Goal: Task Accomplishment & Management: Use online tool/utility

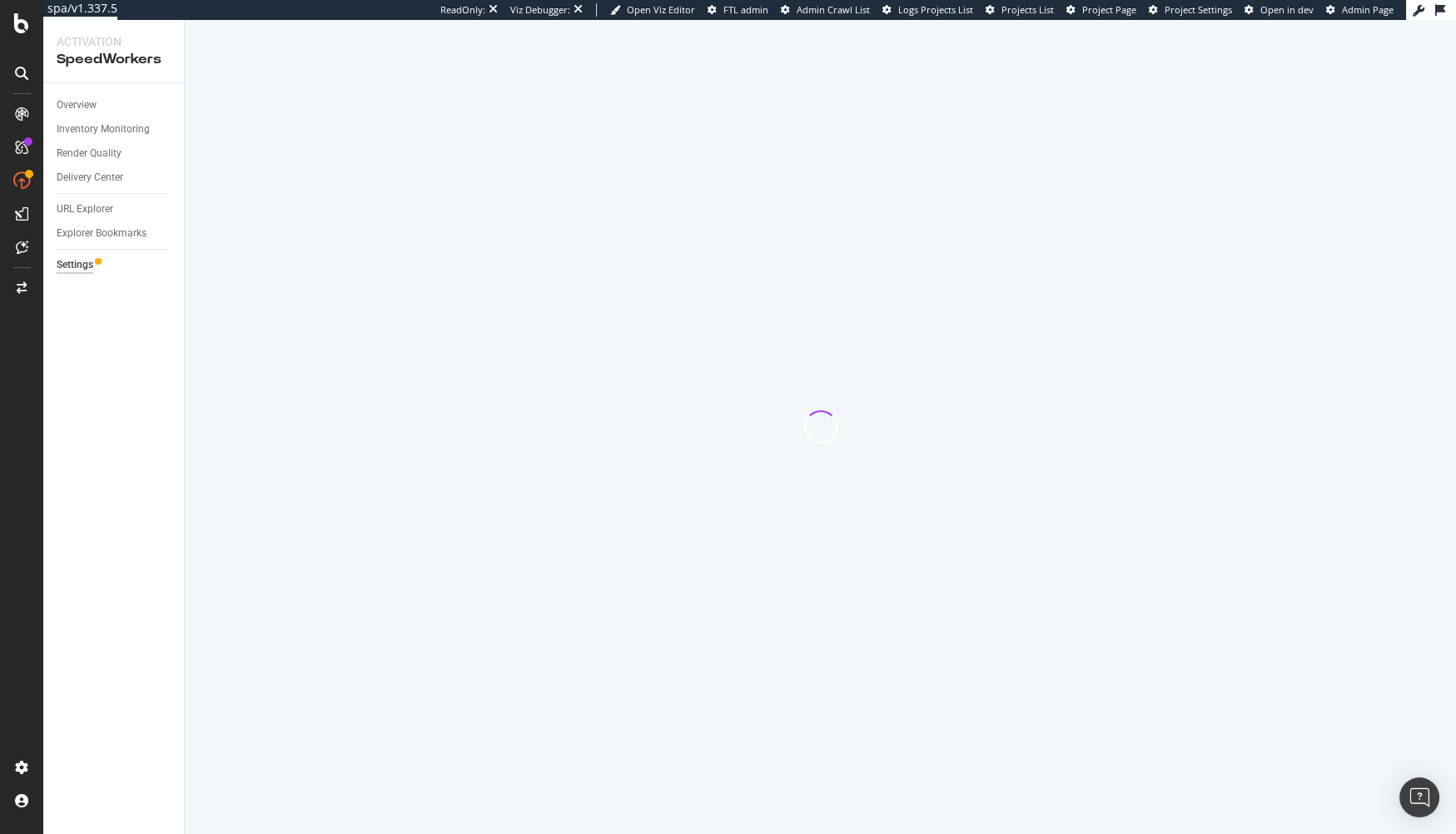
click at [142, 376] on div "Overview Inventory Monitoring Render Quality Delivery Center URL Explorer Explo…" at bounding box center [114, 458] width 141 height 751
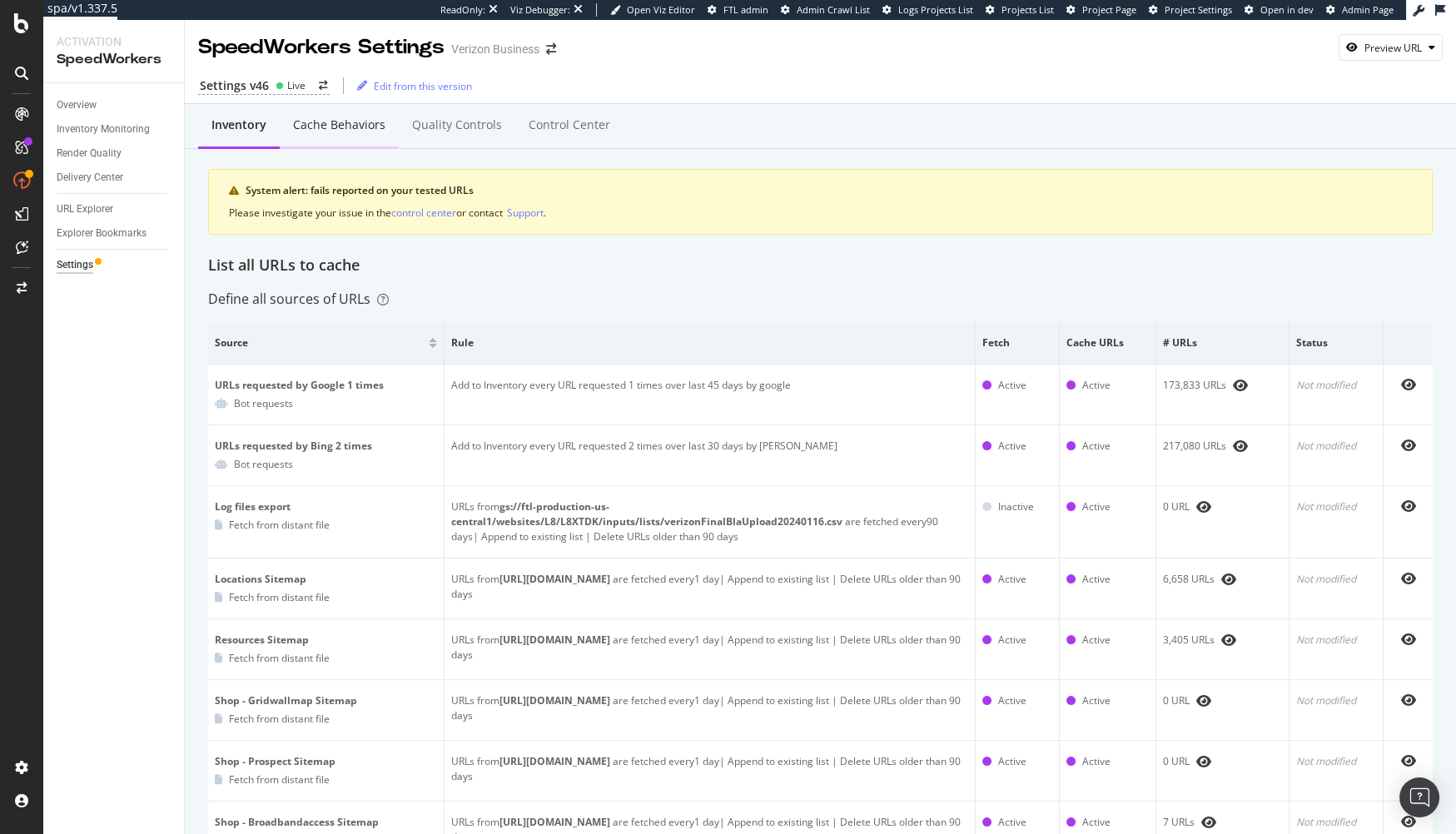
drag, startPoint x: 796, startPoint y: 259, endPoint x: 341, endPoint y: 131, distance: 472.7
click at [787, 258] on div "List all URLs to cache" at bounding box center [820, 265] width 1225 height 22
click at [329, 128] on div "Cache behaviors" at bounding box center [340, 124] width 93 height 17
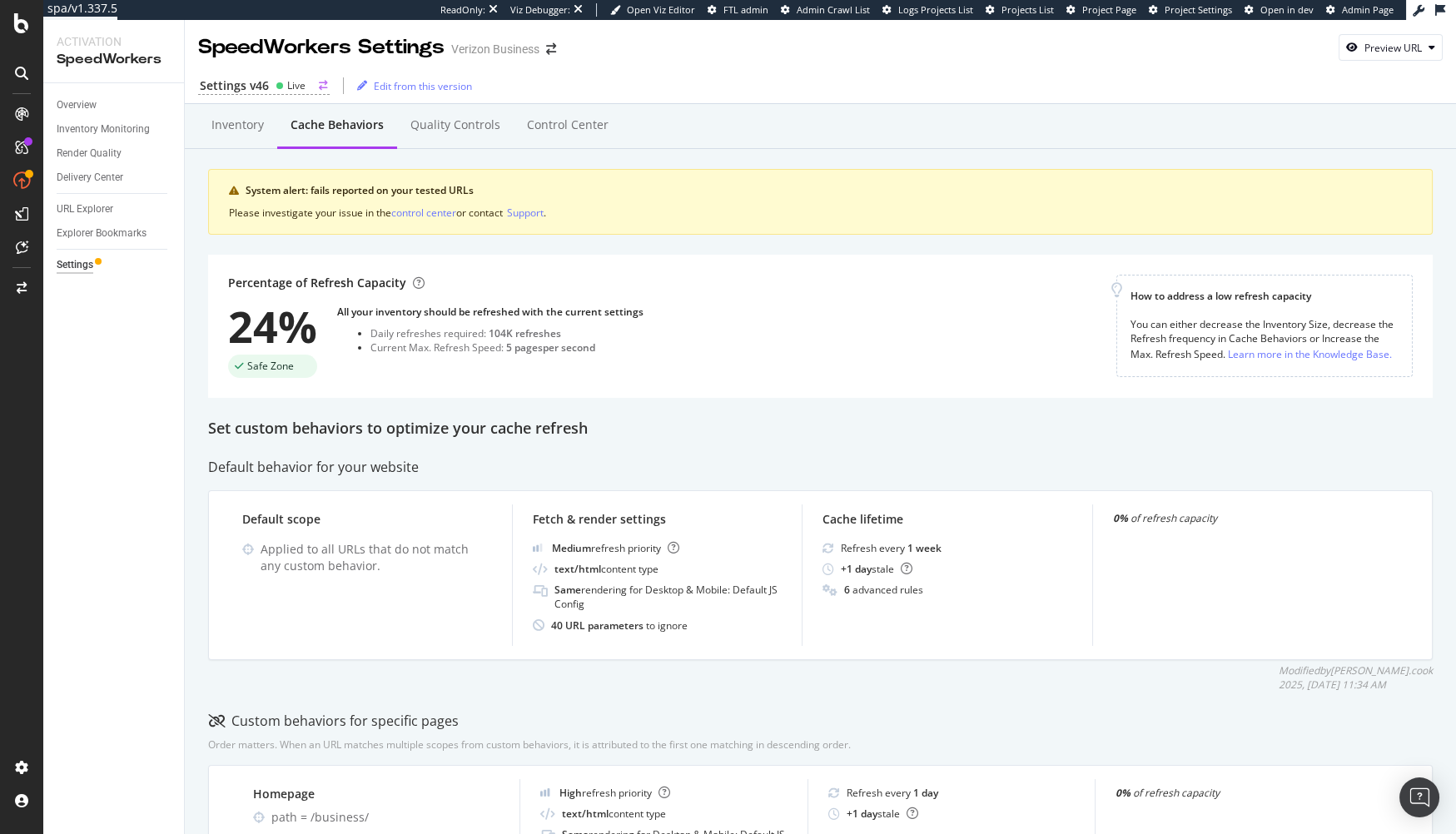
click at [263, 86] on div "Settings v46" at bounding box center [234, 86] width 69 height 17
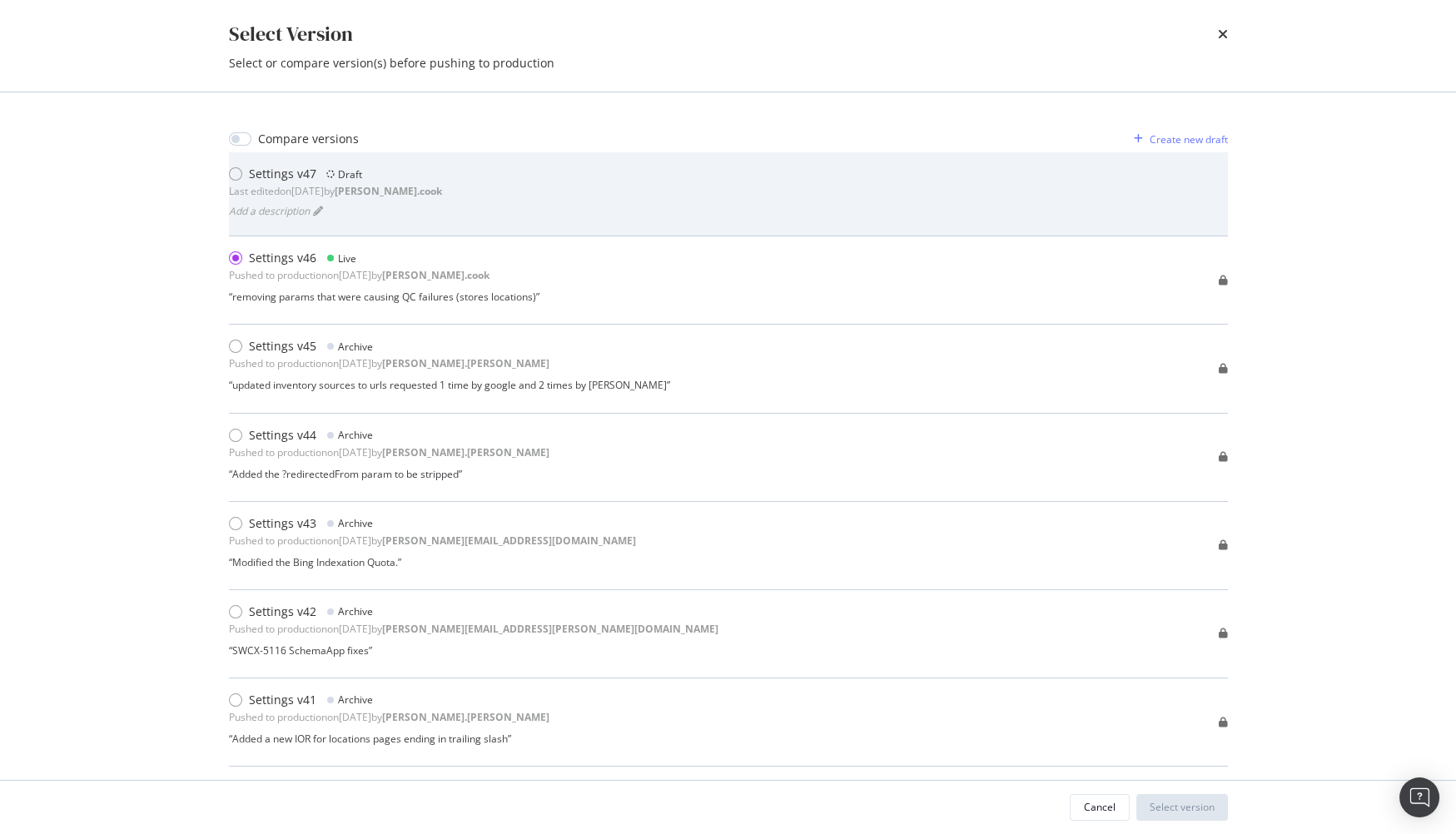
click at [758, 199] on div "Settings v47 Draft Last edited on 2025 Aug 26th by steven.cook Add a description" at bounding box center [728, 194] width 999 height 57
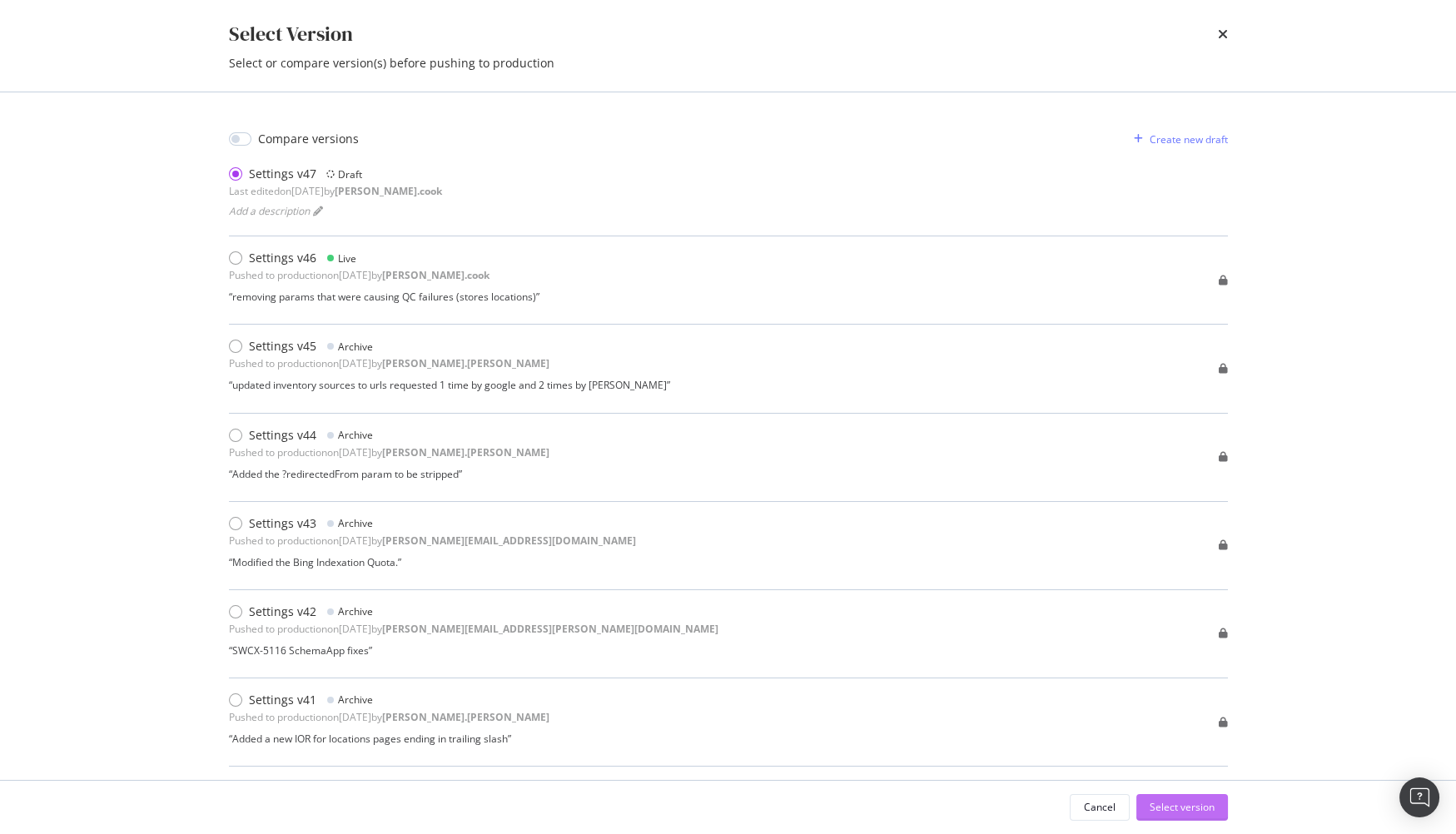
click at [1184, 750] on div "Select version" at bounding box center [1182, 807] width 65 height 14
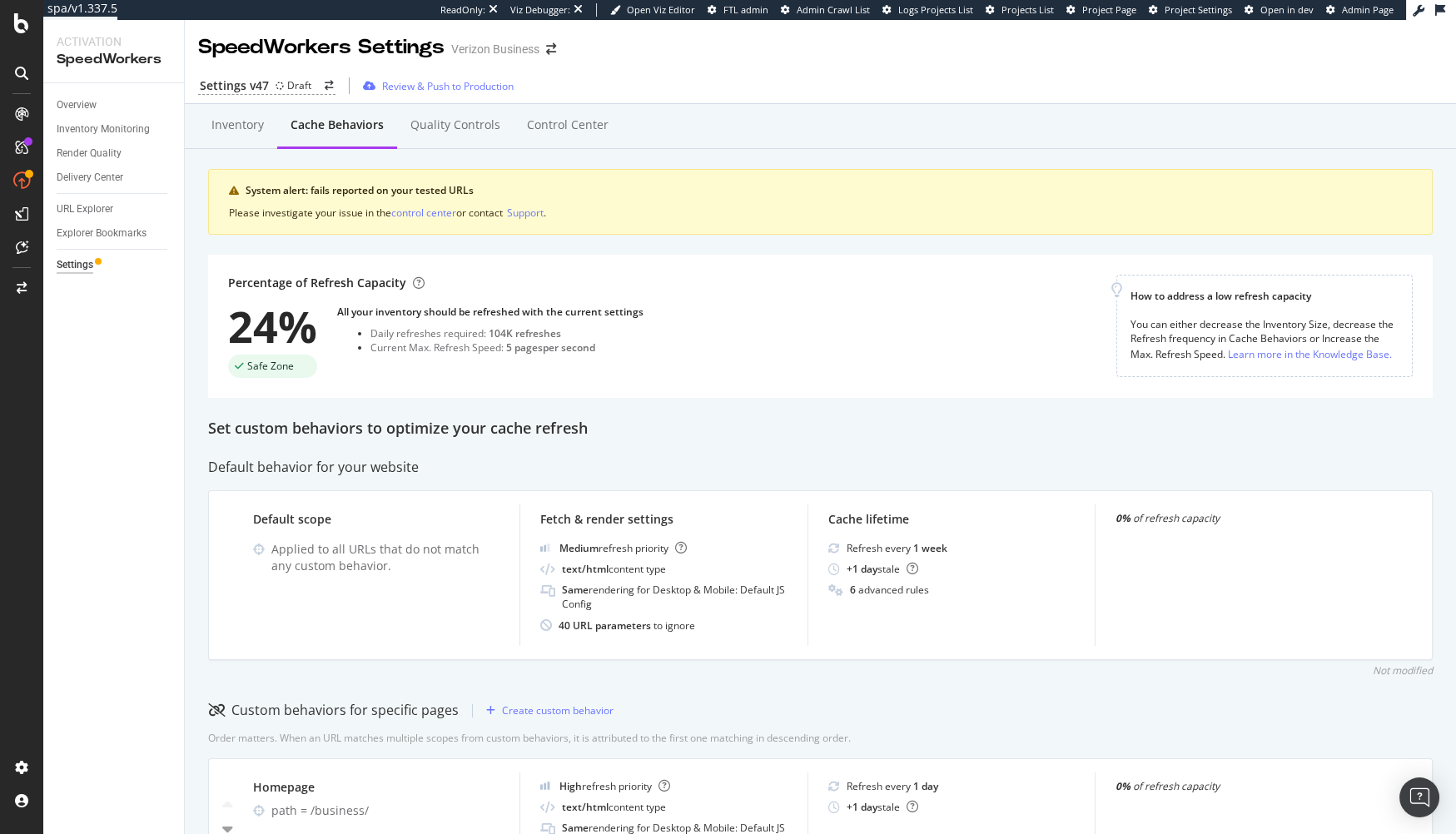
scroll to position [180, 0]
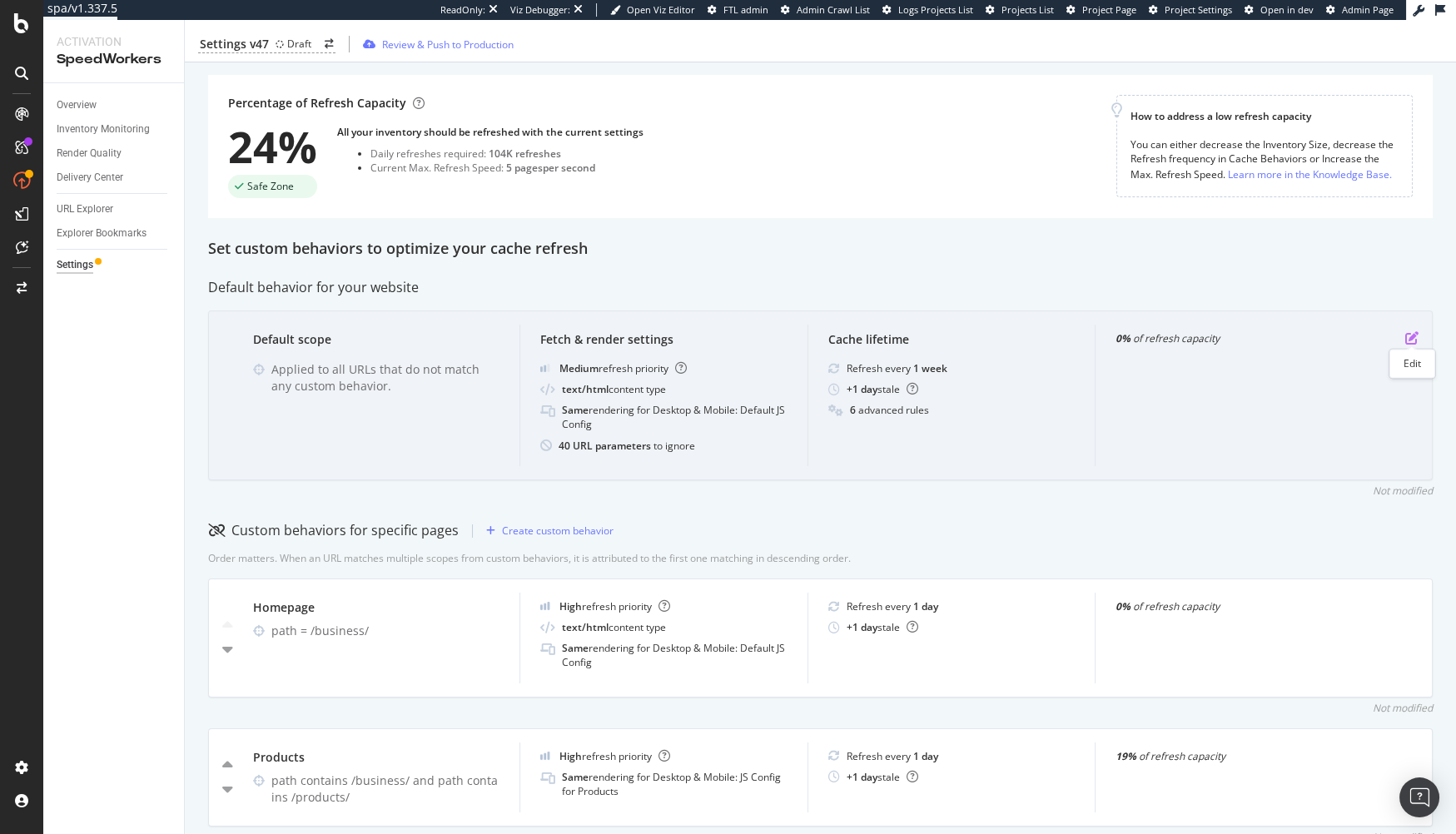
click at [1309, 334] on icon "pen-to-square" at bounding box center [1411, 337] width 13 height 13
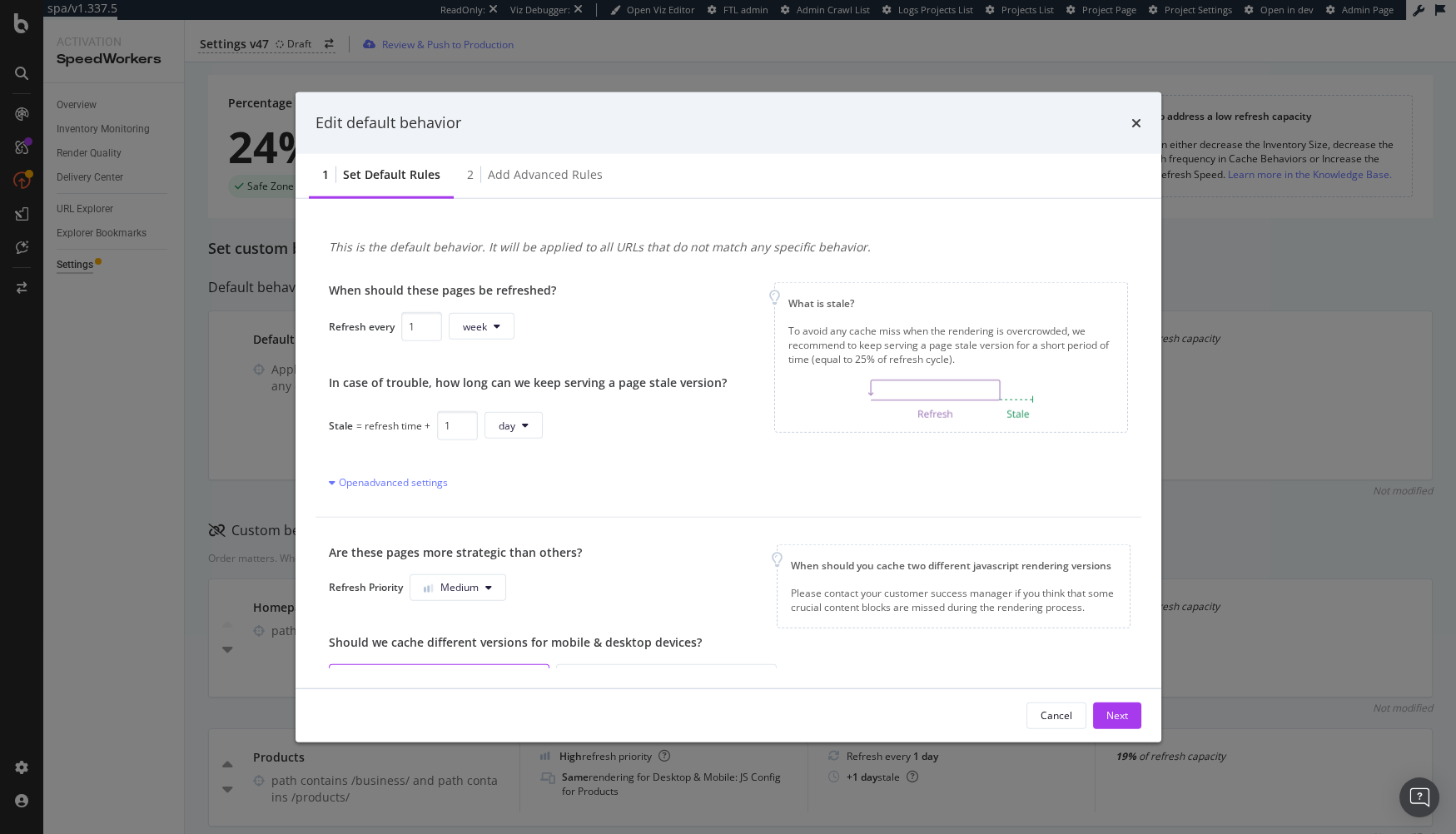
drag, startPoint x: 691, startPoint y: 479, endPoint x: 571, endPoint y: 307, distance: 209.7
click at [688, 477] on div "Open advanced settings" at bounding box center [528, 480] width 398 height 17
click at [499, 156] on div "2 Add advanced rules" at bounding box center [535, 175] width 162 height 45
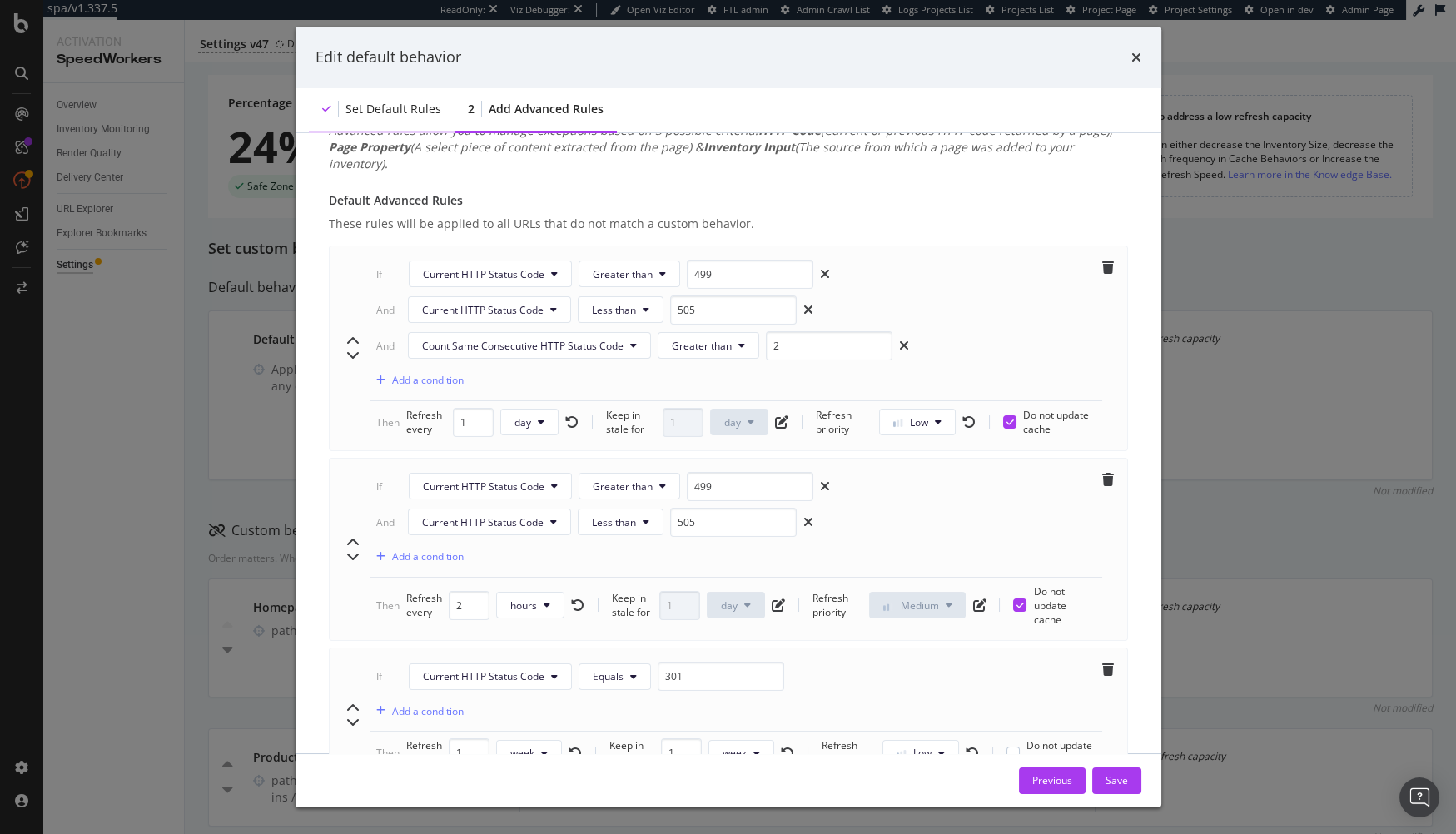
scroll to position [0, 0]
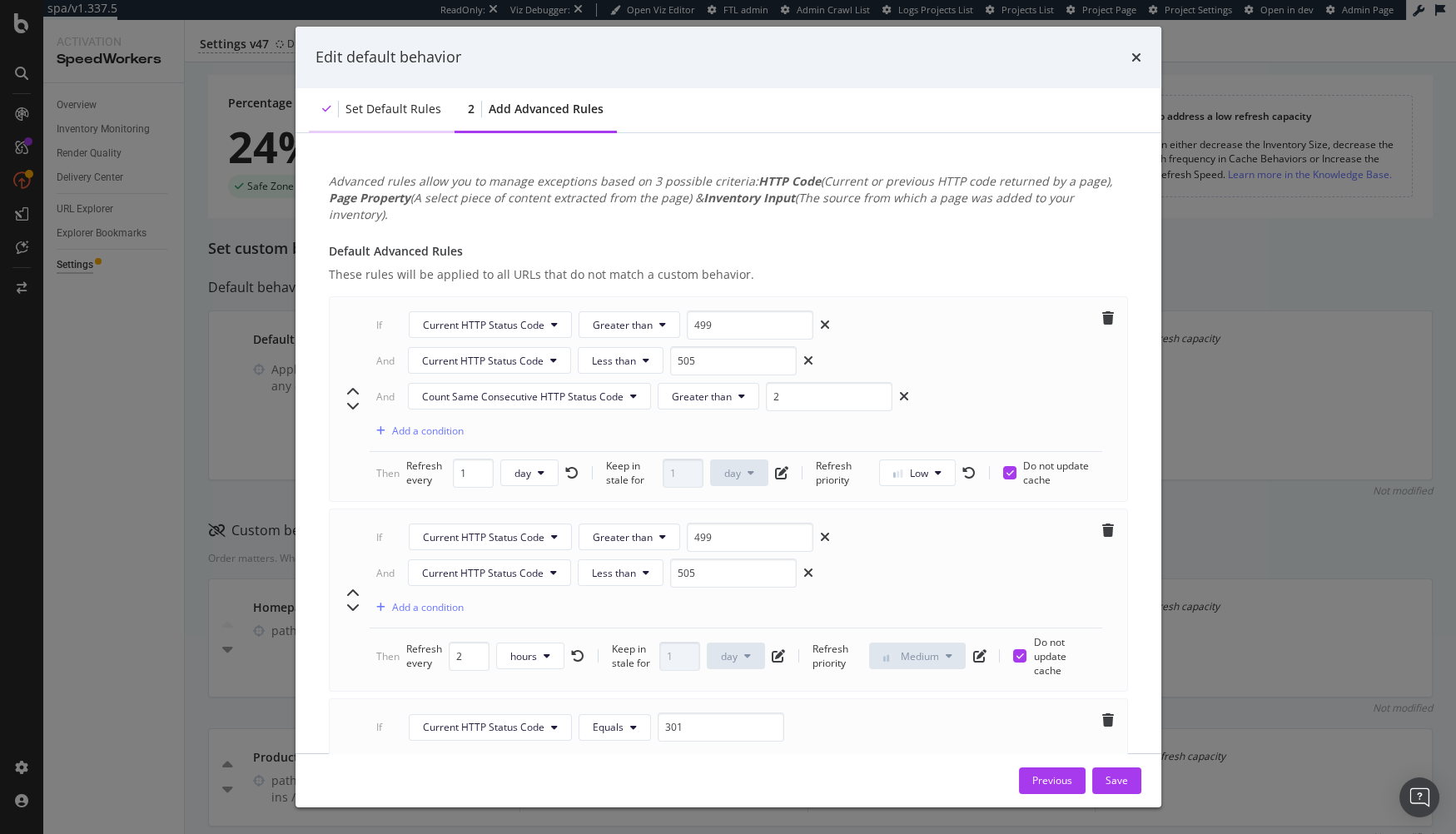
drag, startPoint x: 352, startPoint y: 105, endPoint x: 395, endPoint y: 158, distance: 68.2
click at [352, 105] on div "Set default rules" at bounding box center [394, 108] width 96 height 17
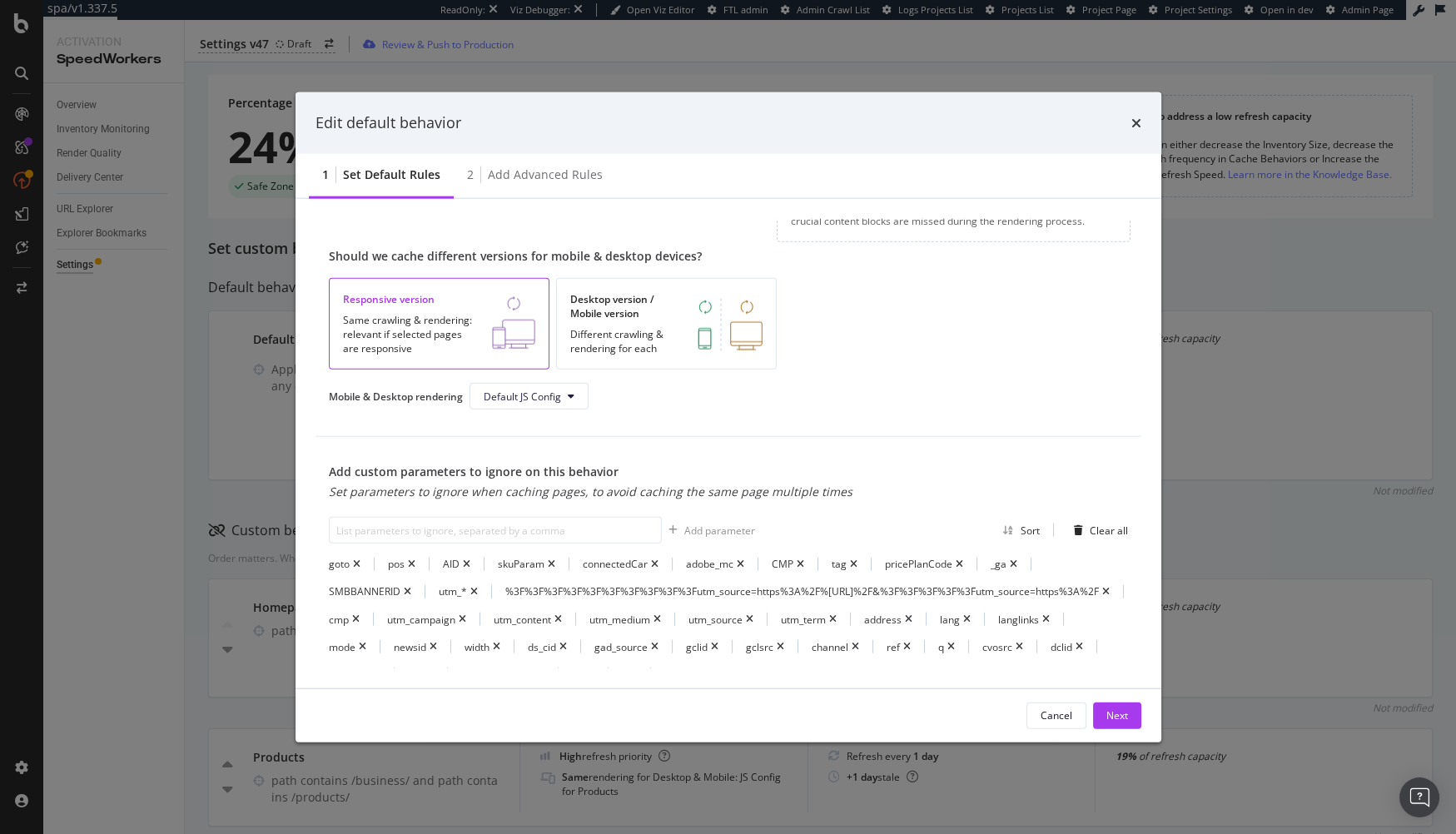
scroll to position [569, 0]
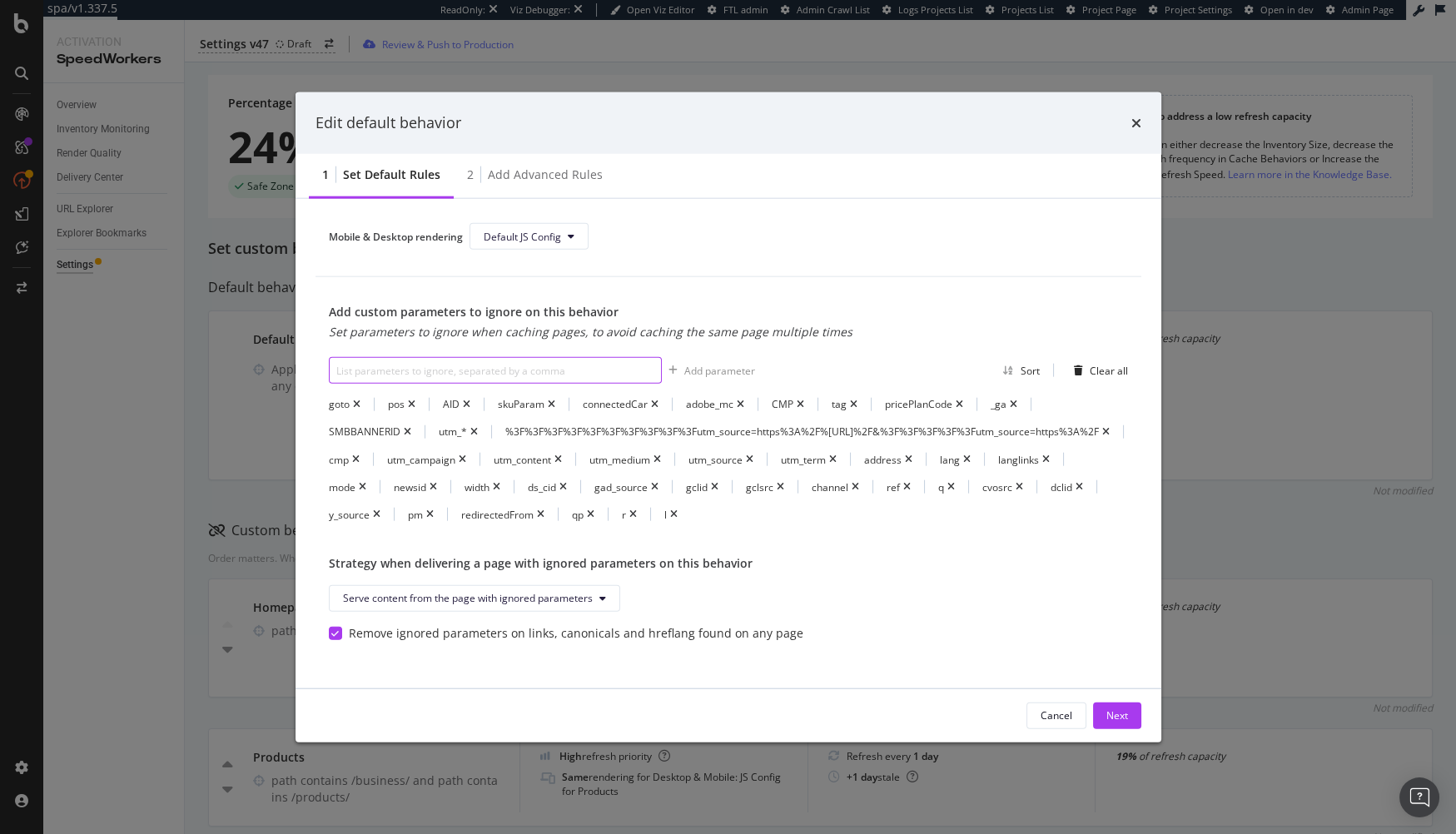
click at [471, 357] on input "modal" at bounding box center [495, 370] width 333 height 27
type input "gad*"
click at [742, 363] on div "Add parameter" at bounding box center [720, 370] width 71 height 14
click at [577, 357] on input "modal" at bounding box center [495, 370] width 333 height 27
type input "cs_query"
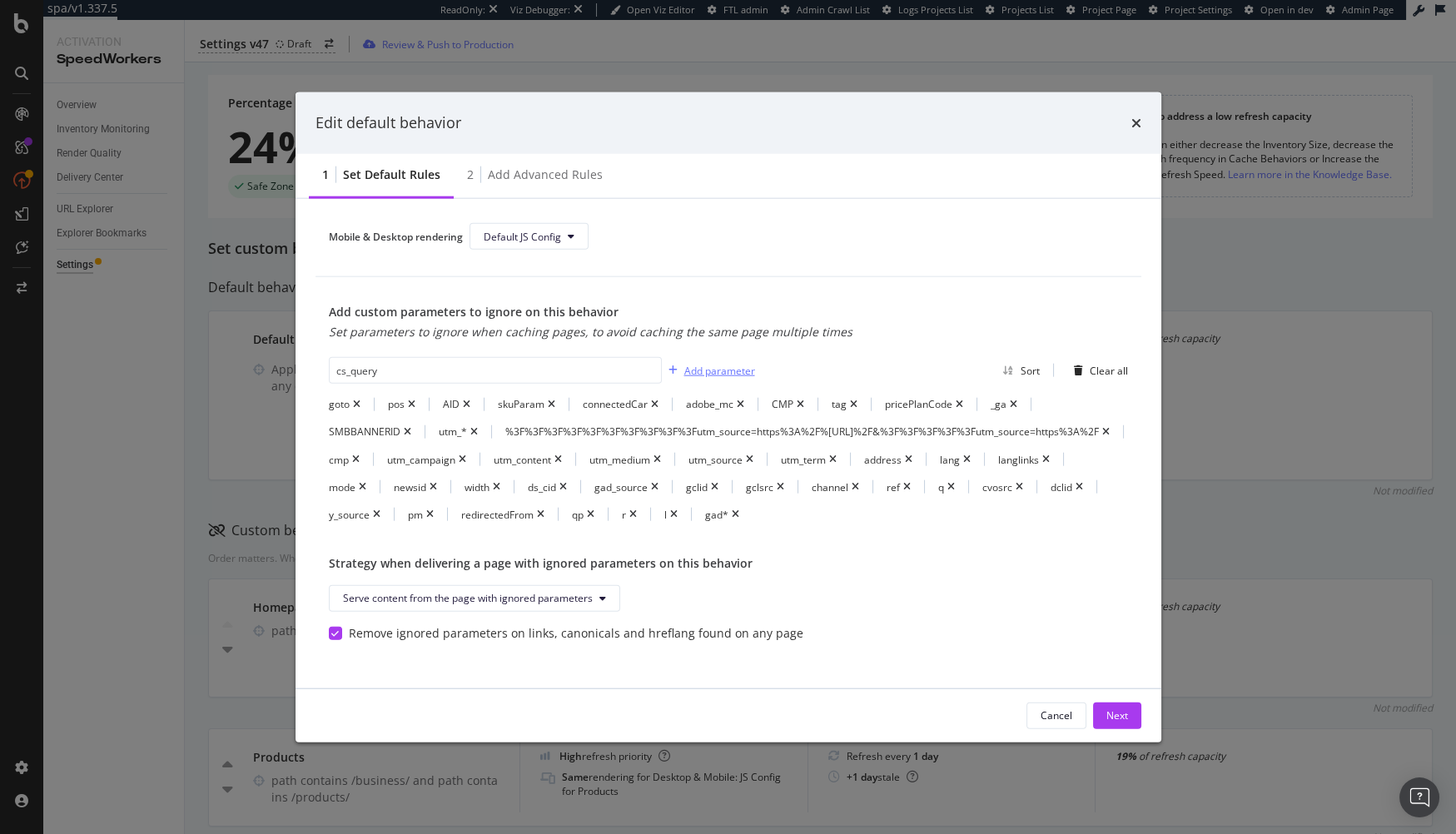
click at [700, 363] on div "Add parameter" at bounding box center [720, 370] width 71 height 14
drag, startPoint x: 986, startPoint y: 260, endPoint x: 1012, endPoint y: 243, distance: 31.1
click at [986, 277] on div "Add custom parameters to ignore on this behavior Set parameters to ignore when …" at bounding box center [728, 472] width 826 height 391
click at [1115, 720] on div "Next" at bounding box center [1117, 715] width 22 height 14
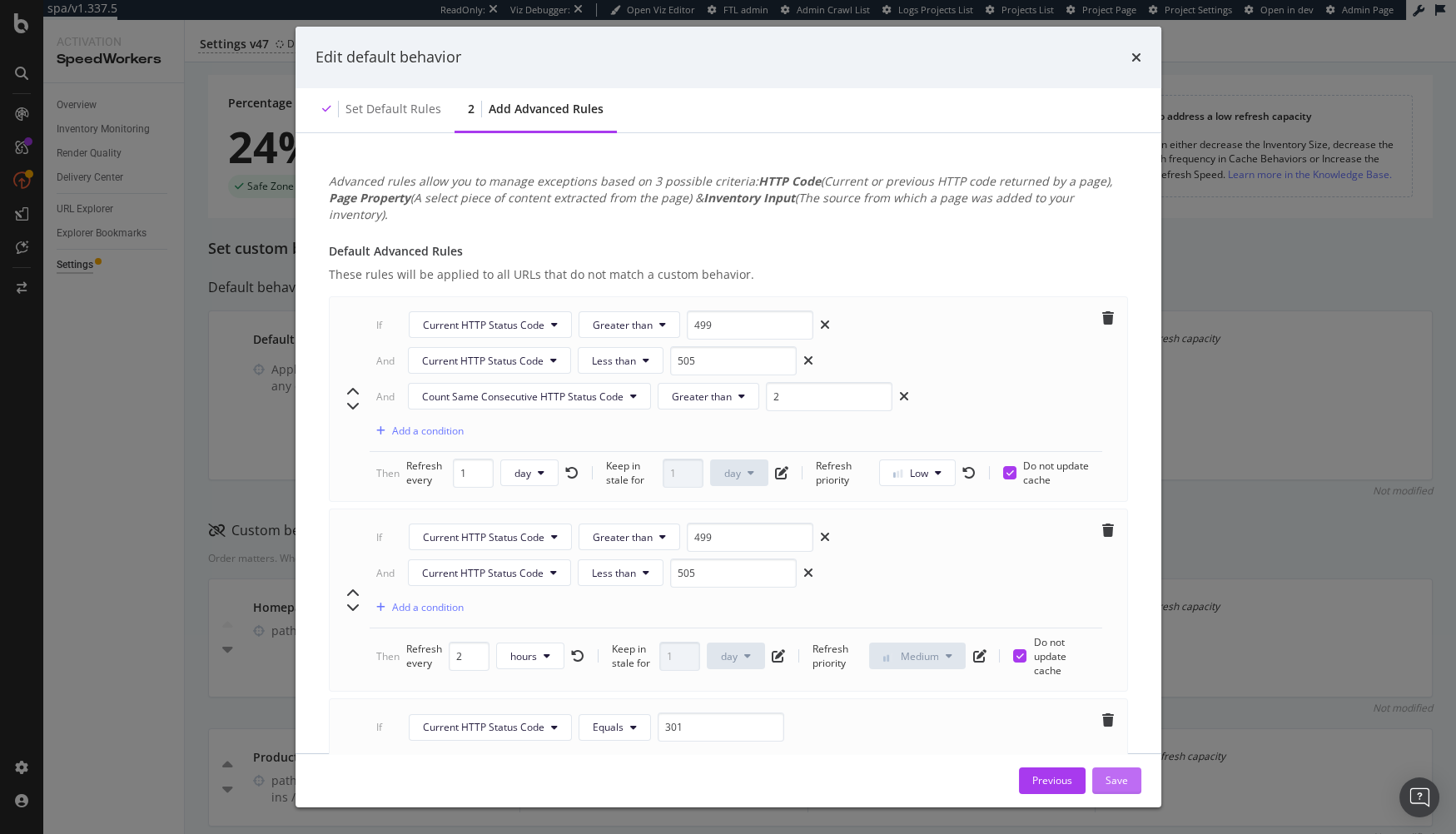
click at [1121, 750] on div "Save" at bounding box center [1117, 780] width 23 height 14
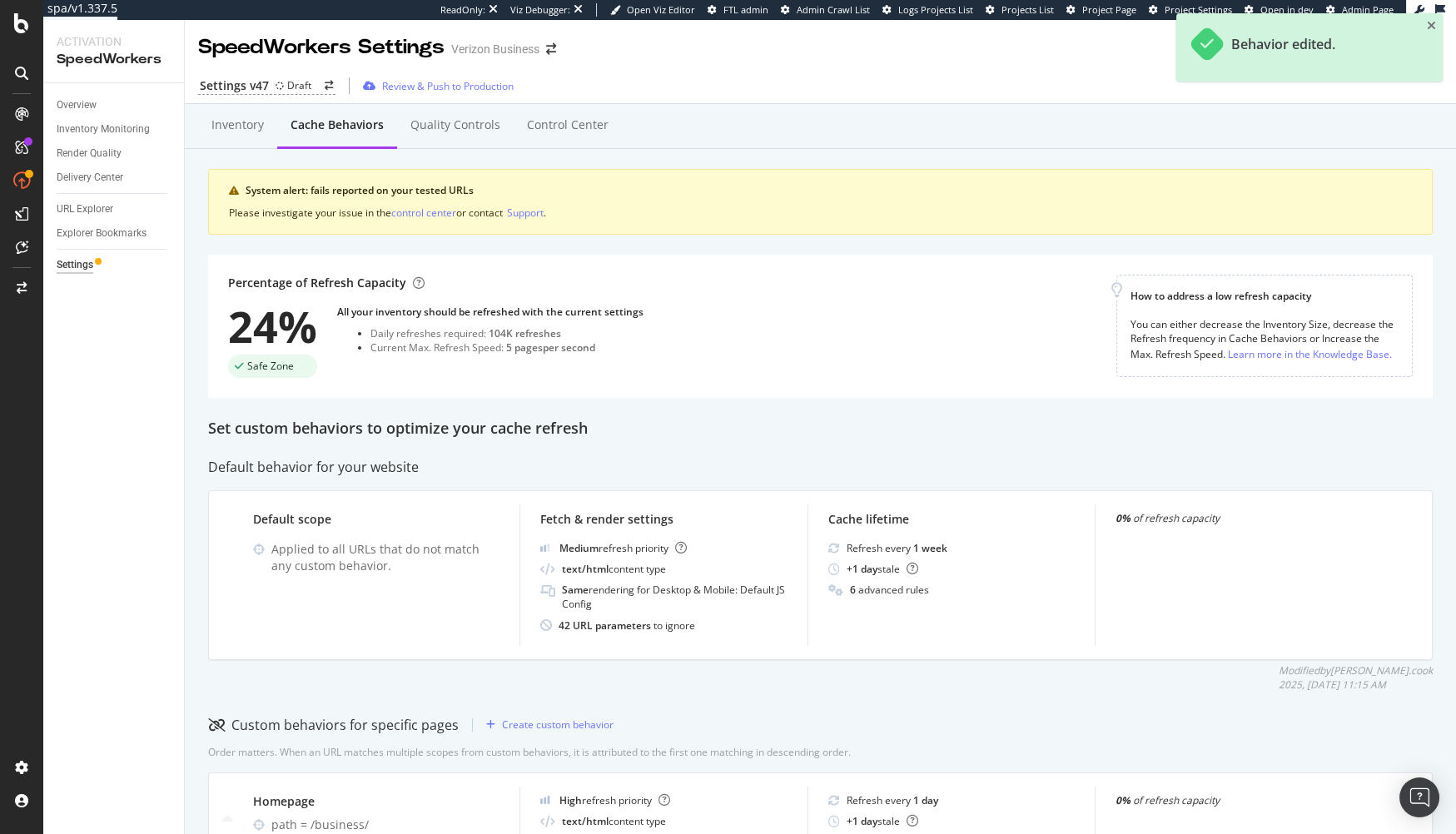
click at [420, 82] on div "Review & Push to Production" at bounding box center [448, 86] width 132 height 14
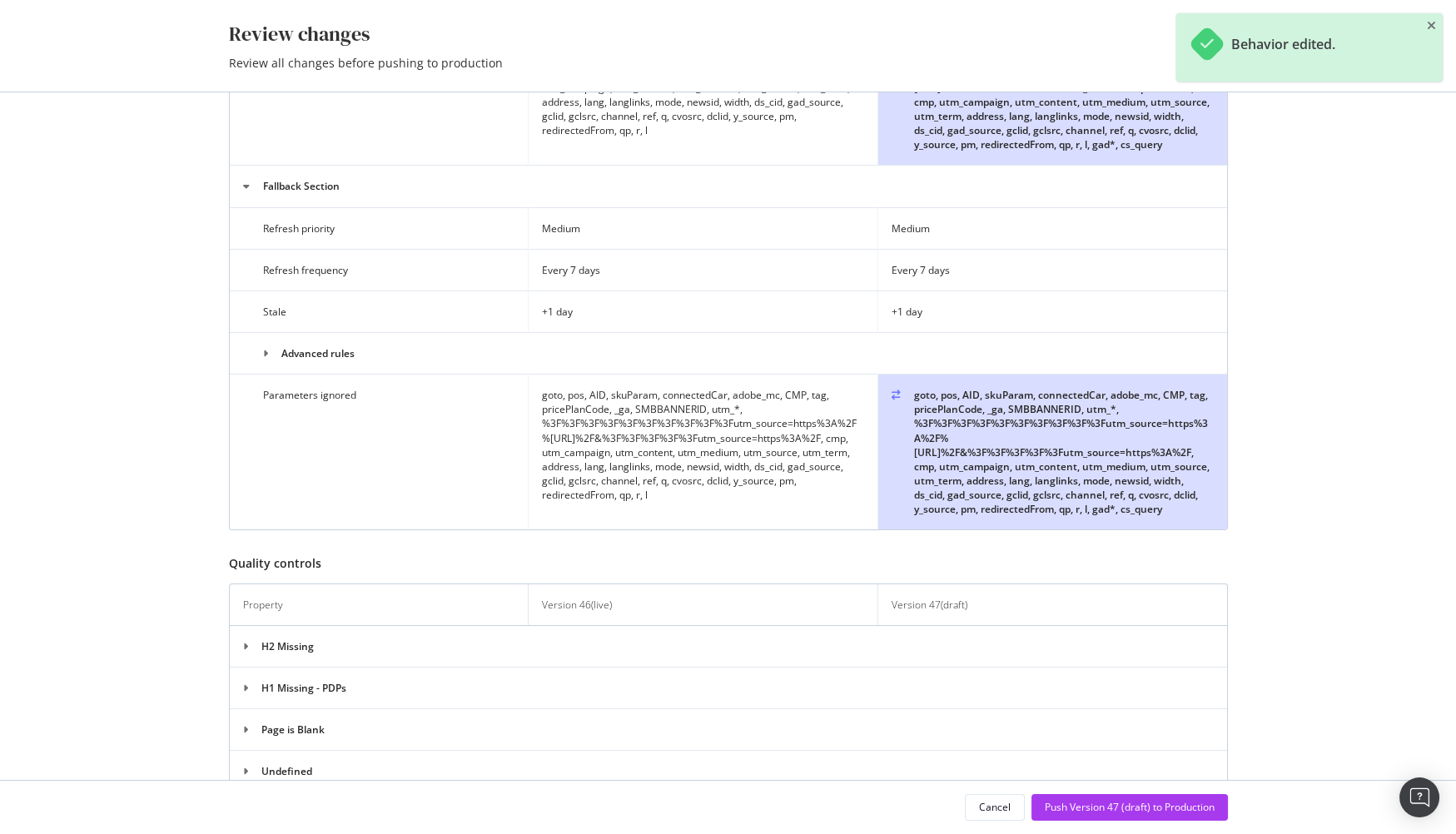
scroll to position [4247, 0]
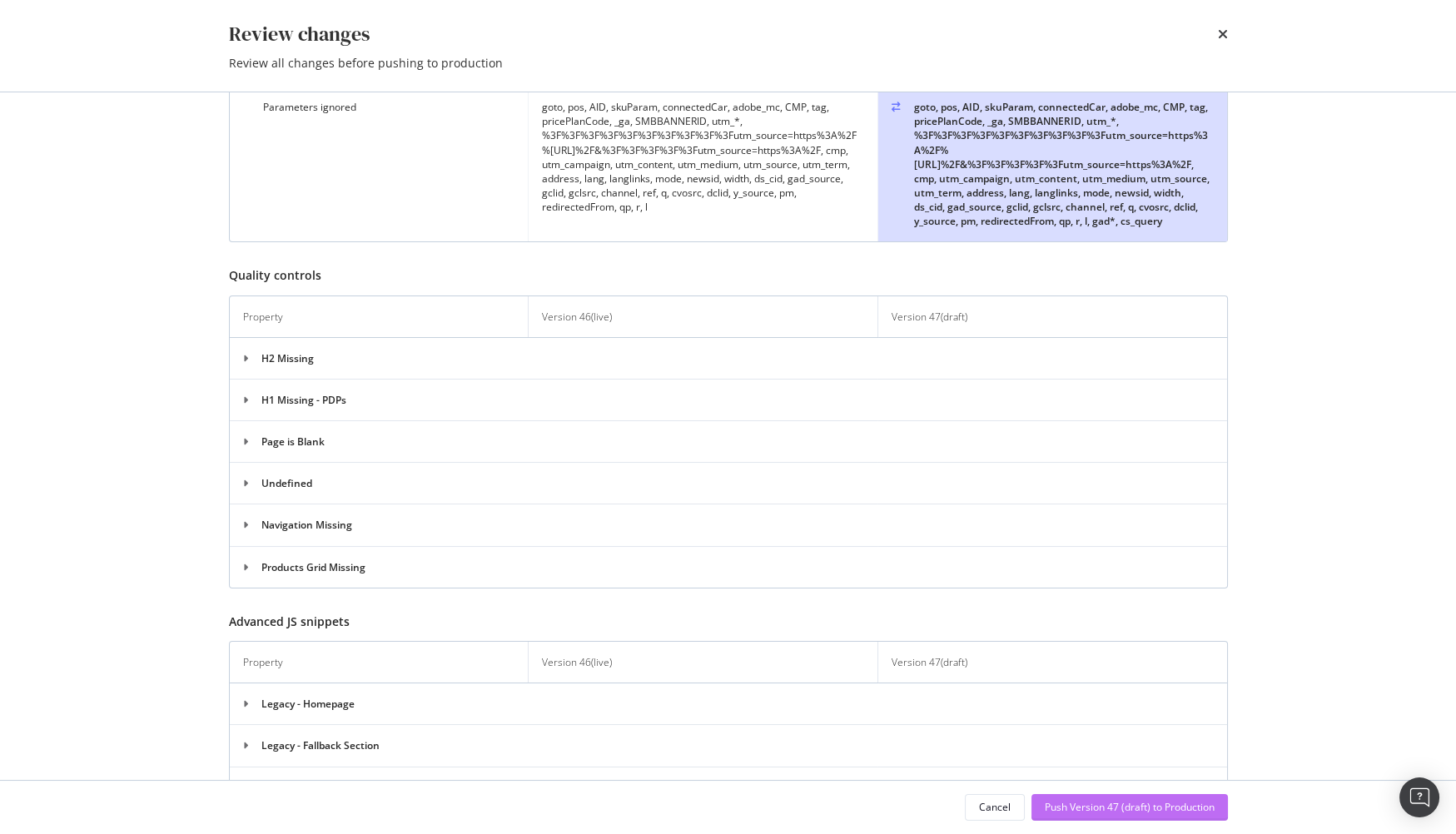
click at [1113, 750] on div "Push Version 47 (draft) to Production" at bounding box center [1129, 807] width 169 height 25
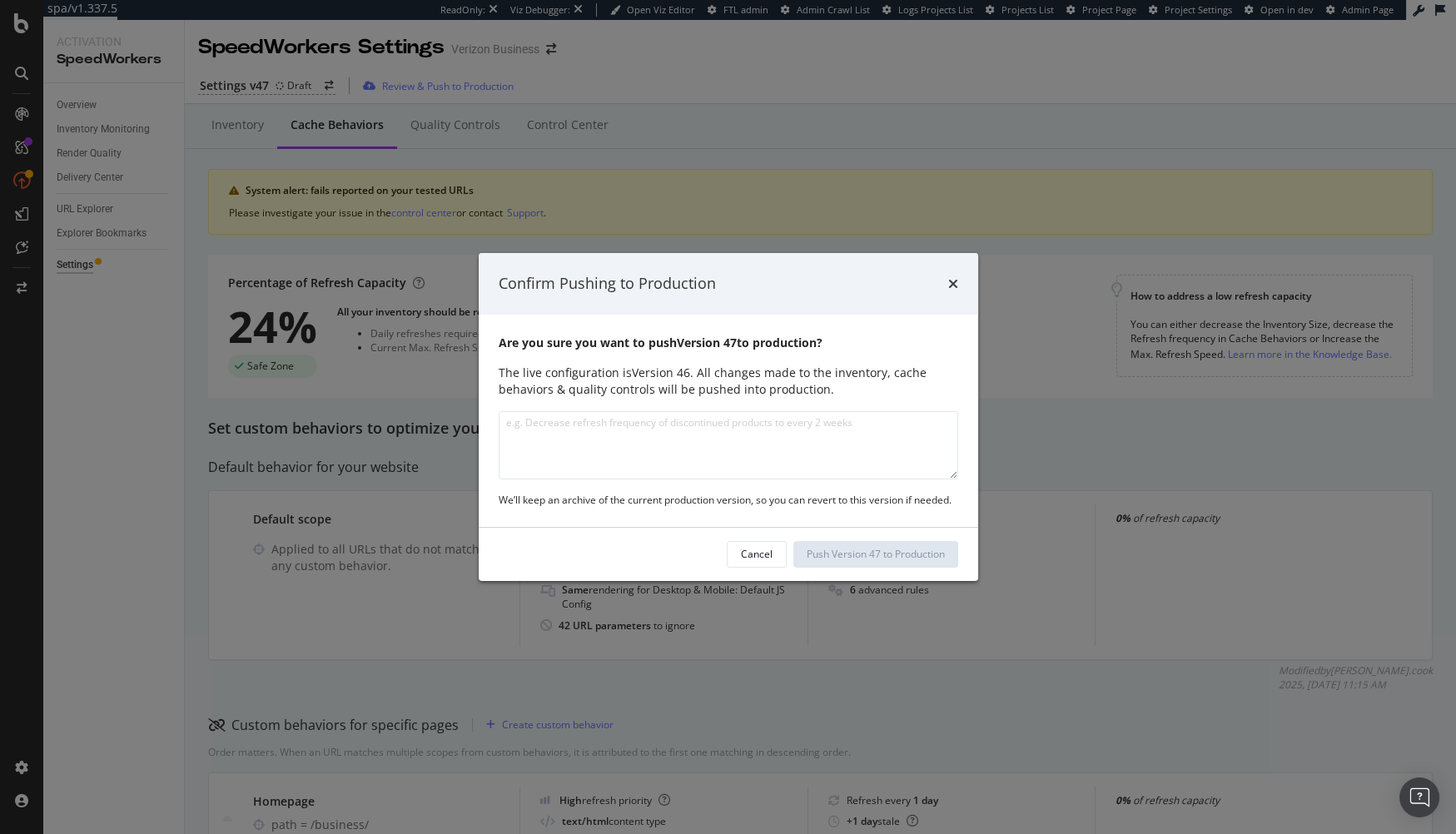
click at [649, 433] on textarea "modal" at bounding box center [728, 445] width 459 height 68
type textarea "ignoring "gad*" and "cs_query" parameters that were bringing down Bing DE"
click at [844, 560] on div "Push Version 47 to Production" at bounding box center [876, 554] width 138 height 14
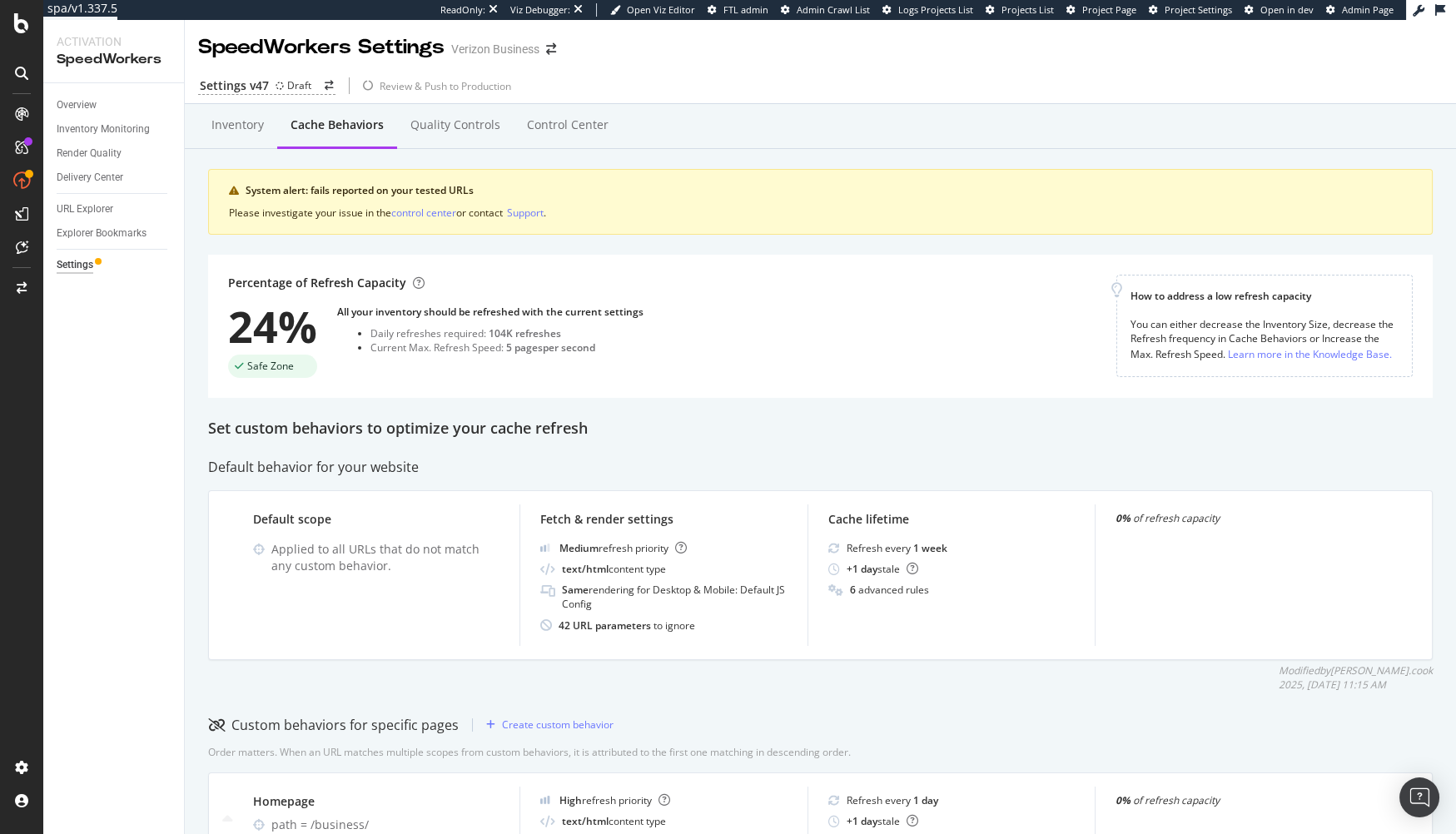
click at [797, 426] on div "Set custom behaviors to optimize your cache refresh" at bounding box center [820, 428] width 1225 height 22
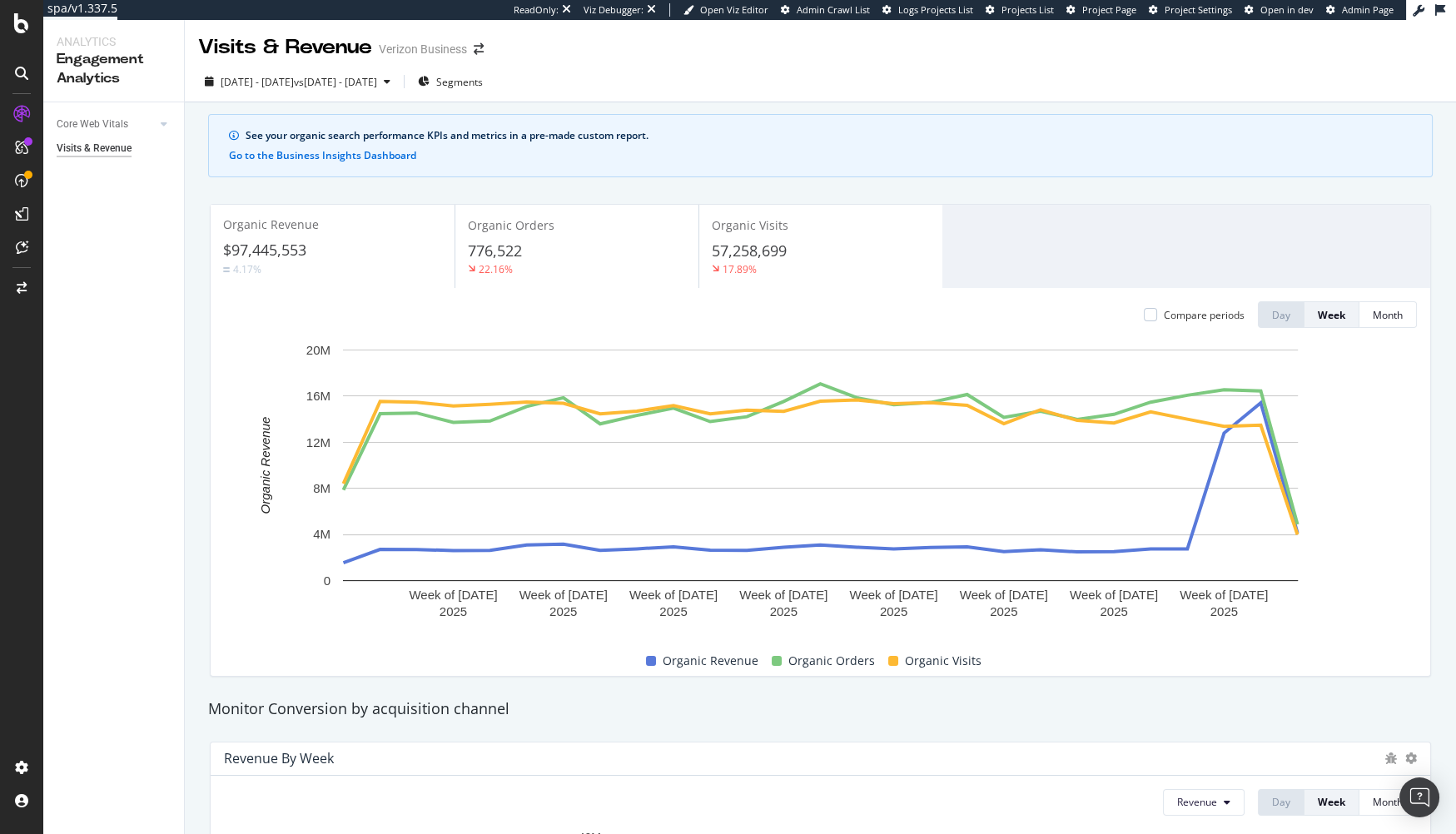
click at [654, 196] on div "Organic Revenue $97,445,553 4.17% Organic Orders 776,522 22.16% Organic Visits …" at bounding box center [820, 440] width 1241 height 500
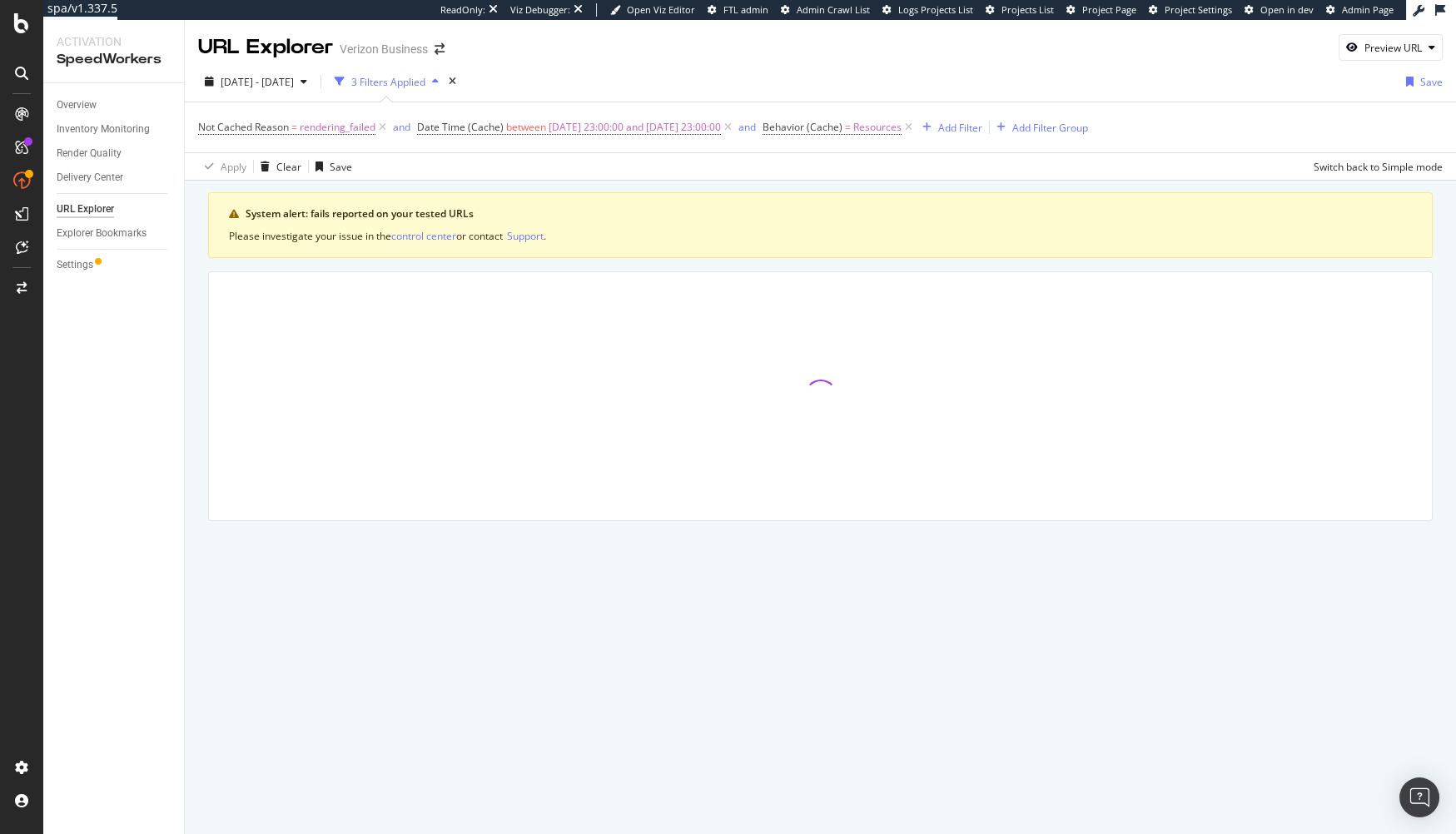
click at [126, 452] on div "Overview Inventory Monitoring Render Quality Delivery Center URL Explorer Explo…" at bounding box center [114, 458] width 141 height 751
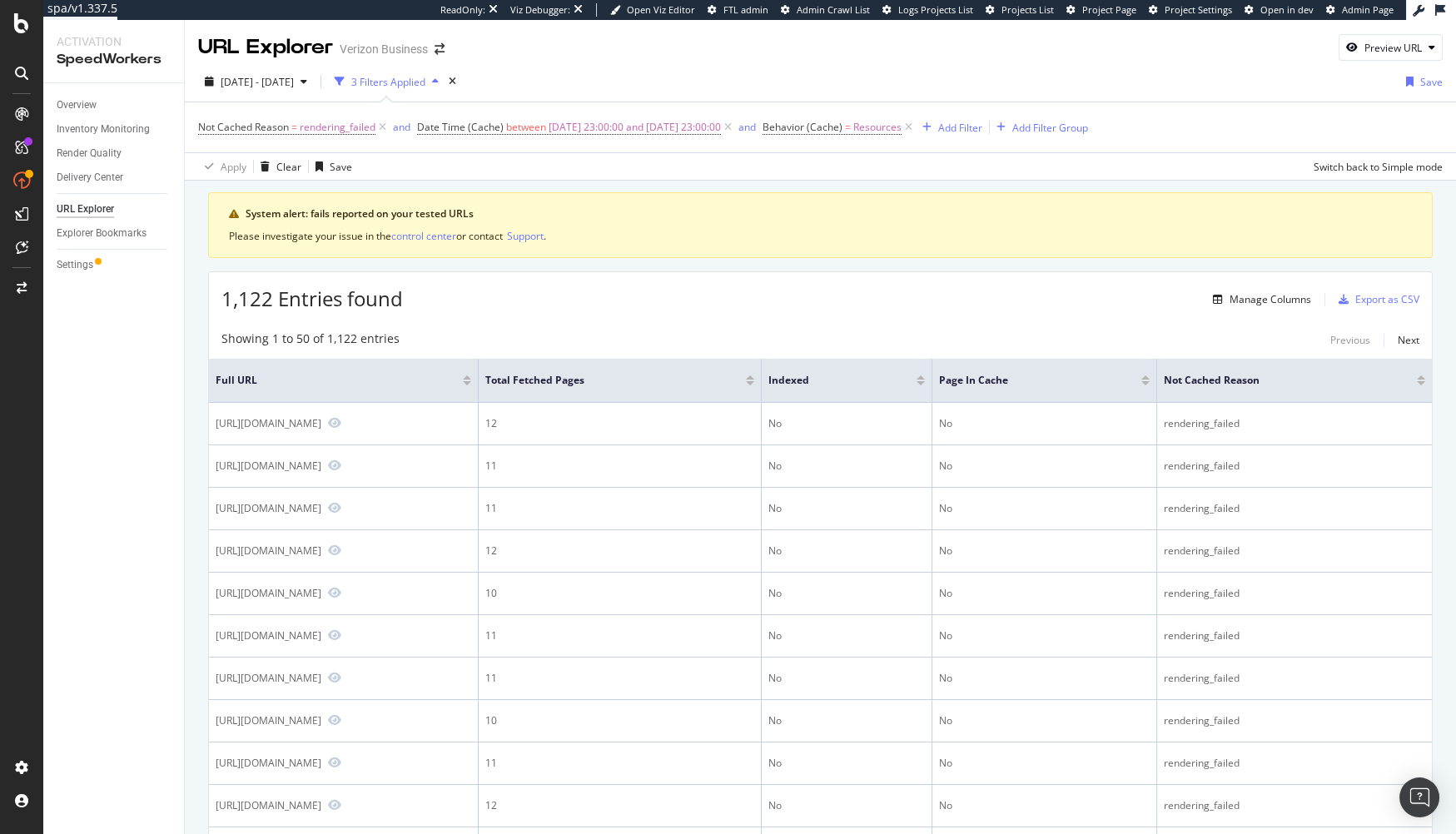
click at [1064, 293] on div "1,122 Entries found Manage Columns Export as CSV" at bounding box center [820, 293] width 1223 height 41
click at [1262, 298] on div "Manage Columns" at bounding box center [1270, 300] width 81 height 14
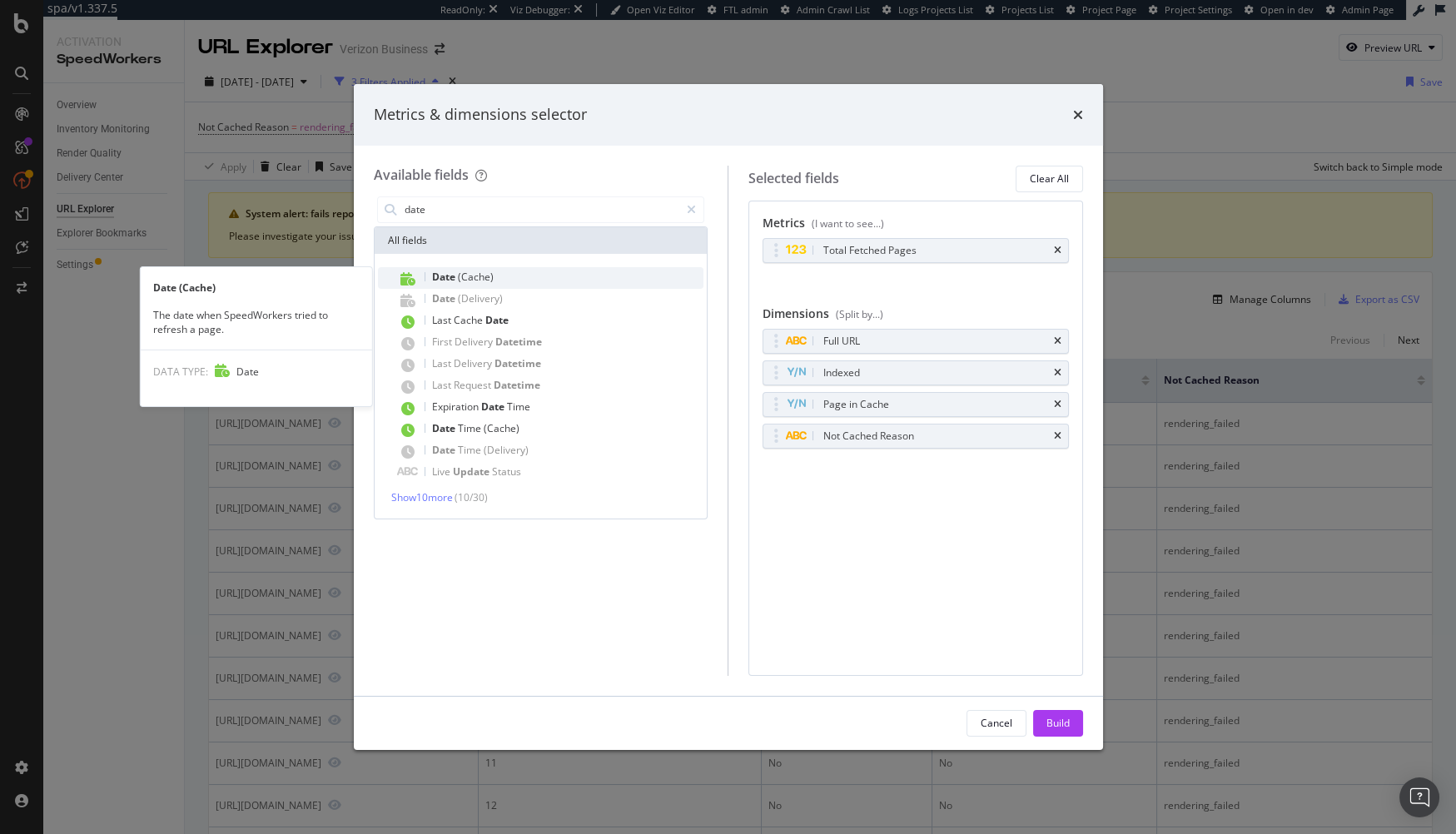
type input "date"
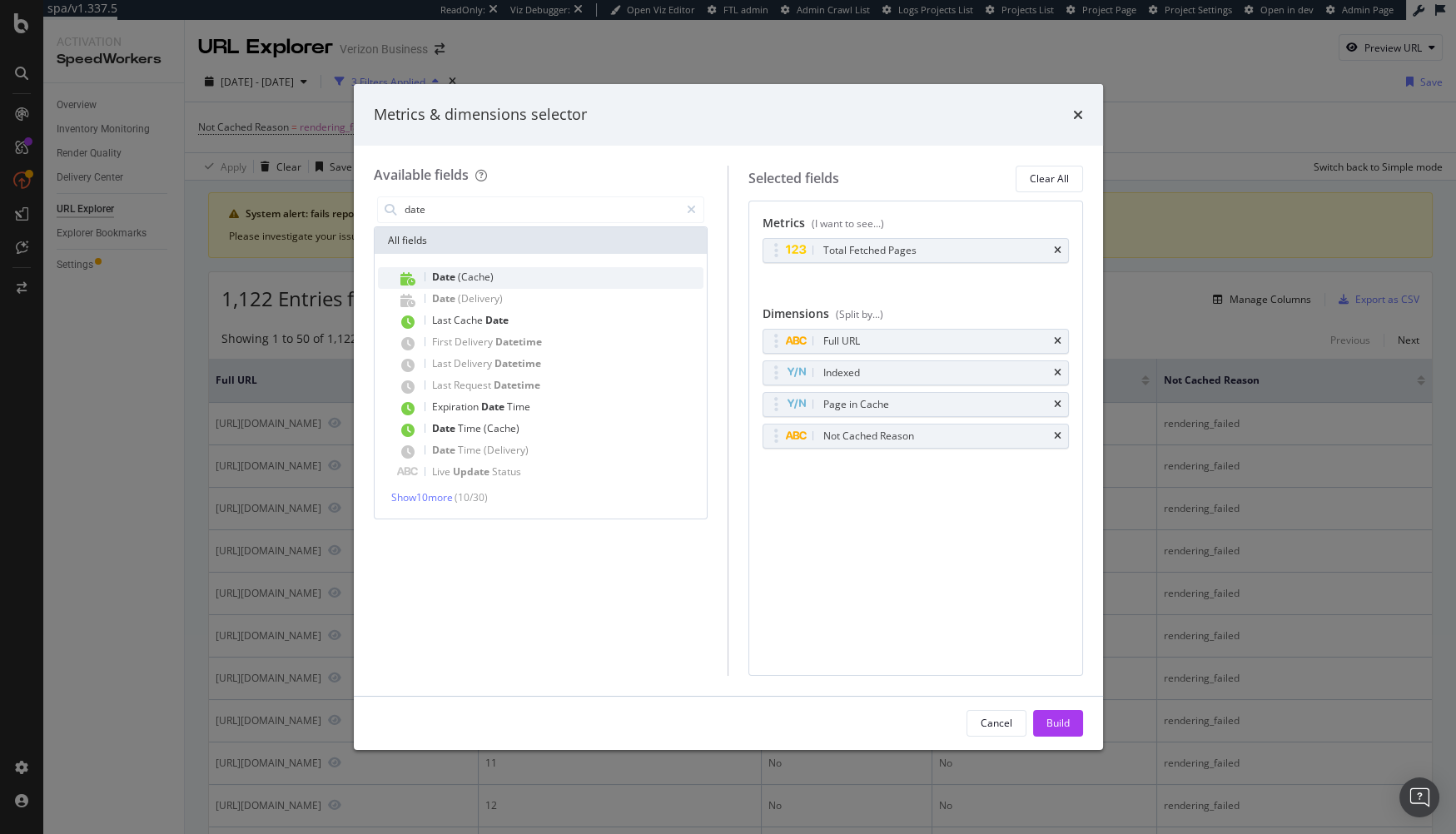
click at [514, 276] on div "Date (Cache)" at bounding box center [551, 278] width 307 height 22
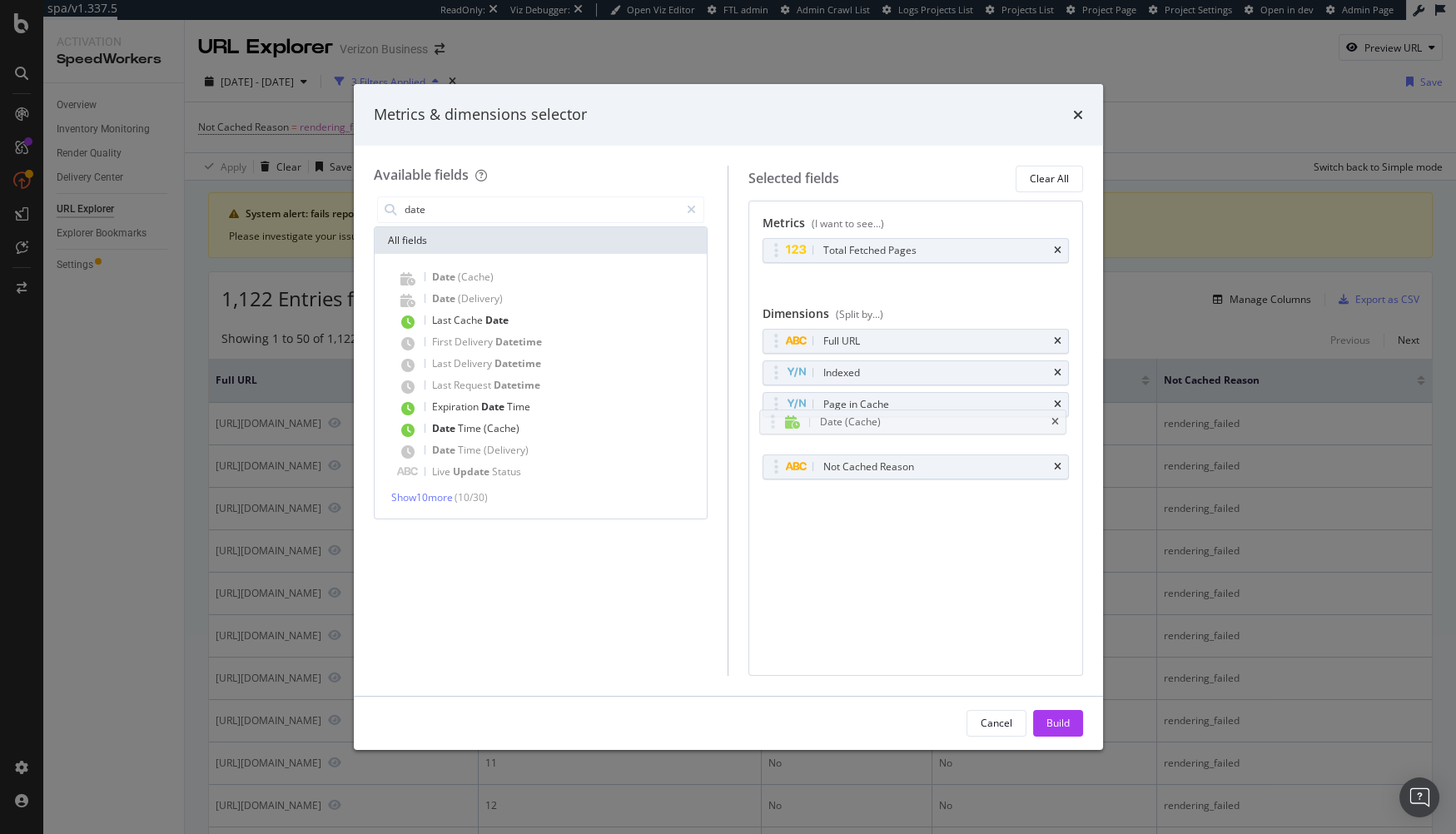
drag, startPoint x: 771, startPoint y: 467, endPoint x: 890, endPoint y: 527, distance: 133.3
click at [769, 426] on body "spa/v1.337.5 ReadOnly: Viz Debugger: Open Viz Editor FTL admin Admin Crawl List…" at bounding box center [728, 417] width 1456 height 834
drag, startPoint x: 1070, startPoint y: 728, endPoint x: 1023, endPoint y: 708, distance: 51.1
click at [1069, 727] on button "Build" at bounding box center [1058, 723] width 50 height 27
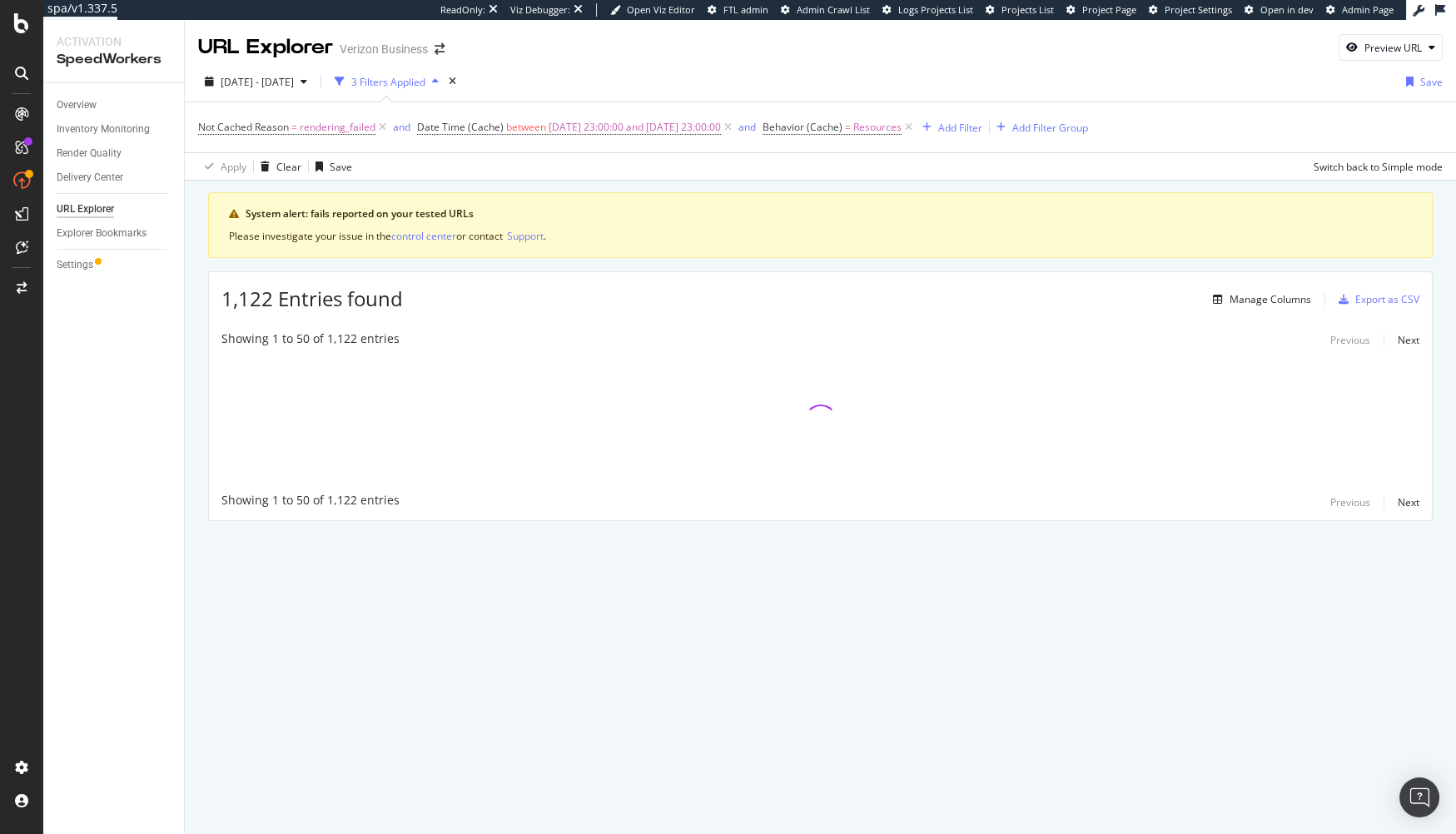
click at [183, 309] on div "Overview Inventory Monitoring Render Quality Delivery Center URL Explorer Explo…" at bounding box center [114, 458] width 141 height 751
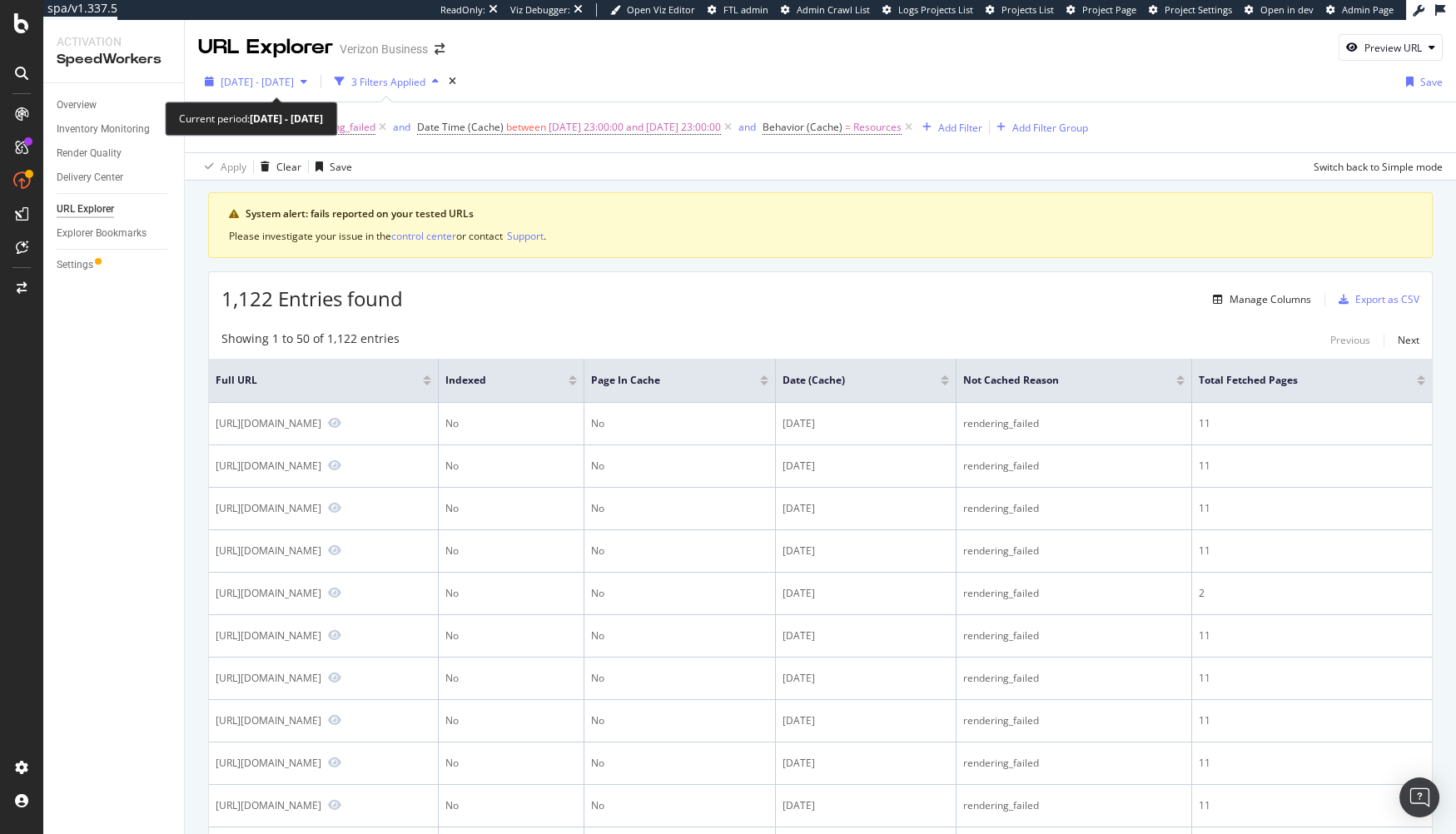
click at [287, 79] on span "[DATE] - [DATE]" at bounding box center [258, 82] width 73 height 14
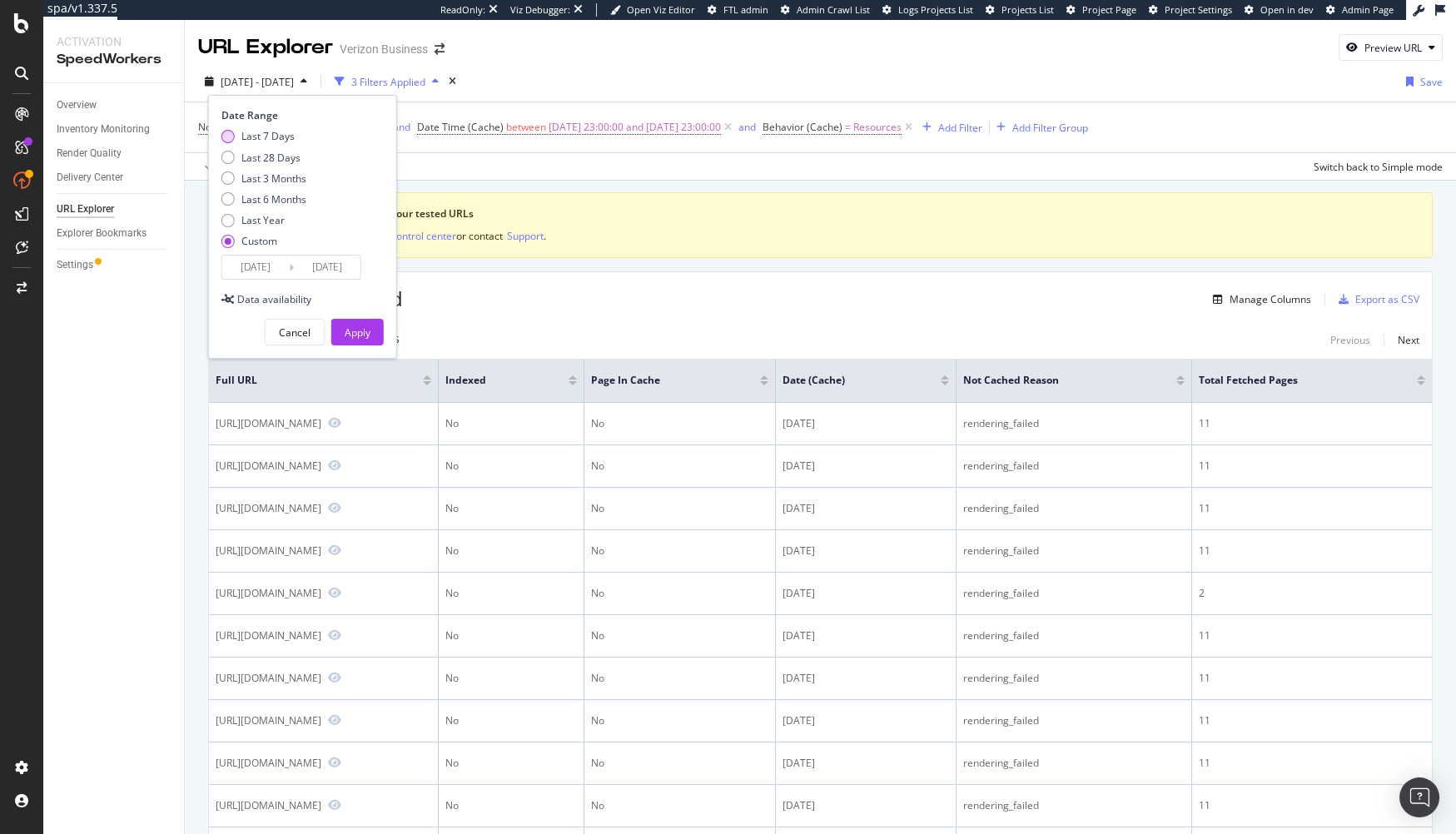
click at [274, 131] on div "Last 7 Days" at bounding box center [267, 136] width 53 height 14
type input "2025/08/23"
type input "2025/08/29"
drag, startPoint x: 273, startPoint y: 259, endPoint x: 282, endPoint y: 282, distance: 24.7
click at [273, 259] on input "2025/08/23" at bounding box center [255, 267] width 66 height 24
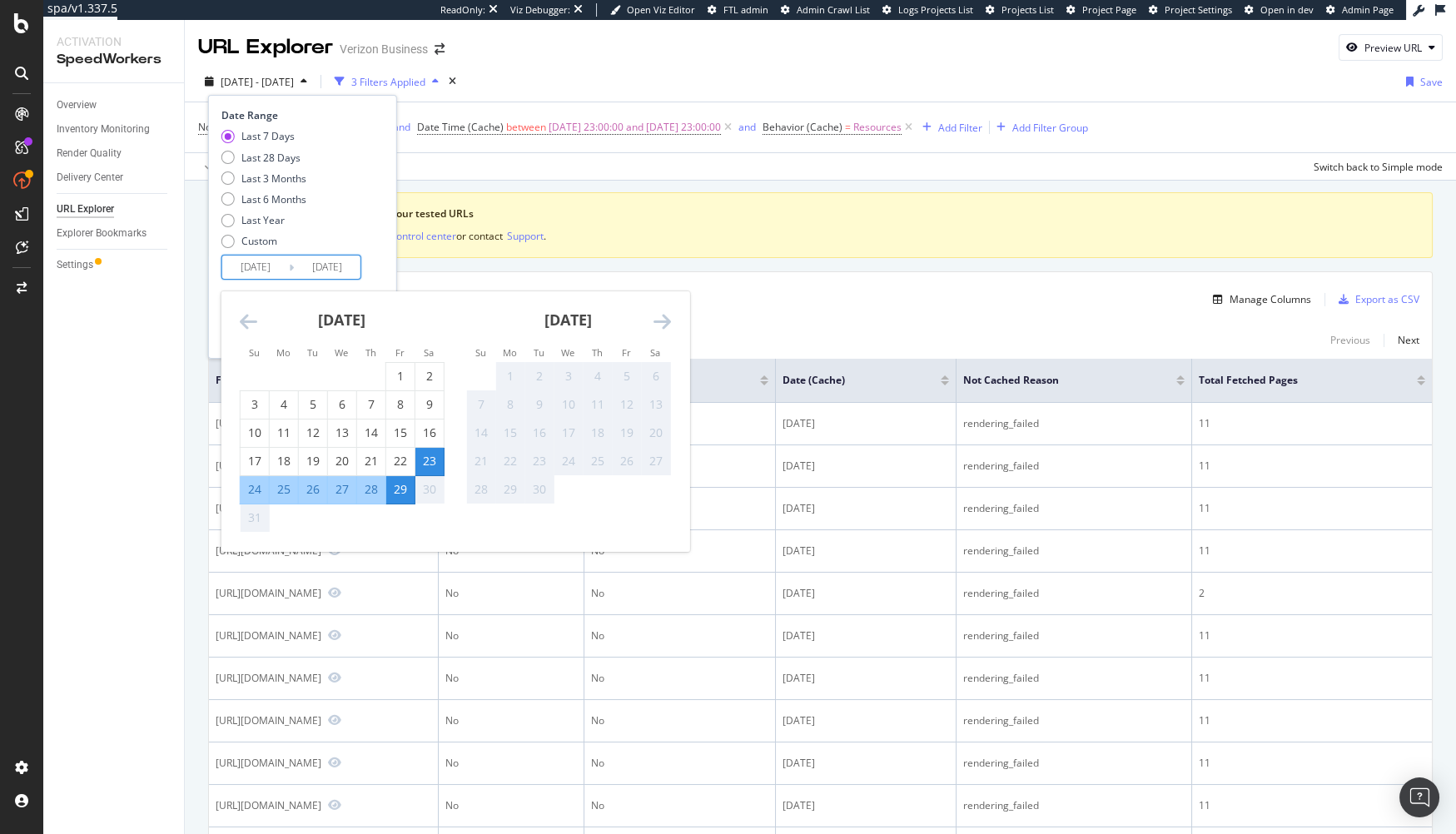
click at [344, 486] on div "27" at bounding box center [342, 489] width 28 height 17
type input "2025/08/27"
drag, startPoint x: 383, startPoint y: 252, endPoint x: 383, endPoint y: 293, distance: 41.0
click at [383, 252] on div "Date Range Last 7 Days Last 28 Days Last 3 Months Last 6 Months Last Year Custo…" at bounding box center [303, 194] width 162 height 171
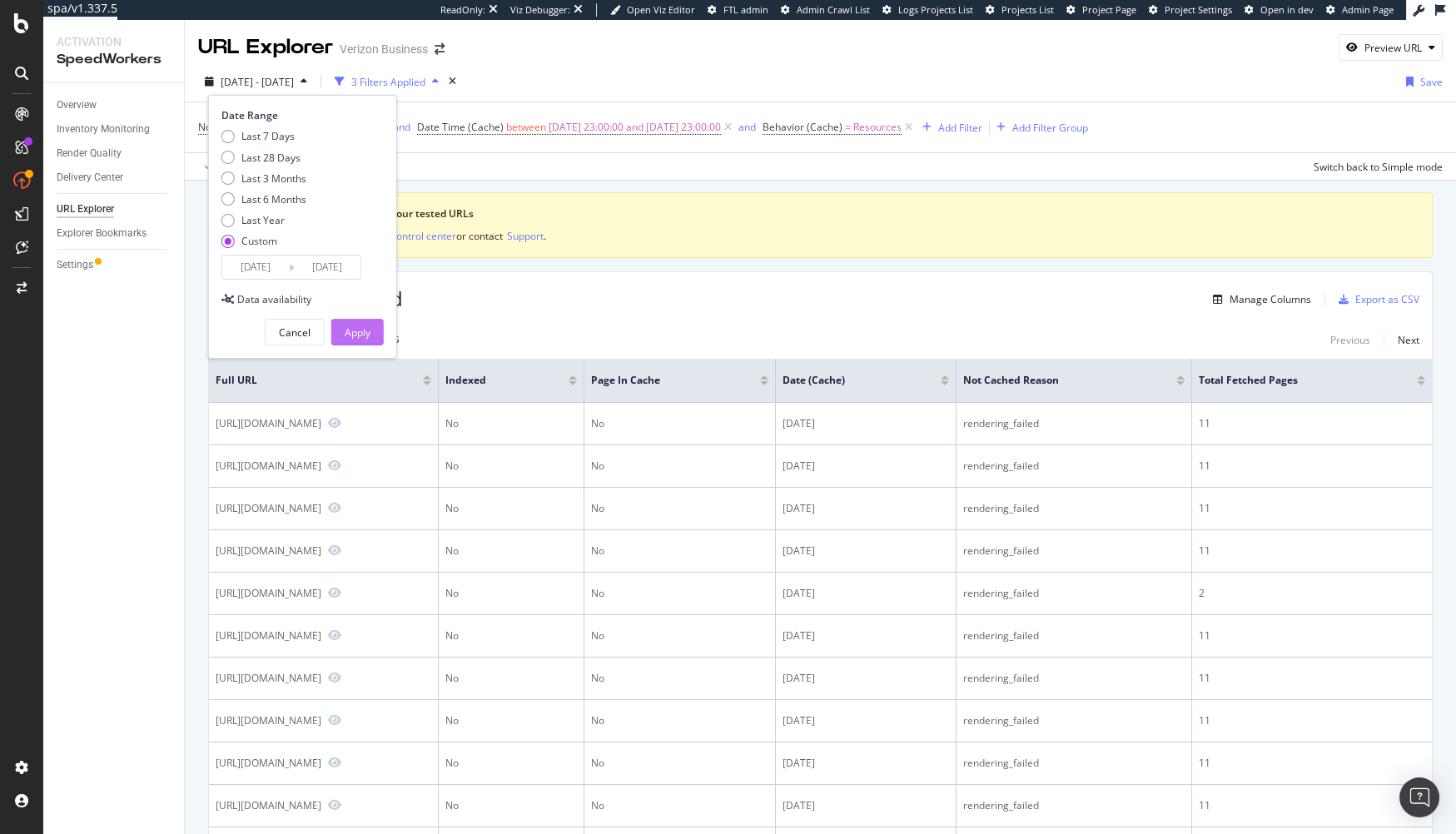
click at [366, 329] on div "Apply" at bounding box center [358, 333] width 26 height 14
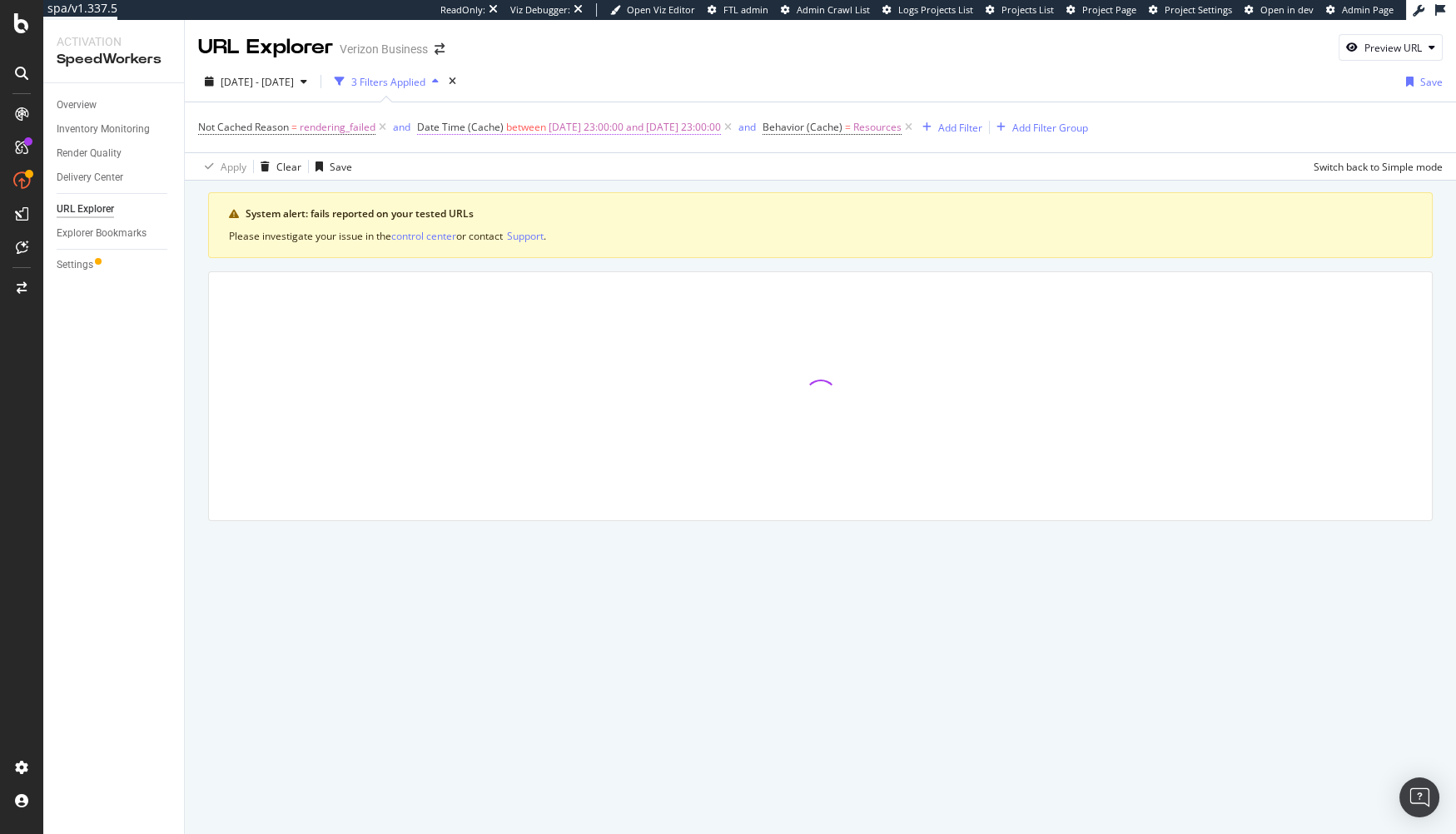
click at [585, 127] on span "2025-08-23 23:00:00 and 2025-08-24 23:00:00" at bounding box center [634, 127] width 172 height 24
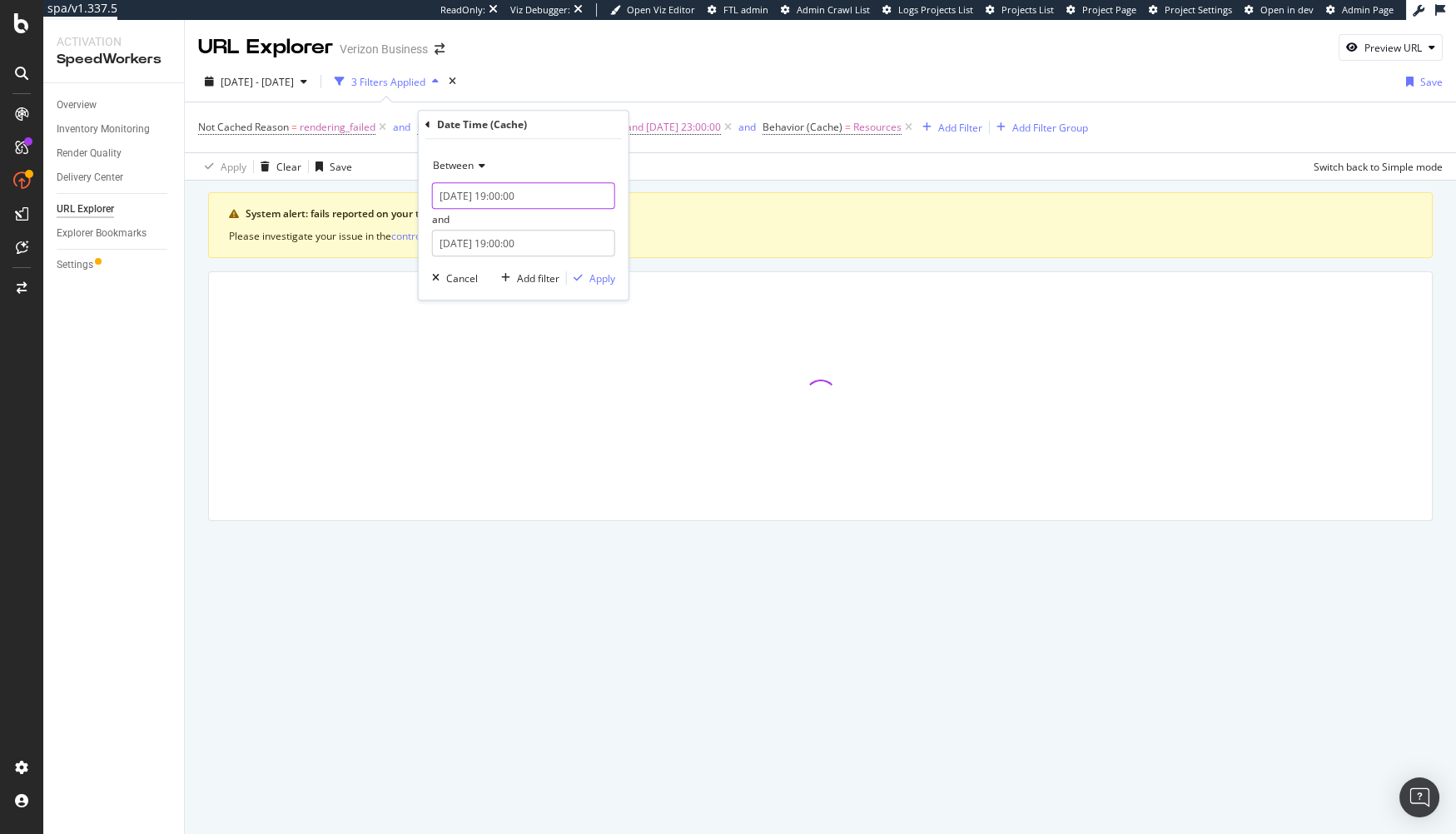
click at [520, 196] on input "2025-08-23 19:00:00" at bounding box center [524, 196] width 183 height 27
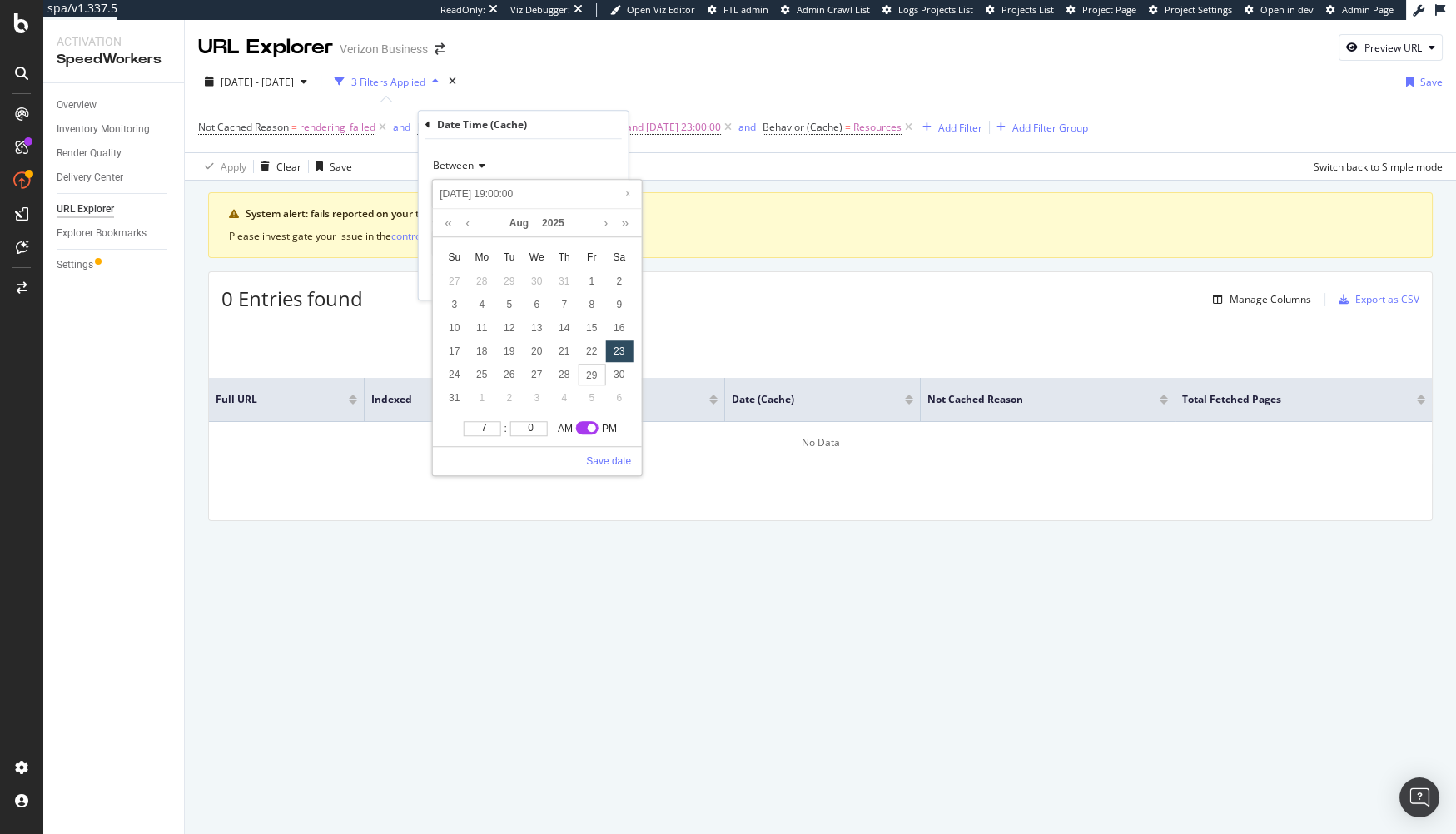
click at [607, 453] on link "Save date" at bounding box center [608, 460] width 45 height 15
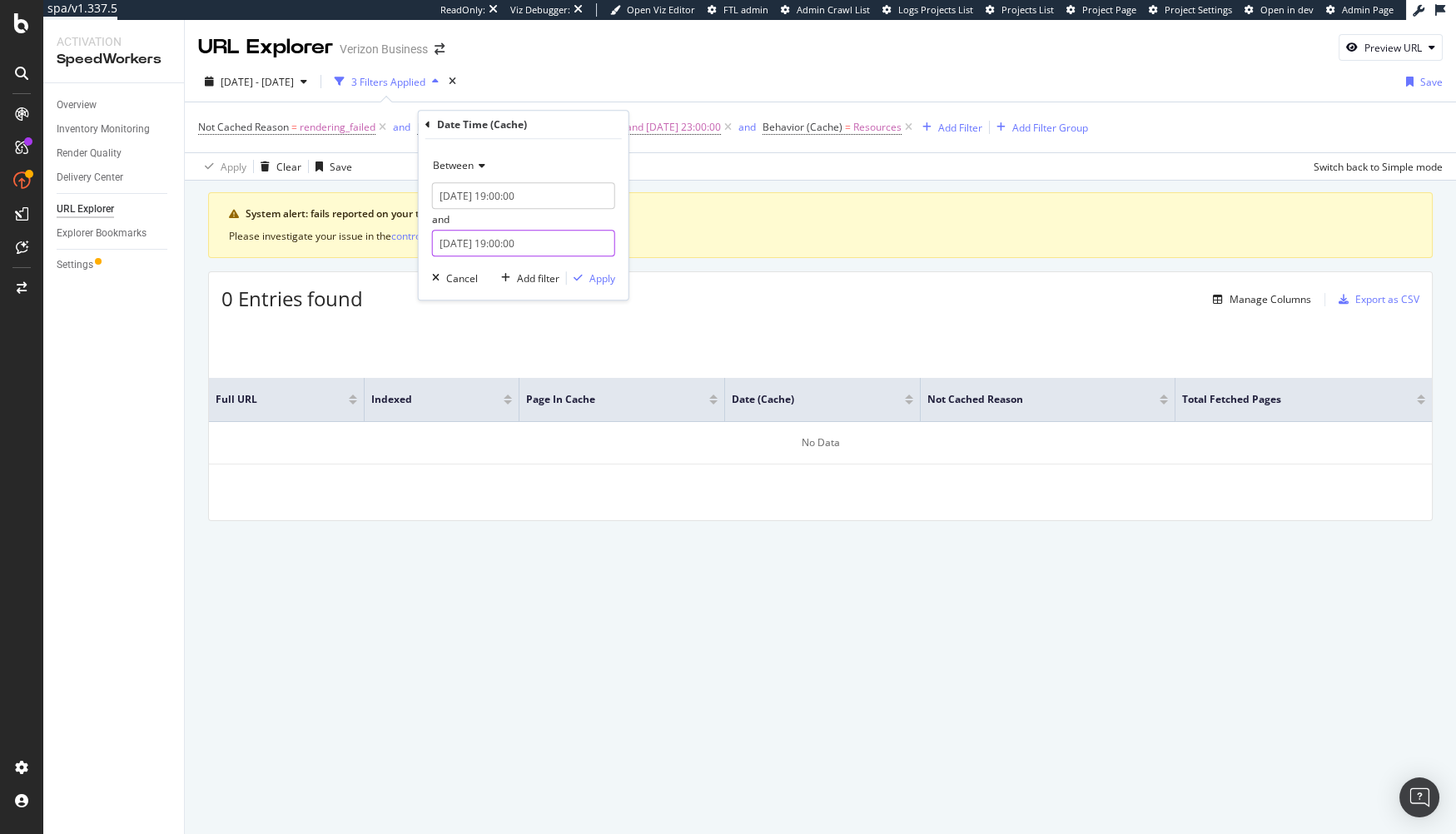
click at [549, 240] on input "2025-08-24 19:00:00" at bounding box center [524, 244] width 183 height 27
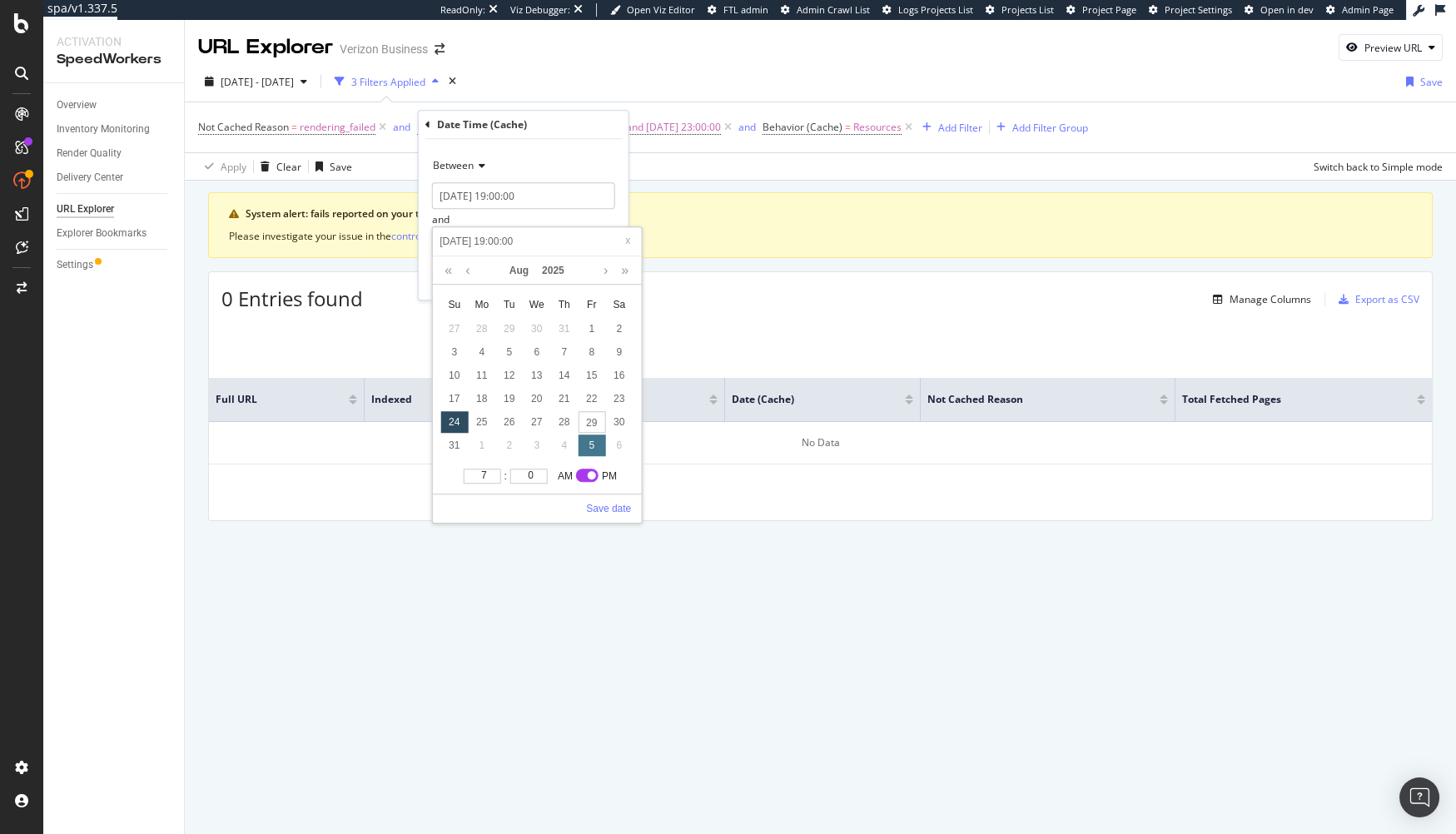
click at [589, 417] on div "29" at bounding box center [591, 423] width 27 height 22
type input "2025-08-29 19:00:00"
drag, startPoint x: 618, startPoint y: 512, endPoint x: 613, endPoint y: 505, distance: 8.6
click at [618, 512] on link "Save date" at bounding box center [608, 508] width 45 height 15
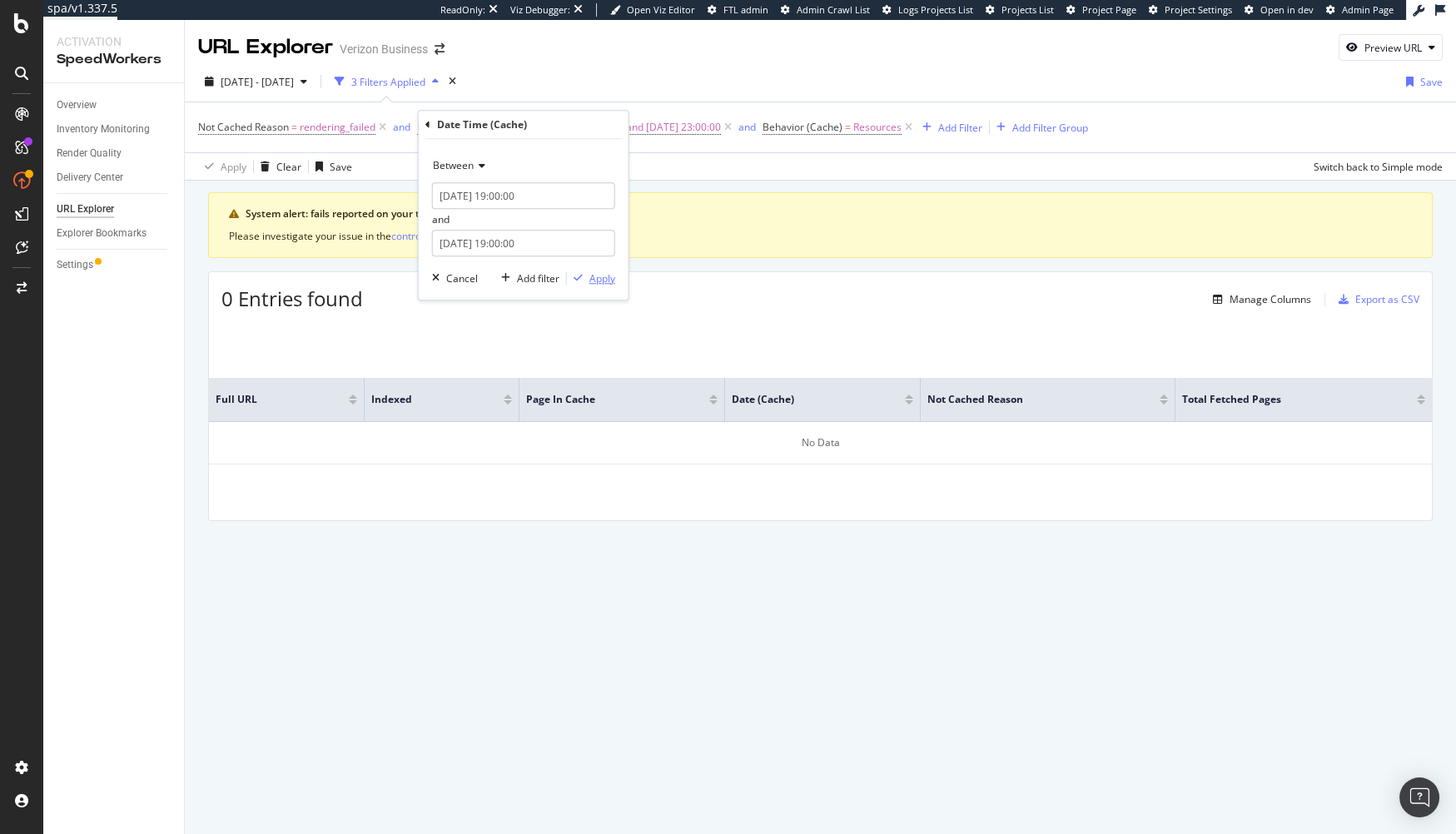
click at [600, 279] on div "Apply" at bounding box center [603, 279] width 26 height 14
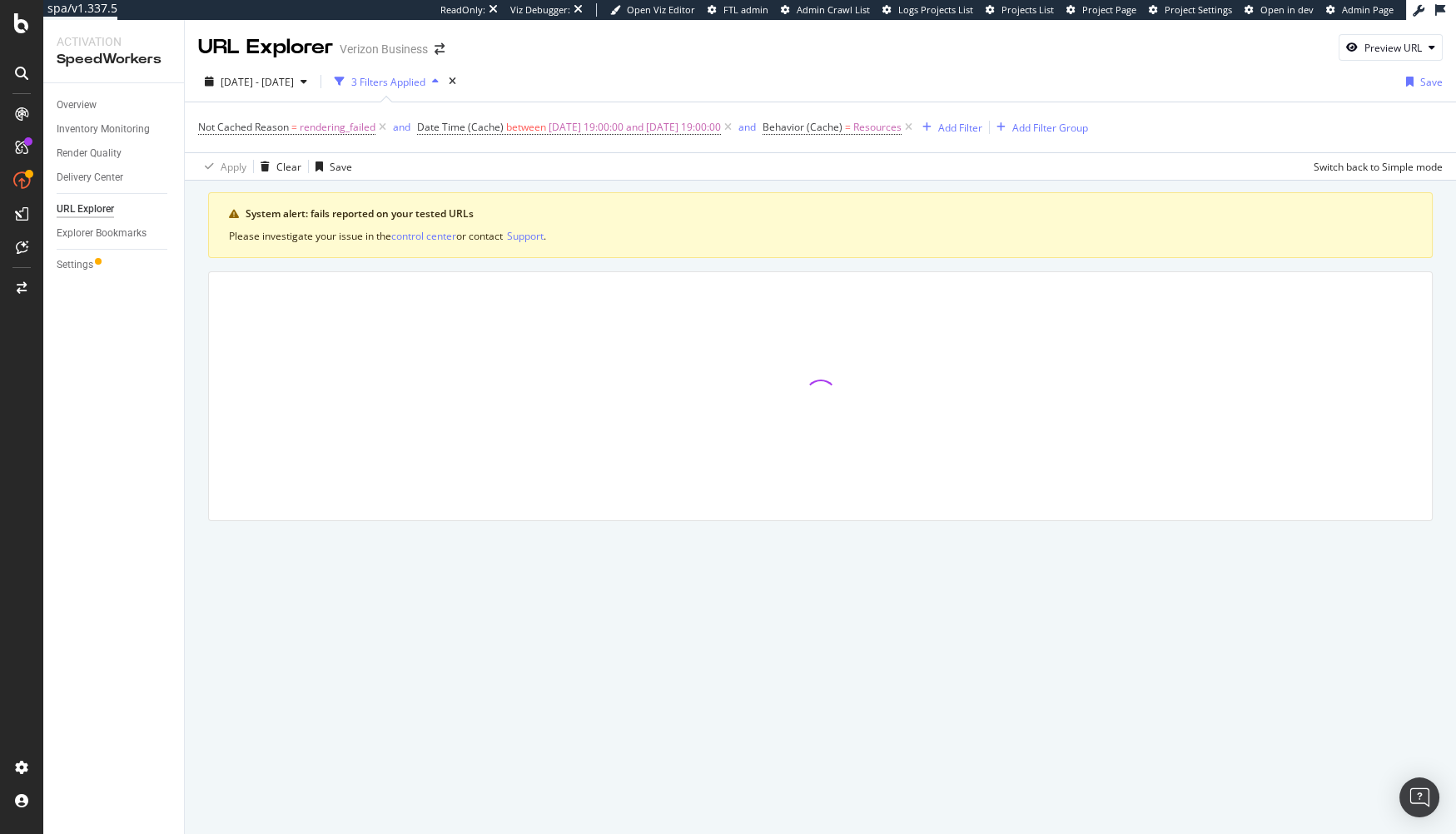
click at [629, 268] on div "System alert: fails reported on your tested URLs Please investigate your issue …" at bounding box center [820, 356] width 1225 height 329
click at [702, 177] on div "Apply Clear Save Switch back to Simple mode" at bounding box center [820, 165] width 1271 height 27
click at [693, 177] on div "Apply Clear Save Switch back to Simple mode" at bounding box center [820, 165] width 1271 height 27
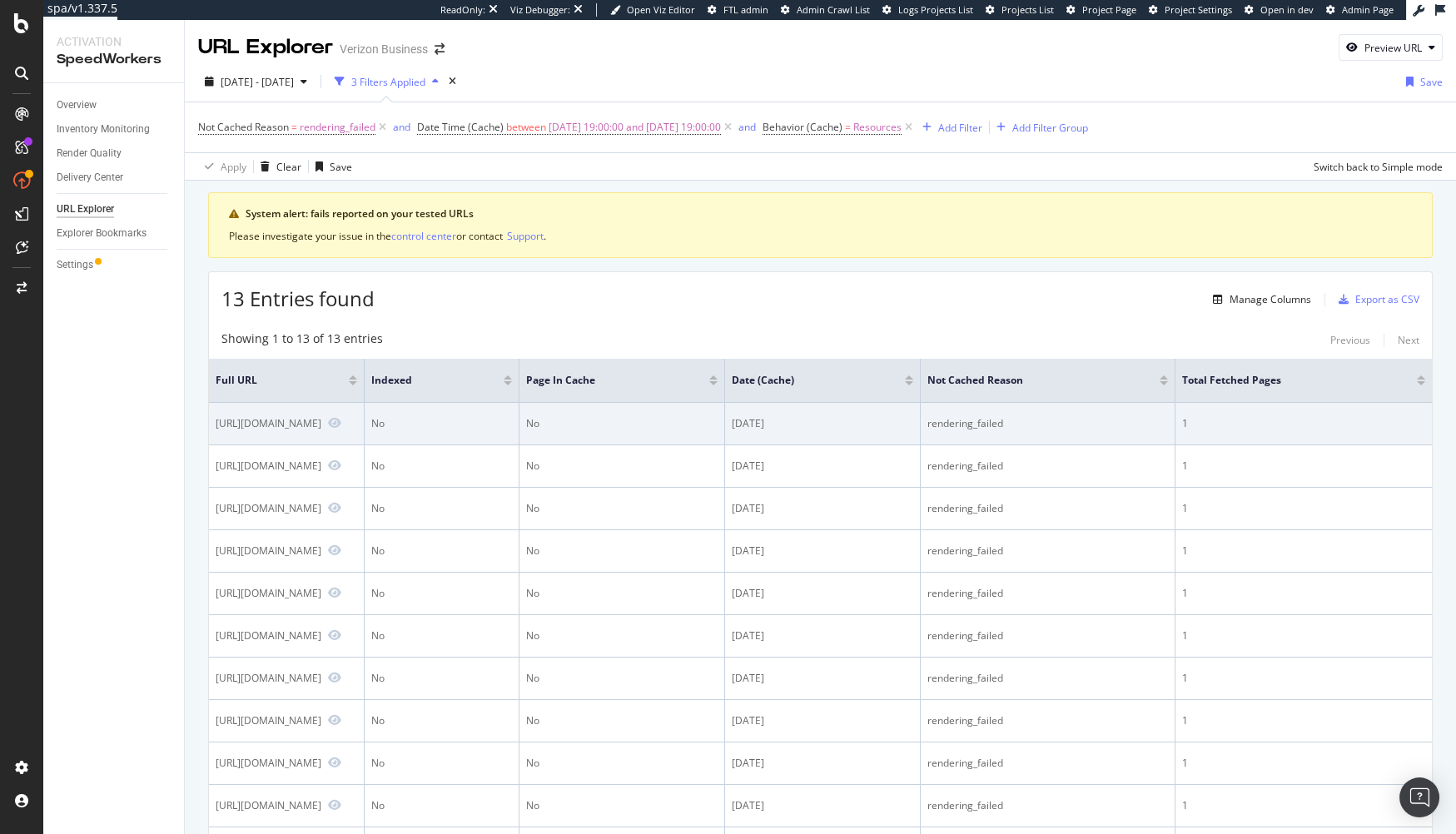
click at [980, 420] on div "rendering_failed" at bounding box center [1047, 424] width 240 height 15
click at [979, 420] on div "rendering_failed" at bounding box center [1047, 424] width 240 height 15
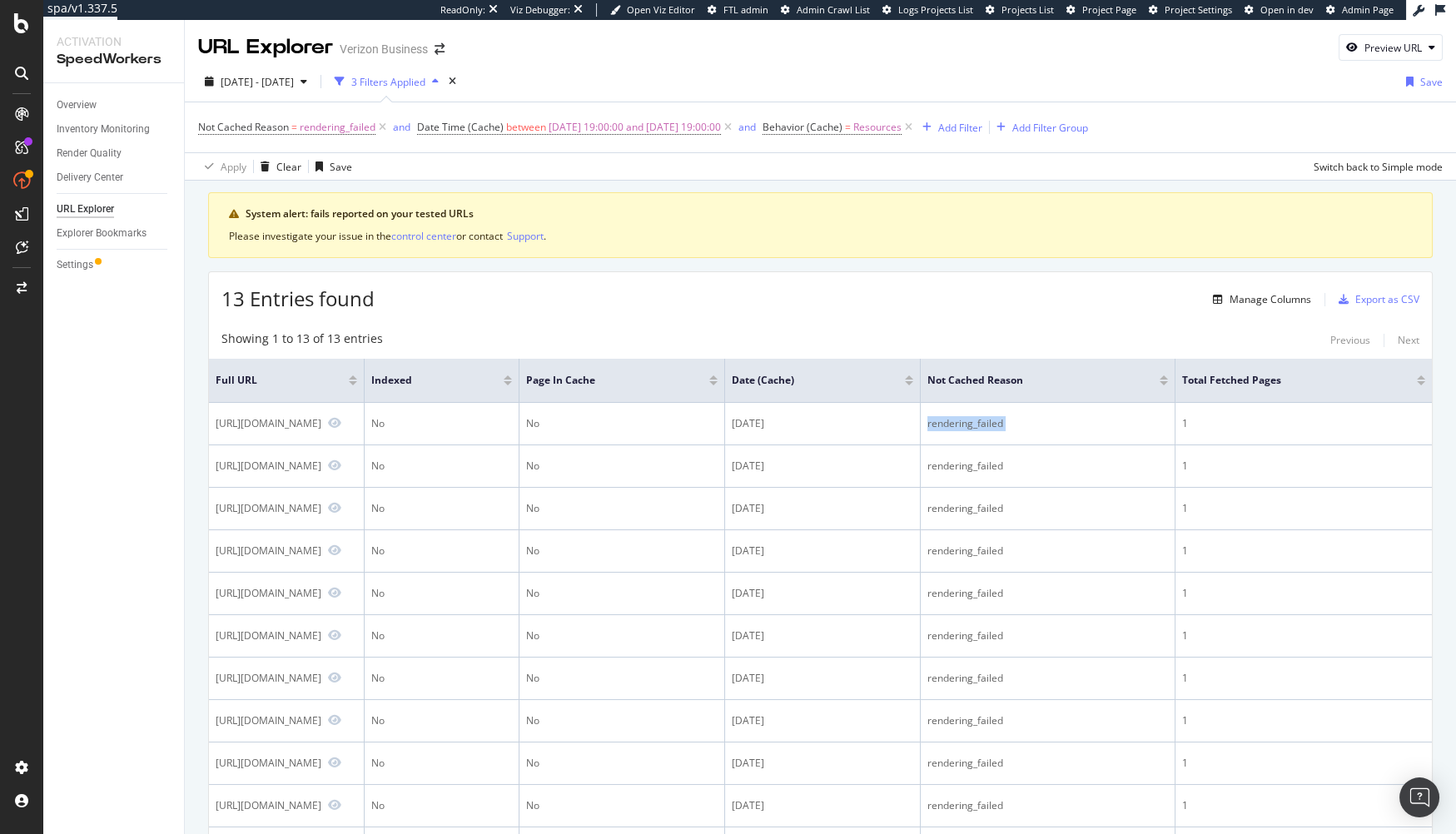
copy div "rendering_failed"
drag, startPoint x: 711, startPoint y: 286, endPoint x: 620, endPoint y: 273, distance: 91.9
click at [692, 284] on div "13 Entries found Manage Columns Export as CSV" at bounding box center [820, 293] width 1223 height 41
click at [278, 163] on div "Clear" at bounding box center [288, 167] width 25 height 14
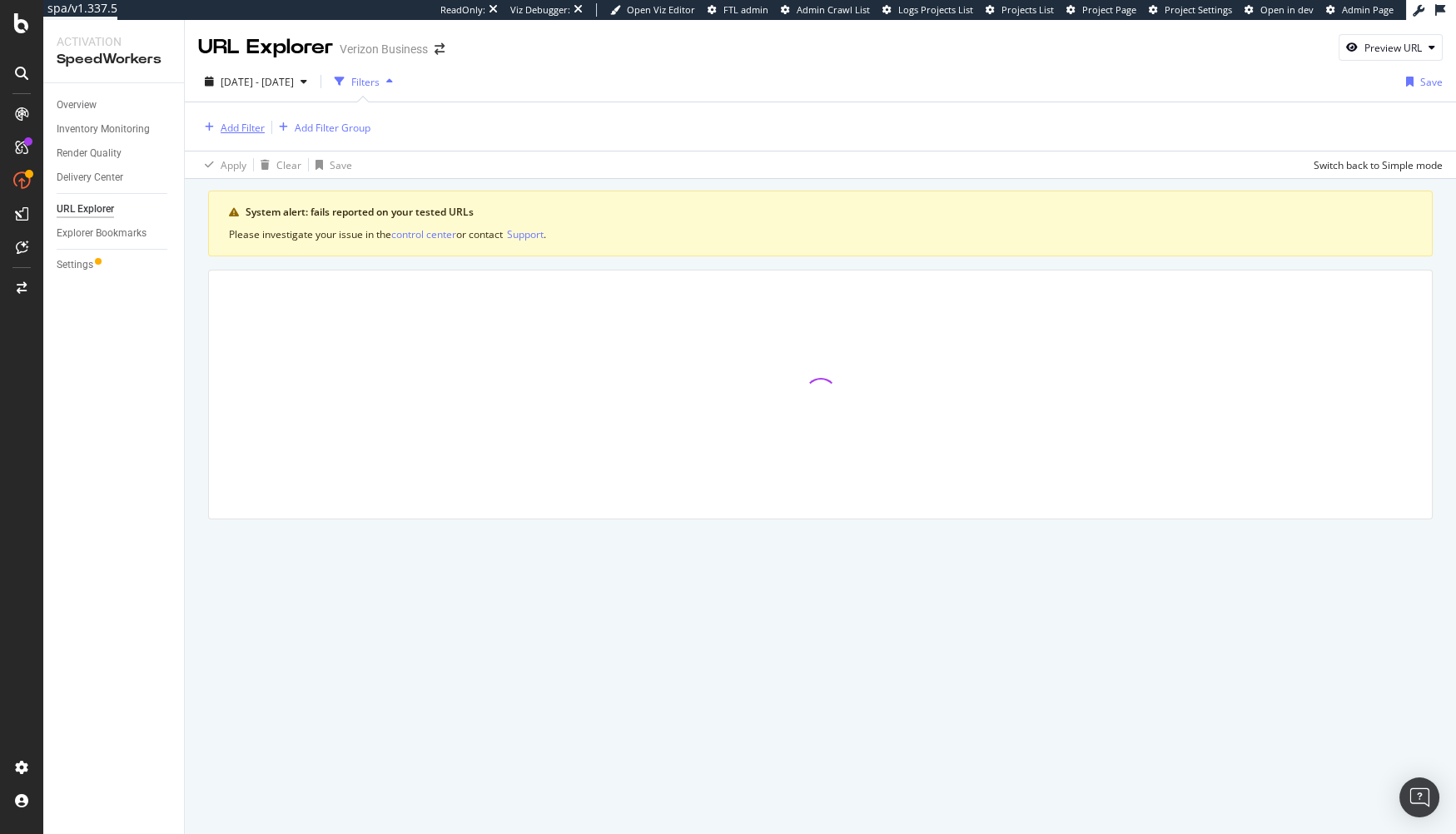
click at [231, 128] on div "Add Filter" at bounding box center [243, 128] width 45 height 14
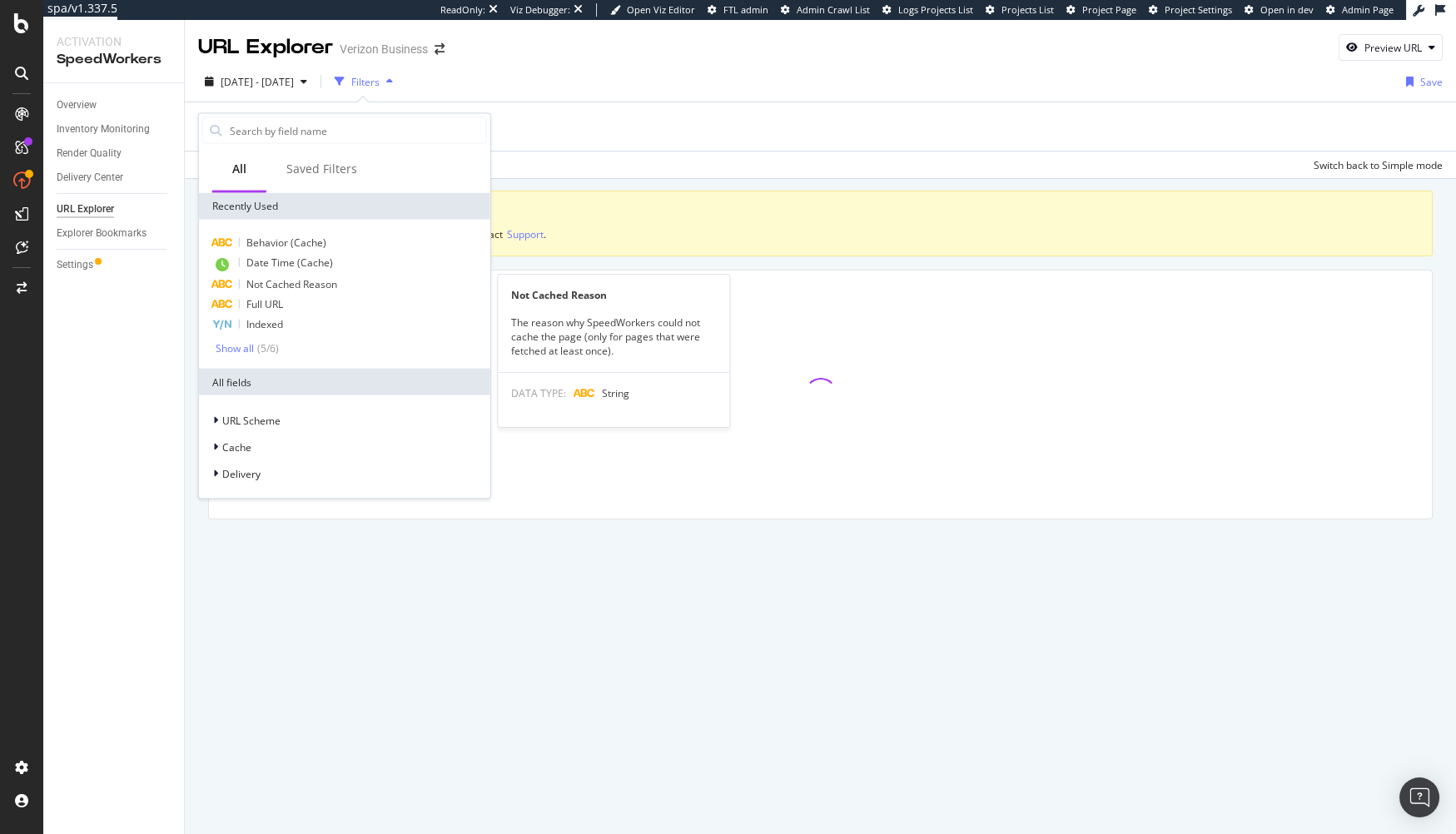
drag, startPoint x: 301, startPoint y: 280, endPoint x: 298, endPoint y: 261, distance: 19.2
click at [301, 280] on span "Not Cached Reason" at bounding box center [292, 284] width 91 height 14
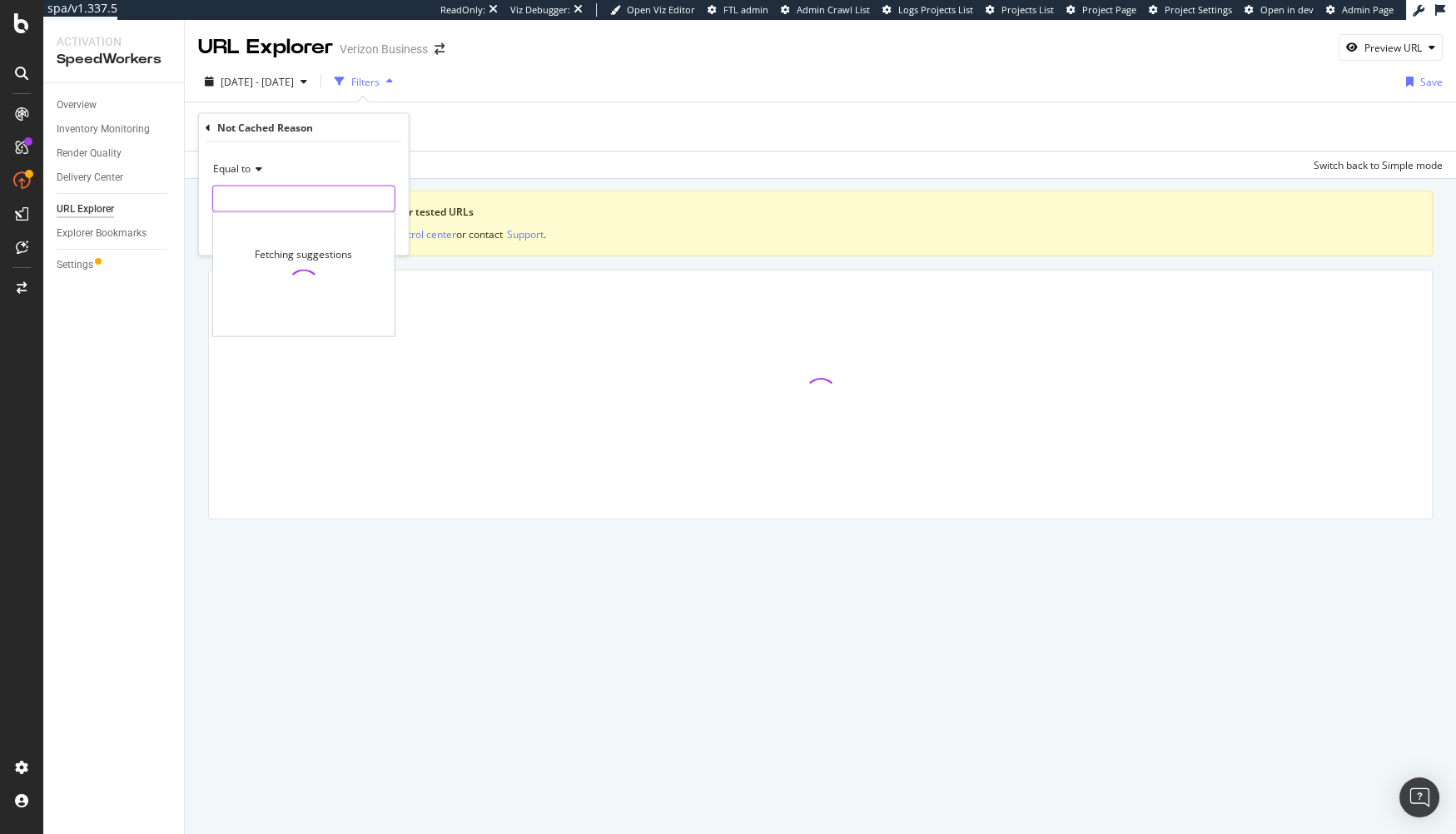
drag, startPoint x: 314, startPoint y: 192, endPoint x: 342, endPoint y: 214, distance: 35.6
click at [314, 191] on input "text" at bounding box center [304, 199] width 182 height 27
paste input "rendering_failed"
type input "rendering_failed"
click at [401, 230] on div "Equal to rendering_failed rendering_failed Cancel Add filter Apply" at bounding box center [304, 199] width 210 height 114
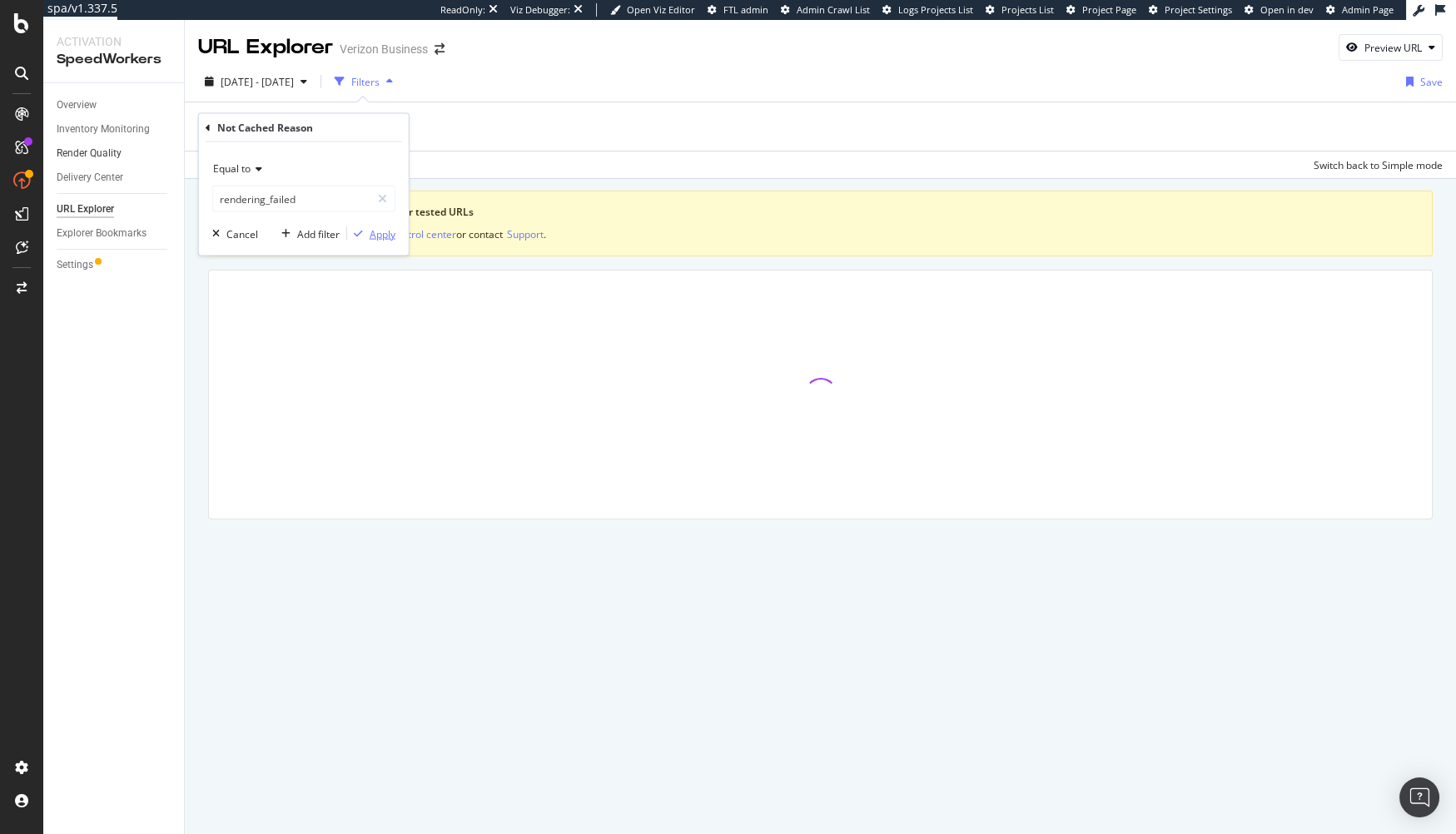
drag, startPoint x: 386, startPoint y: 236, endPoint x: 134, endPoint y: 149, distance: 266.6
click at [386, 236] on div "Apply" at bounding box center [383, 233] width 26 height 14
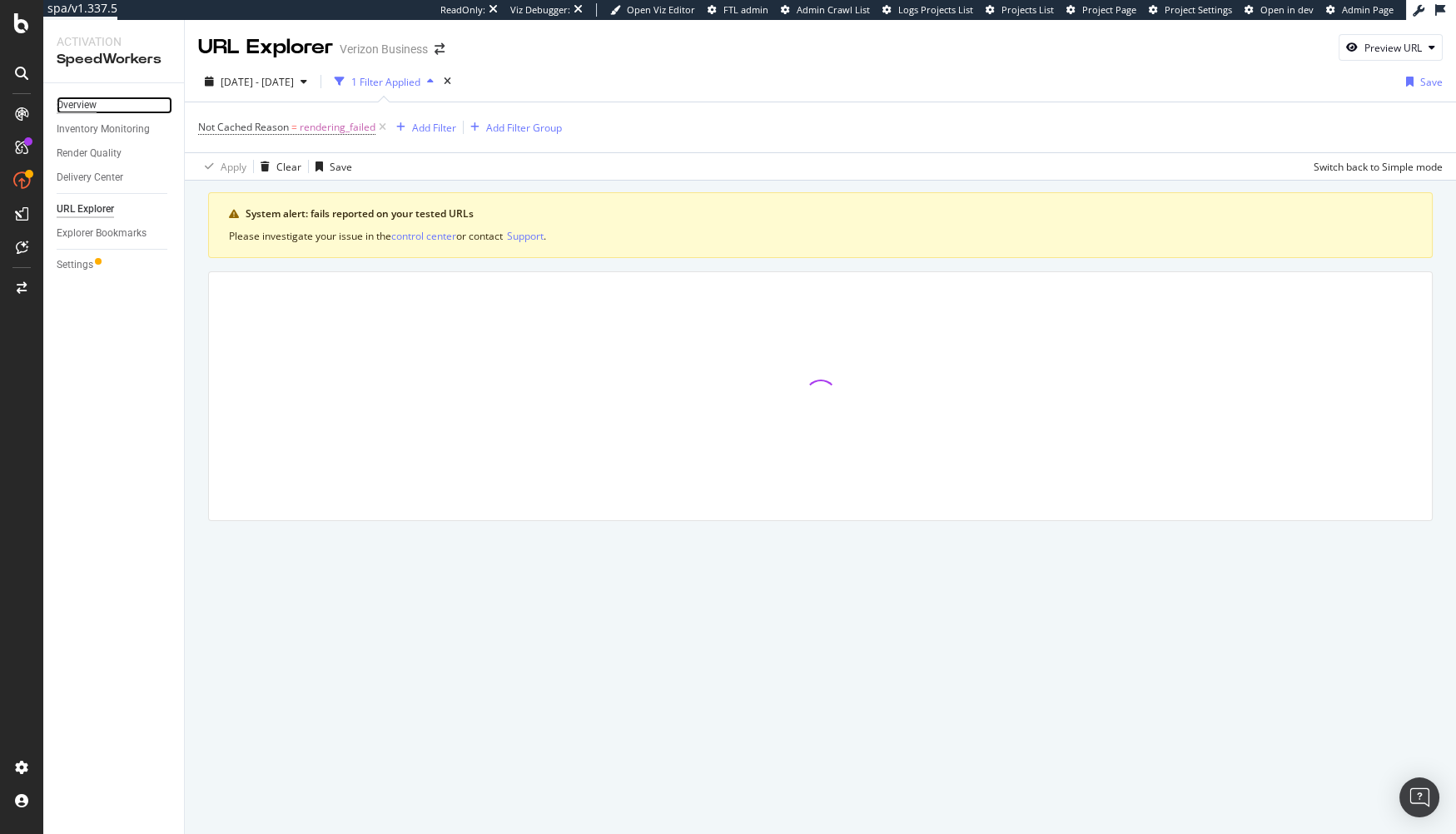
click at [85, 108] on div "Overview" at bounding box center [77, 106] width 40 height 17
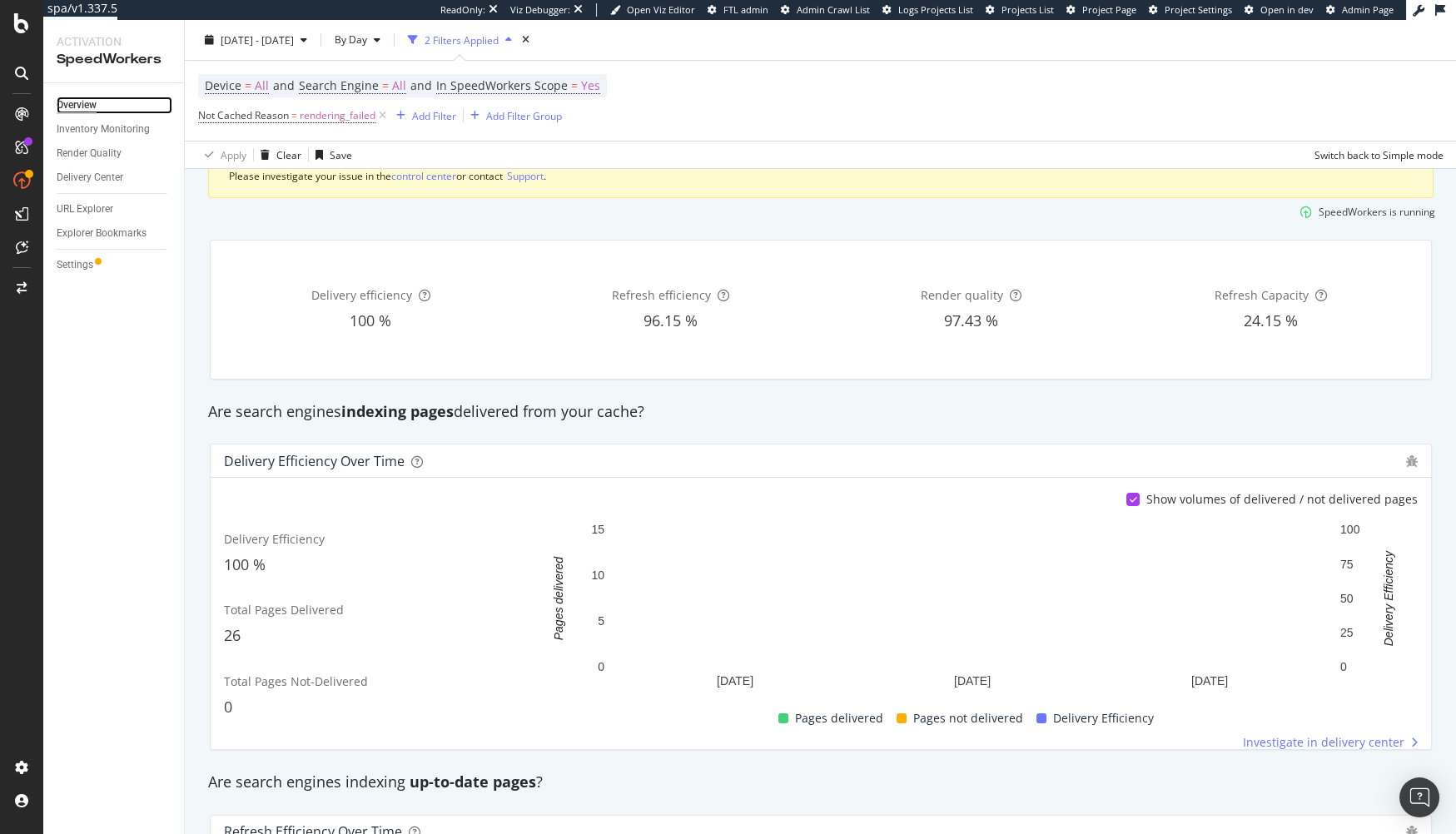
scroll to position [94, 0]
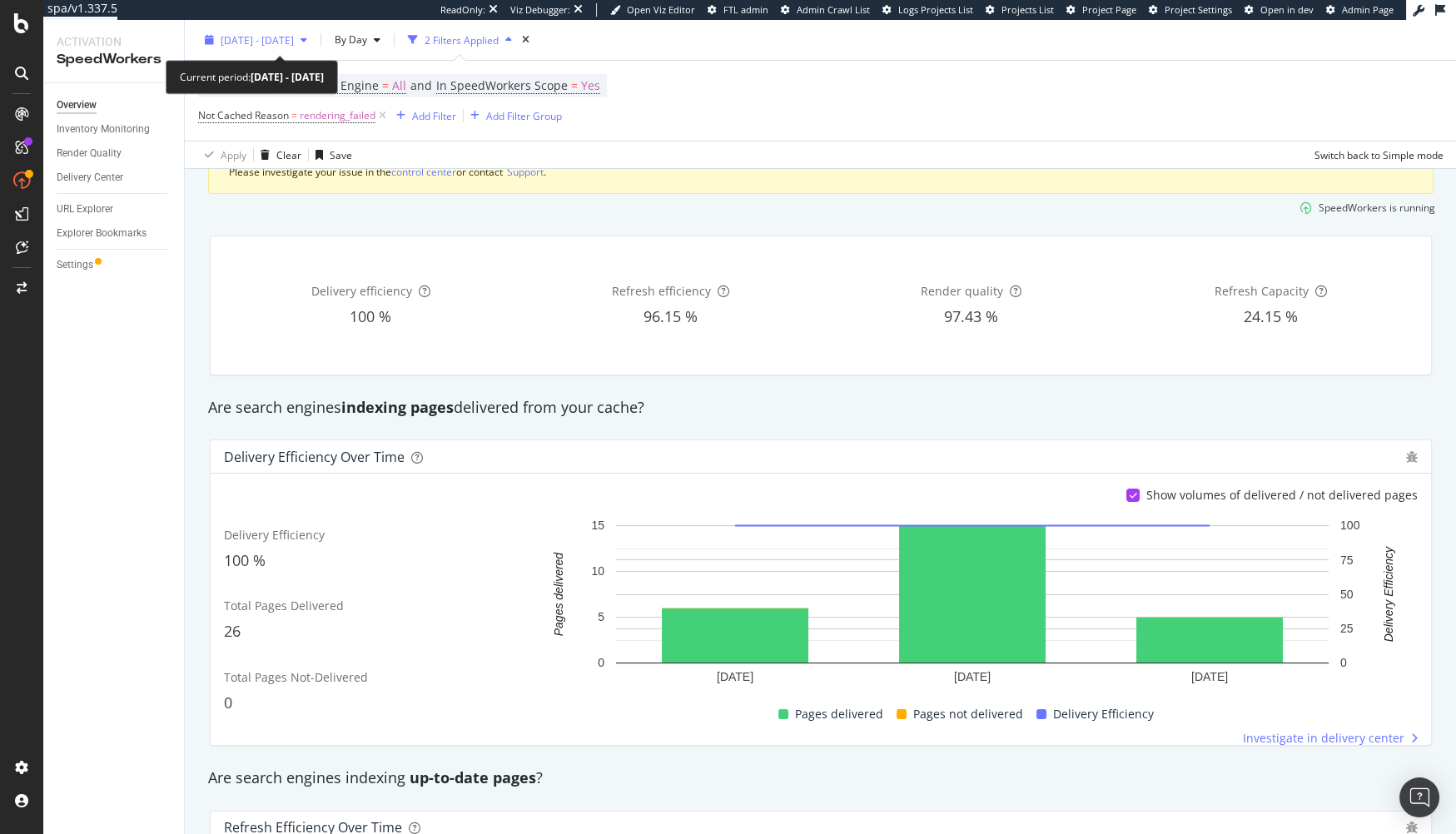
click at [276, 37] on span "2025 Aug. 27th - Aug. 29th" at bounding box center [258, 39] width 73 height 14
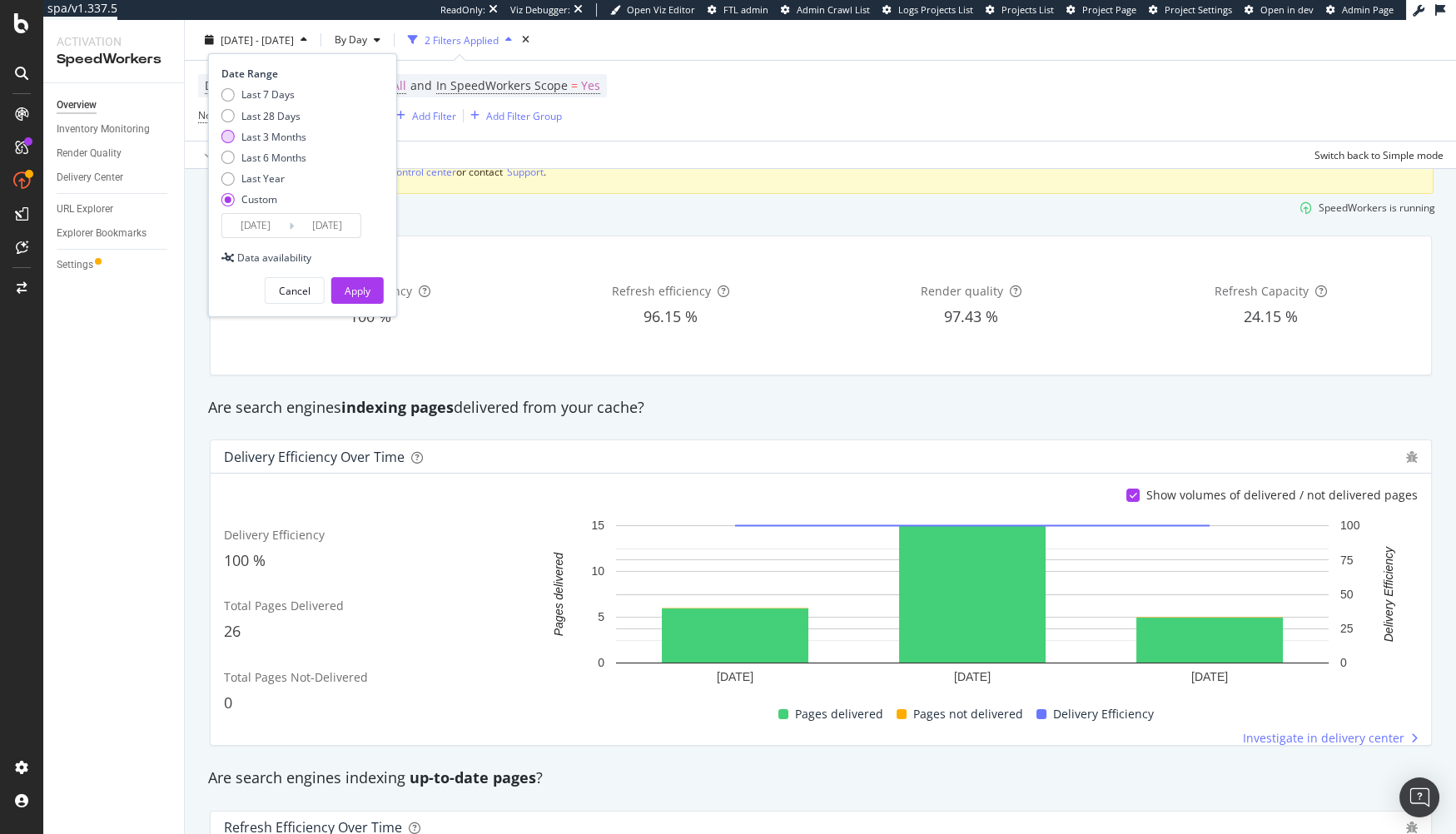
click at [272, 134] on div "Last 3 Months" at bounding box center [273, 136] width 65 height 14
type input "2025/05/30"
click at [345, 286] on div "Apply" at bounding box center [358, 291] width 26 height 14
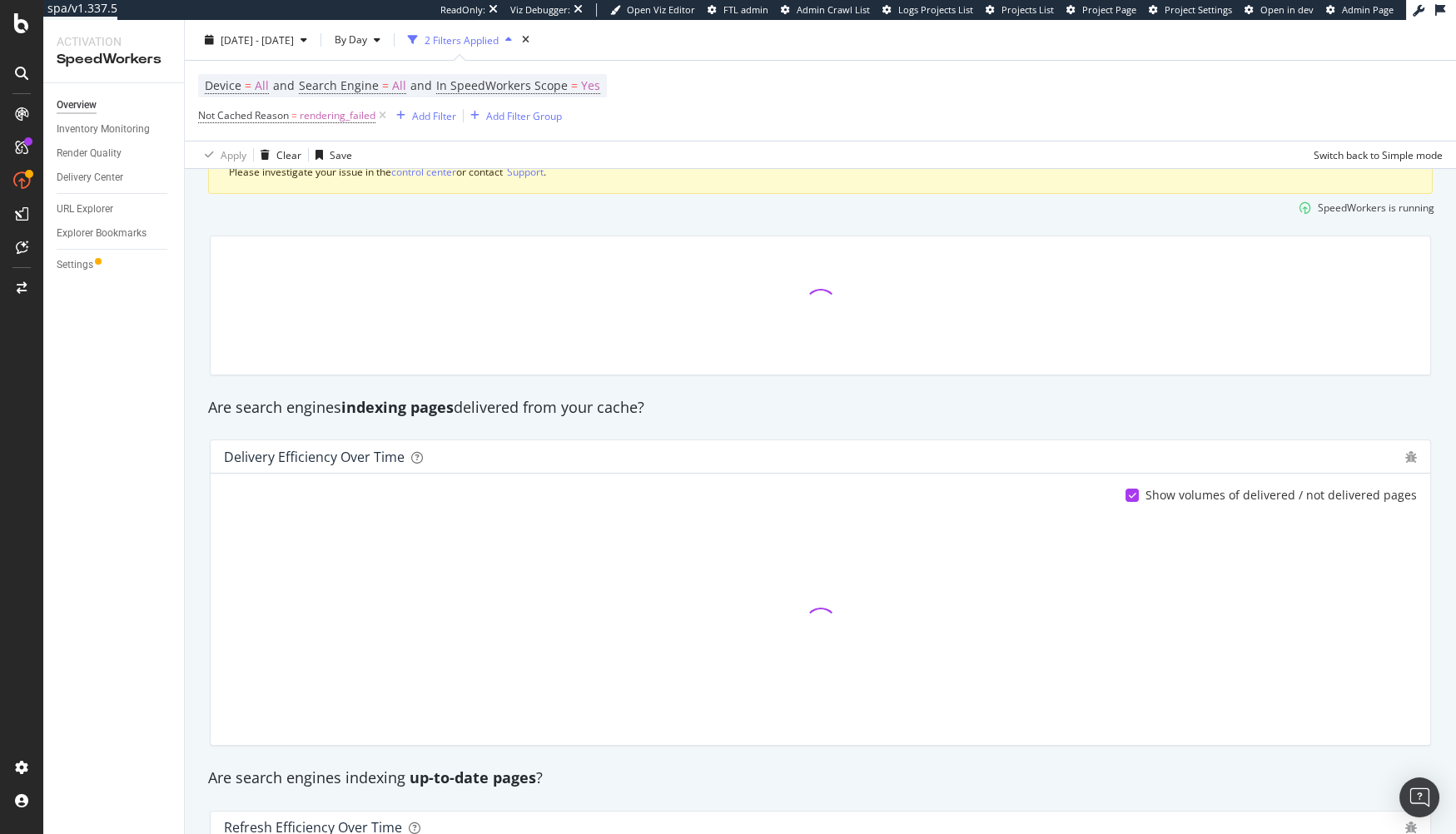
click at [577, 215] on div "SpeedWorkers is running" at bounding box center [820, 207] width 1241 height 27
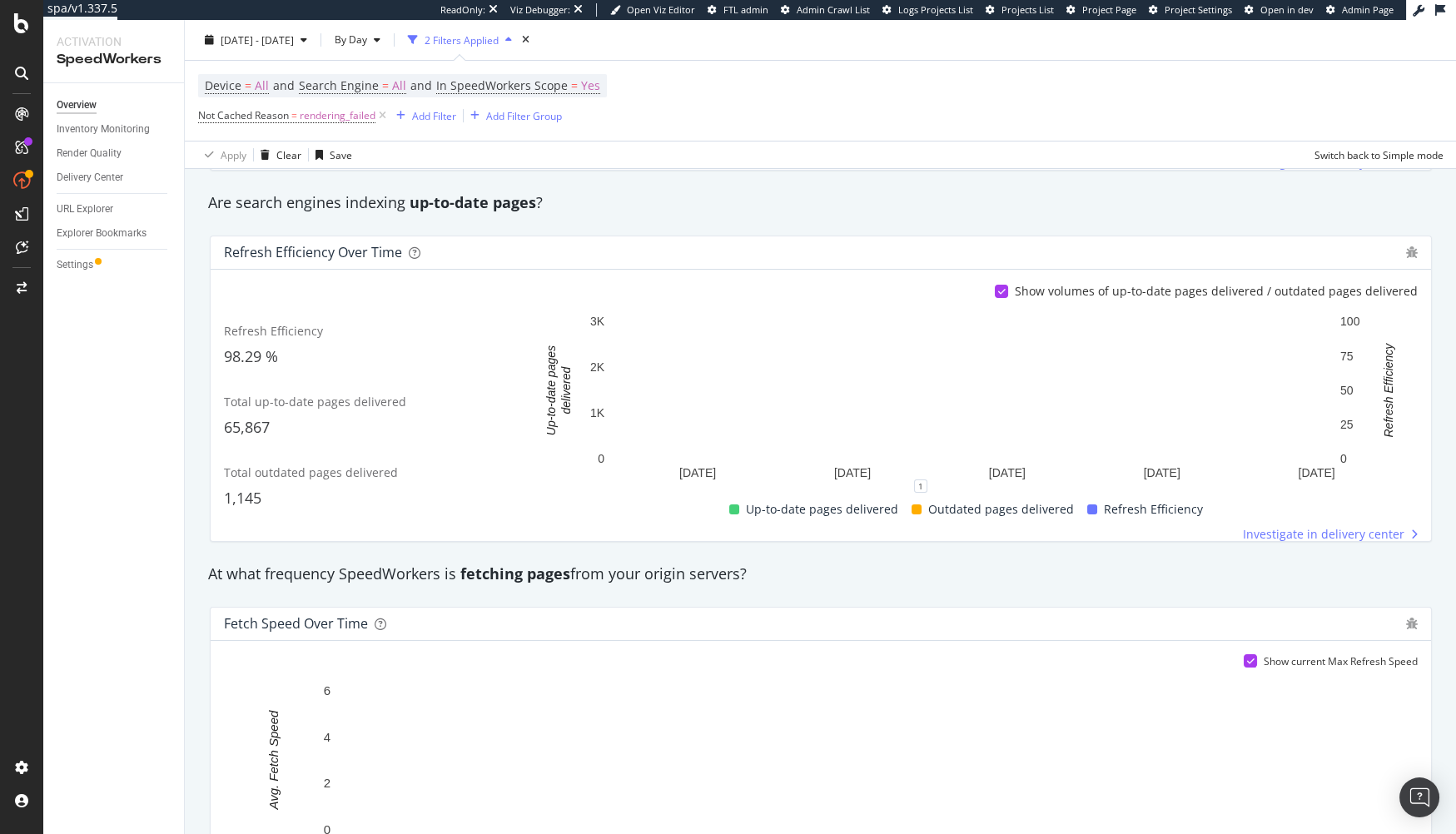
scroll to position [1189, 0]
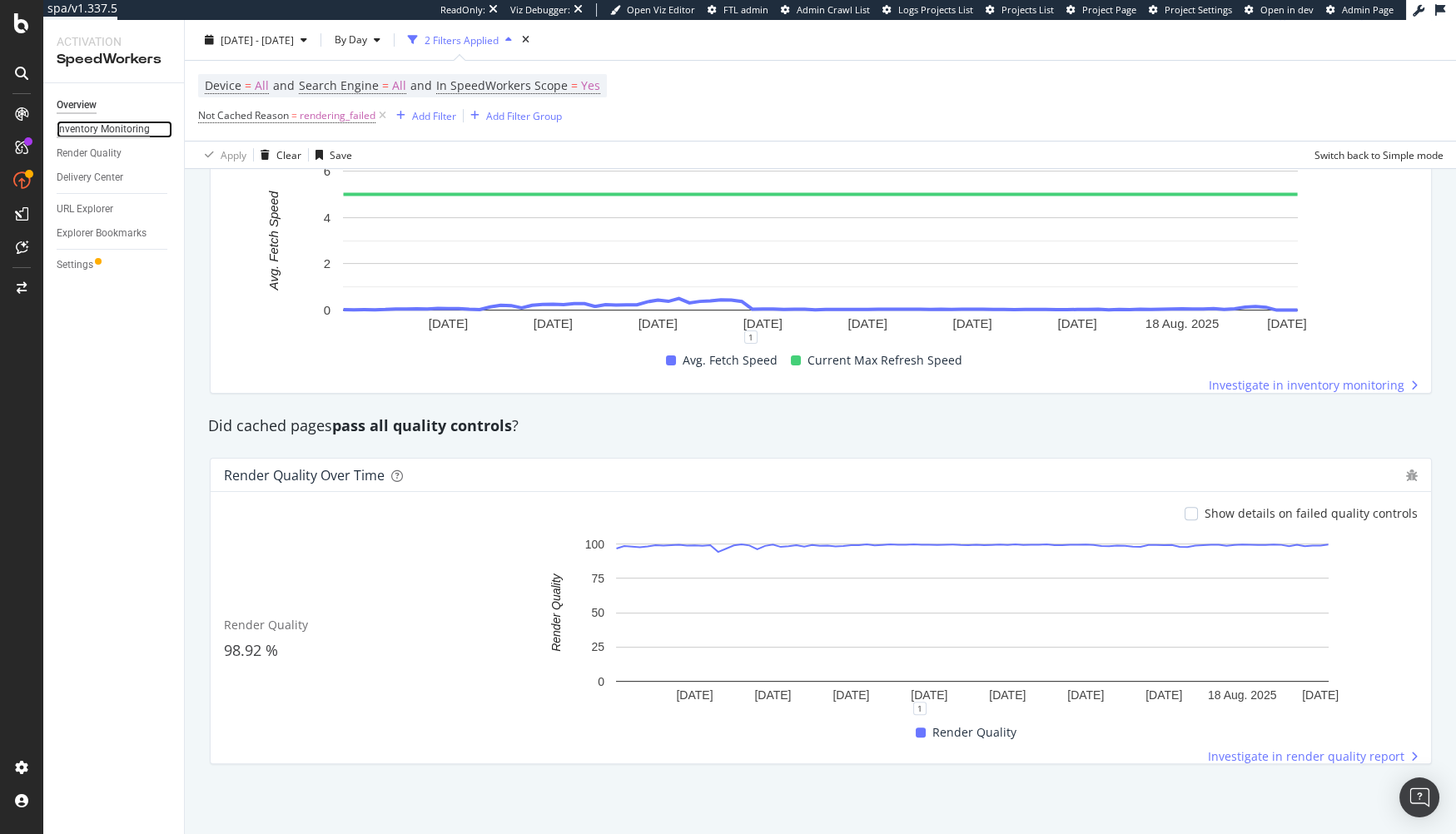
click at [116, 130] on div "Inventory Monitoring" at bounding box center [103, 129] width 93 height 17
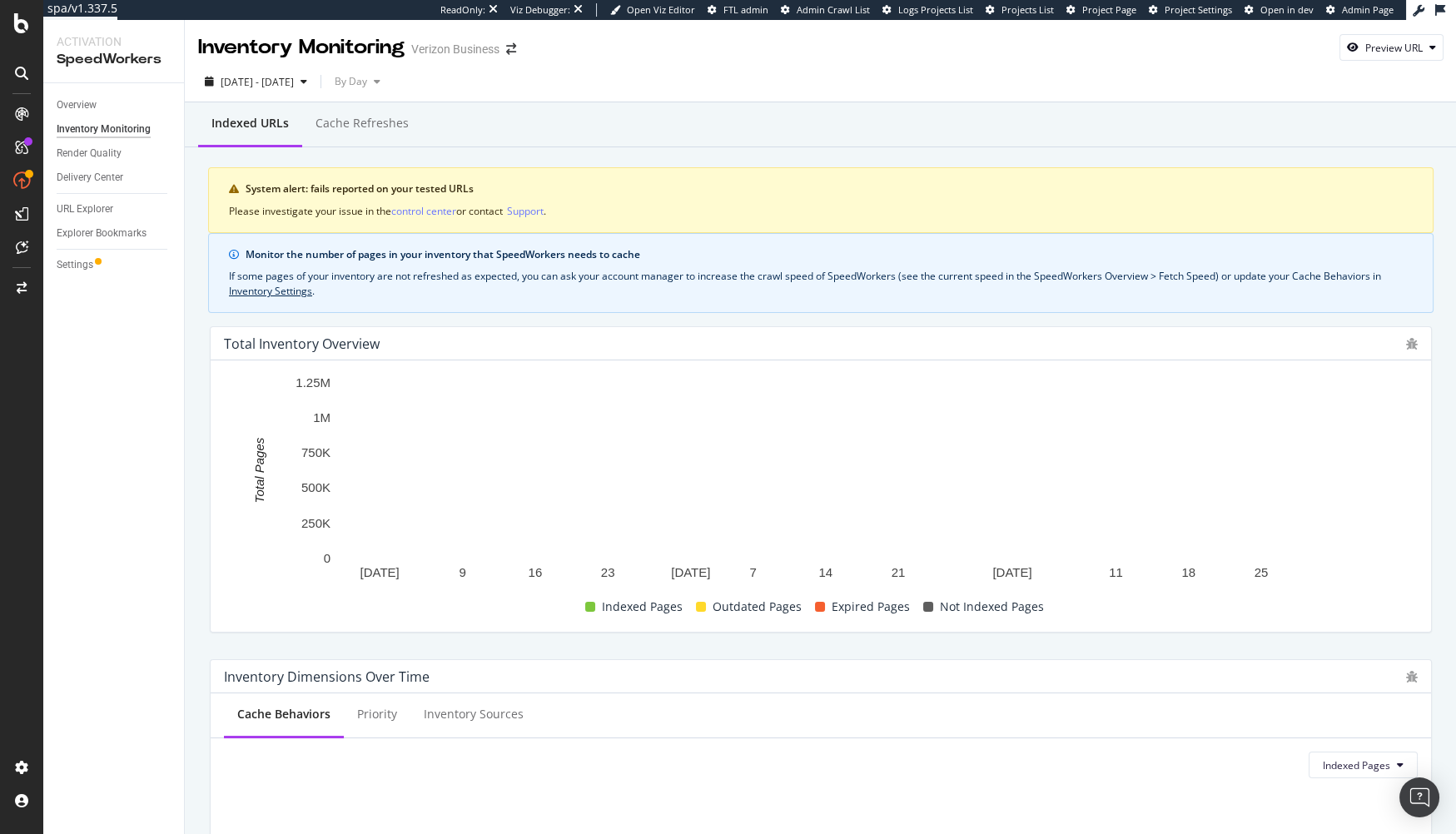
click at [534, 660] on div "Inventory Dimensions Over Time" at bounding box center [820, 677] width 1220 height 33
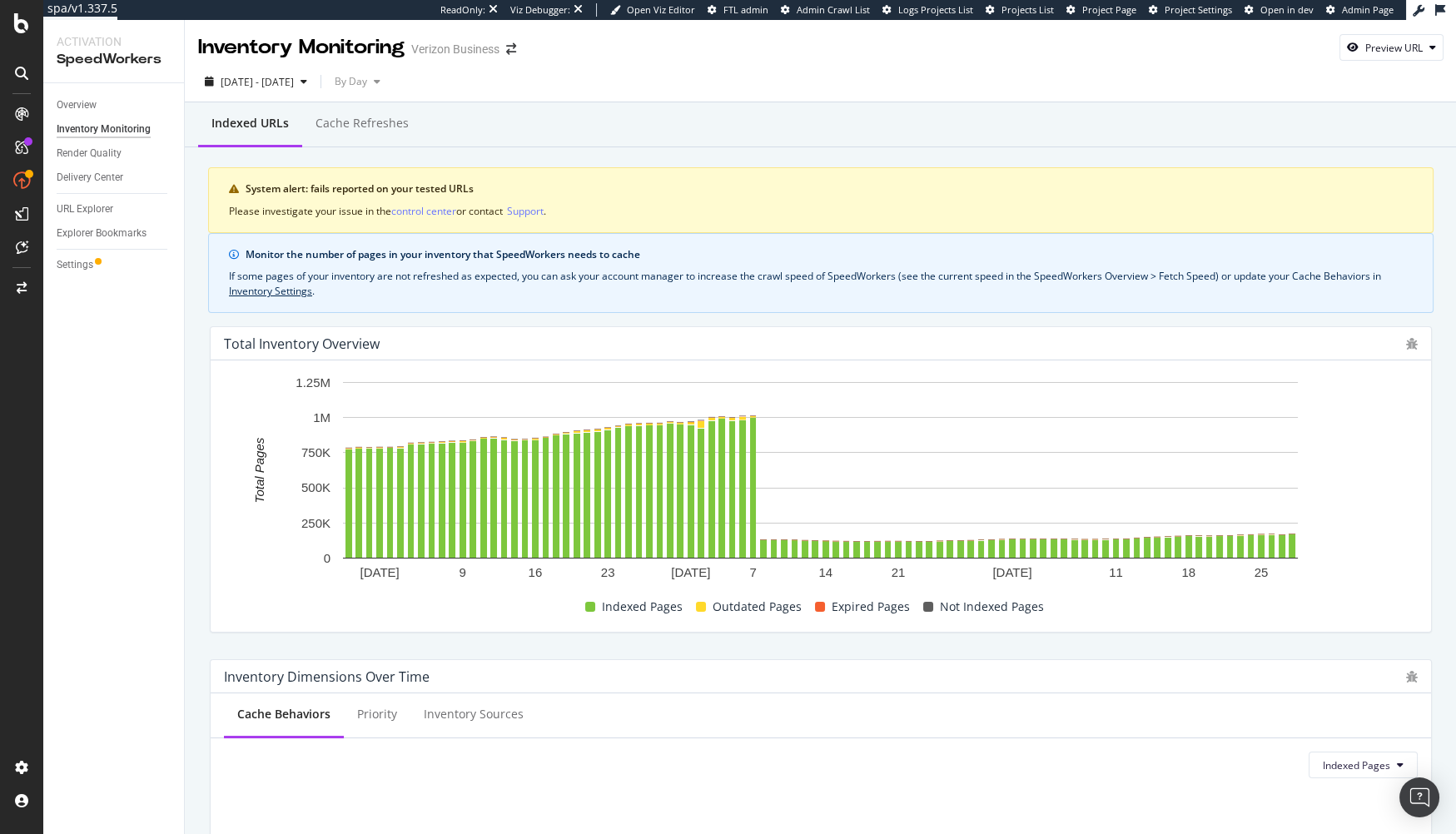
click at [864, 471] on rect "A chart." at bounding box center [820, 471] width 955 height 176
click at [1386, 558] on rect "A chart." at bounding box center [820, 484] width 1194 height 221
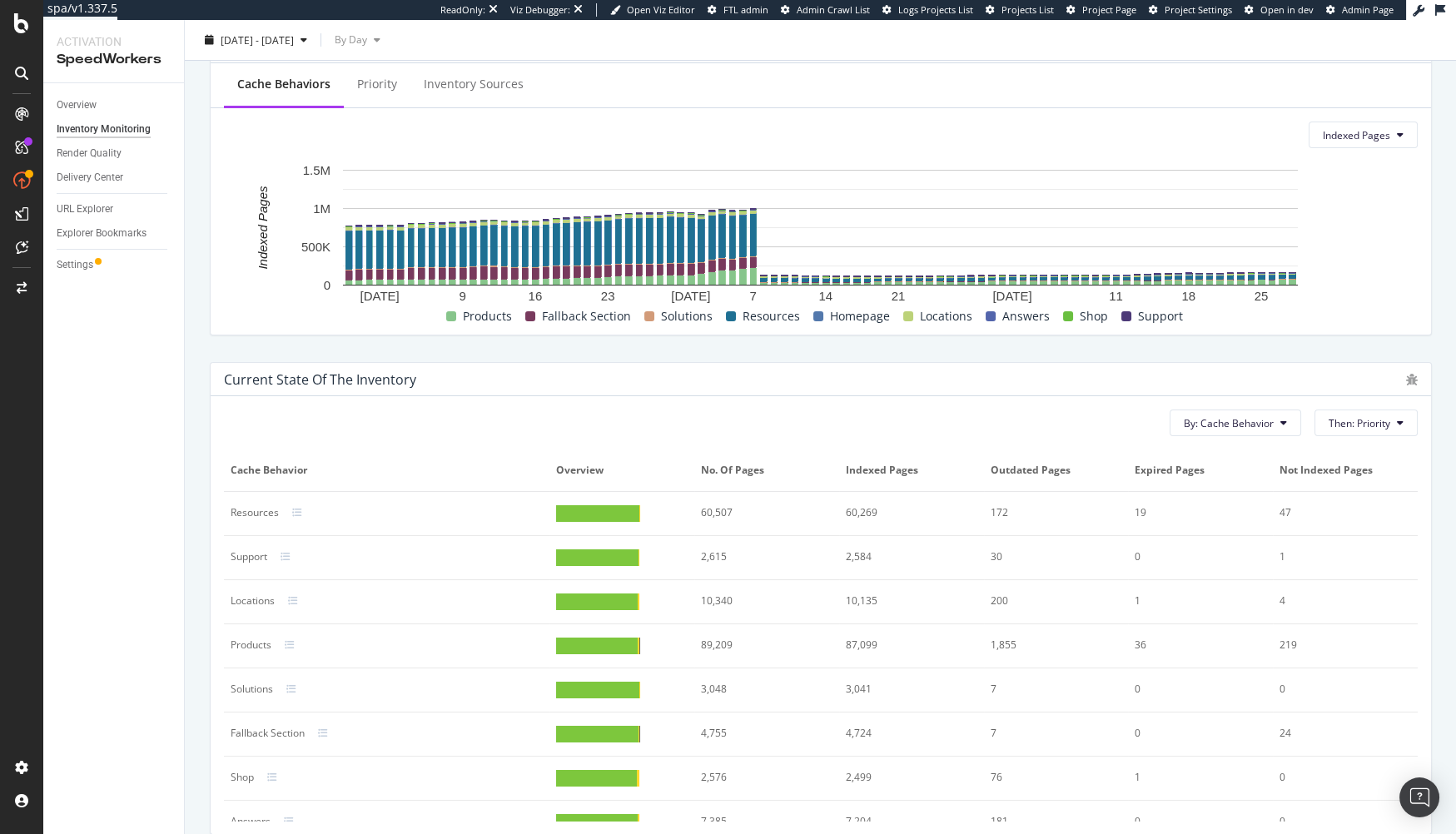
scroll to position [644, 0]
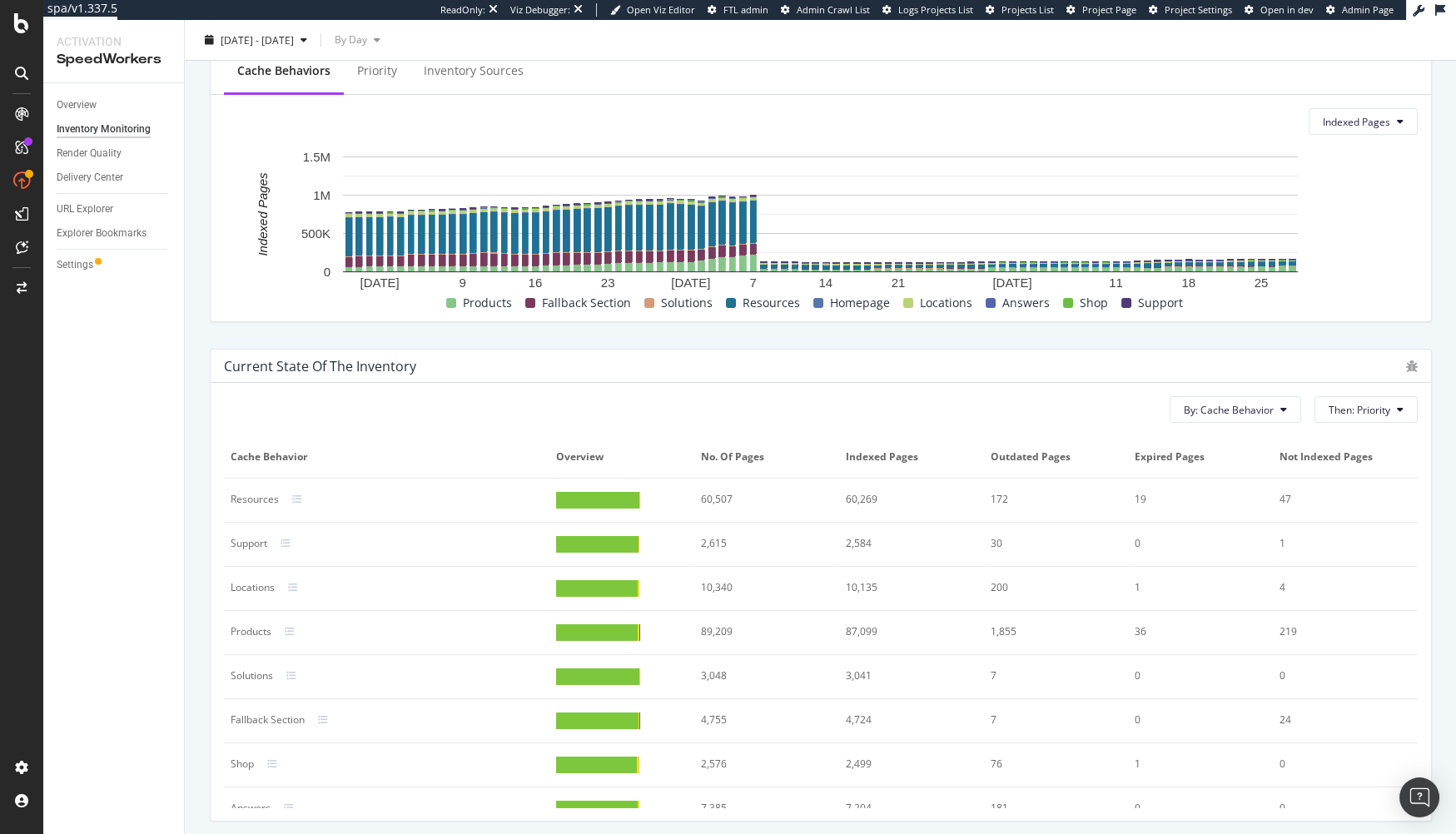
click at [756, 506] on td "60,507" at bounding box center [767, 500] width 145 height 45
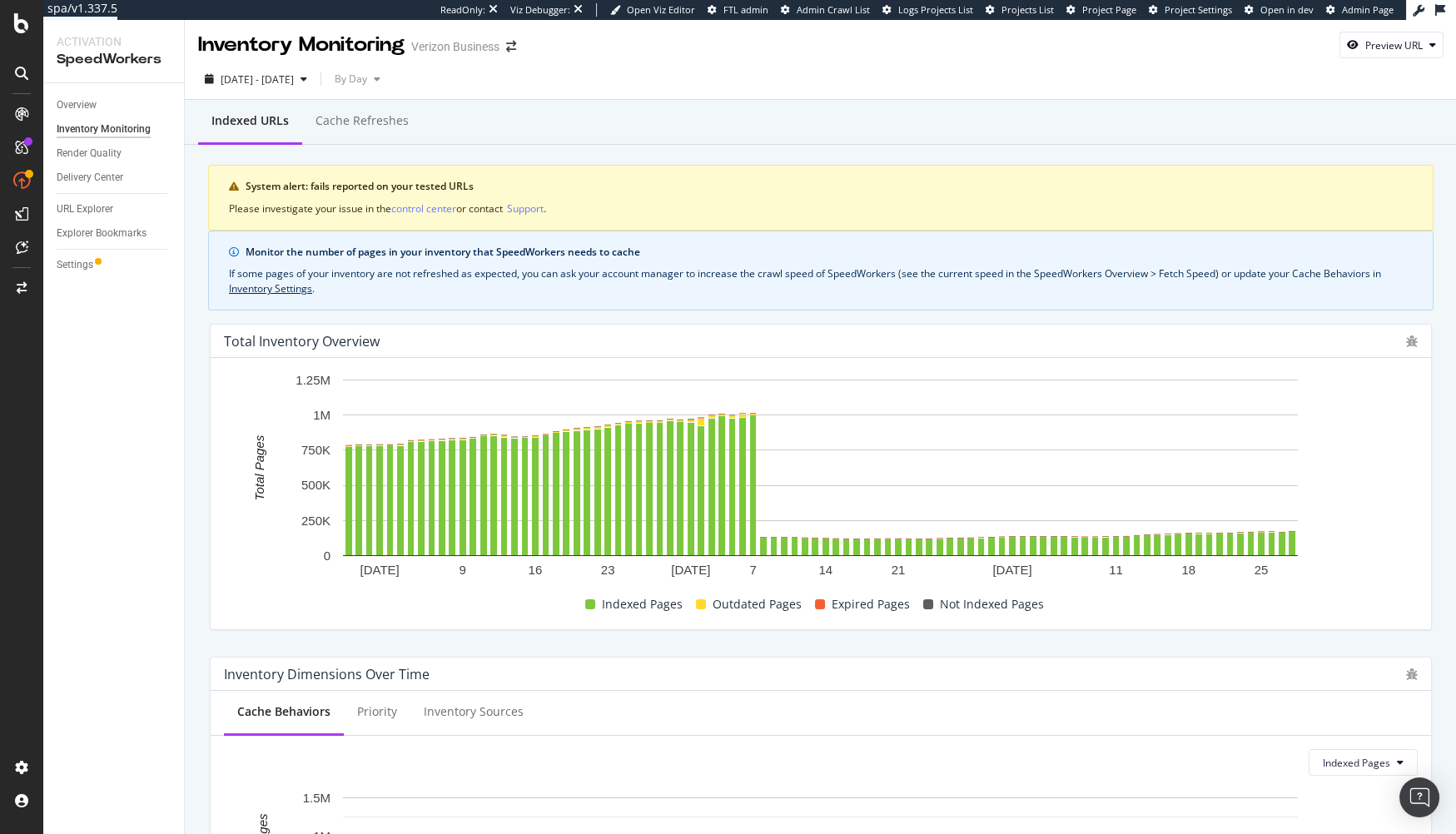
scroll to position [0, 0]
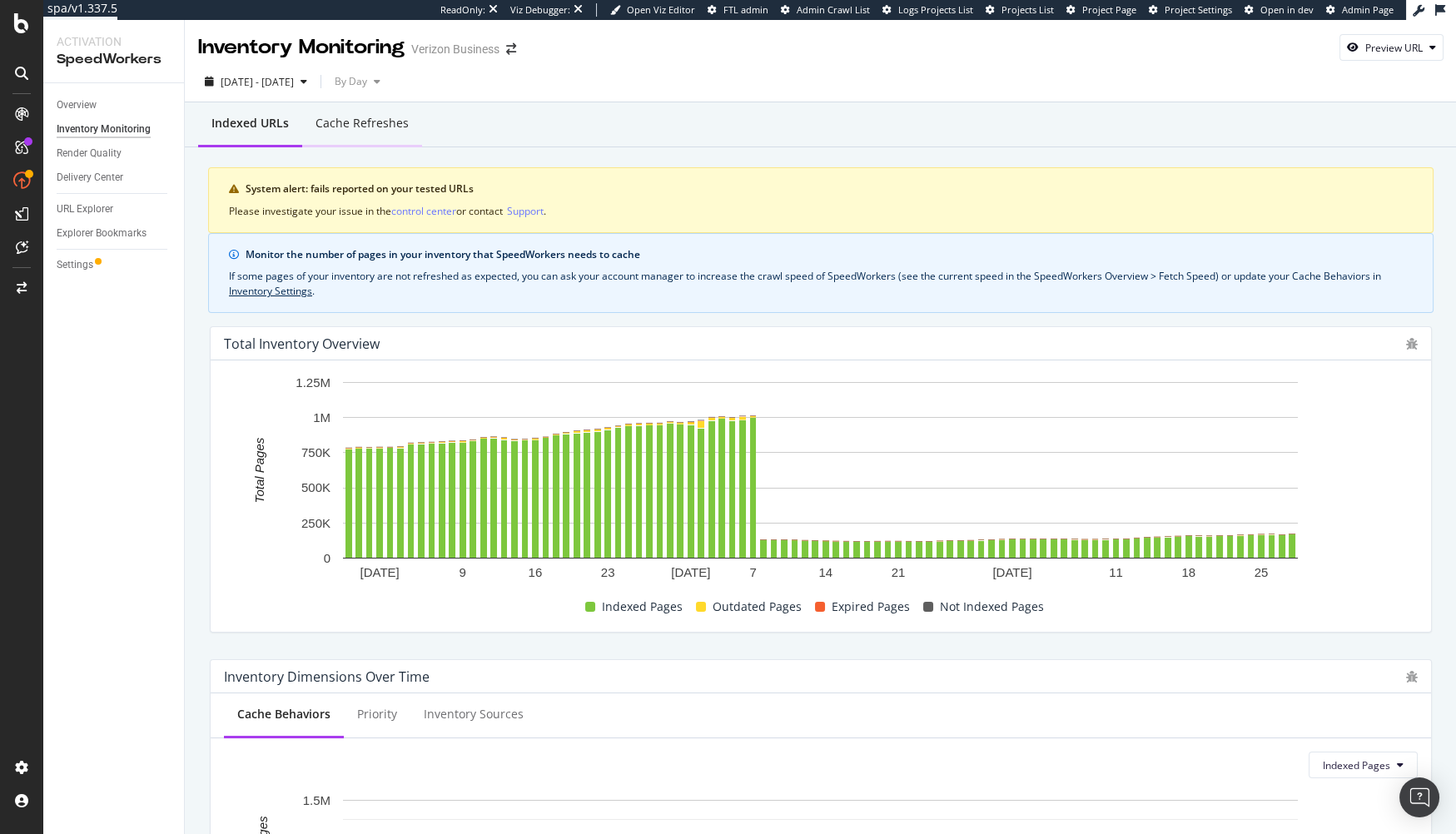
click at [371, 134] on div "Cache refreshes" at bounding box center [362, 124] width 120 height 45
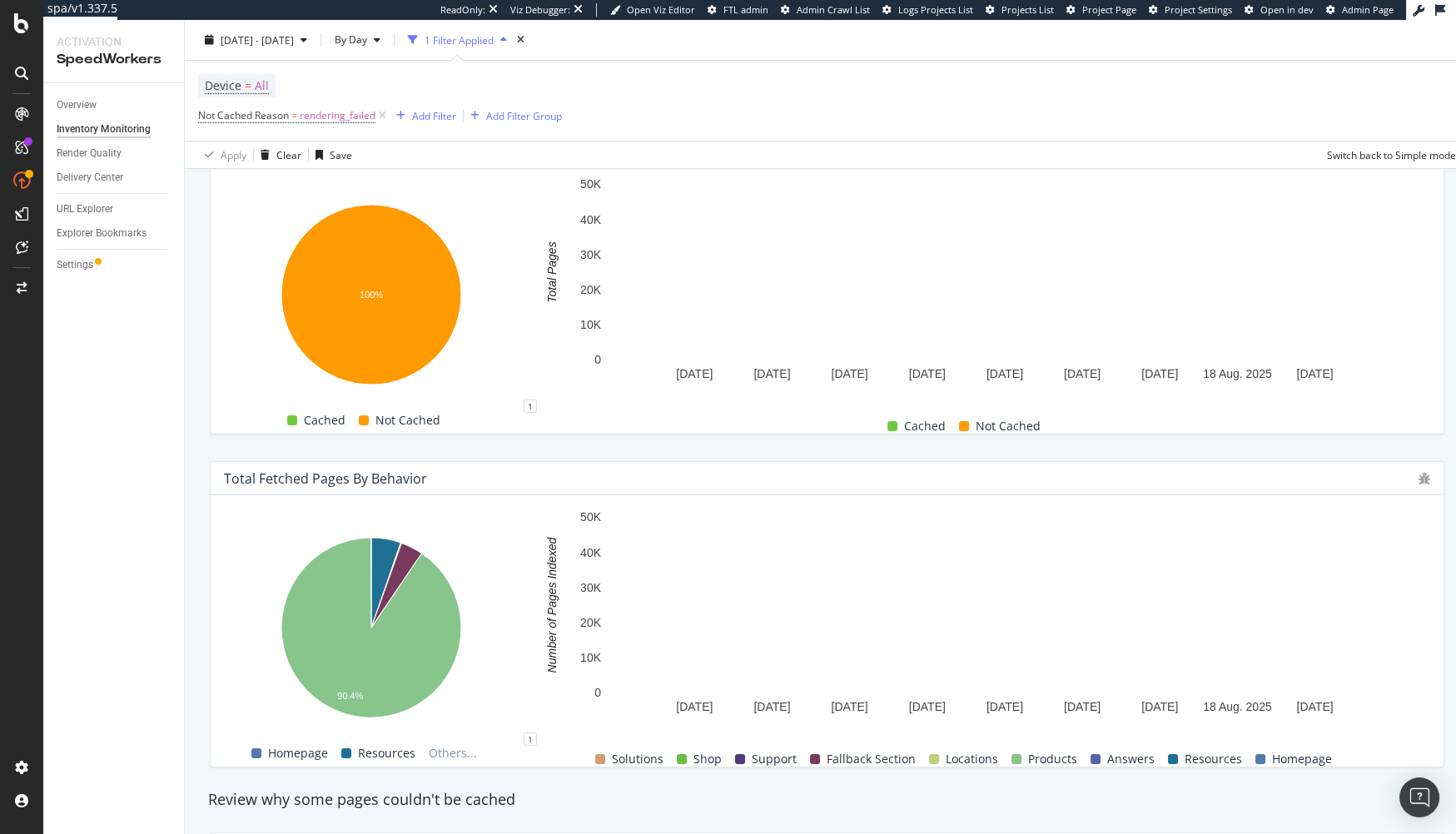
scroll to position [601, 0]
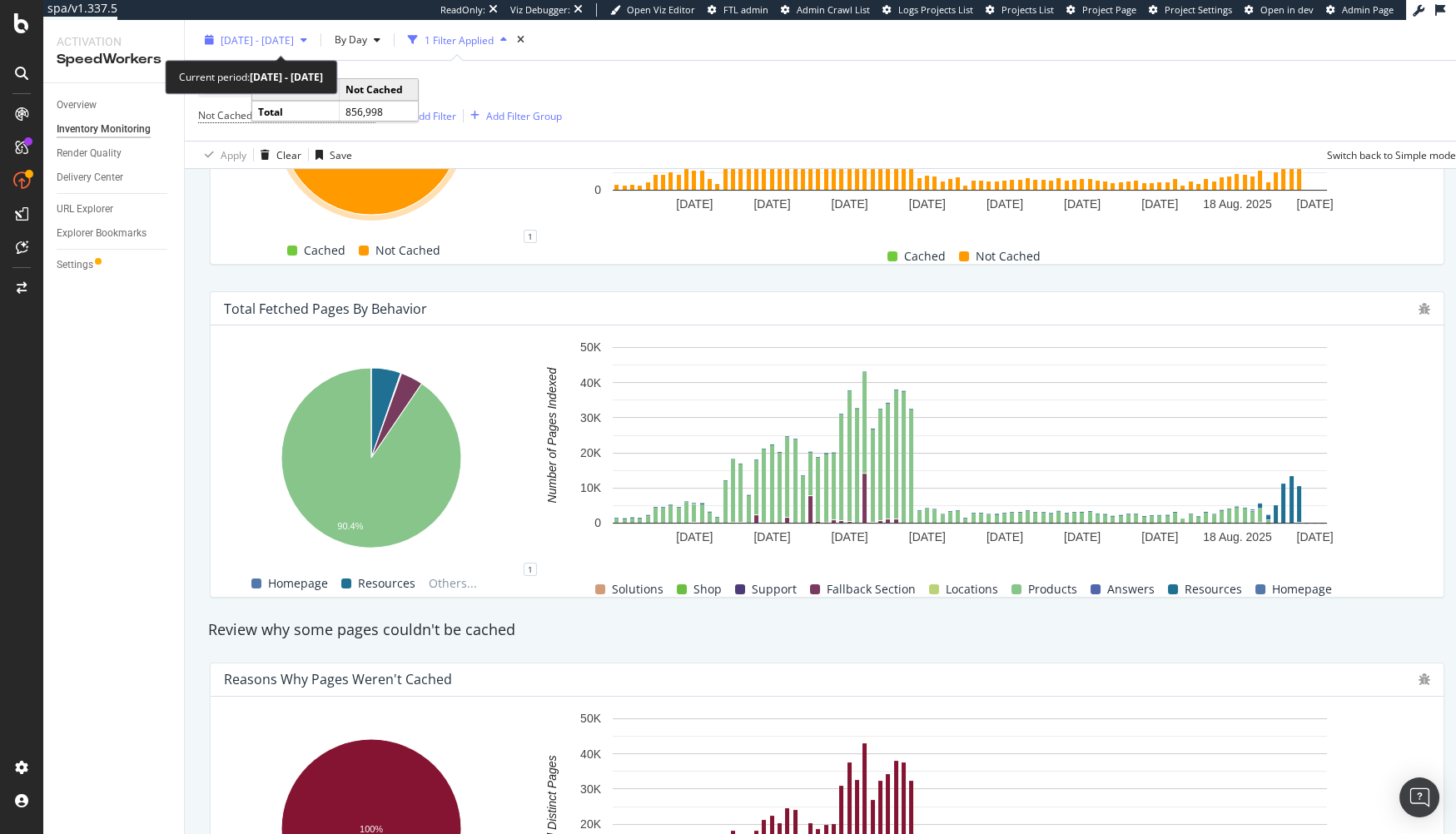
click at [263, 38] on span "2025 May. 30th - Aug. 29th" at bounding box center [258, 39] width 73 height 14
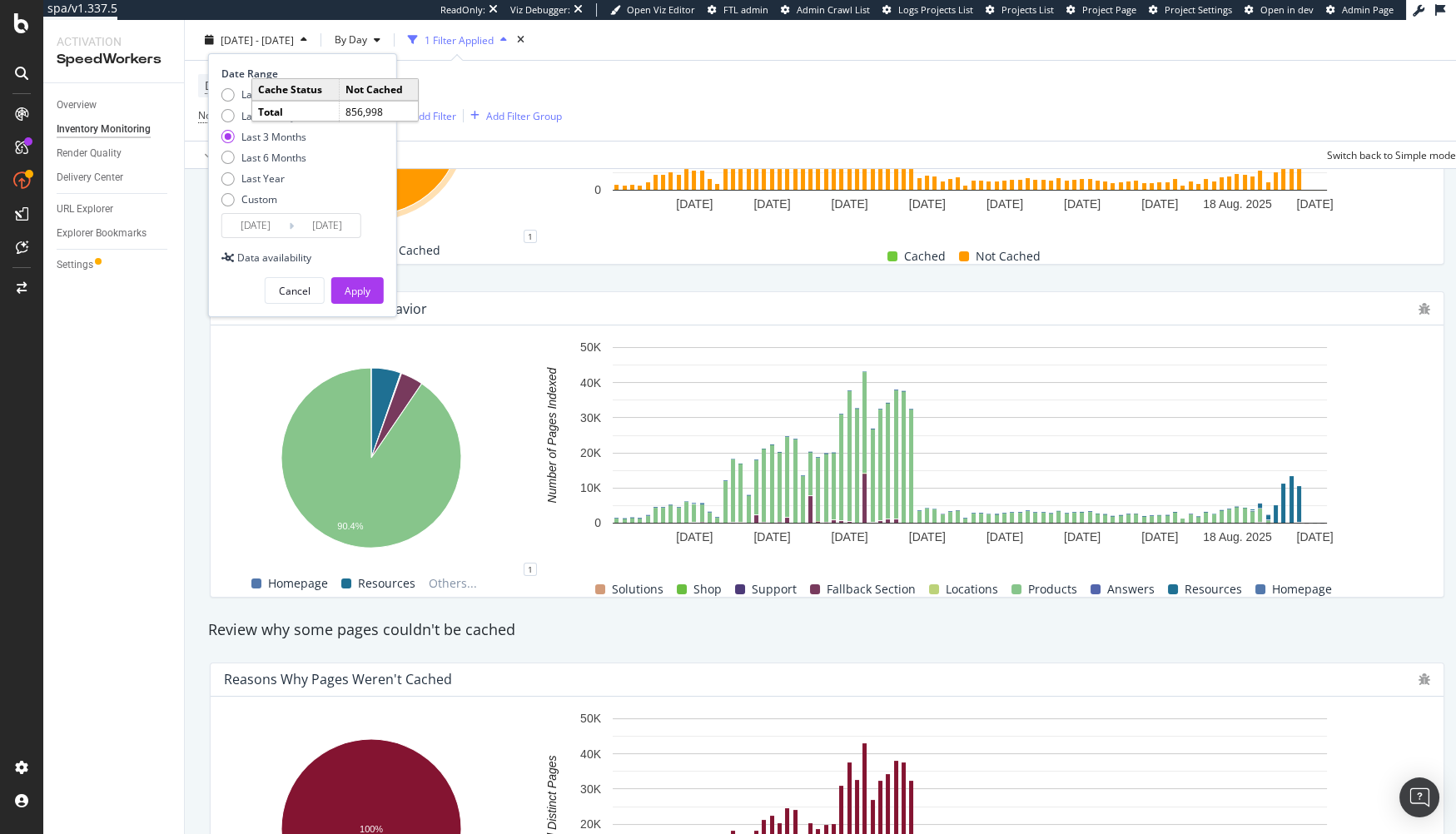
drag, startPoint x: 236, startPoint y: 93, endPoint x: 309, endPoint y: 241, distance: 165.0
click at [236, 93] on div "Last 7 Days" at bounding box center [264, 94] width 85 height 14
type input "2025/08/23"
click at [362, 293] on div "Apply" at bounding box center [358, 291] width 26 height 14
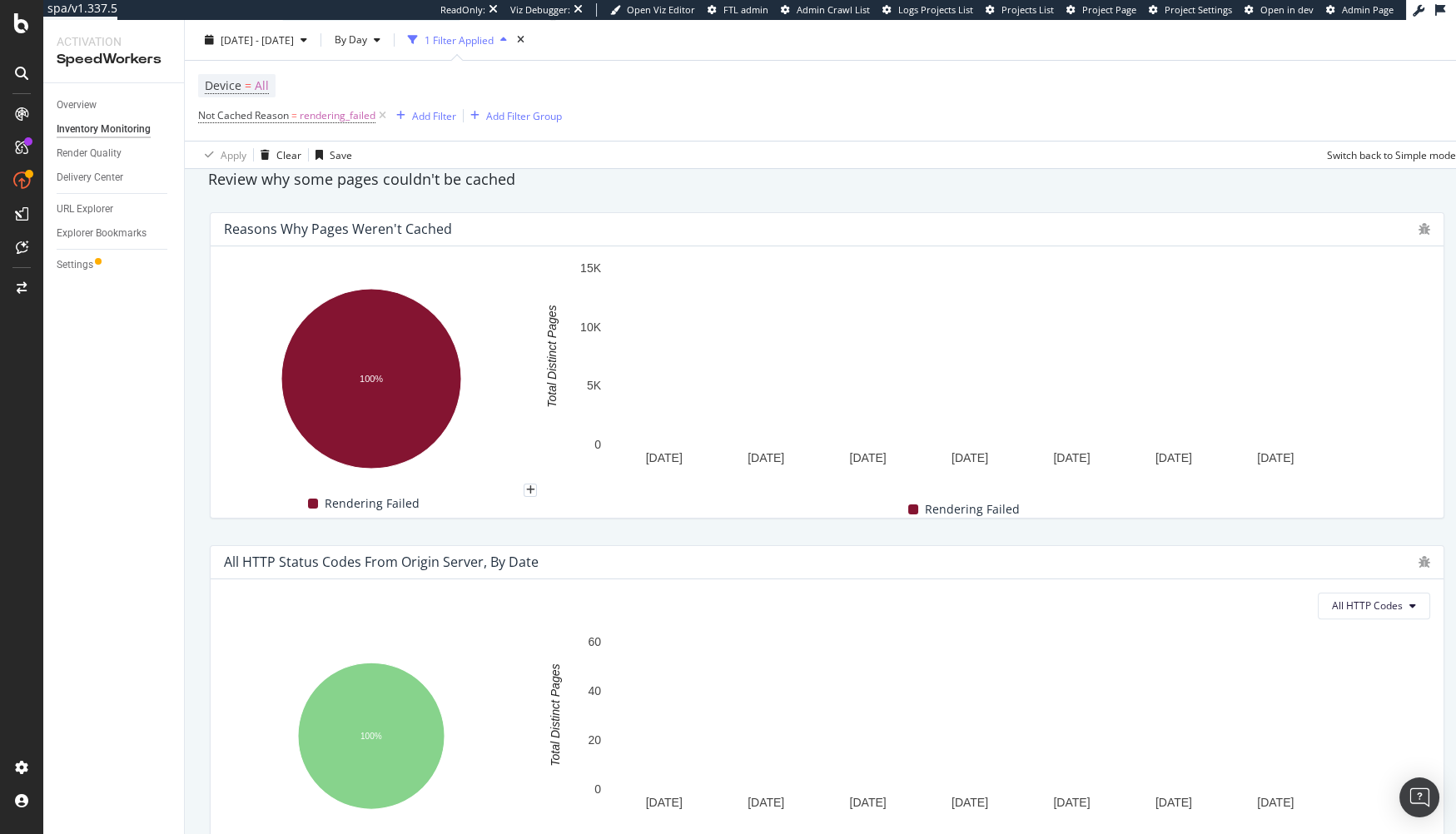
scroll to position [1058, 0]
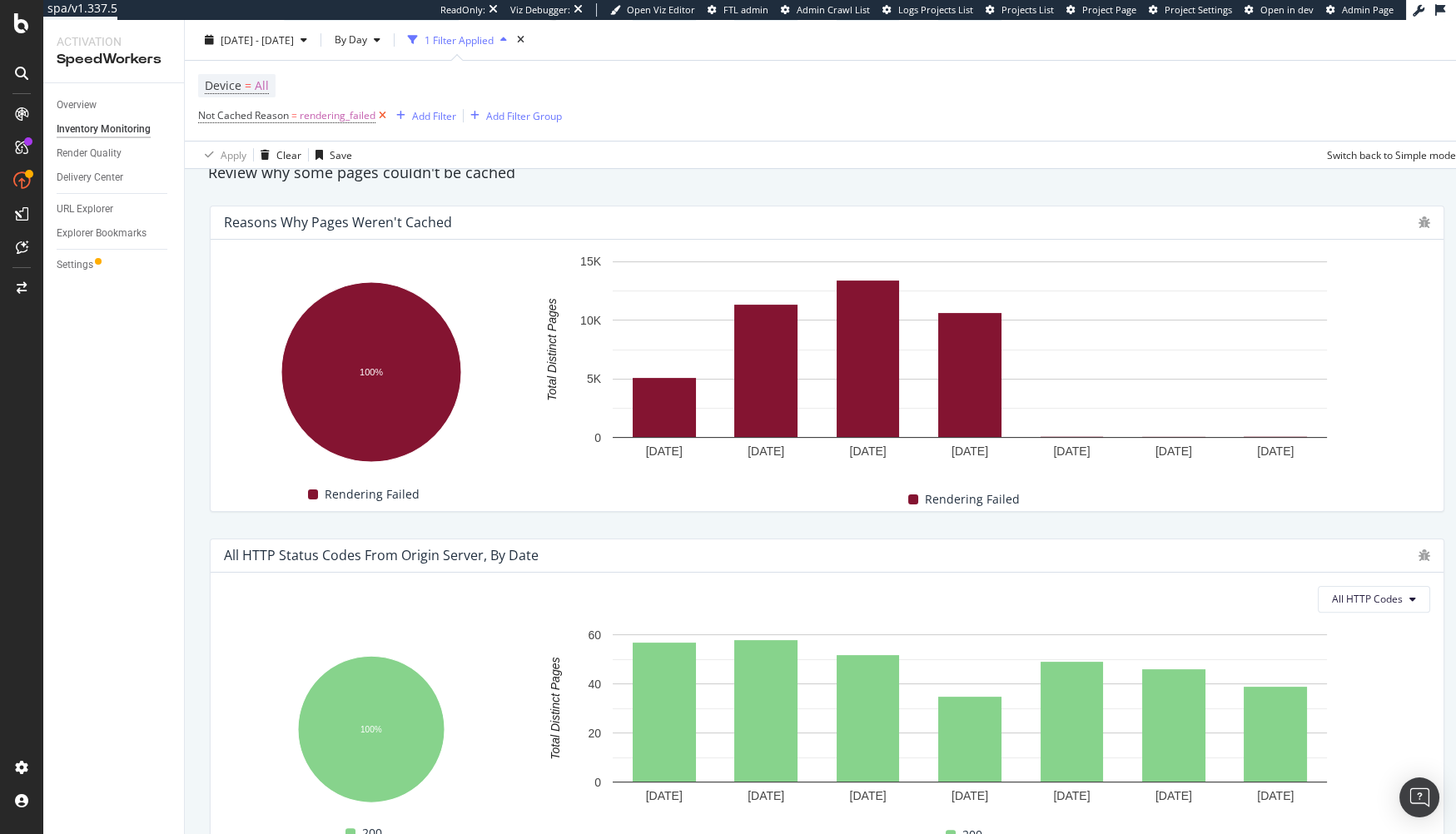
click at [384, 114] on icon at bounding box center [383, 115] width 14 height 17
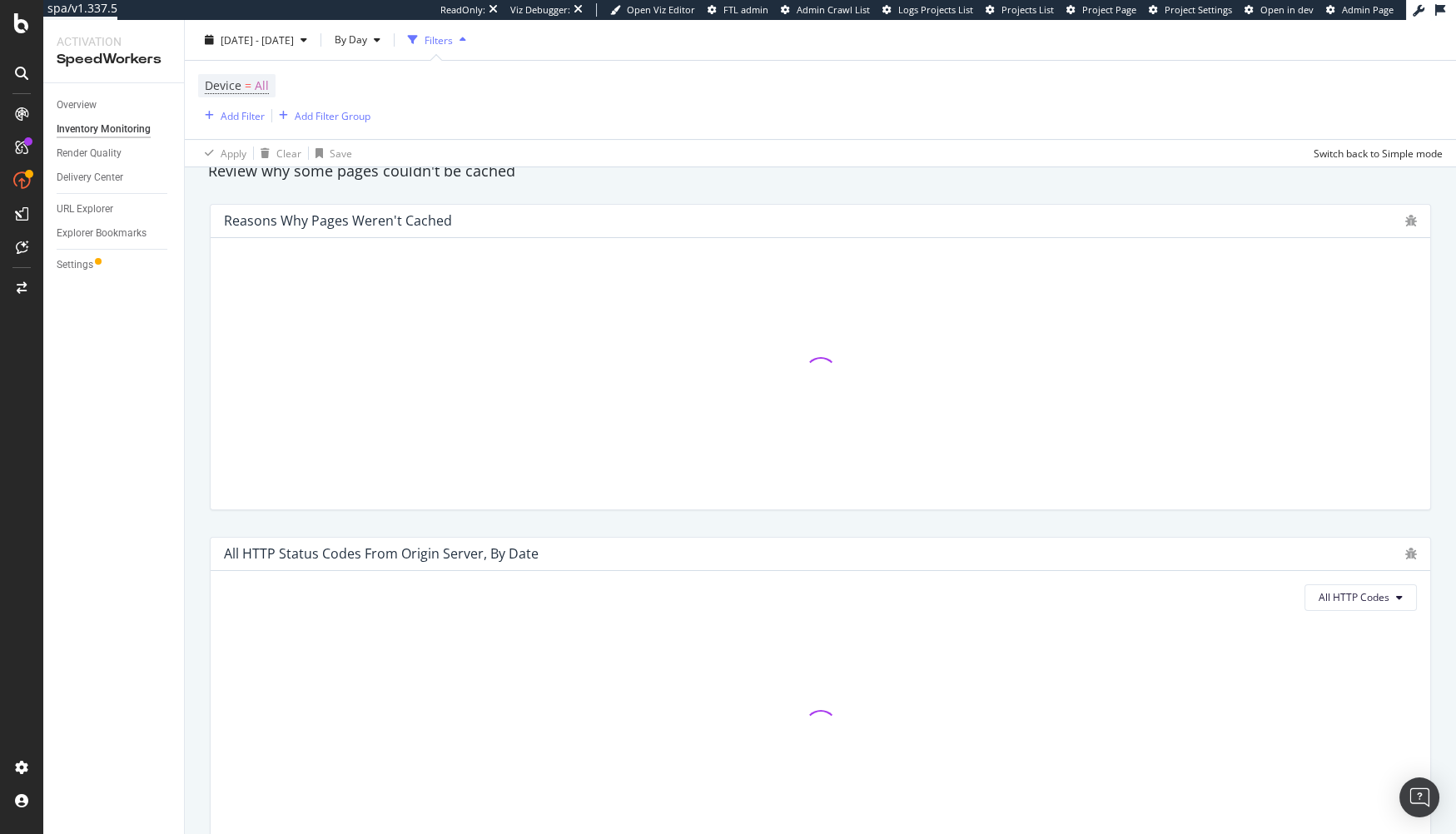
scroll to position [1056, 0]
drag, startPoint x: 499, startPoint y: 190, endPoint x: 301, endPoint y: 294, distance: 223.7
click at [499, 193] on div "Reasons why pages weren't cached" at bounding box center [820, 359] width 1241 height 333
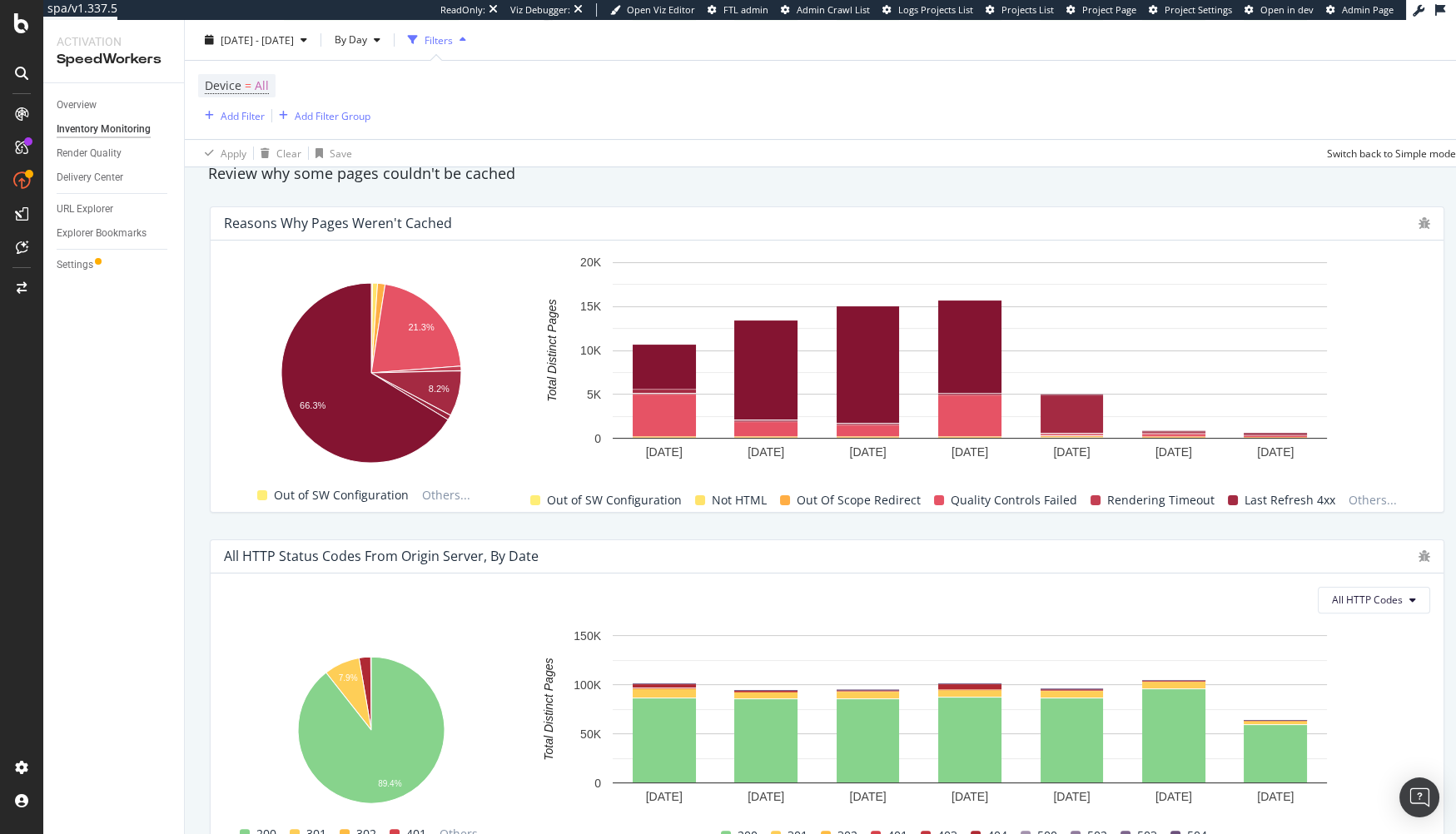
click at [880, 174] on div "Review why some pages couldn't be cached" at bounding box center [827, 174] width 1254 height 22
click at [763, 169] on div "Review why some pages couldn't be cached" at bounding box center [827, 174] width 1254 height 22
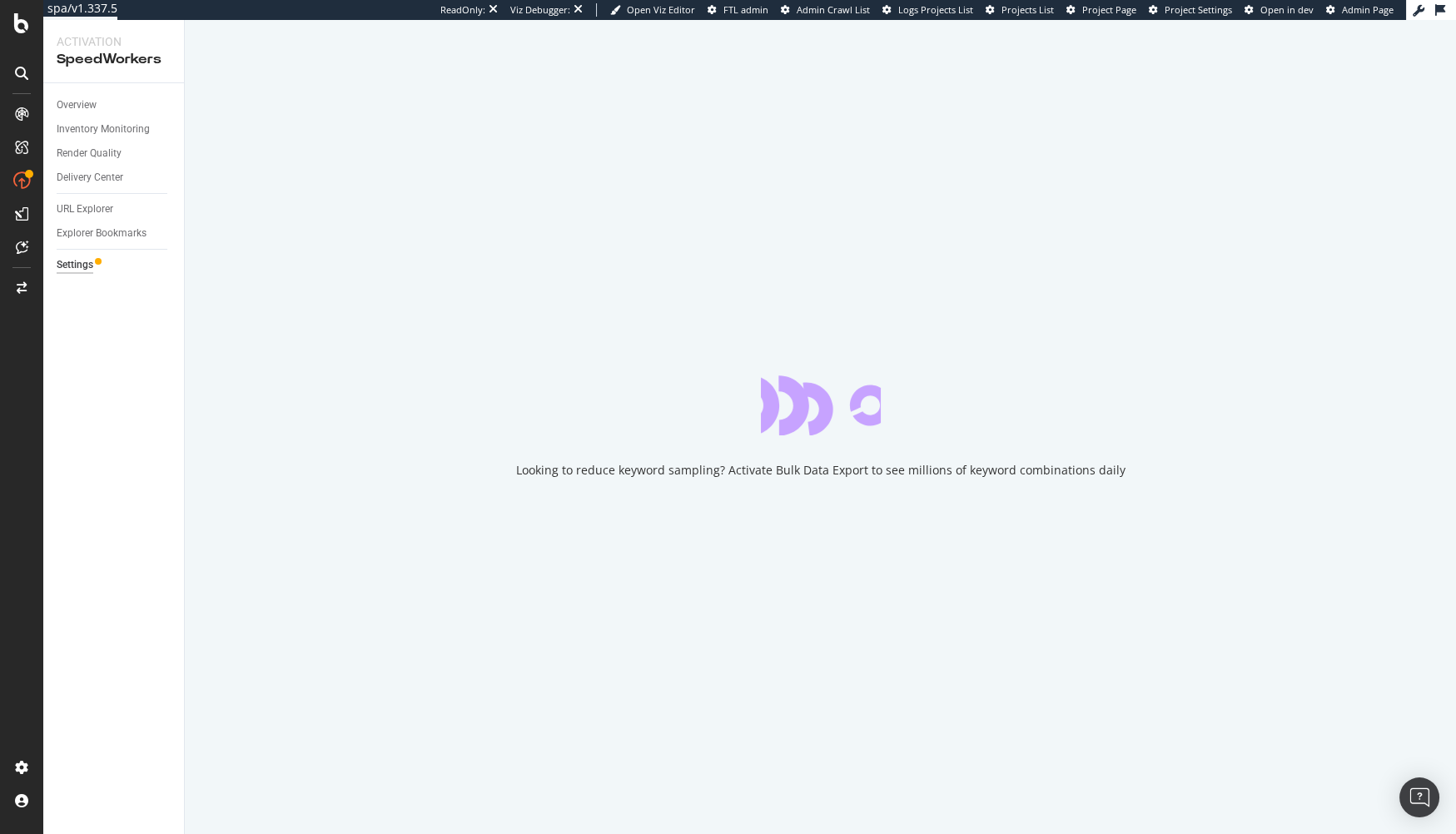
click at [140, 328] on div "Overview Inventory Monitoring Render Quality Delivery Center URL Explorer Explo…" at bounding box center [114, 458] width 141 height 751
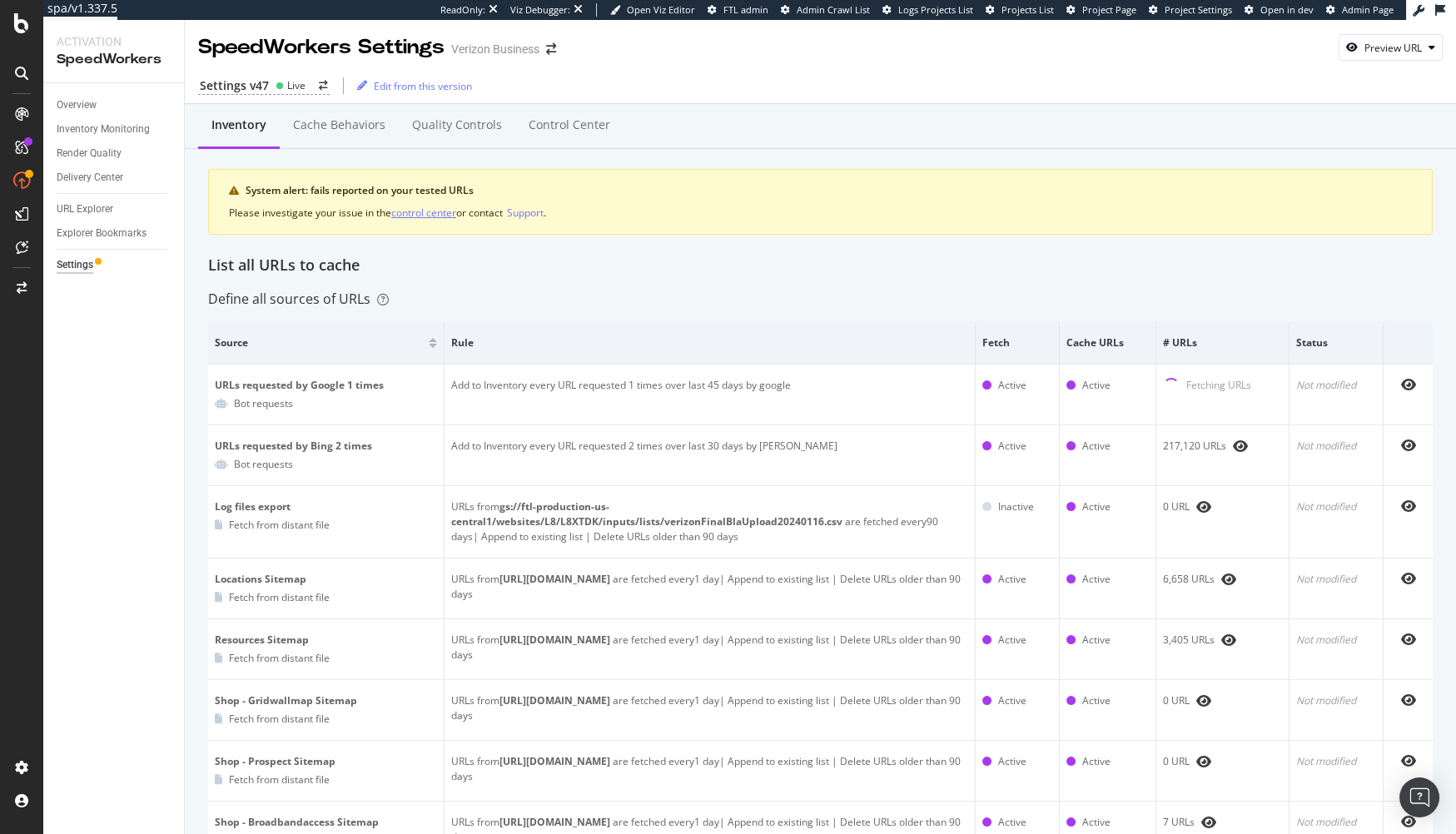
click at [417, 218] on div "control center" at bounding box center [424, 212] width 65 height 14
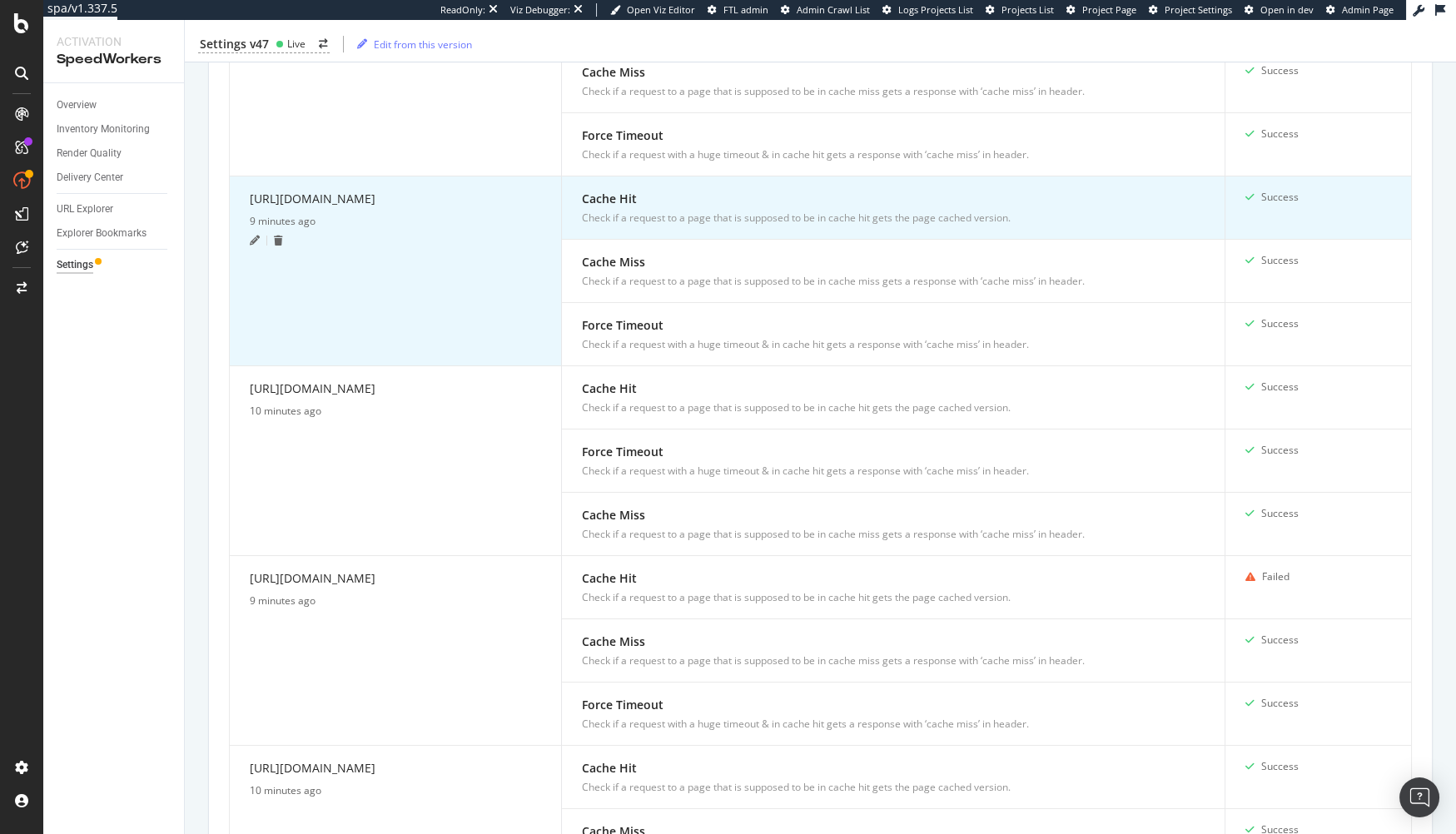
scroll to position [1024, 0]
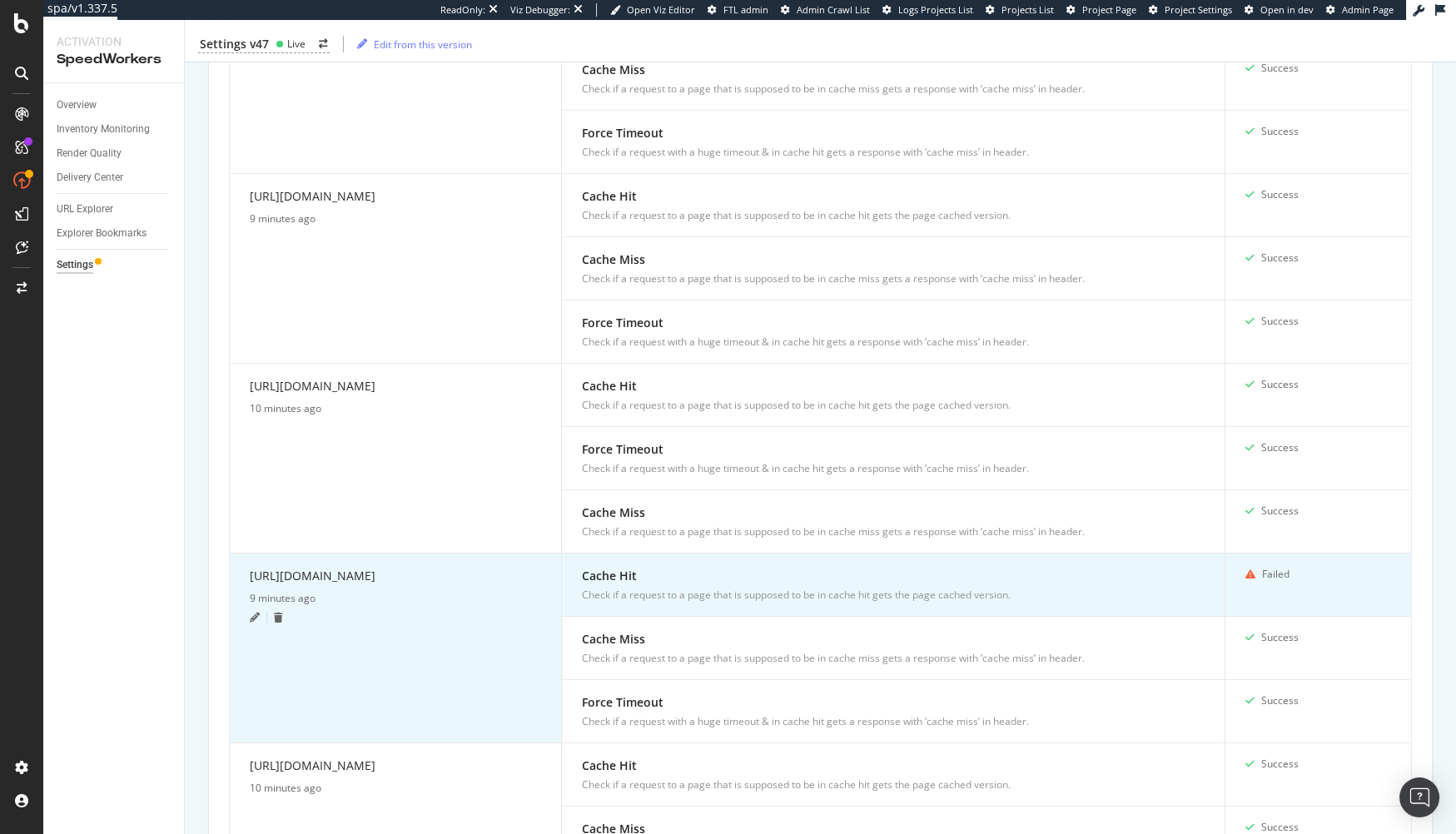
click at [459, 568] on div "[URL][DOMAIN_NAME]" at bounding box center [396, 579] width 292 height 24
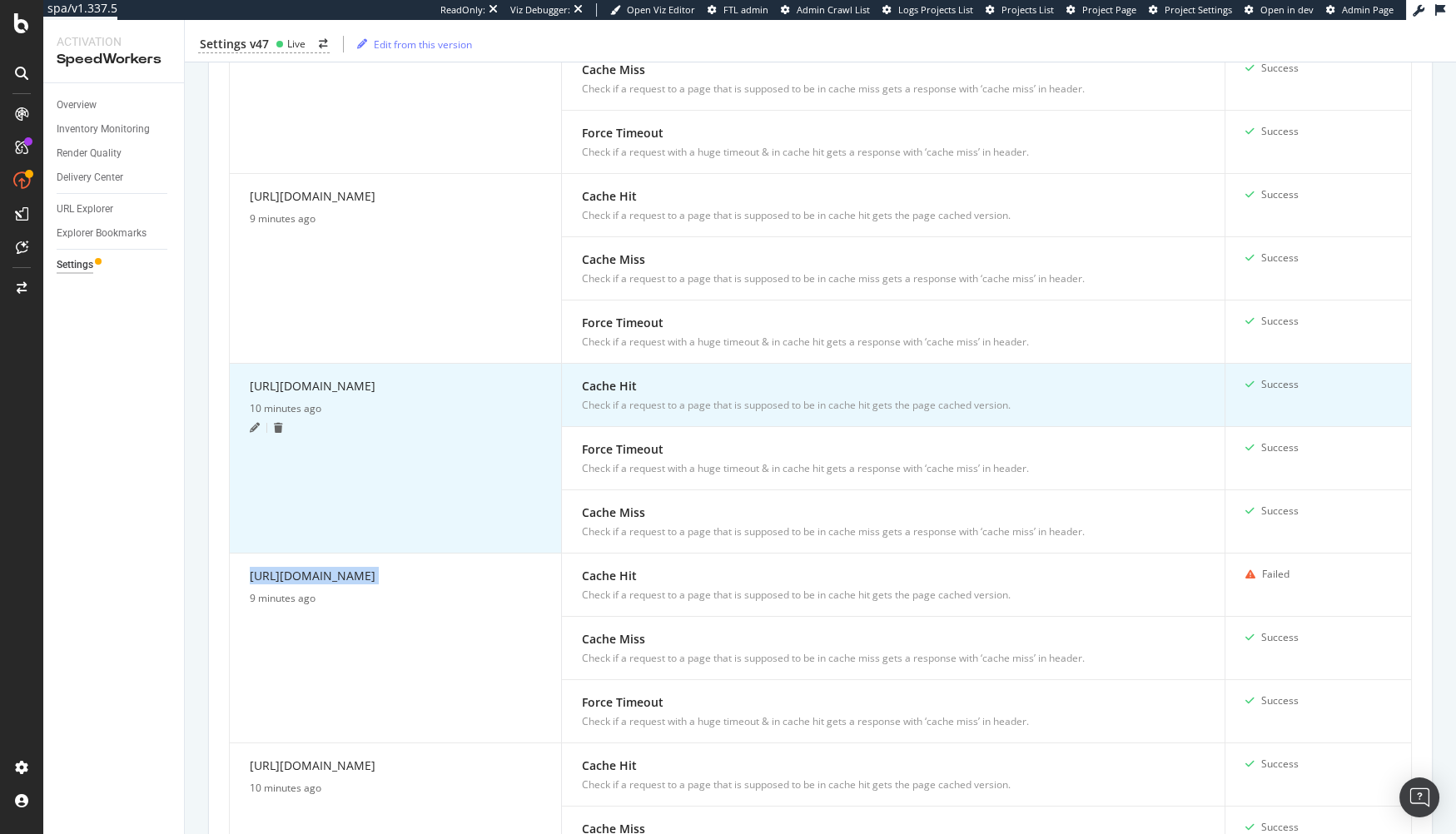
copy div "[URL][DOMAIN_NAME]"
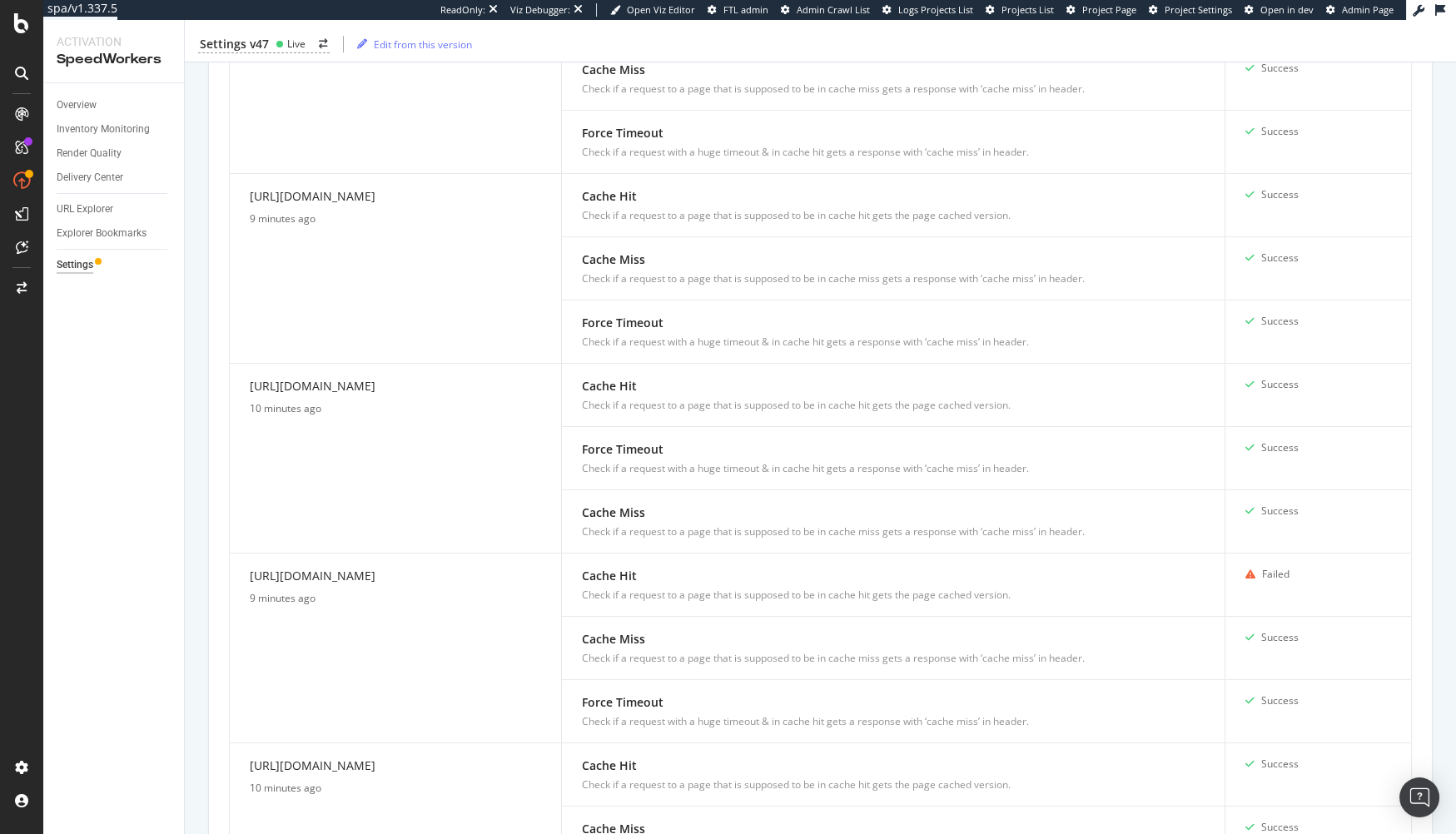
click at [208, 467] on div "Current service status Your sample of URLs is tested every 10 min. Test Now Cre…" at bounding box center [820, 320] width 1225 height 1688
click at [98, 211] on div "URL Explorer" at bounding box center [85, 210] width 57 height 17
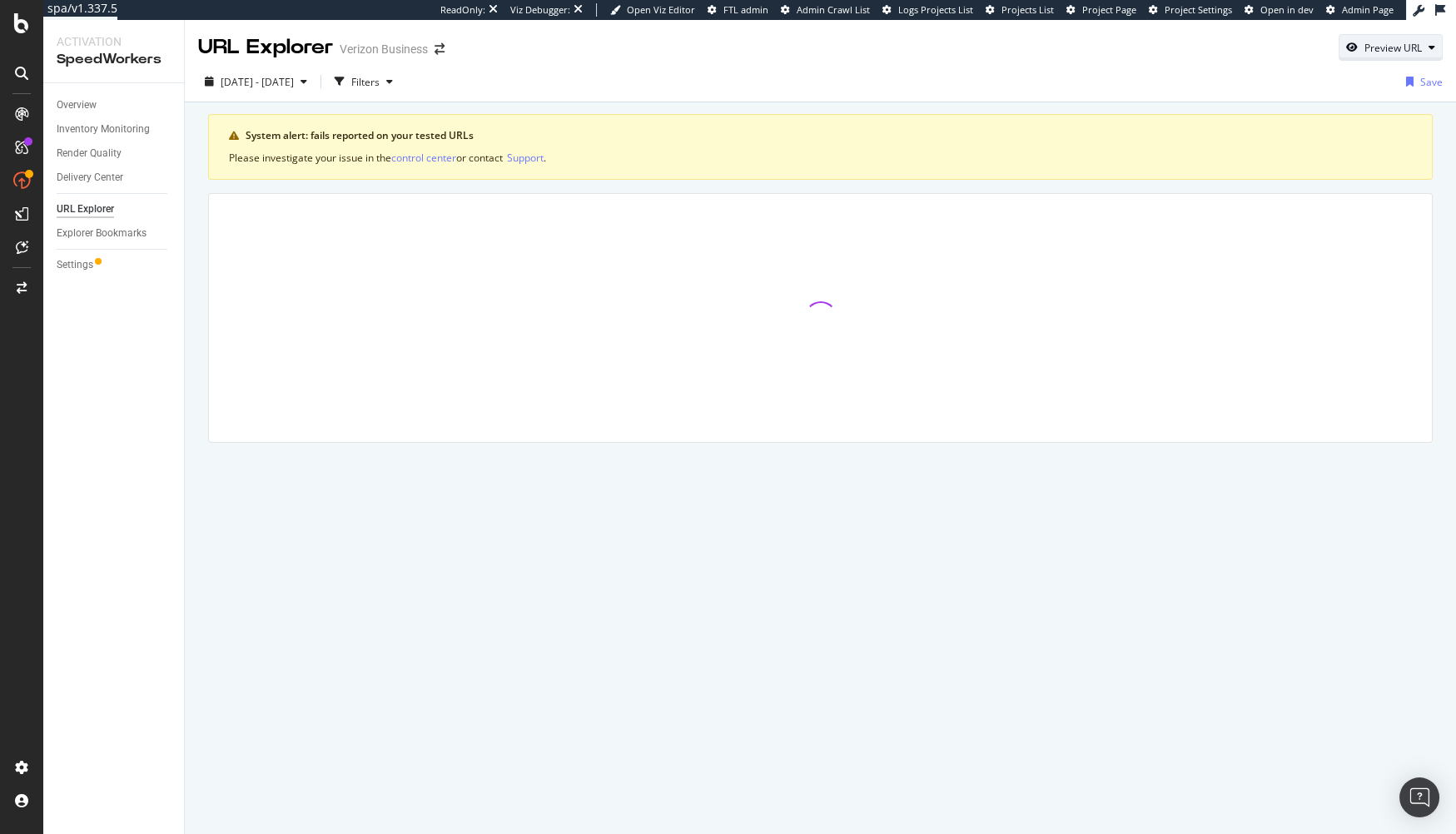
click at [1385, 44] on div "Preview URL" at bounding box center [1393, 48] width 58 height 14
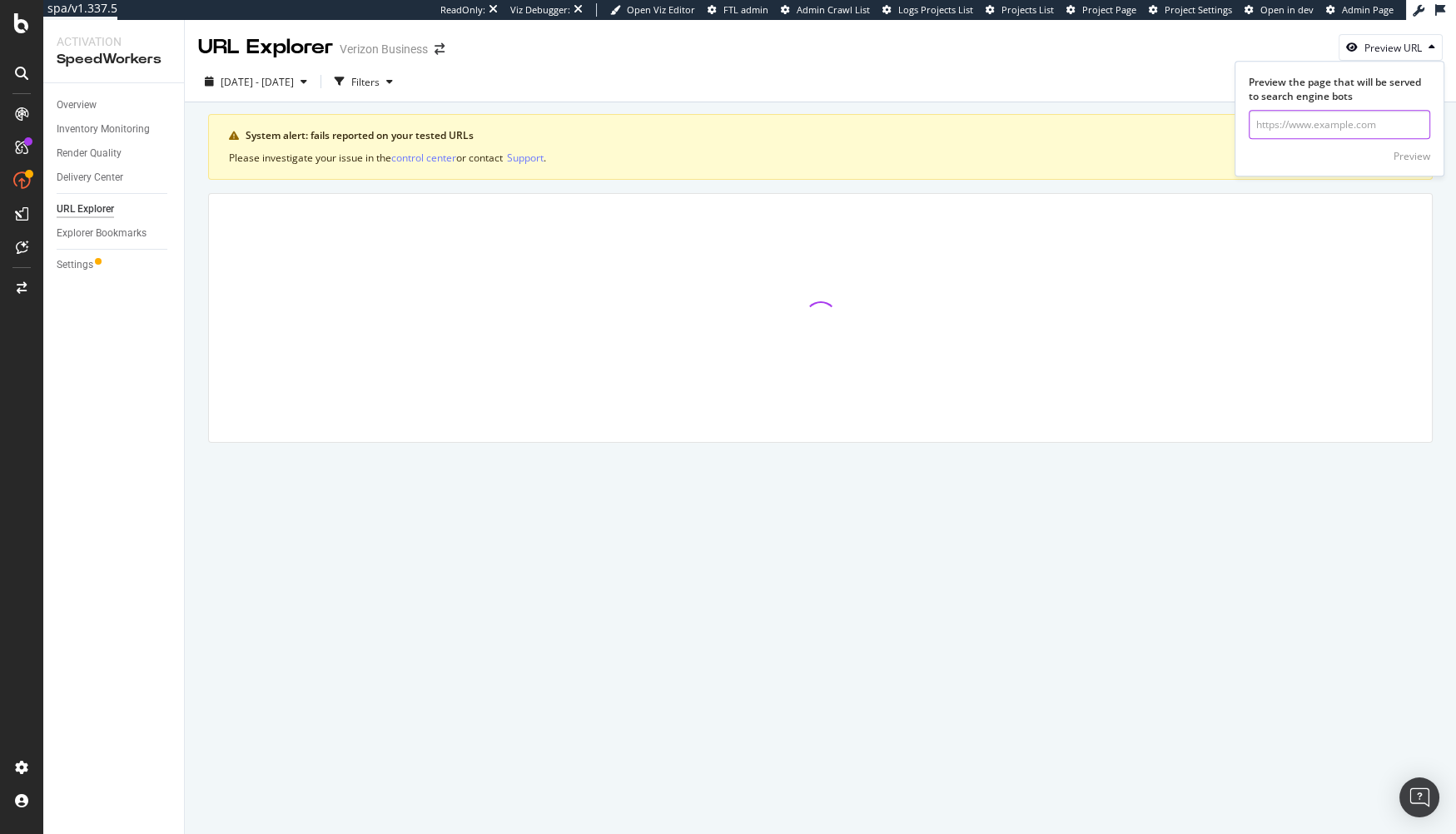
click at [1344, 137] on input "url" at bounding box center [1340, 125] width 182 height 29
paste input "https://www.verizon.com/business/shop/contact-us/"
type input "https://www.verizon.com/business/shop/contact-us/"
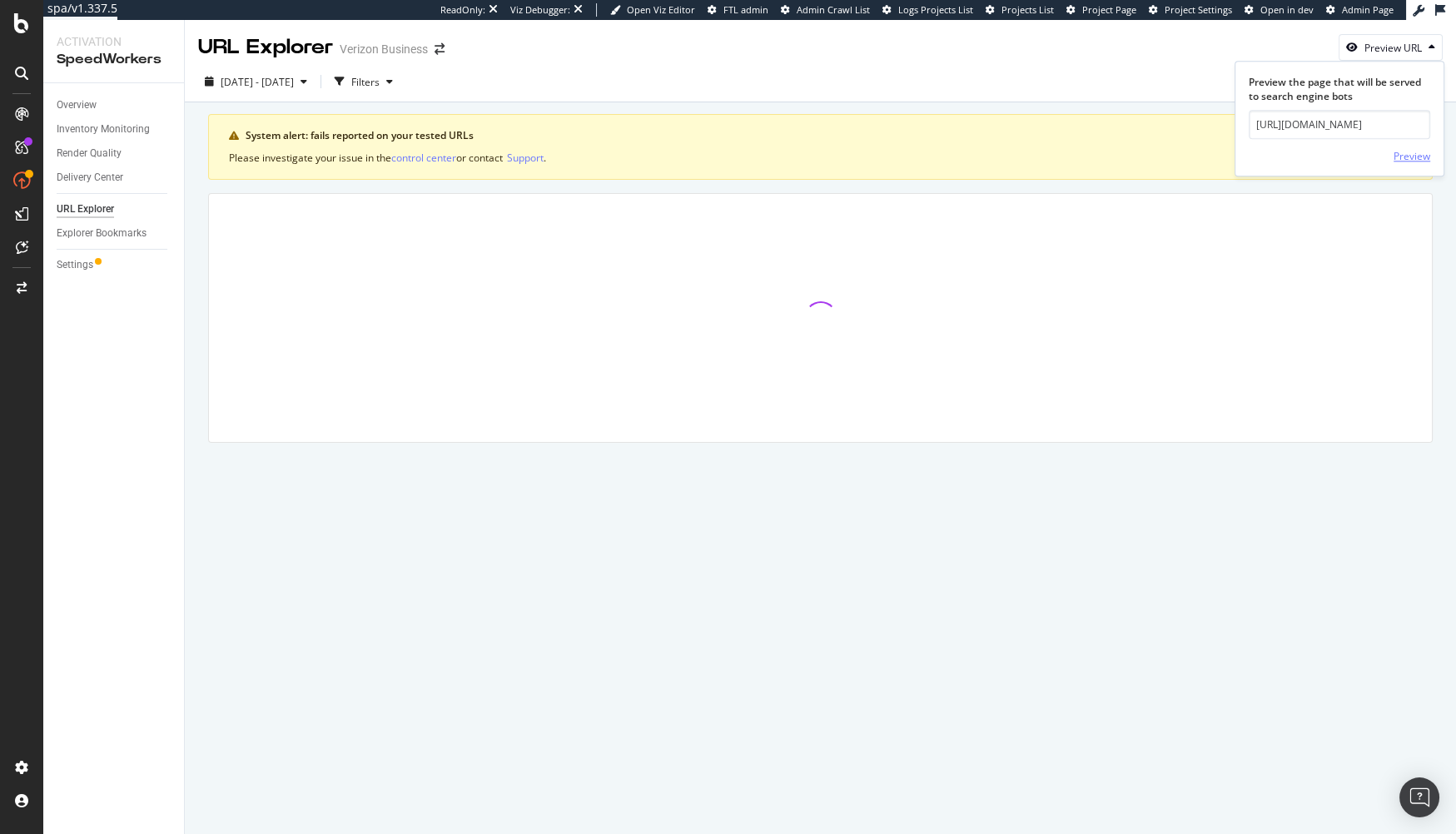
click at [1411, 152] on div "Preview" at bounding box center [1412, 156] width 37 height 14
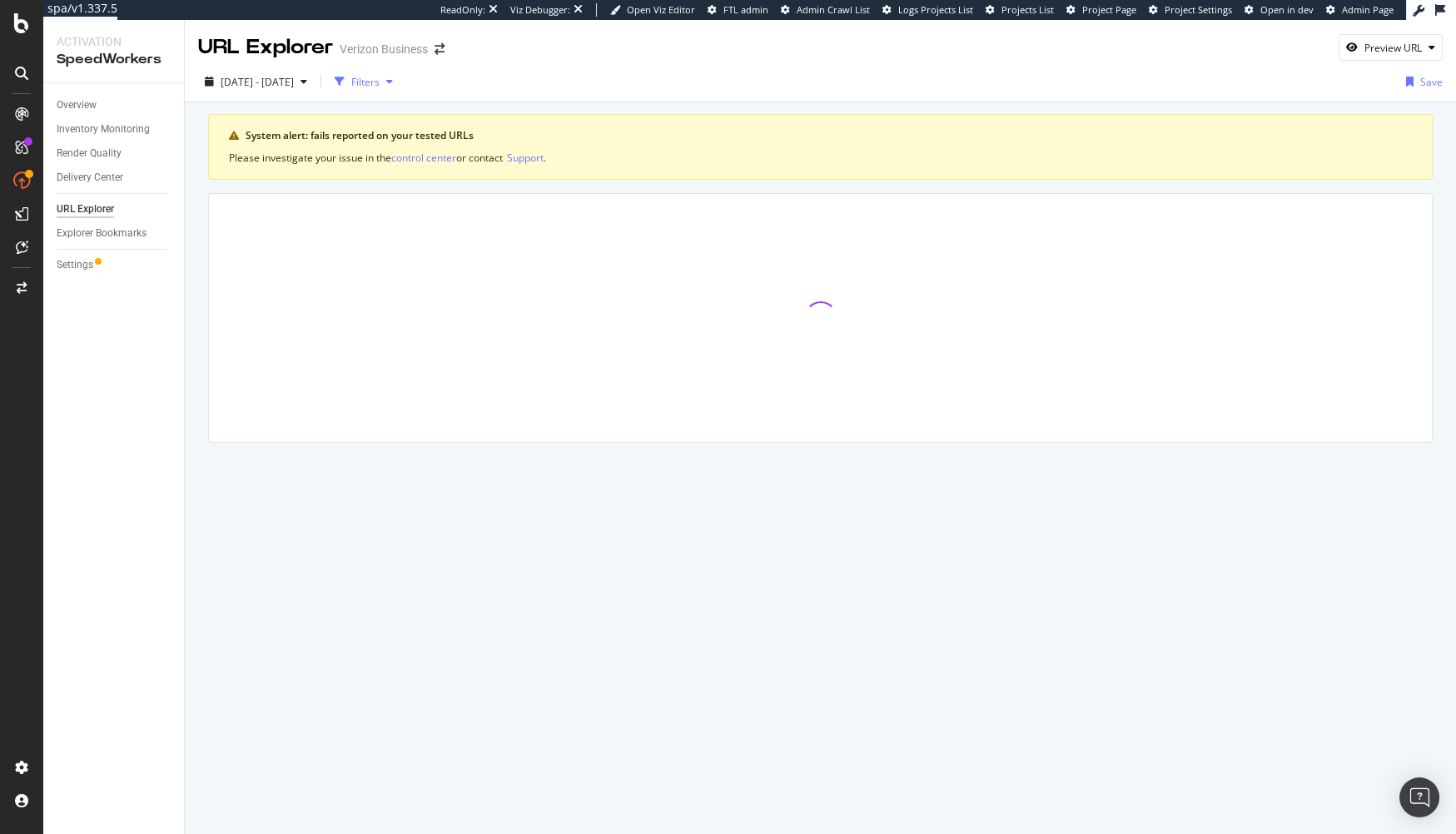
drag, startPoint x: 401, startPoint y: 79, endPoint x: 390, endPoint y: 90, distance: 15.6
click at [380, 79] on div "Filters" at bounding box center [365, 82] width 28 height 14
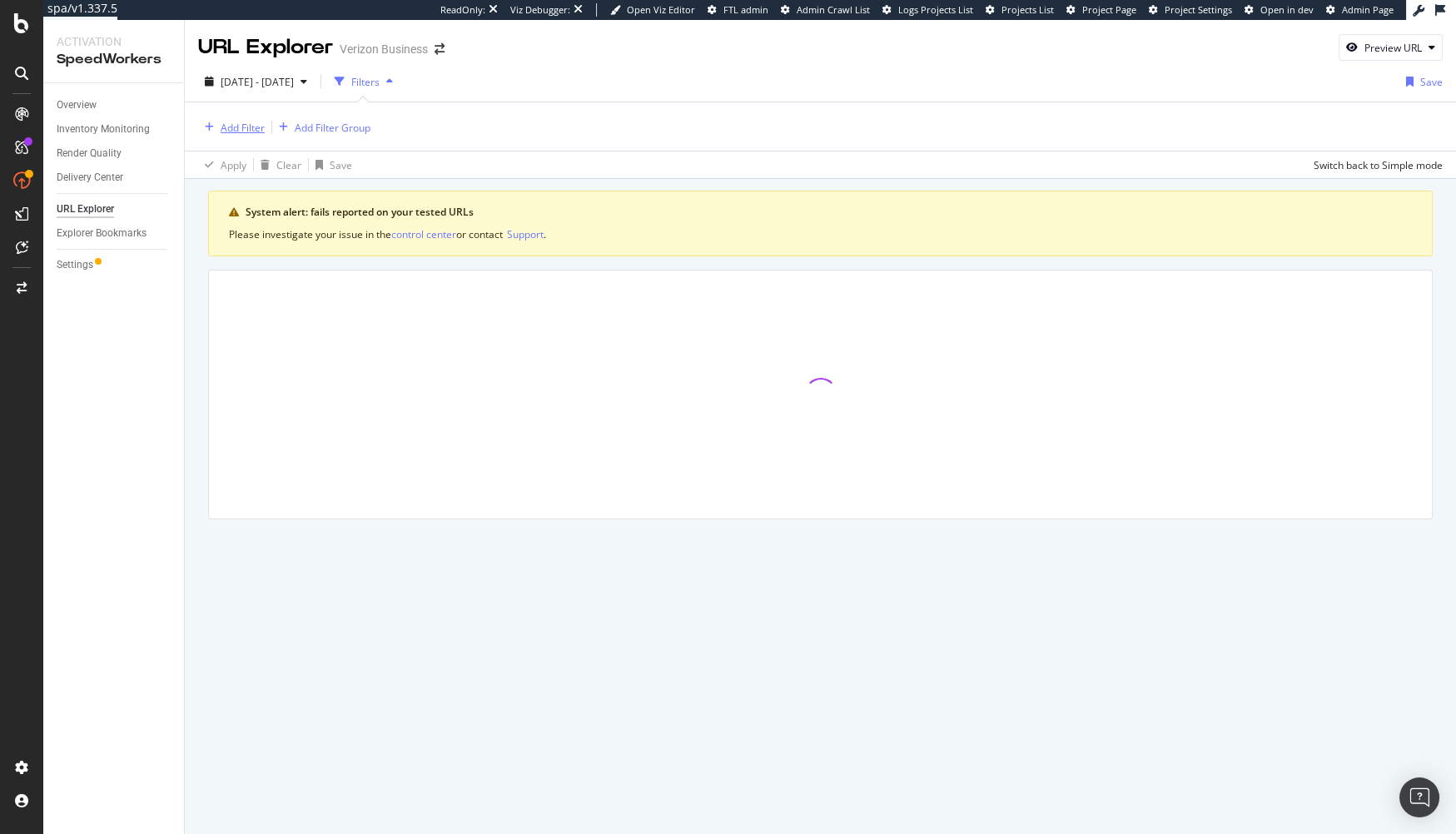
click at [257, 121] on div "Add Filter" at bounding box center [243, 128] width 45 height 14
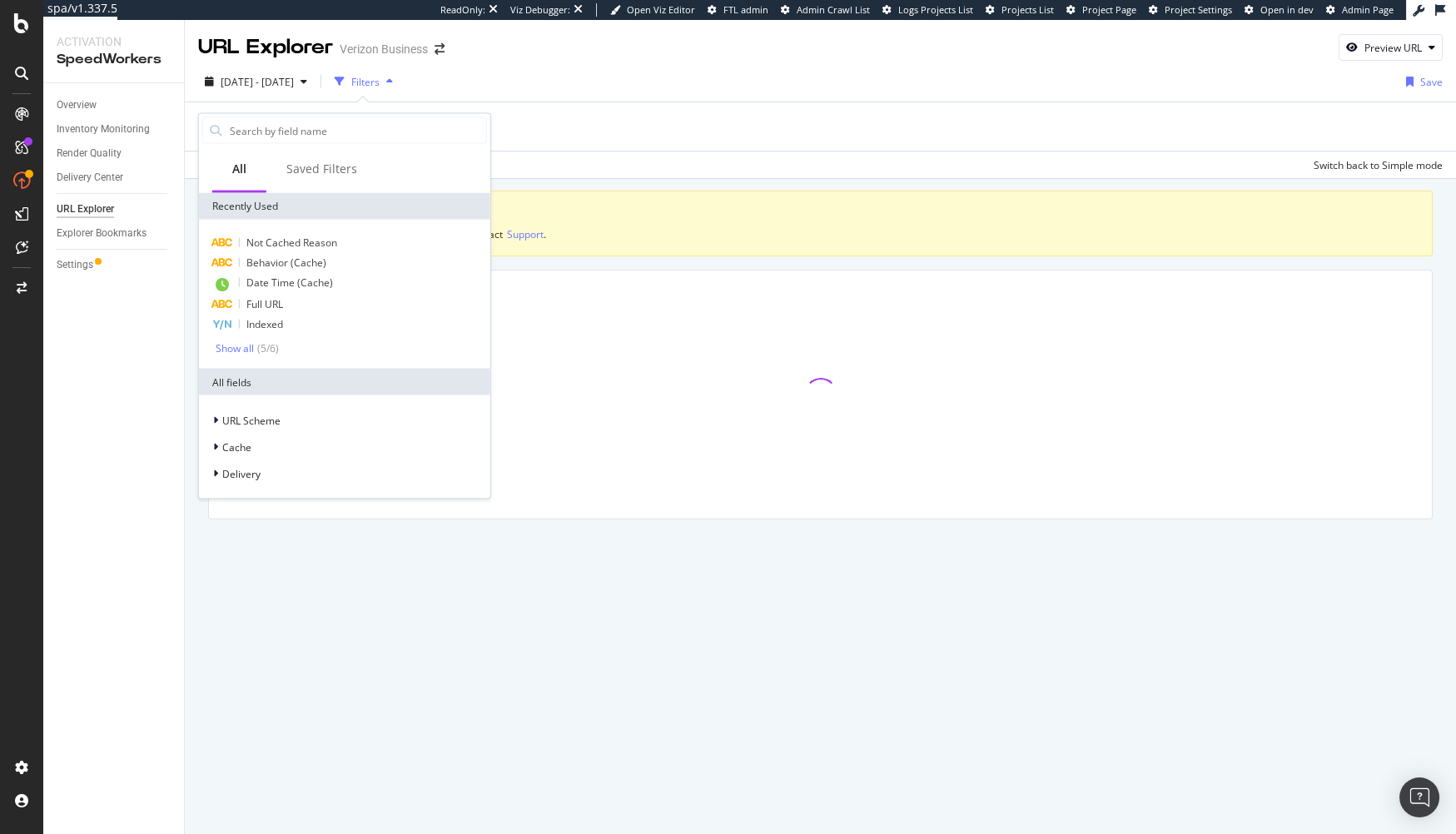
drag, startPoint x: 286, startPoint y: 298, endPoint x: 285, endPoint y: 256, distance: 42.0
click at [286, 295] on div "Full URL" at bounding box center [345, 304] width 285 height 20
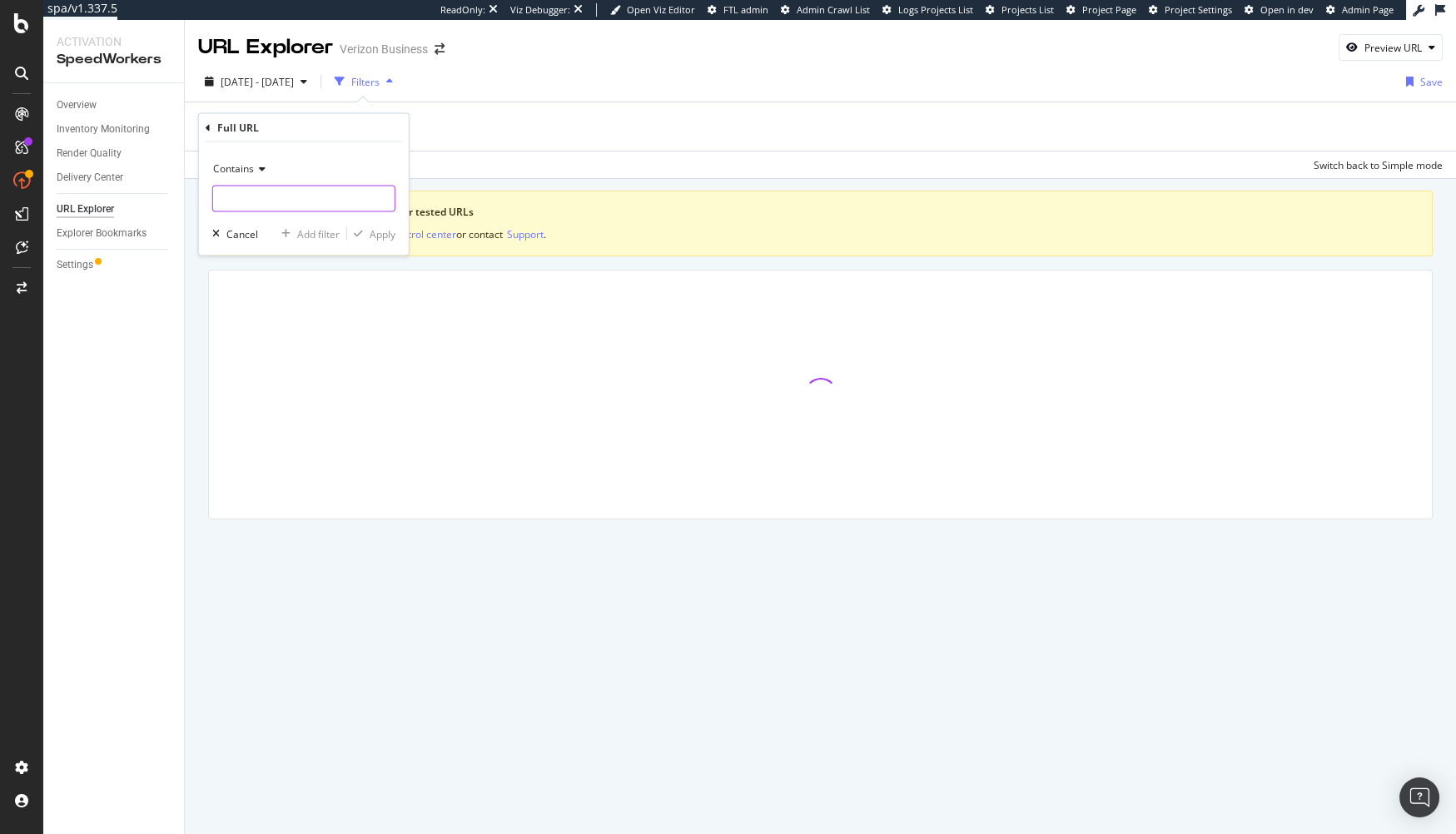
drag, startPoint x: 305, startPoint y: 196, endPoint x: 345, endPoint y: 220, distance: 46.6
click at [305, 196] on input "text" at bounding box center [304, 199] width 182 height 27
paste input "https://www.verizon.com/business/shop/contact-us/"
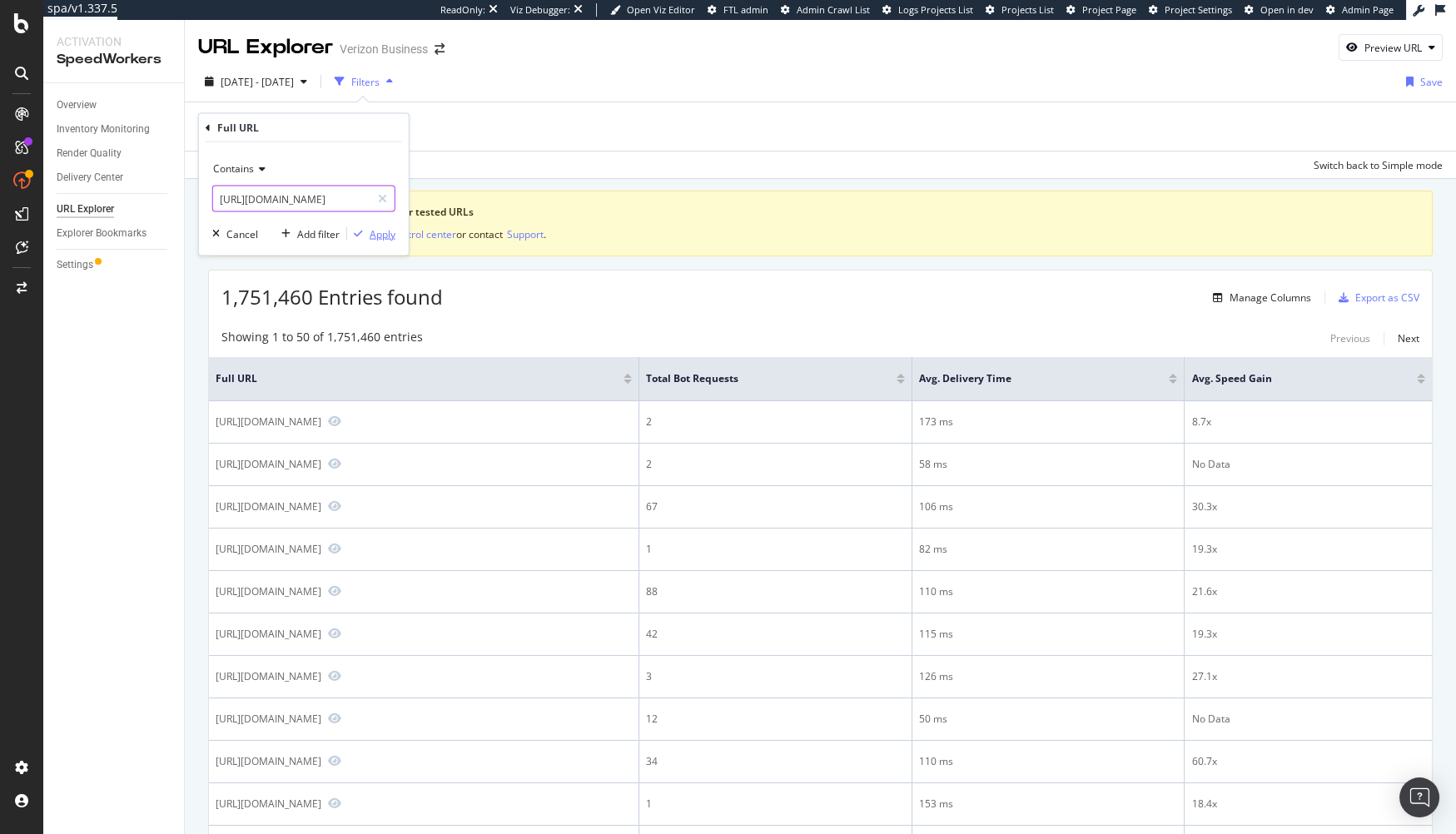
type input "https://www.verizon.com/business/shop/contact-us/"
click at [376, 232] on div "Apply" at bounding box center [383, 233] width 26 height 14
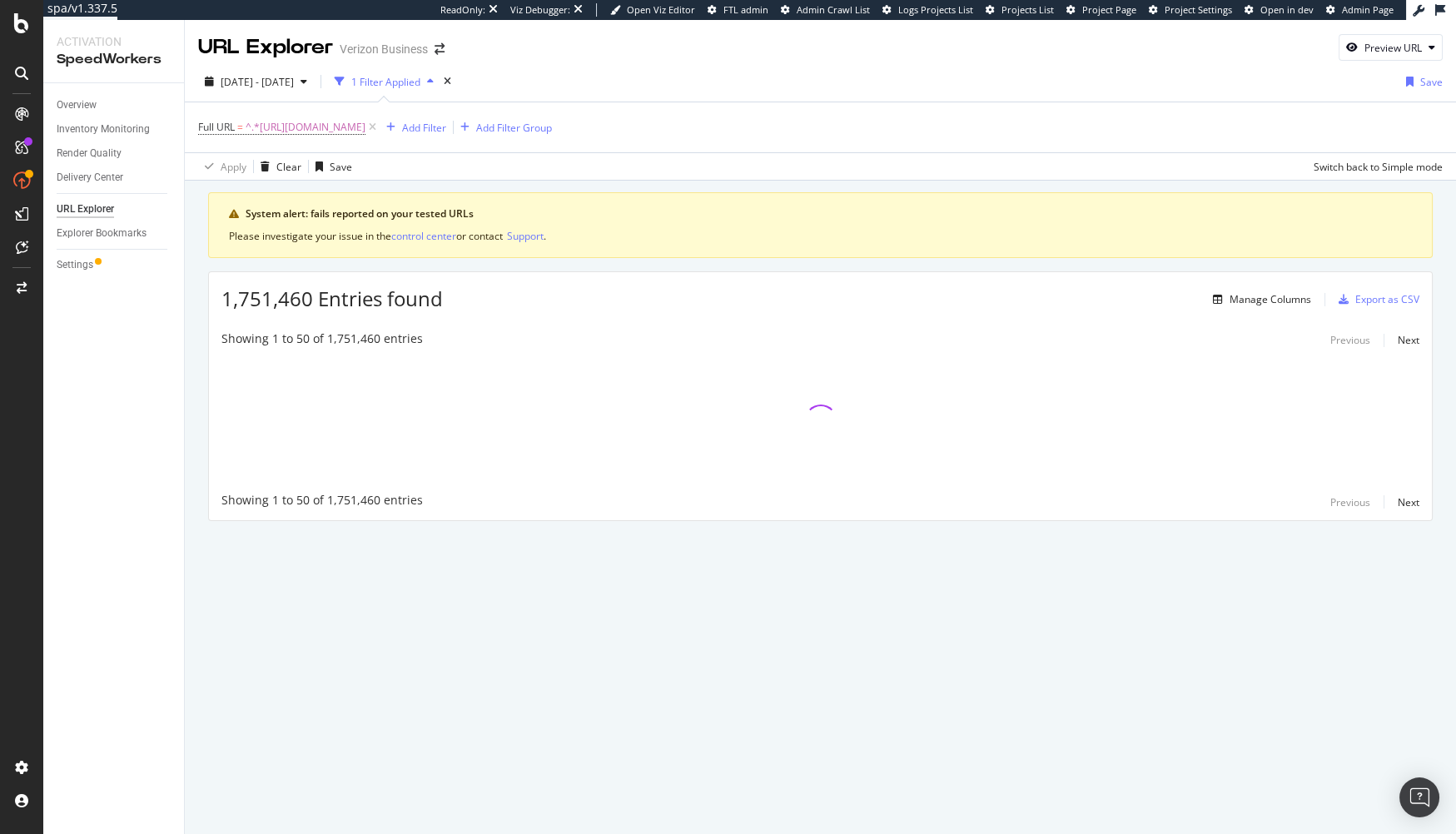
click at [437, 173] on div "Apply Clear Save Switch back to Simple mode" at bounding box center [820, 165] width 1271 height 27
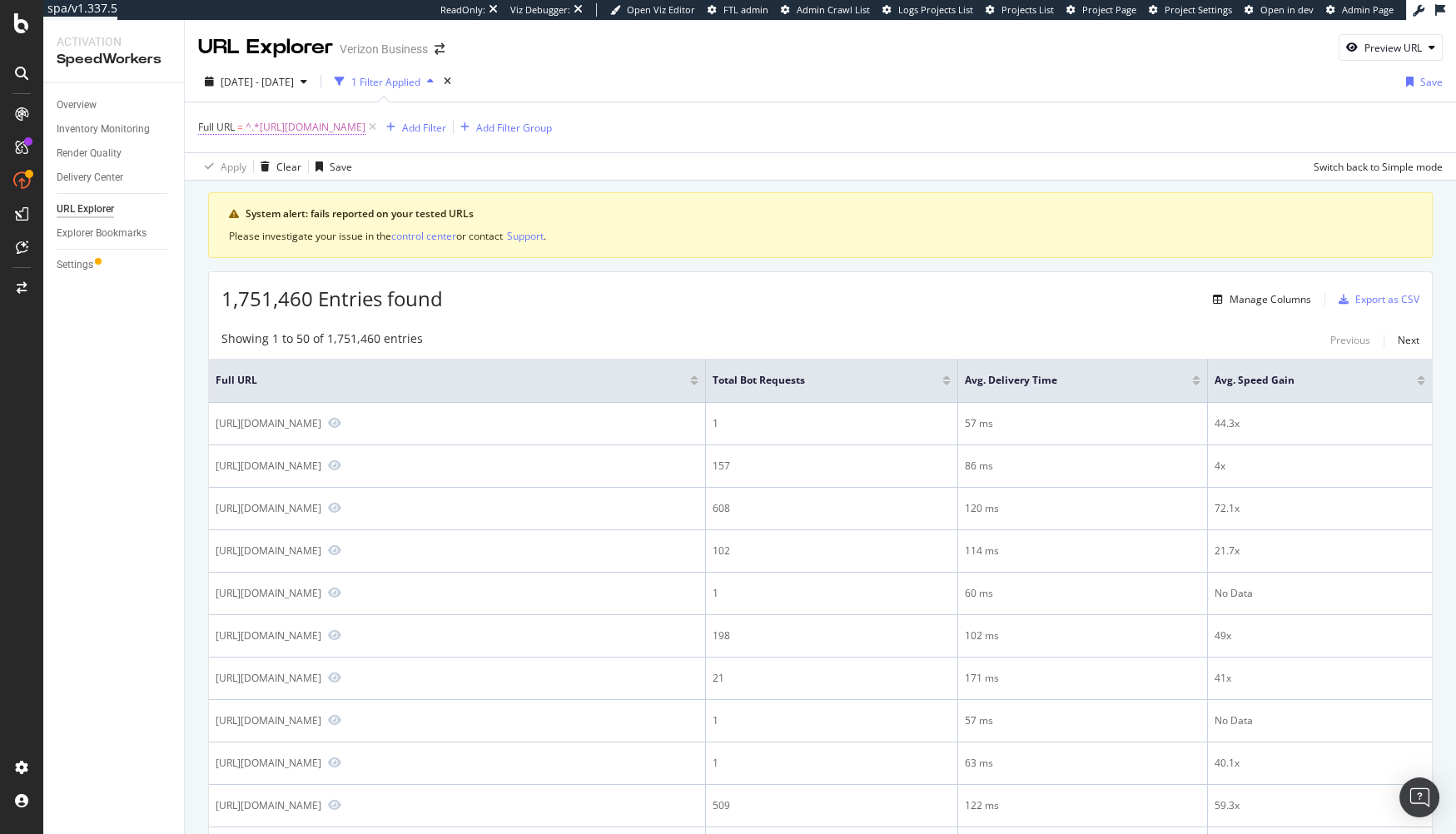
click at [365, 127] on span "^.*https://www.verizon.com/business/shop/contact-us/.*$" at bounding box center [305, 127] width 120 height 24
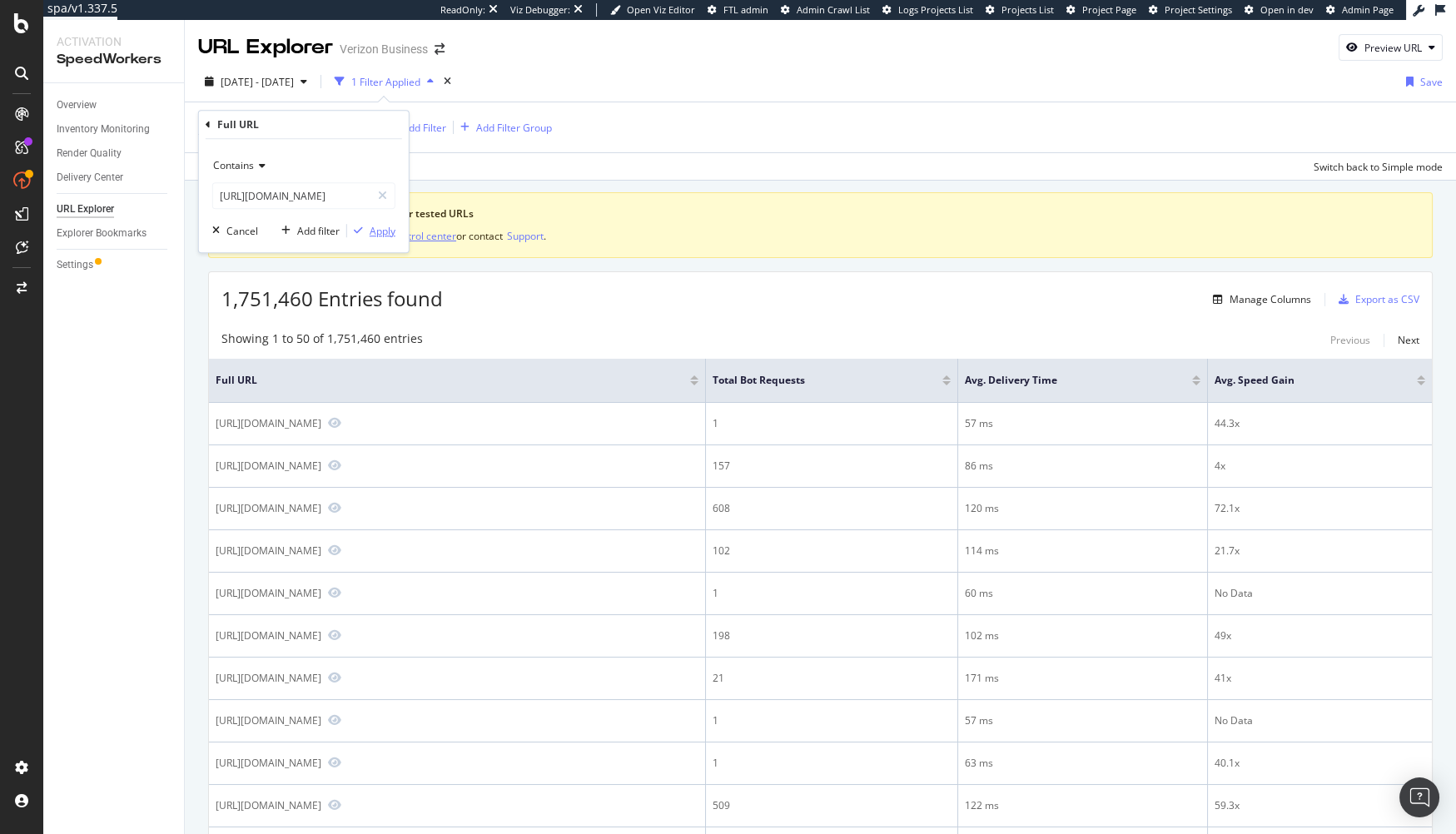
drag, startPoint x: 388, startPoint y: 231, endPoint x: 403, endPoint y: 232, distance: 15.0
click at [388, 231] on div "Apply" at bounding box center [383, 231] width 26 height 14
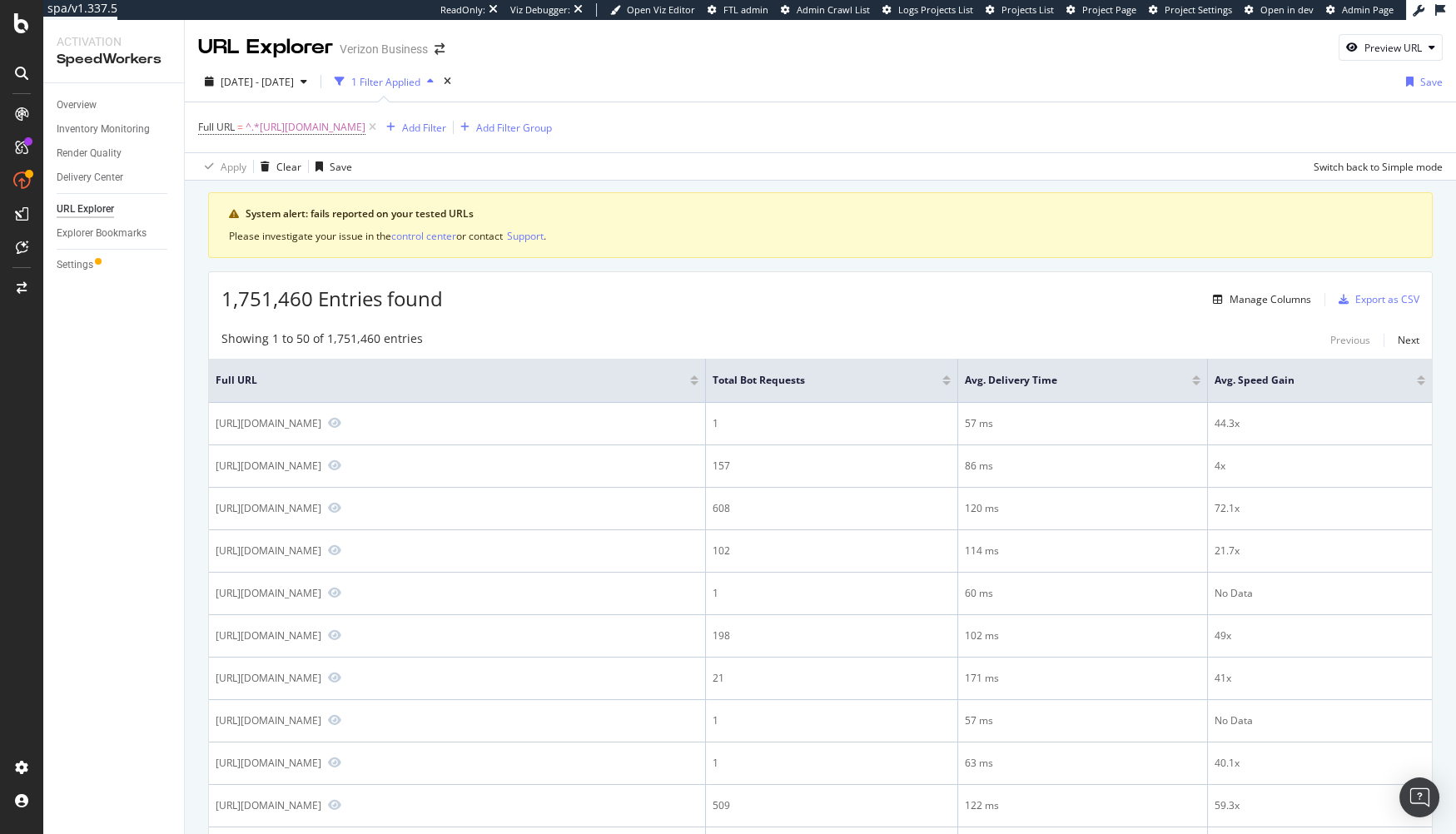
drag, startPoint x: 493, startPoint y: 186, endPoint x: 111, endPoint y: 85, distance: 395.1
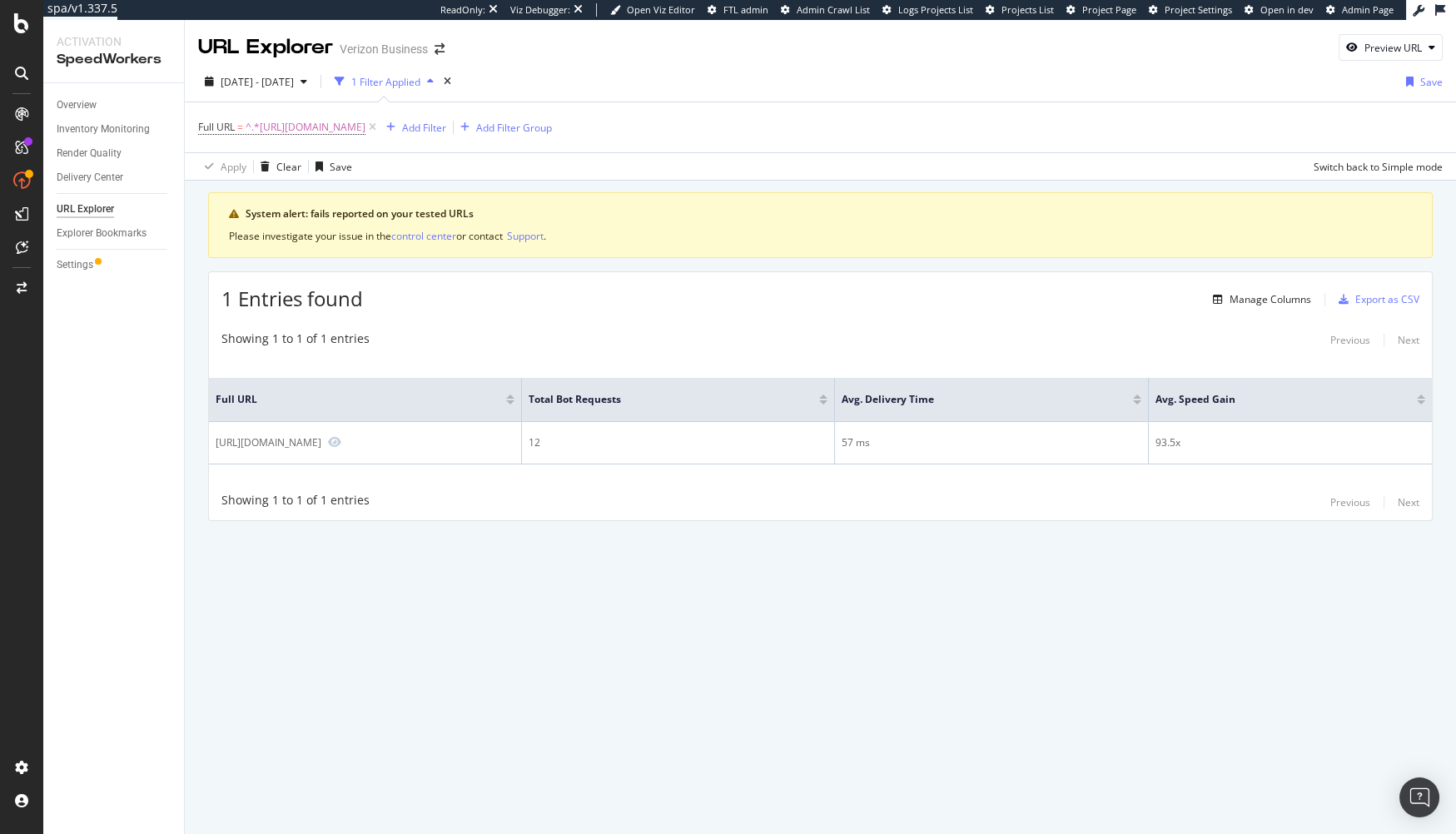
click at [809, 588] on div "URL Explorer Verizon Business Preview URL [DATE] - [DATE] 1 Filter Applied Save…" at bounding box center [820, 427] width 1271 height 814
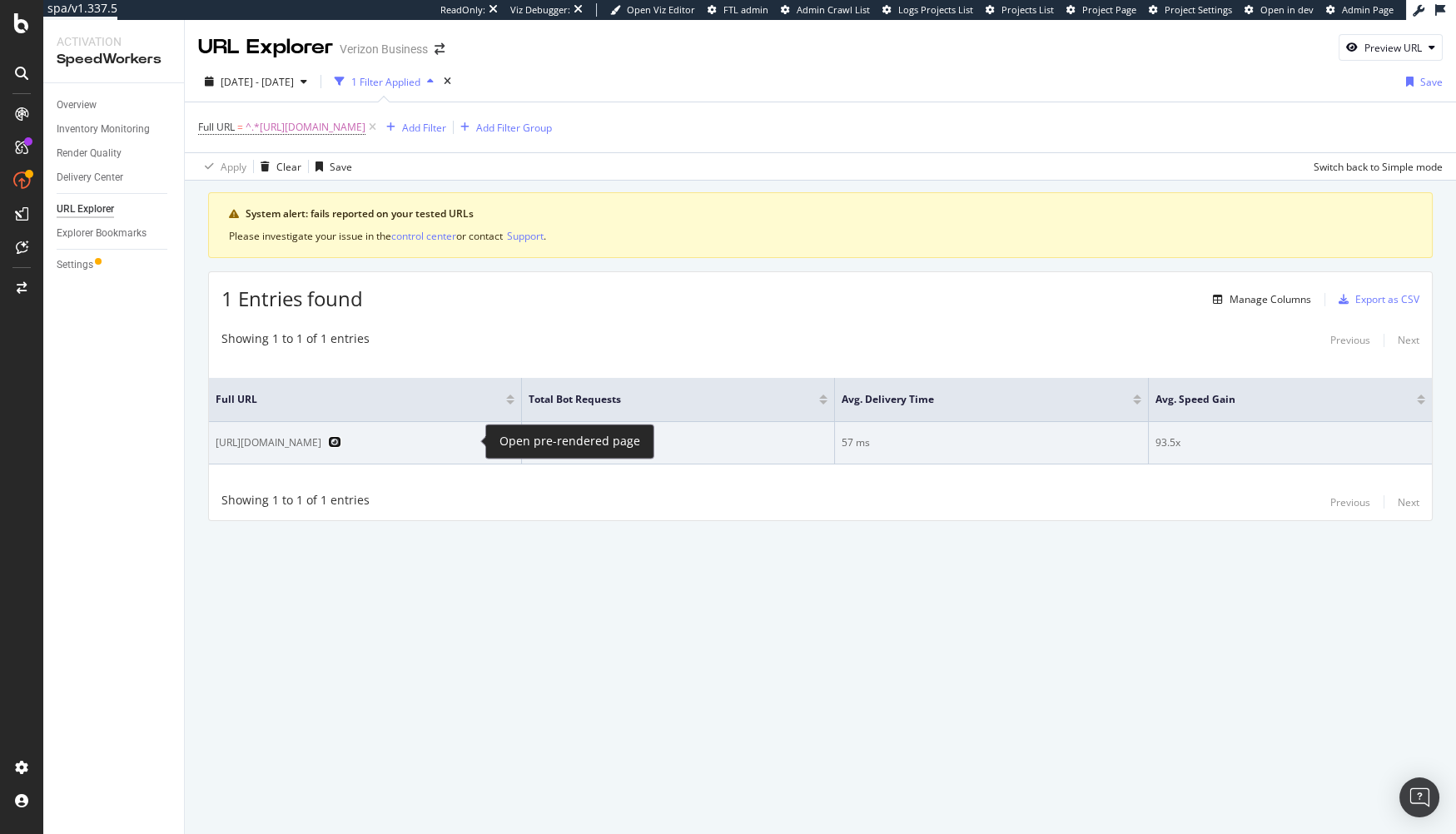
click at [342, 437] on icon "Preview https://www.verizon.com/business/shop/contact-us/" at bounding box center [335, 441] width 13 height 11
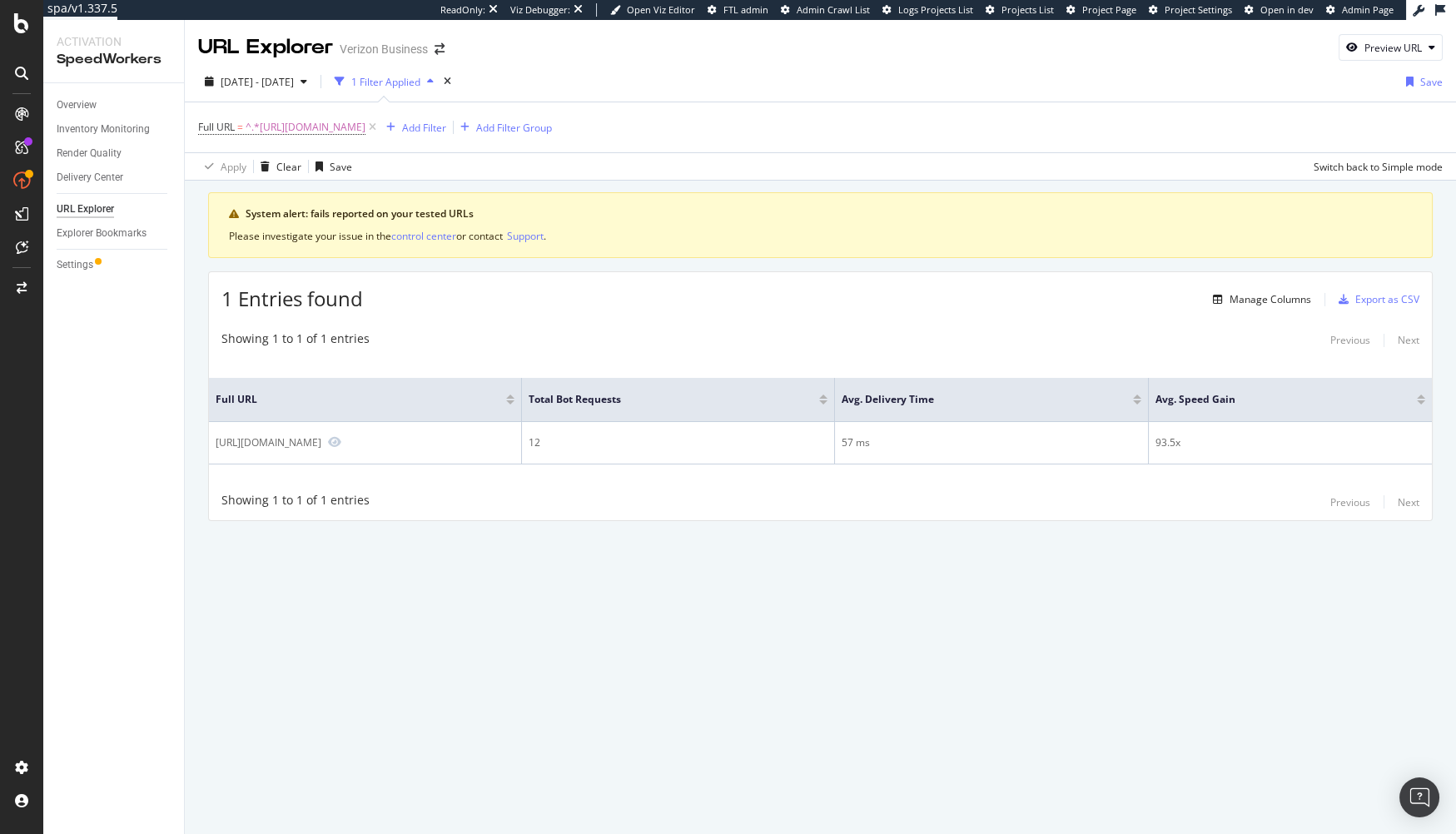
click at [765, 318] on div "1 Entries found Manage Columns Export as CSV Showing 1 to 1 of 1 entries Previo…" at bounding box center [820, 396] width 1225 height 250
click at [1243, 293] on div "Manage Columns" at bounding box center [1270, 300] width 81 height 14
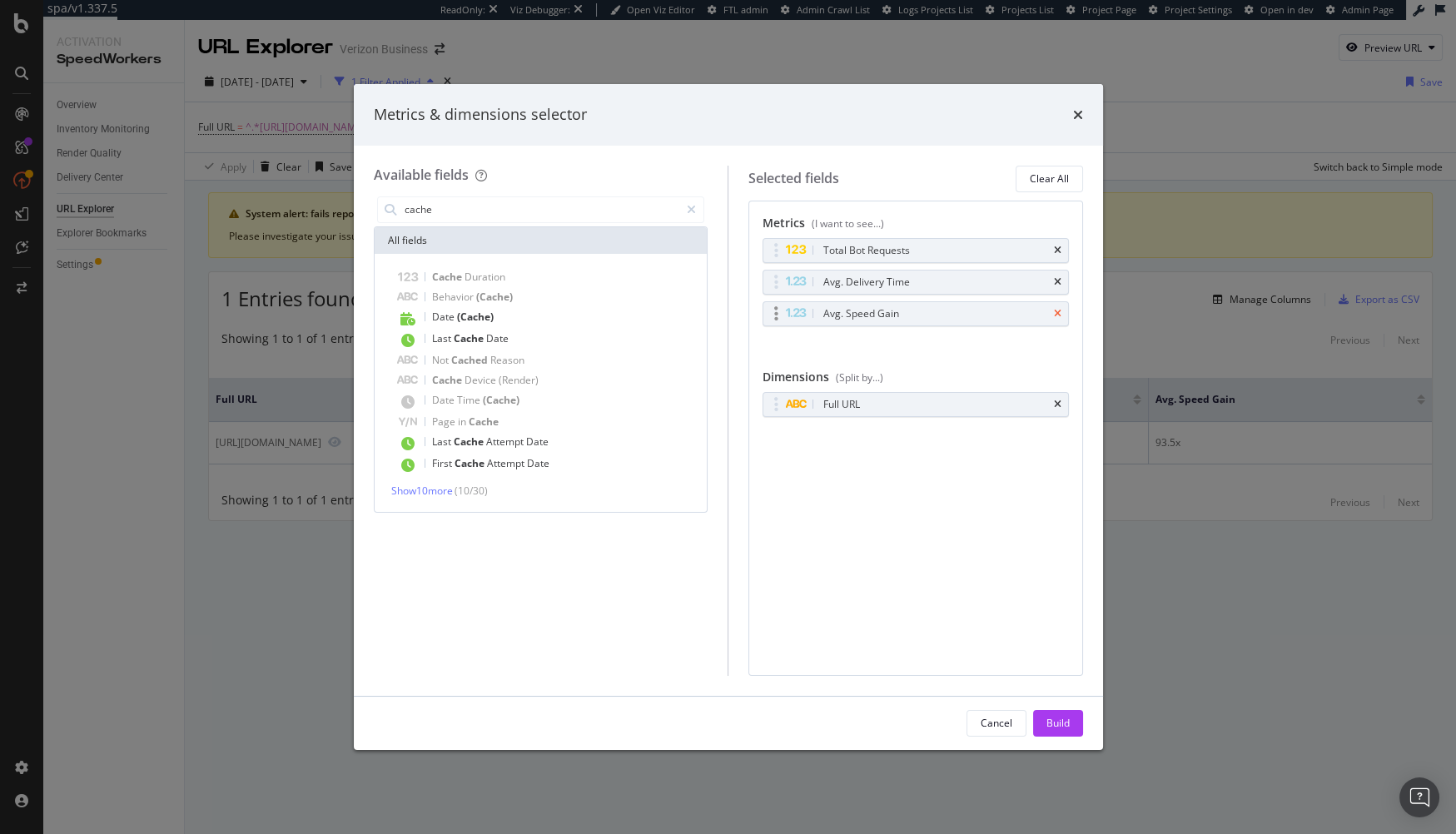
type input "cache"
drag, startPoint x: 1058, startPoint y: 312, endPoint x: 1061, endPoint y: 301, distance: 11.4
click at [1058, 312] on icon "times" at bounding box center [1058, 314] width 8 height 10
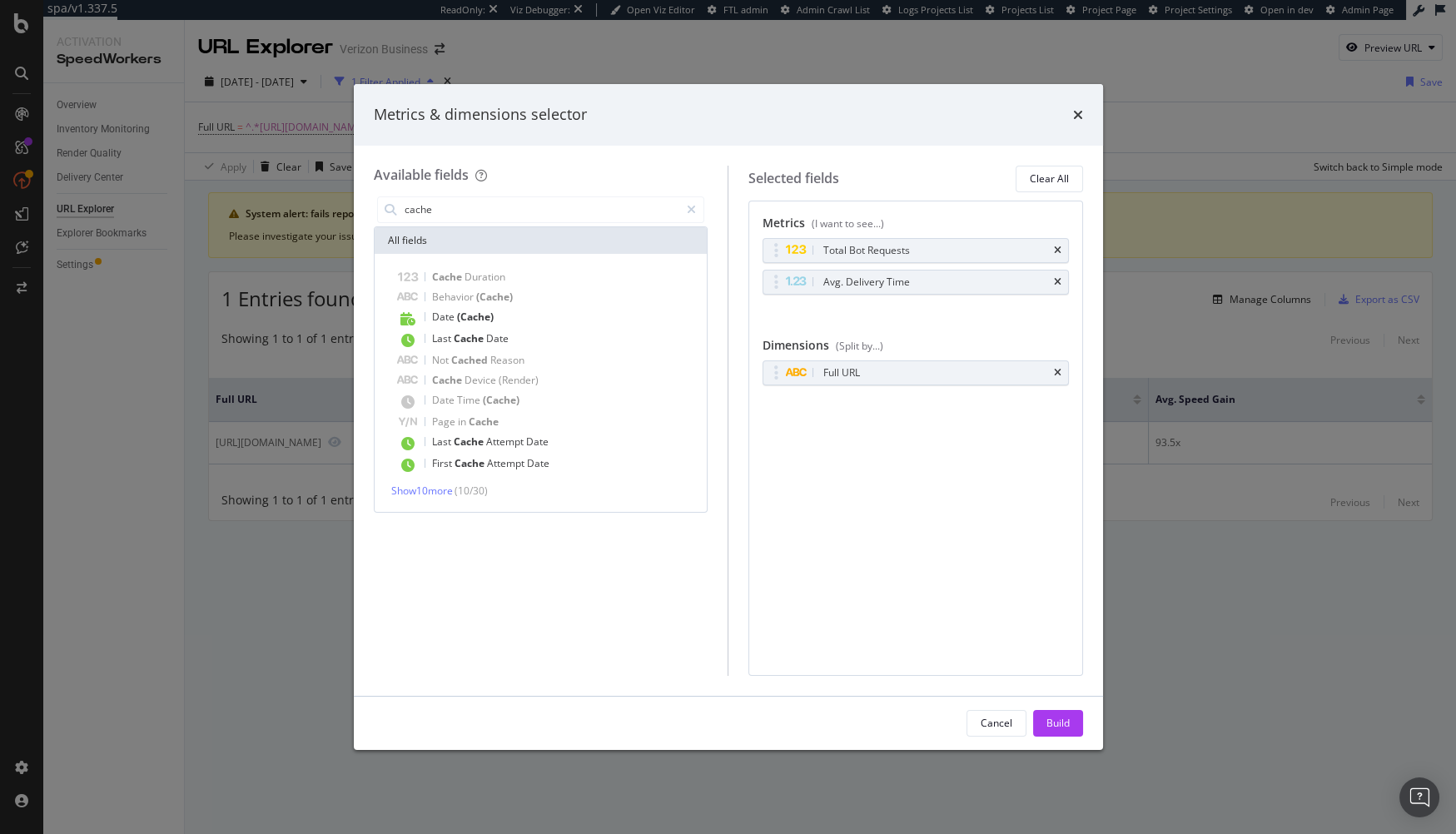
drag, startPoint x: 1059, startPoint y: 283, endPoint x: 1055, endPoint y: 267, distance: 16.5
click at [1058, 281] on icon "times" at bounding box center [1058, 281] width 8 height 10
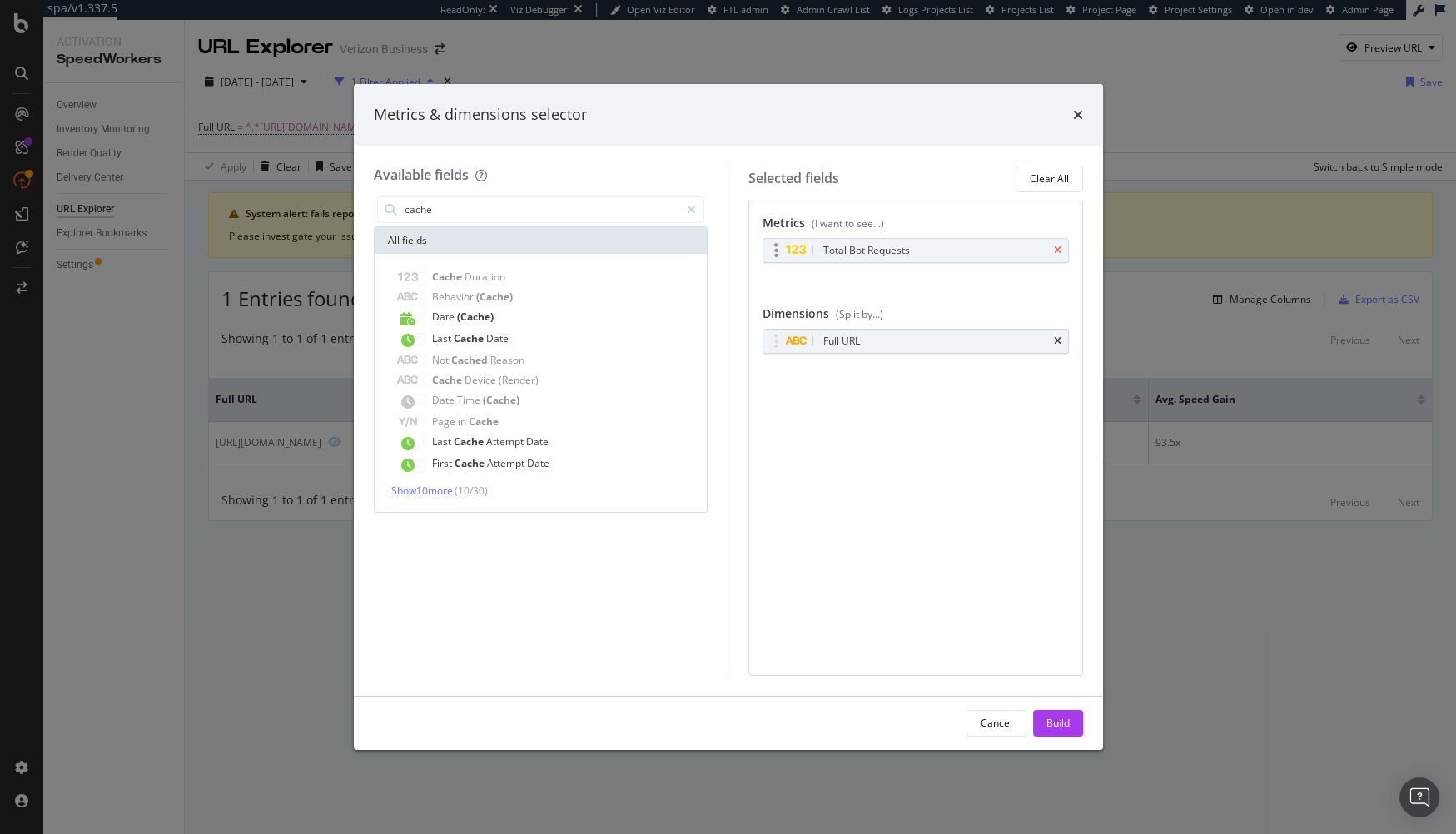
click at [1055, 252] on icon "times" at bounding box center [1058, 250] width 8 height 10
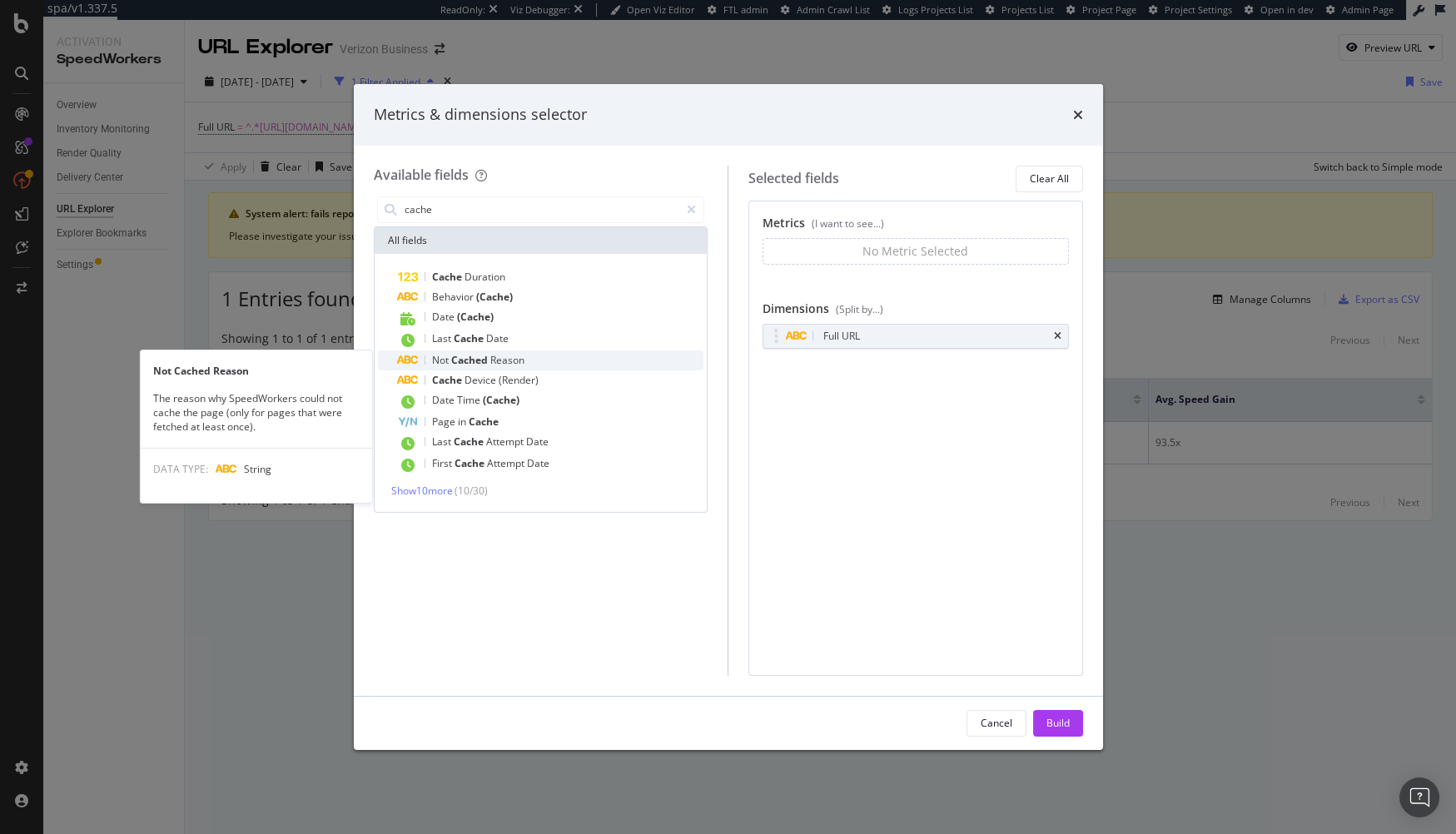
click at [561, 355] on div "Not Cached Reason" at bounding box center [551, 360] width 307 height 20
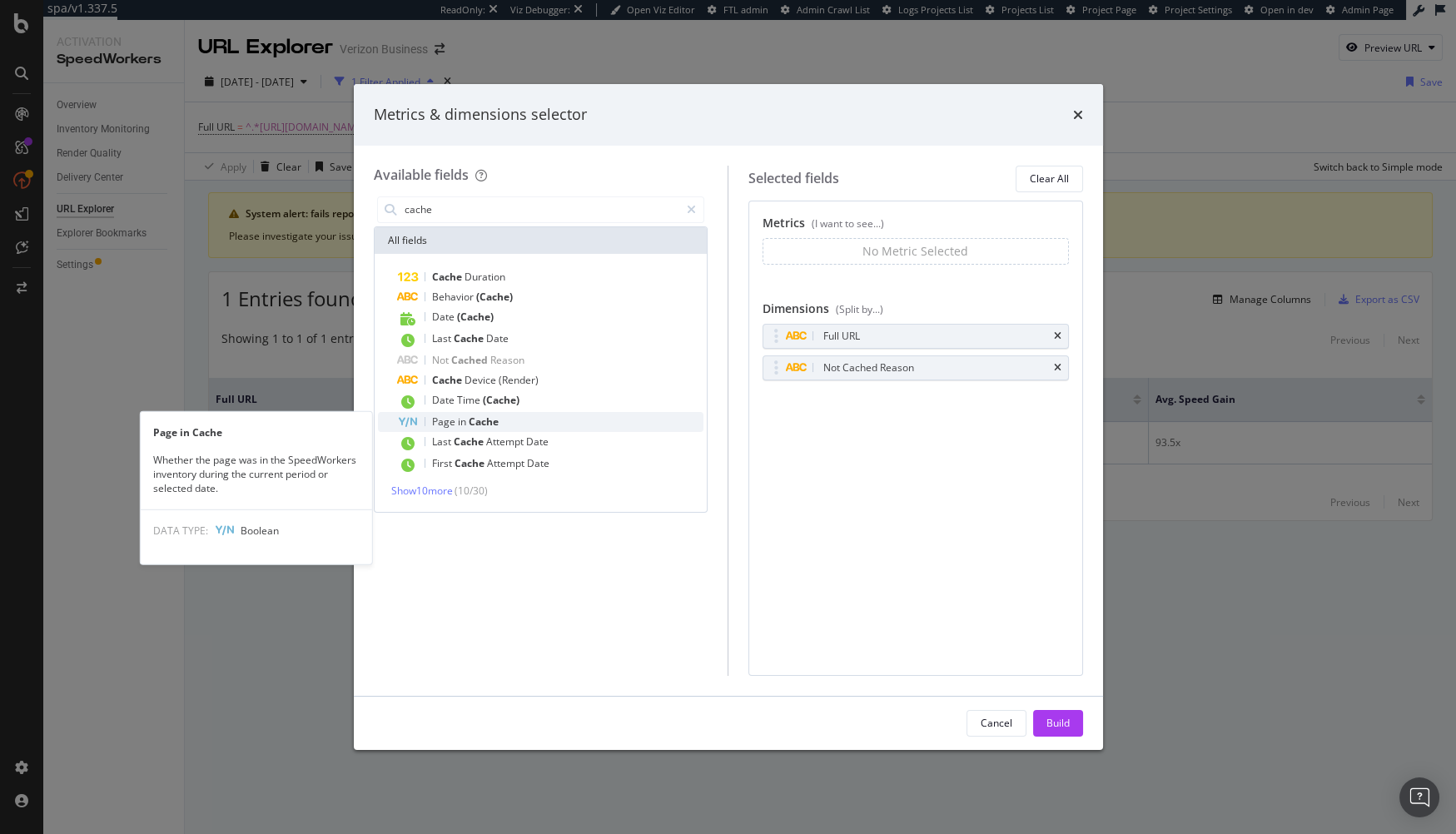
click at [548, 424] on div "Page in Cache" at bounding box center [551, 422] width 307 height 20
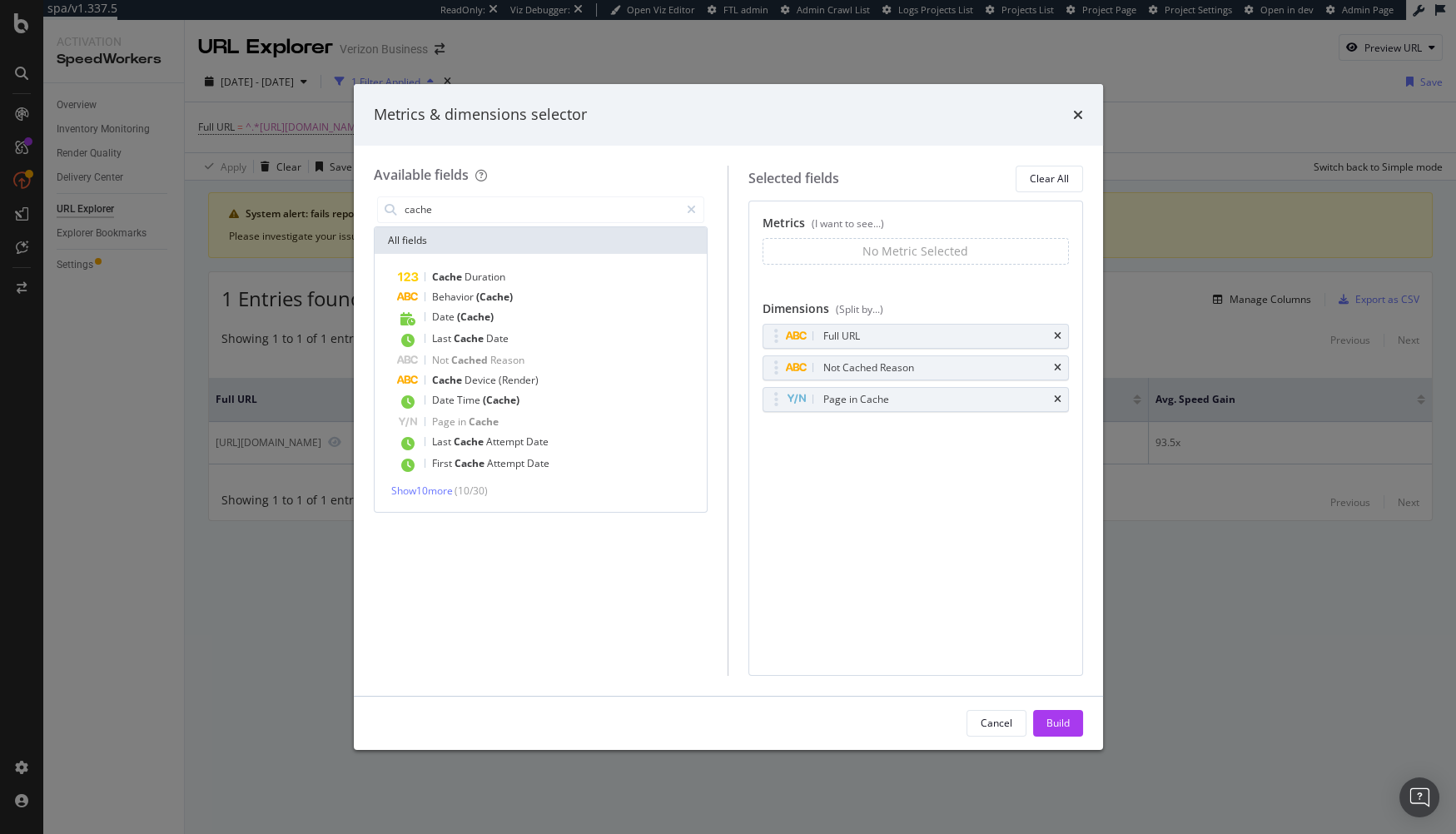
click at [1056, 720] on div "Build" at bounding box center [1058, 723] width 24 height 14
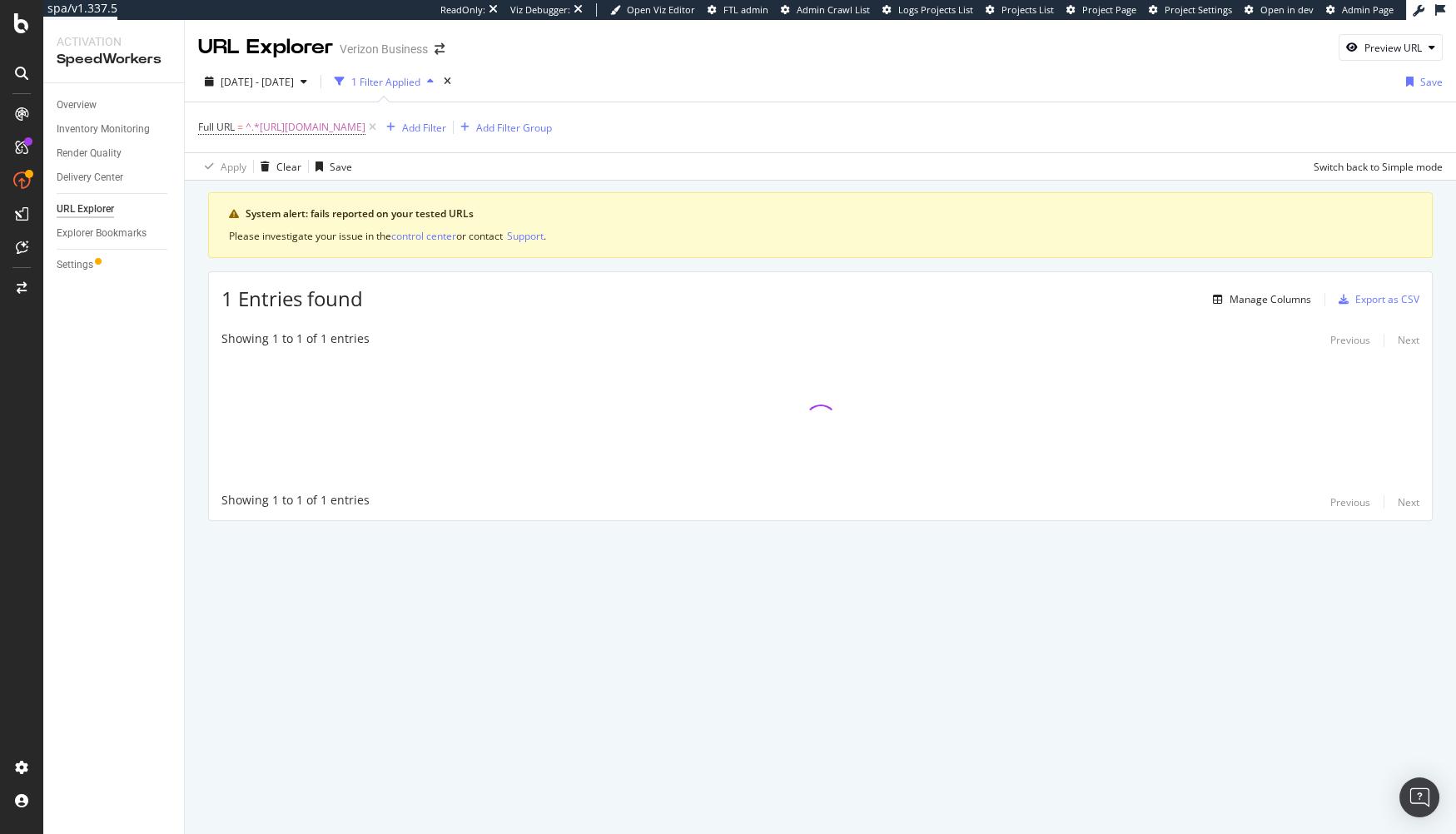
click at [524, 265] on div "System alert: fails reported on your tested URLs Please investigate your issue …" at bounding box center [820, 356] width 1225 height 329
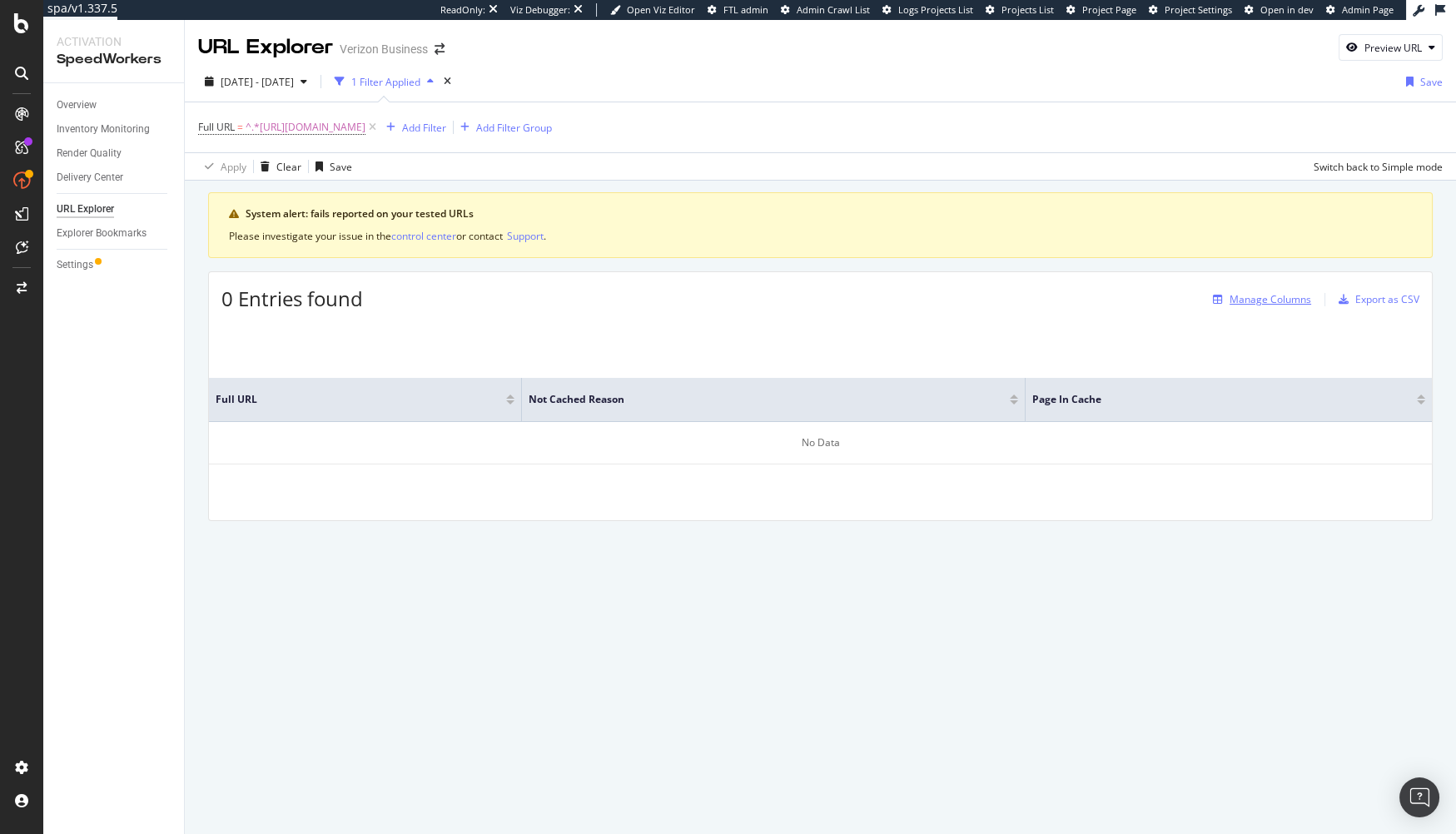
click at [1285, 296] on div "Manage Columns" at bounding box center [1270, 300] width 81 height 14
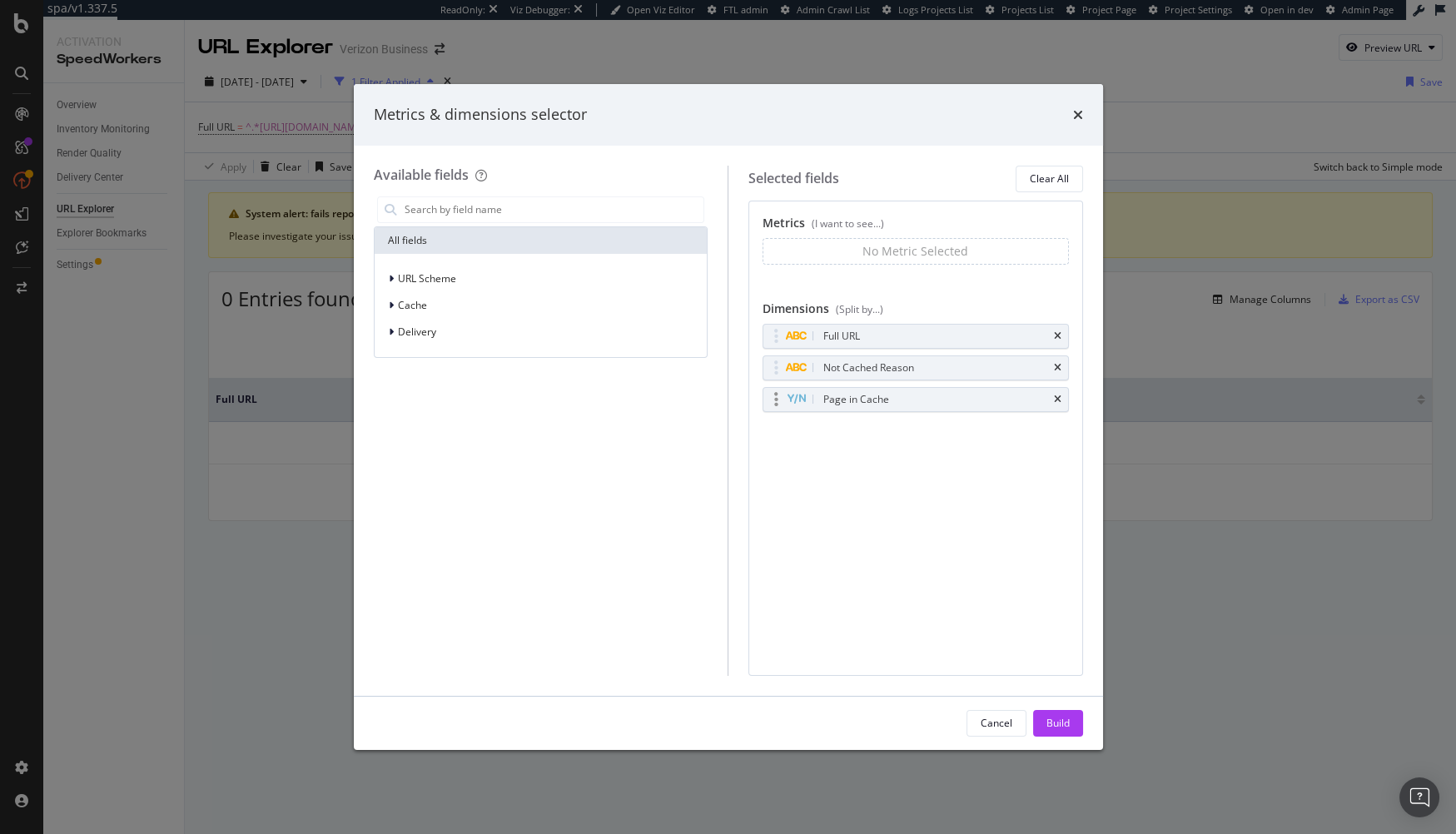
drag, startPoint x: 1062, startPoint y: 367, endPoint x: 1065, endPoint y: 386, distance: 19.2
click at [1062, 369] on div "Not Cached Reason" at bounding box center [915, 368] width 305 height 24
click at [1060, 390] on div "Page in Cache" at bounding box center [915, 399] width 305 height 24
click at [1059, 396] on icon "times" at bounding box center [1058, 399] width 8 height 10
drag, startPoint x: 1049, startPoint y: 727, endPoint x: 1023, endPoint y: 713, distance: 29.5
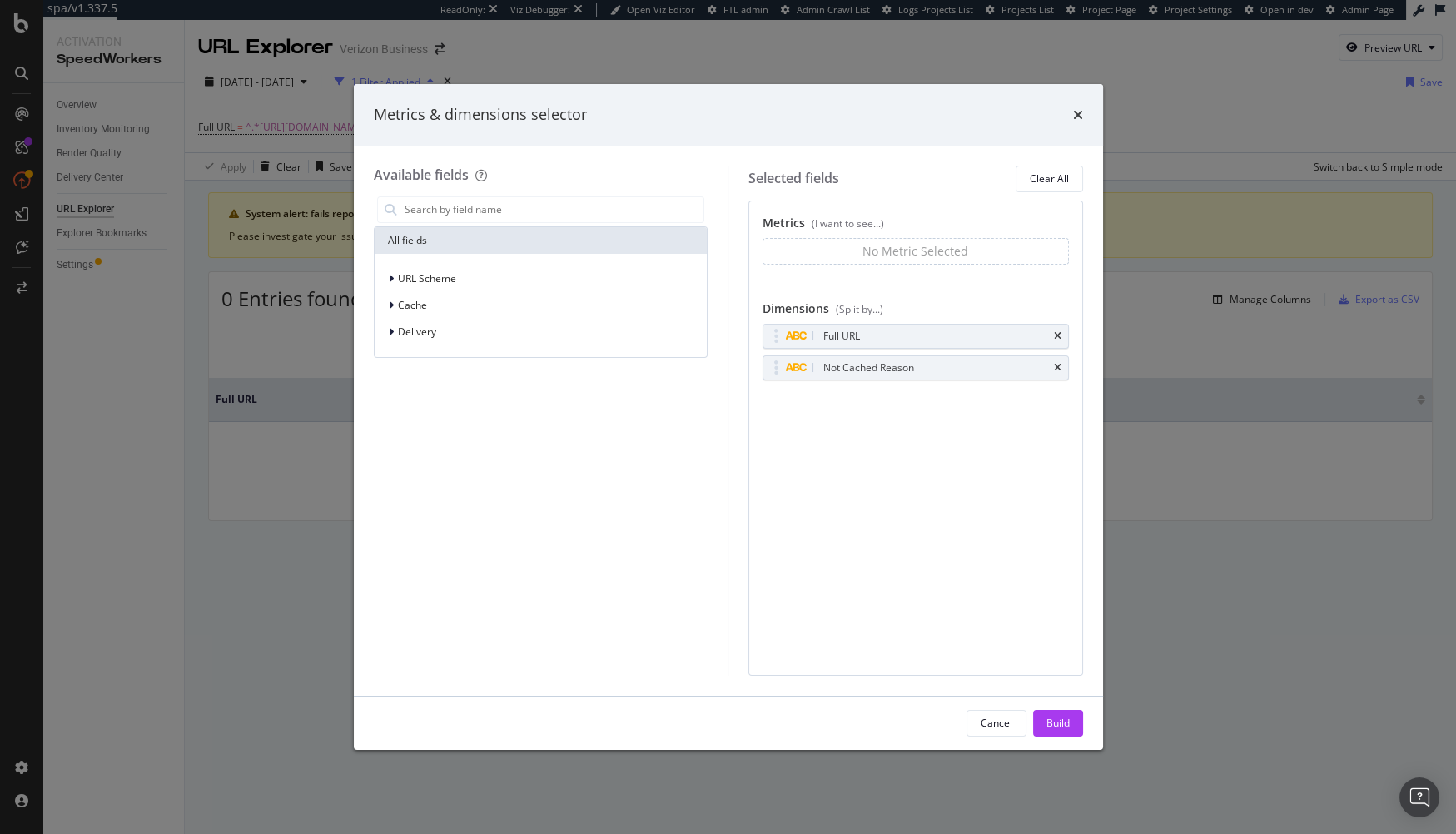
click at [1049, 727] on div "Build" at bounding box center [1058, 723] width 24 height 14
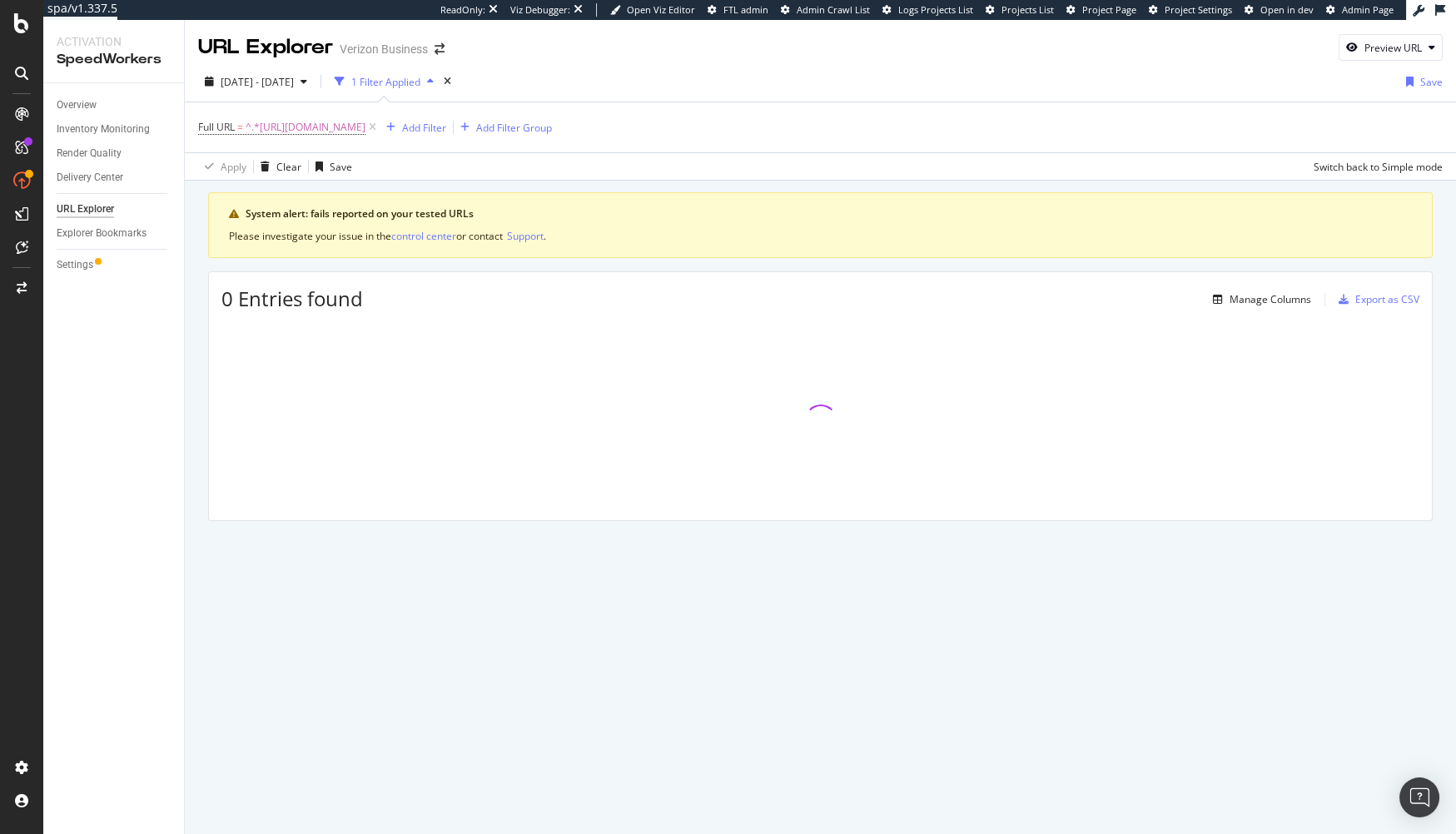
click at [555, 277] on div "0 Entries found Manage Columns Export as CSV" at bounding box center [820, 293] width 1223 height 41
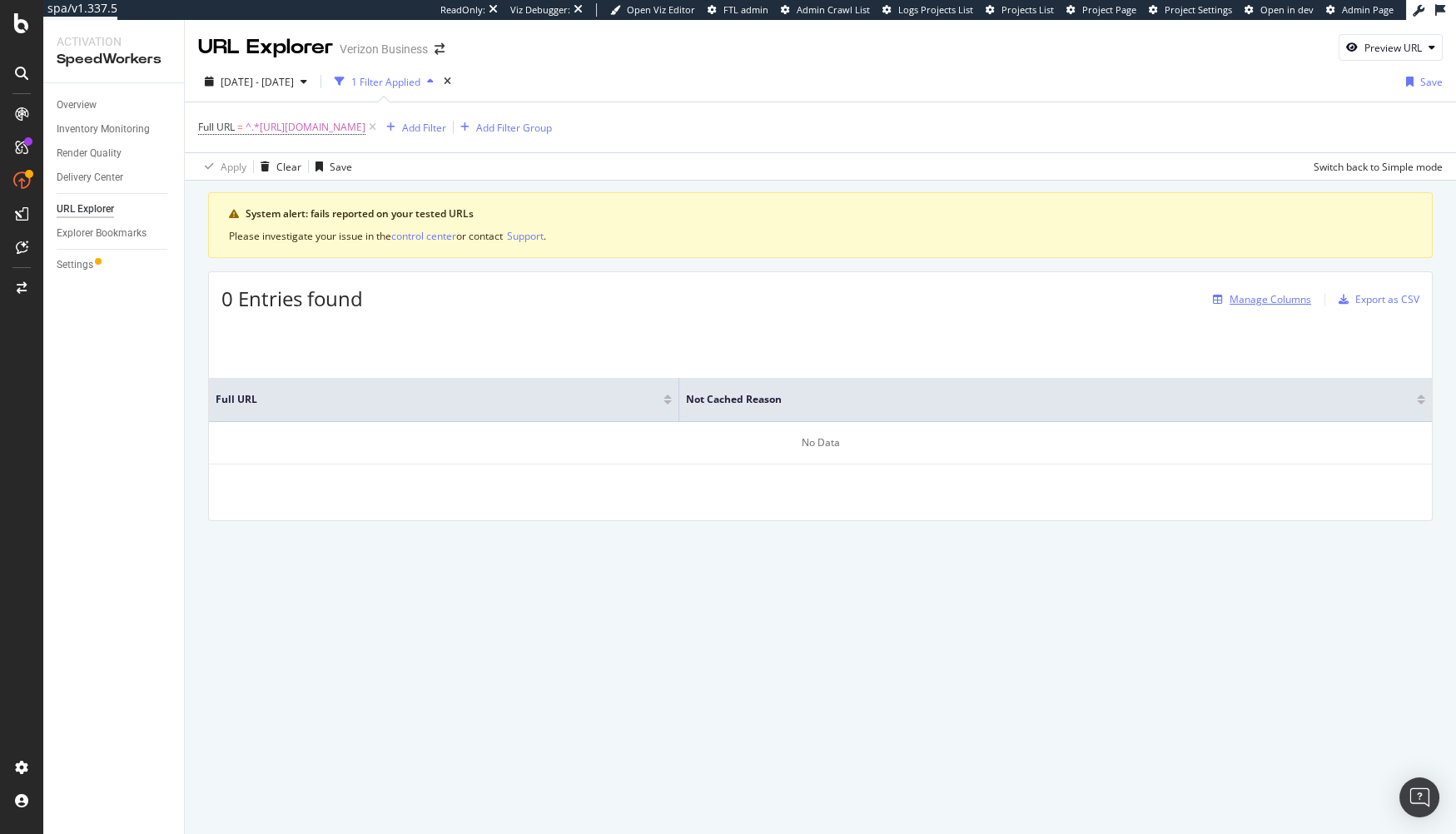
click at [1256, 293] on div "Manage Columns" at bounding box center [1270, 300] width 81 height 14
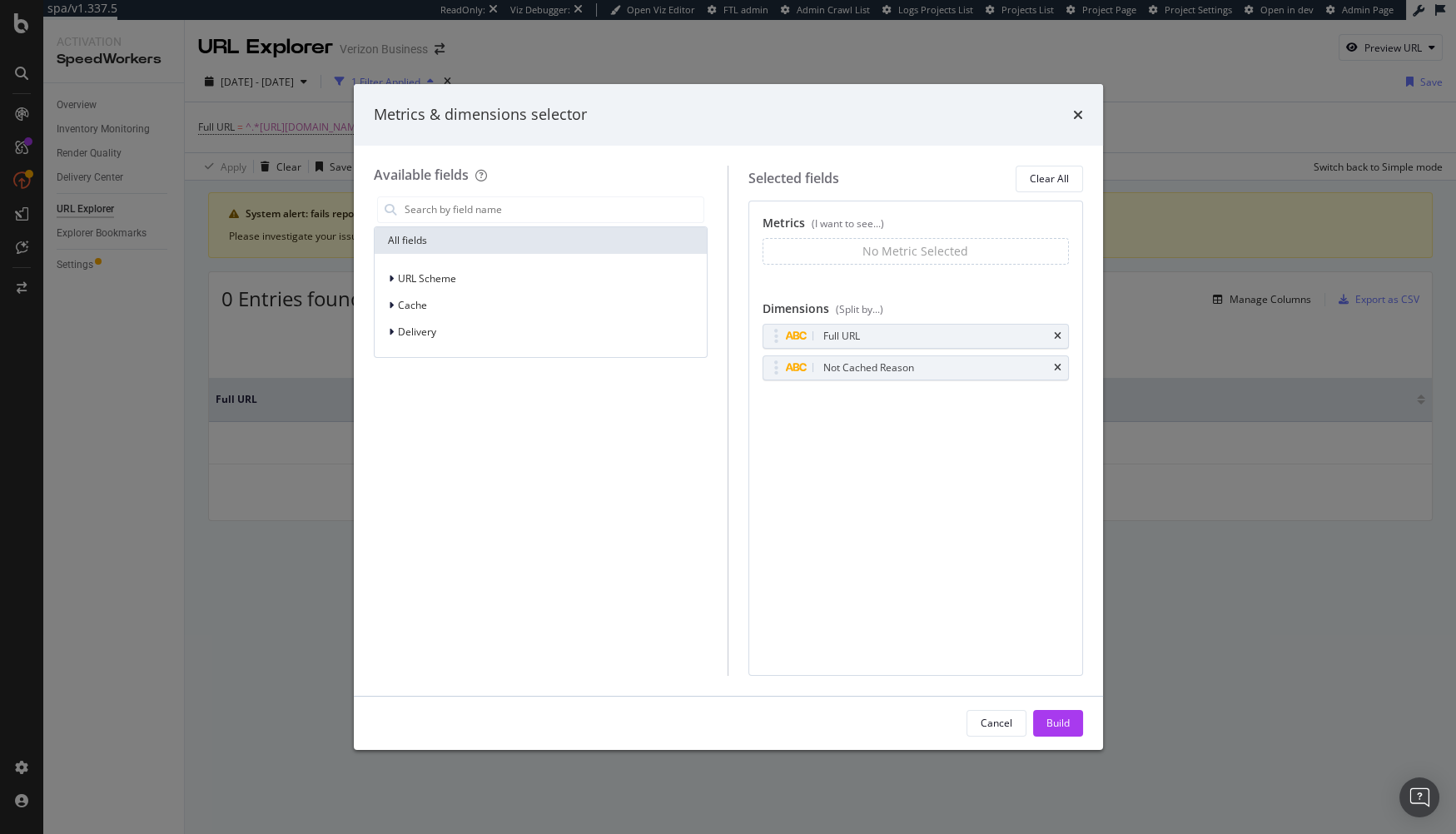
click at [1058, 366] on icon "times" at bounding box center [1058, 368] width 8 height 10
click at [1066, 723] on div "Build" at bounding box center [1058, 723] width 24 height 14
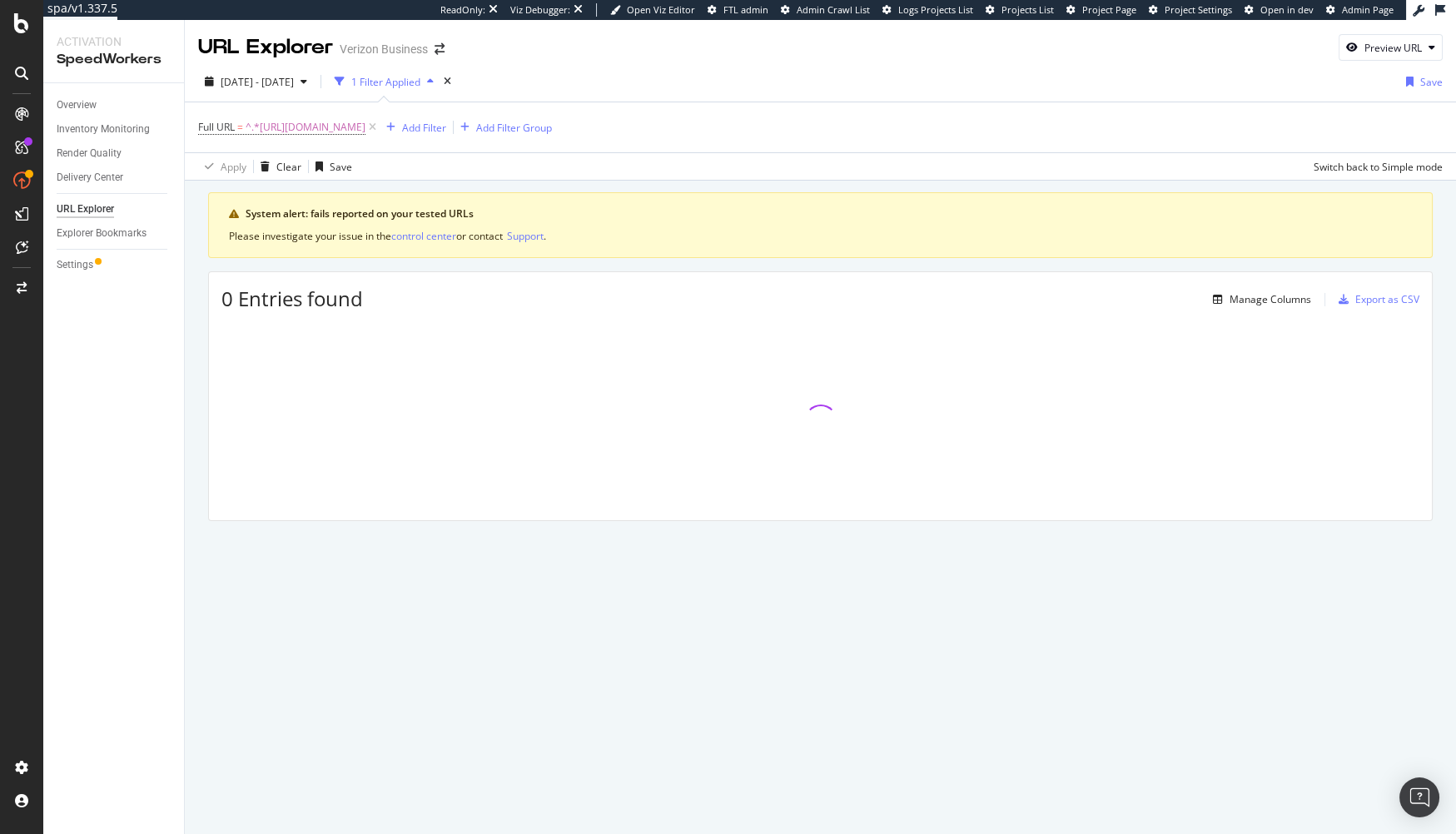
drag, startPoint x: 509, startPoint y: 554, endPoint x: 488, endPoint y: 542, distance: 24.2
click at [509, 554] on div "System alert: fails reported on your tested URLs Please investigate your issue …" at bounding box center [820, 380] width 1271 height 399
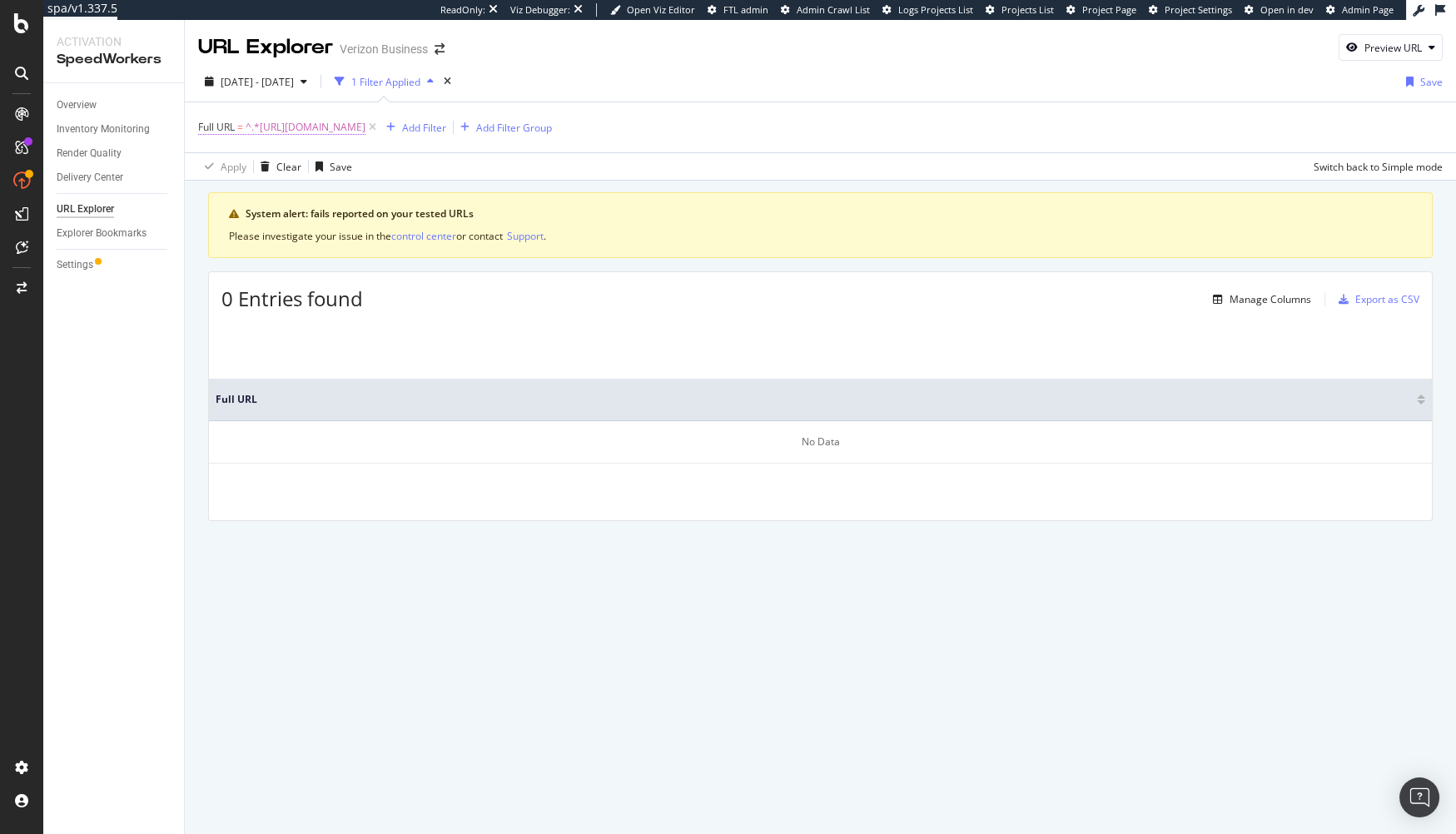
click at [365, 129] on span "^.*[URL][DOMAIN_NAME]" at bounding box center [305, 127] width 120 height 24
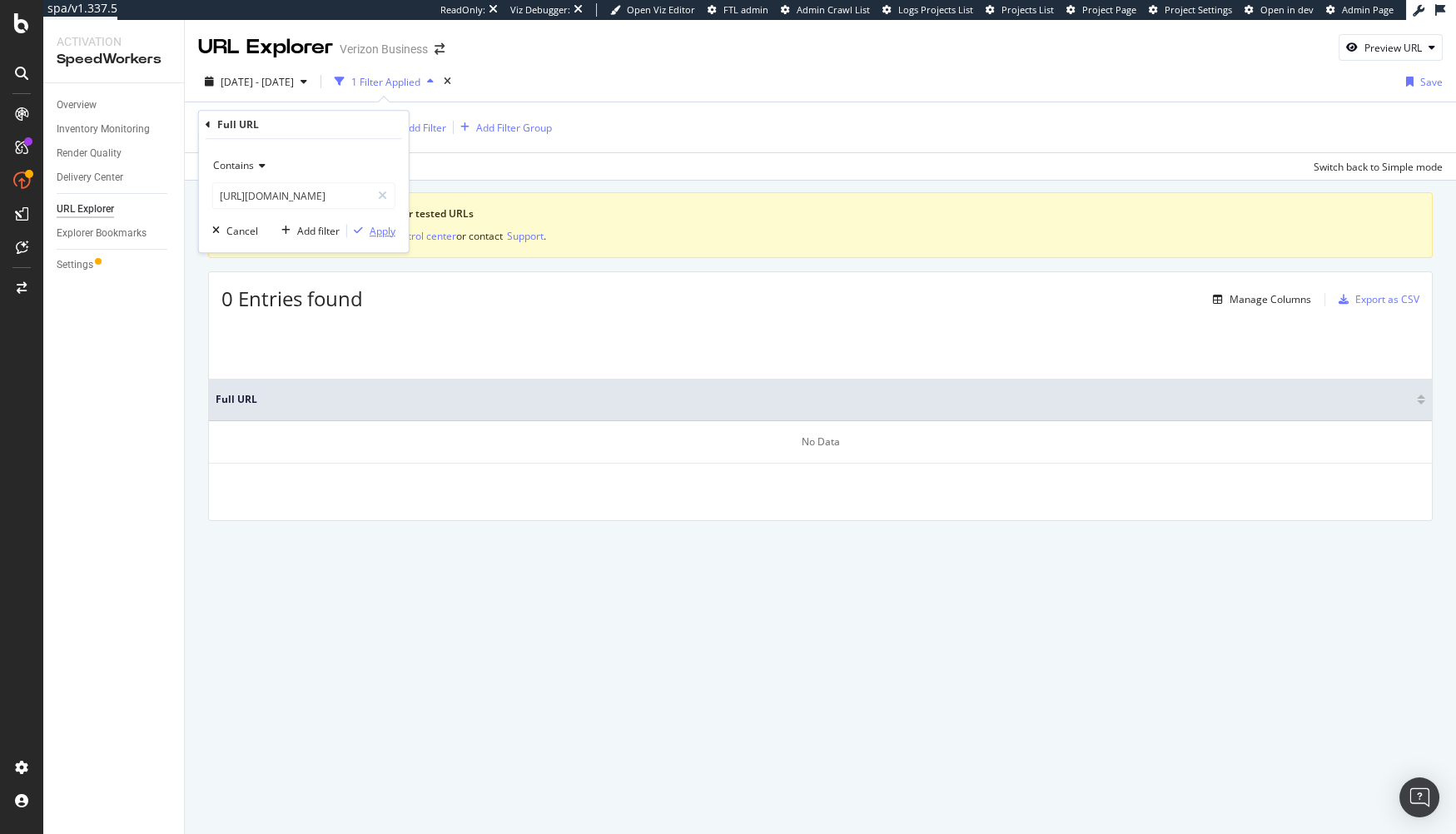
click at [376, 231] on div "Apply" at bounding box center [383, 231] width 26 height 14
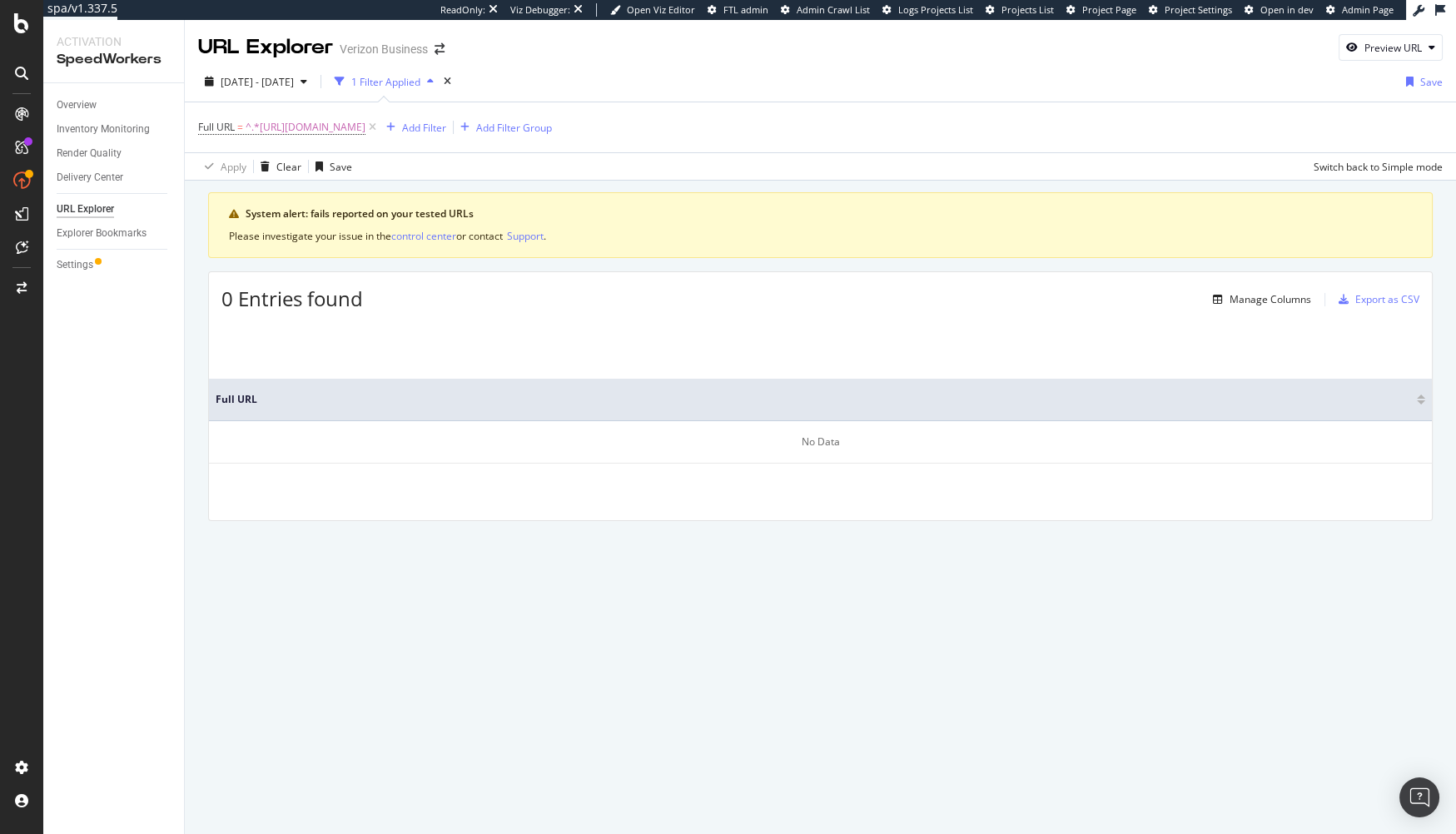
click at [452, 169] on div "Apply Clear Save Switch back to Simple mode" at bounding box center [820, 165] width 1271 height 27
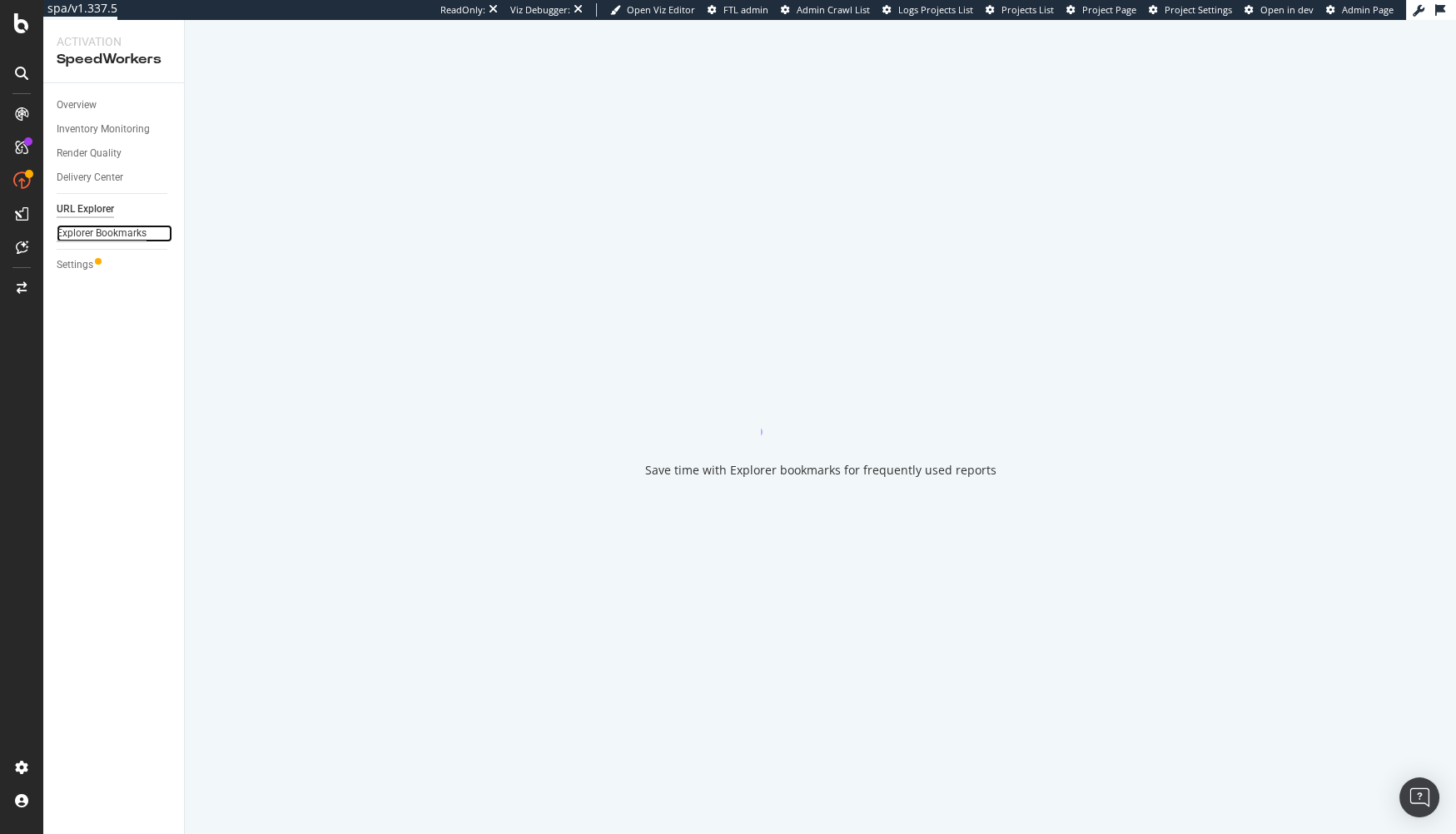
click at [92, 240] on div "Explorer Bookmarks" at bounding box center [101, 233] width 90 height 17
click at [95, 204] on div "URL Explorer" at bounding box center [86, 210] width 58 height 17
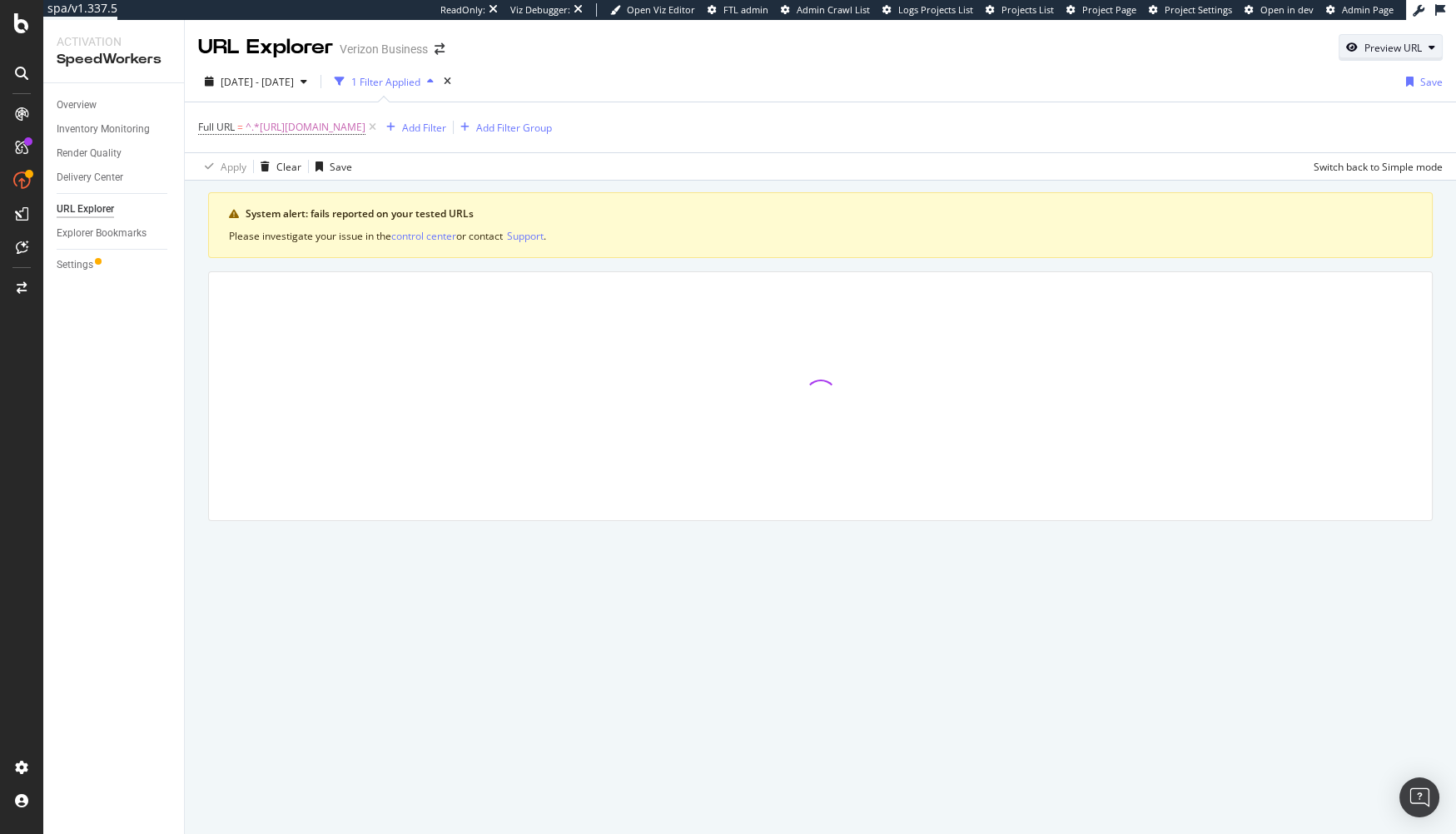
drag, startPoint x: 1386, startPoint y: 38, endPoint x: 1378, endPoint y: 55, distance: 18.8
click at [1386, 38] on div "Preview URL" at bounding box center [1390, 47] width 102 height 24
drag, startPoint x: 1319, startPoint y: 117, endPoint x: 1392, endPoint y: 147, distance: 78.9
click at [1321, 118] on input "url" at bounding box center [1340, 125] width 182 height 29
paste input "[URL][DOMAIN_NAME]"
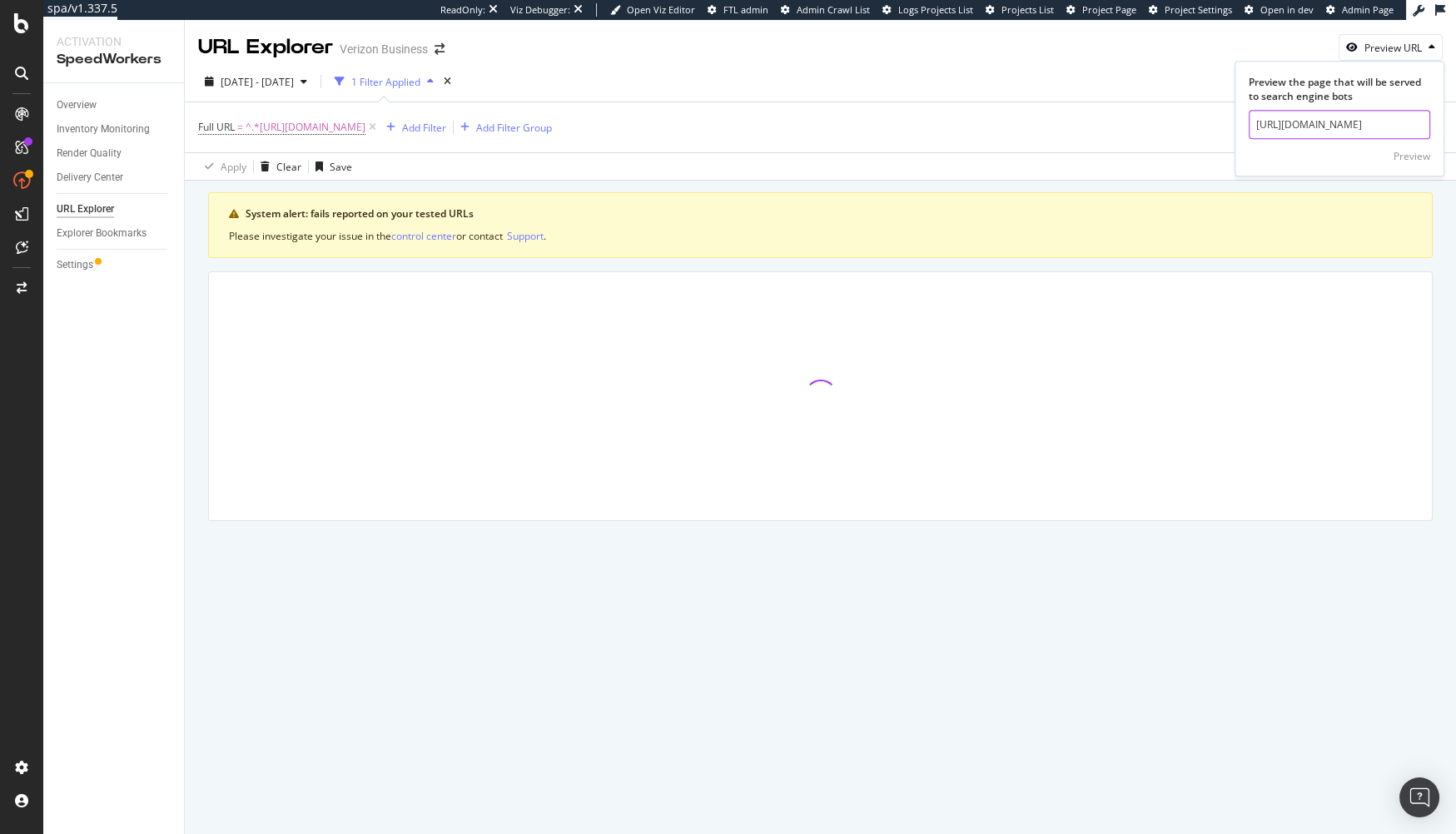
scroll to position [0, 72]
type input "[URL][DOMAIN_NAME]"
click at [1417, 151] on div "Preview" at bounding box center [1412, 156] width 37 height 14
click at [65, 257] on div "Settings" at bounding box center [75, 265] width 37 height 17
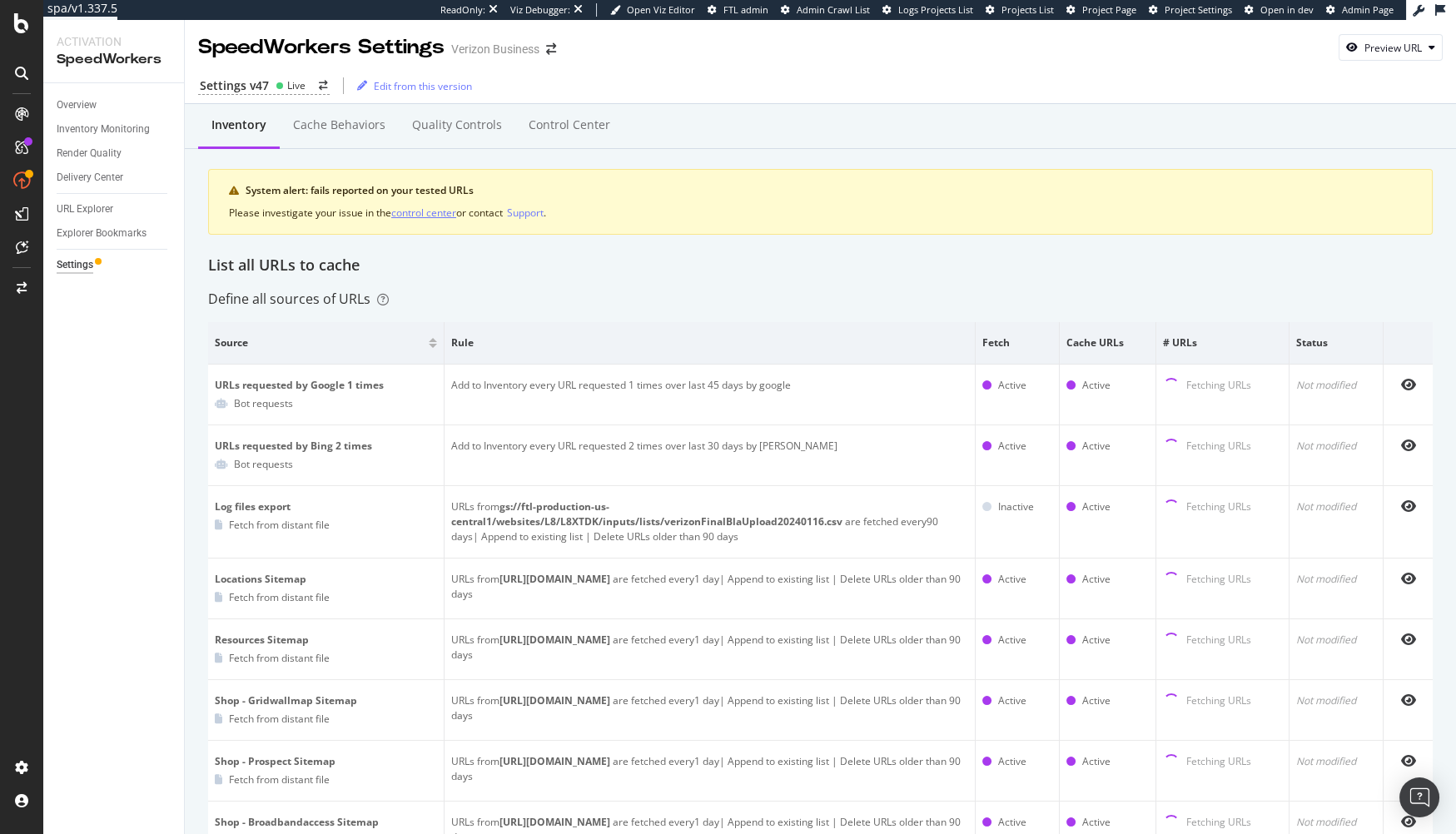
click at [425, 210] on div "control center" at bounding box center [424, 212] width 65 height 14
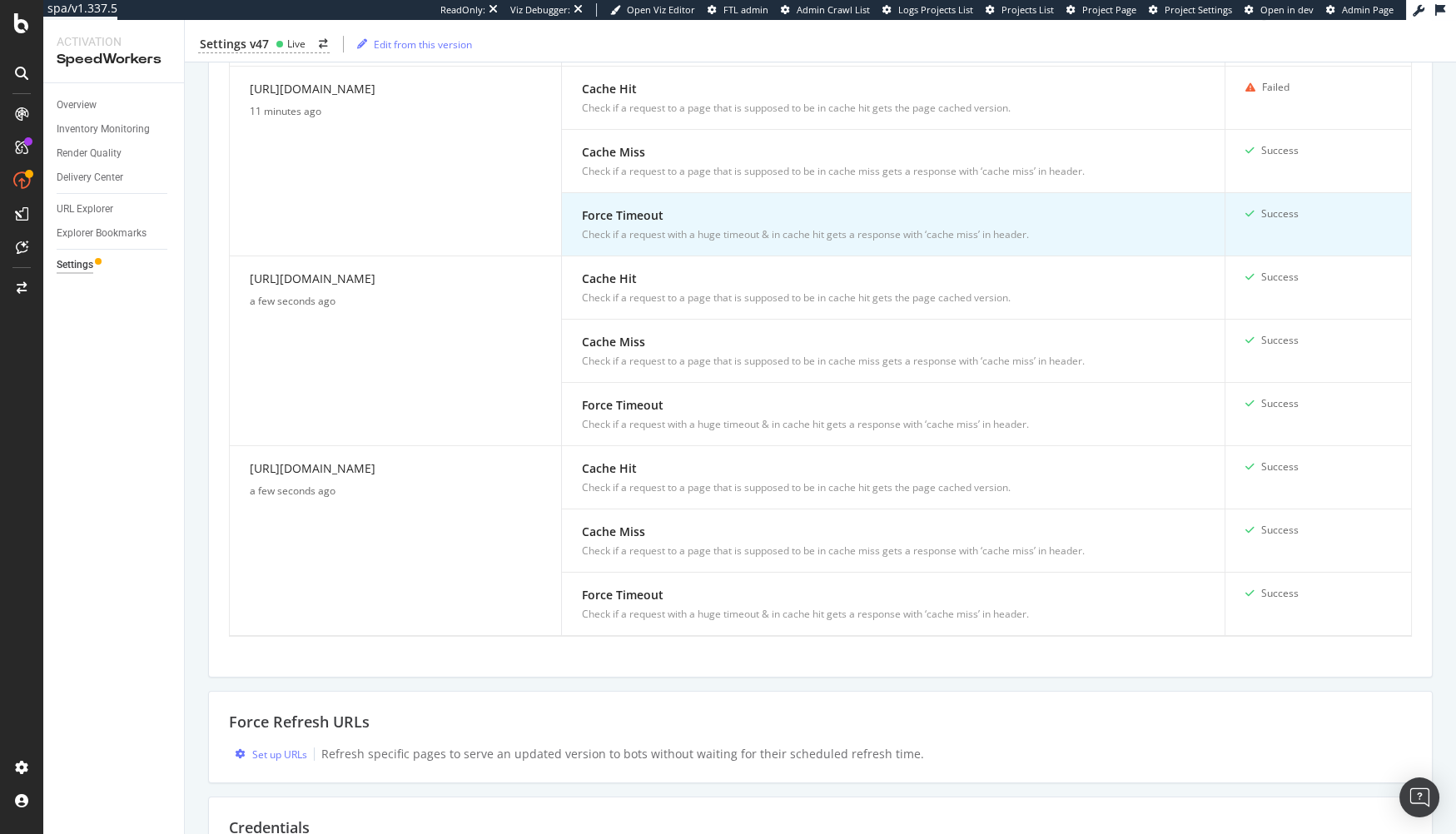
scroll to position [1276, 0]
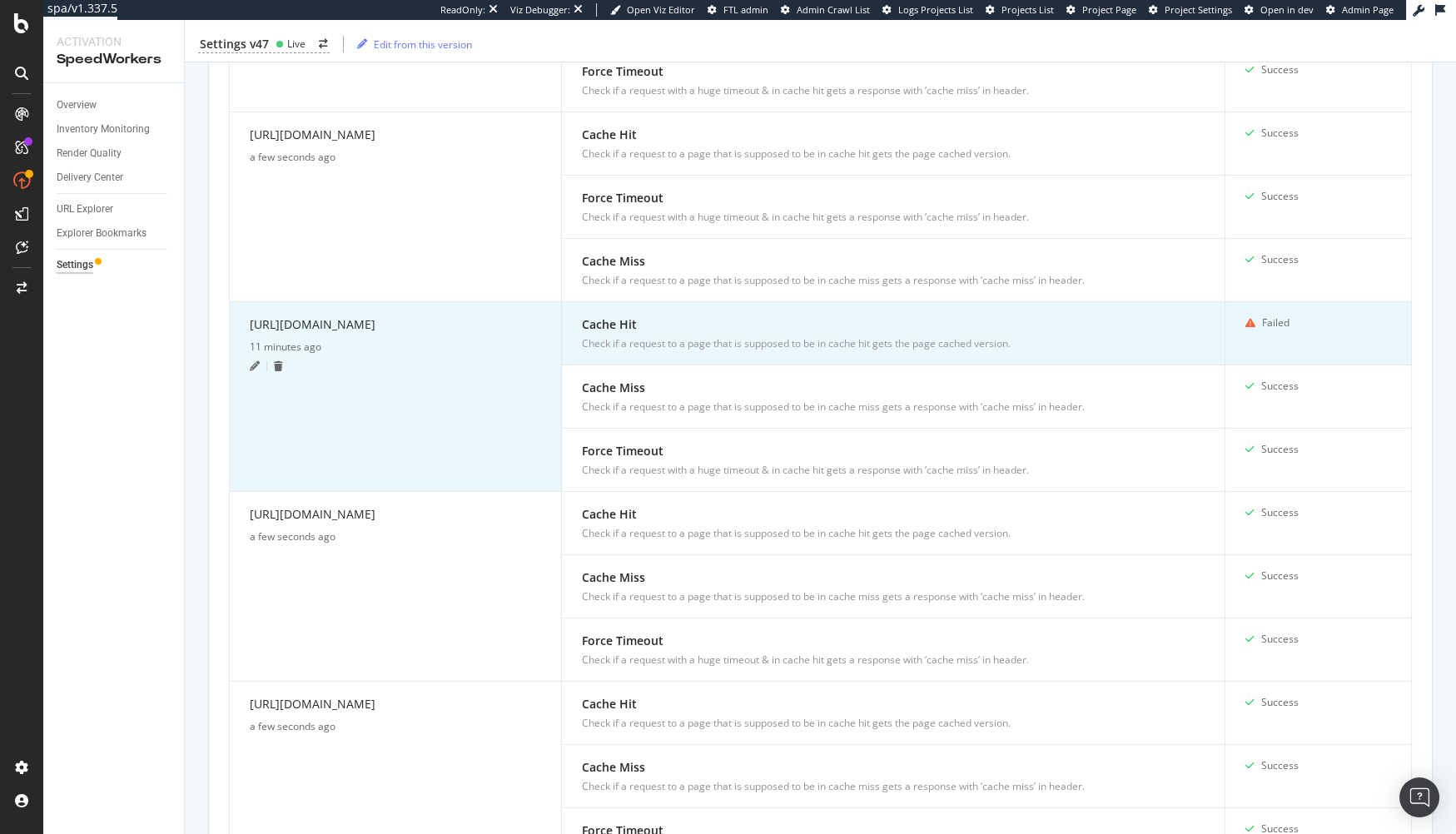
click at [250, 362] on icon at bounding box center [254, 366] width 10 height 10
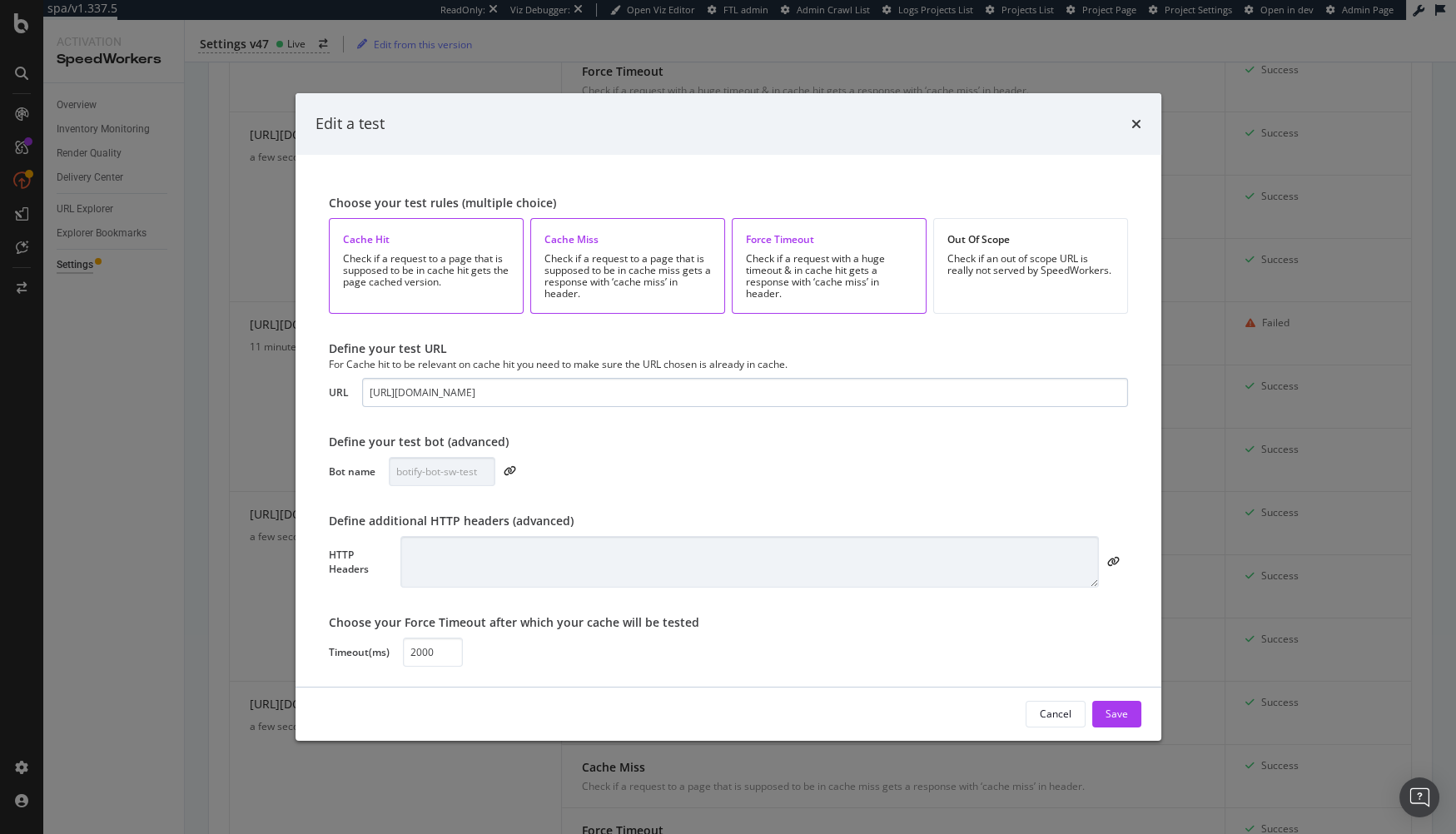
click at [541, 394] on input "https://www.verizon.com/business/shop/contact-us/" at bounding box center [745, 392] width 766 height 29
type input "https://www.verizon.com/business/shop/contact-us"
click at [1108, 706] on div "Save" at bounding box center [1117, 713] width 23 height 14
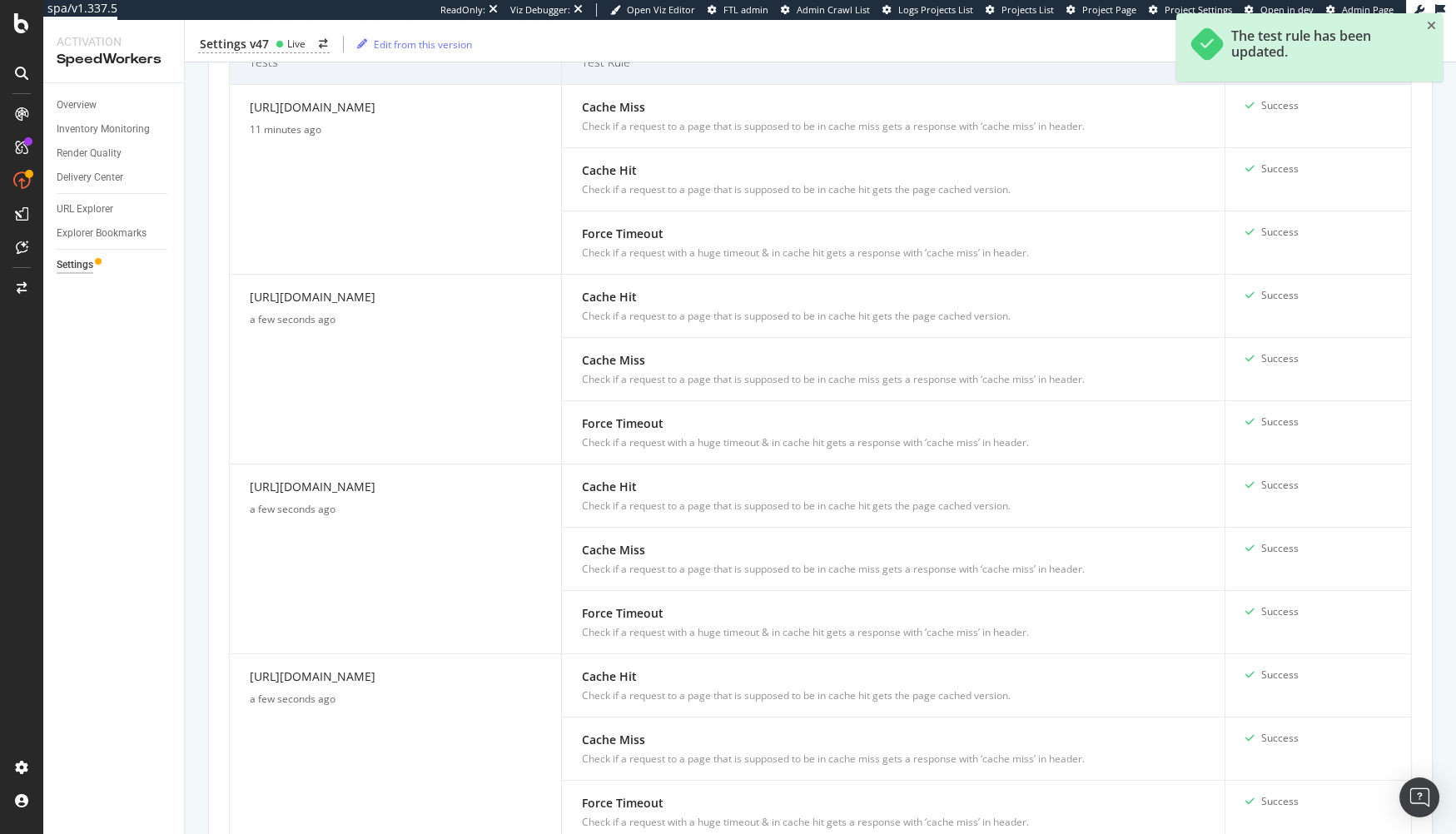
scroll to position [0, 0]
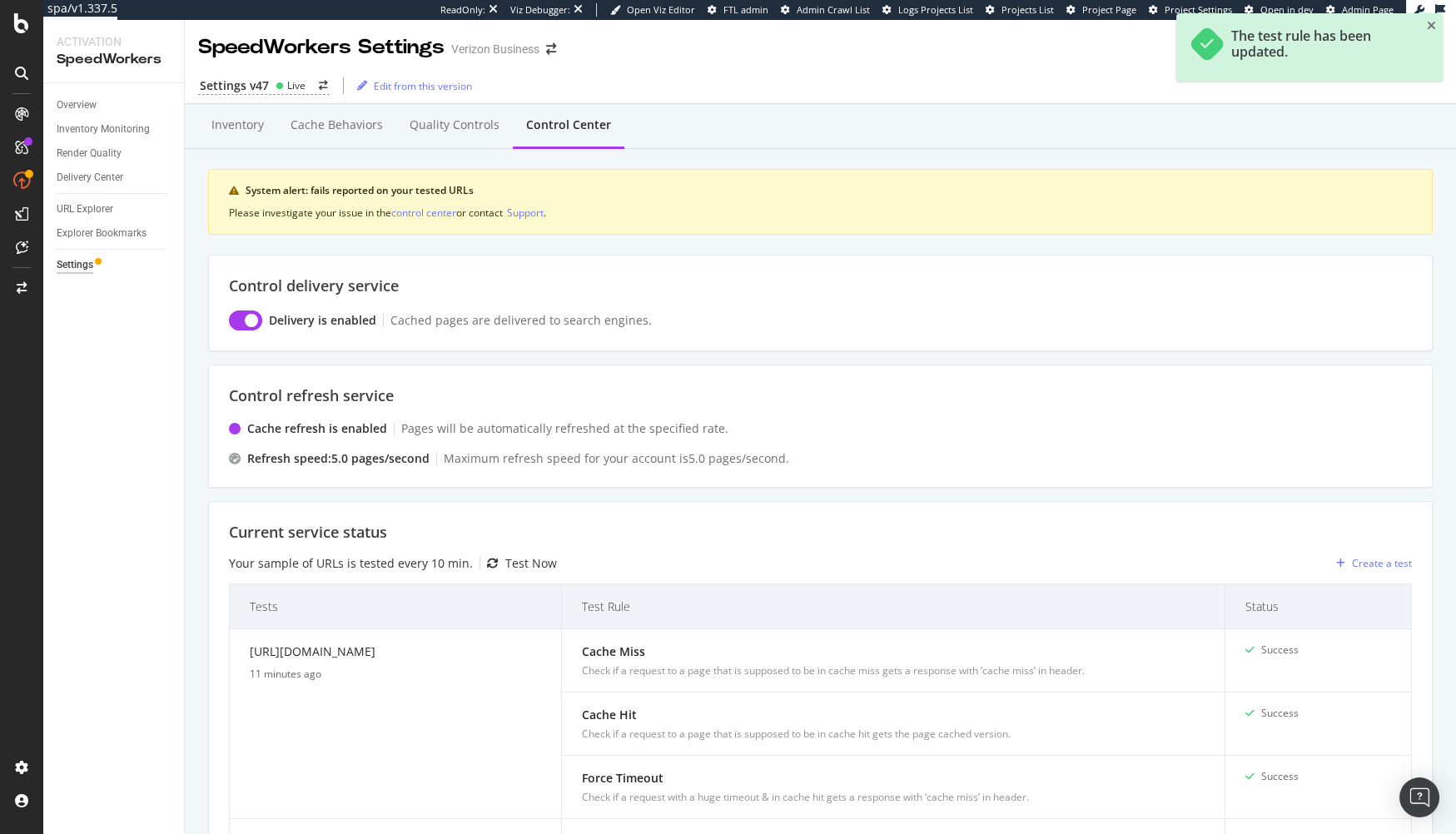
click at [535, 563] on div "Test Now" at bounding box center [531, 563] width 52 height 17
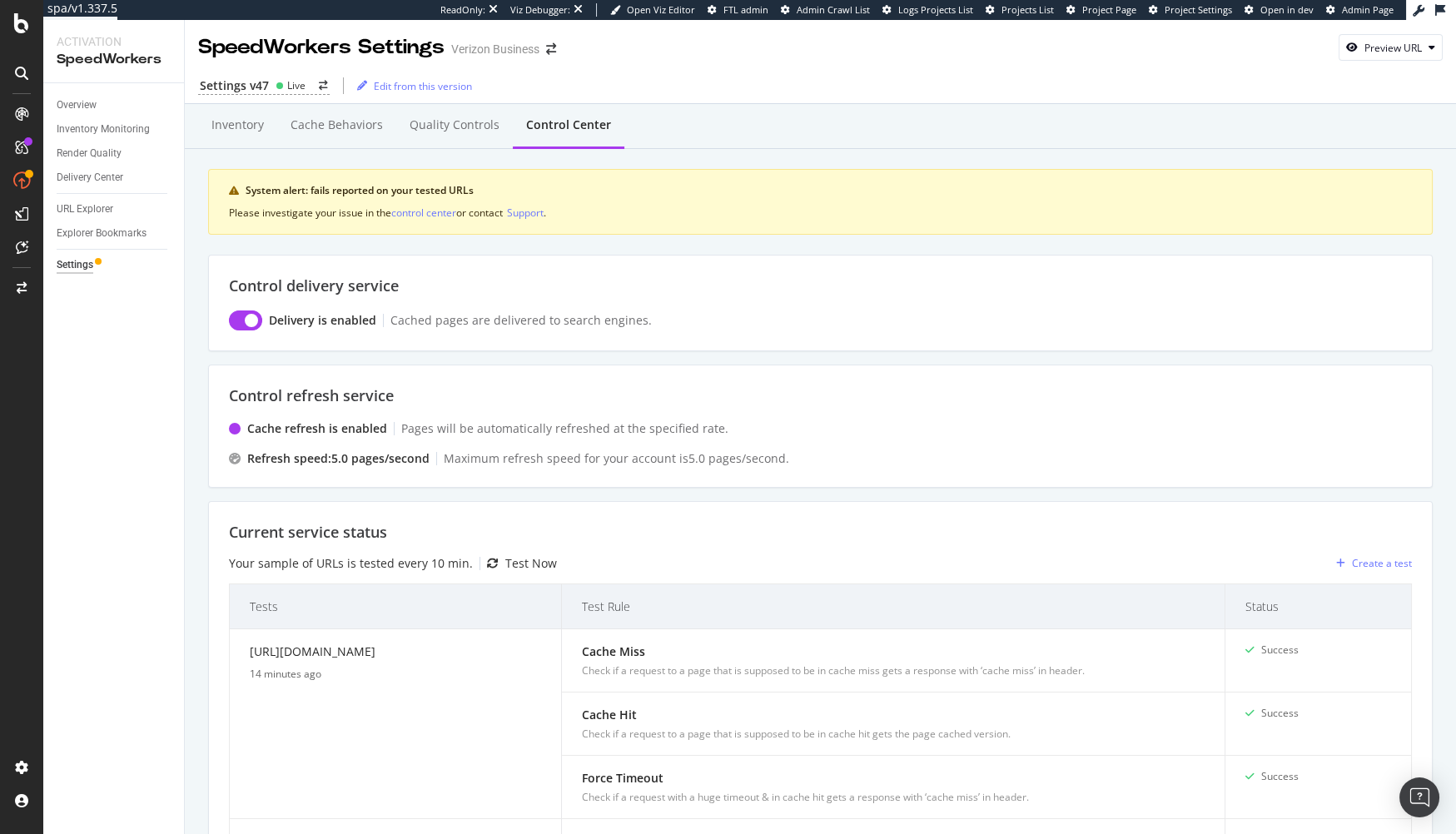
click at [350, 245] on div "Inventory Cache behaviors Quality Controls Control Center System alert: fails r…" at bounding box center [820, 184] width 1225 height 139
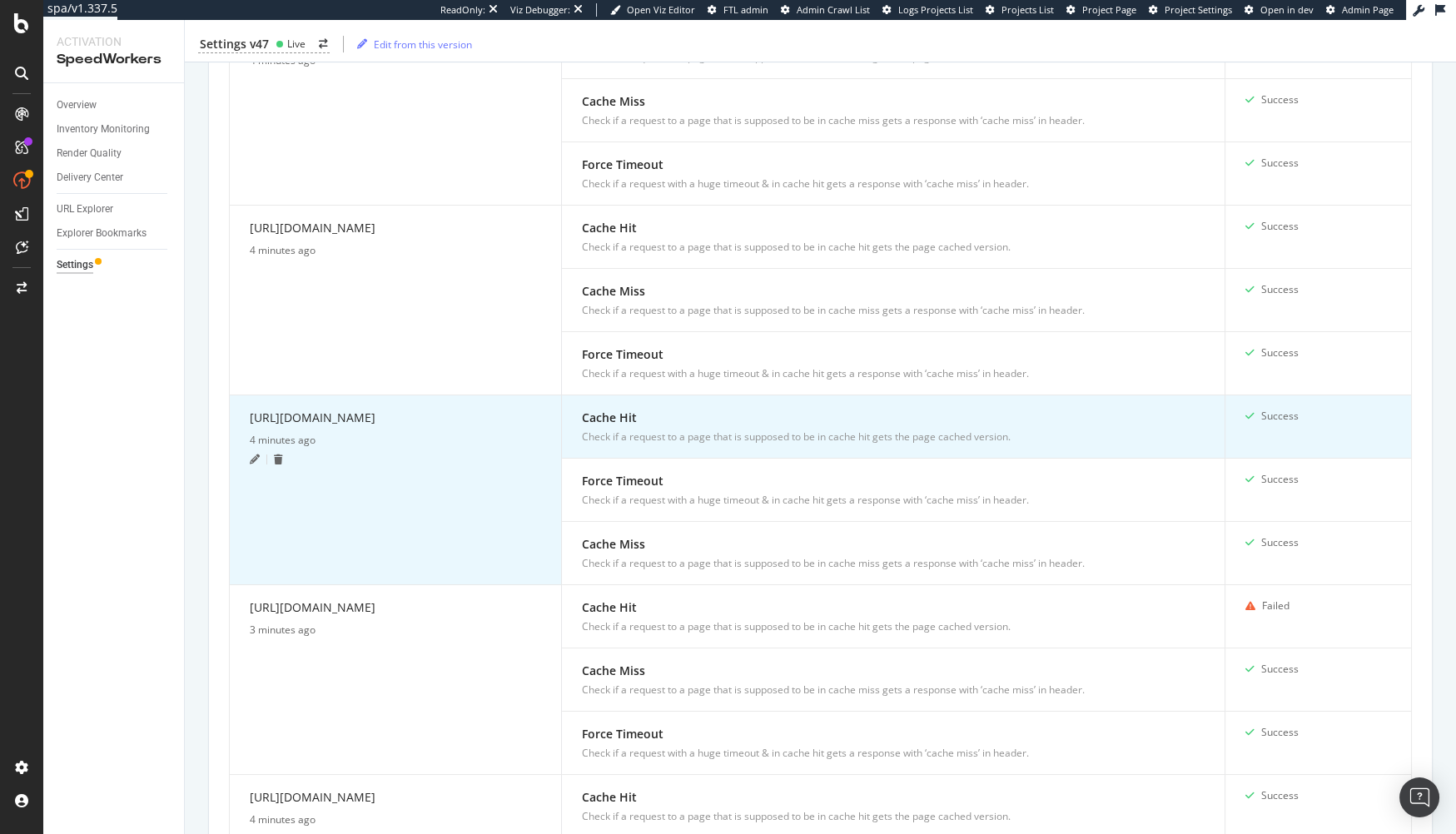
scroll to position [1204, 0]
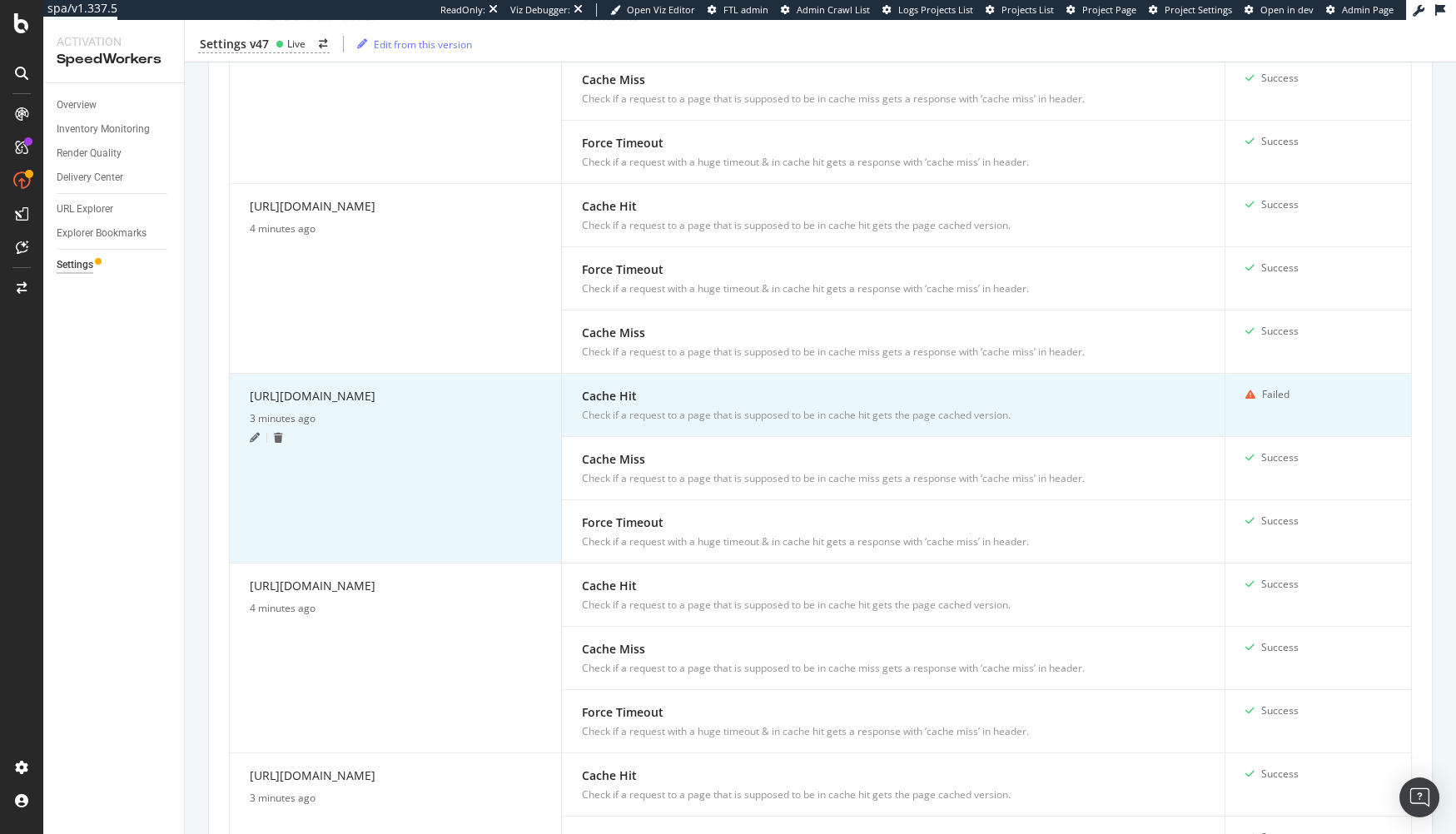
click at [613, 387] on div "Cache Hit" at bounding box center [893, 396] width 623 height 17
click at [439, 434] on td "https://www.verizon.com/business/shop/contact-us 3 minutes ago" at bounding box center [396, 468] width 332 height 190
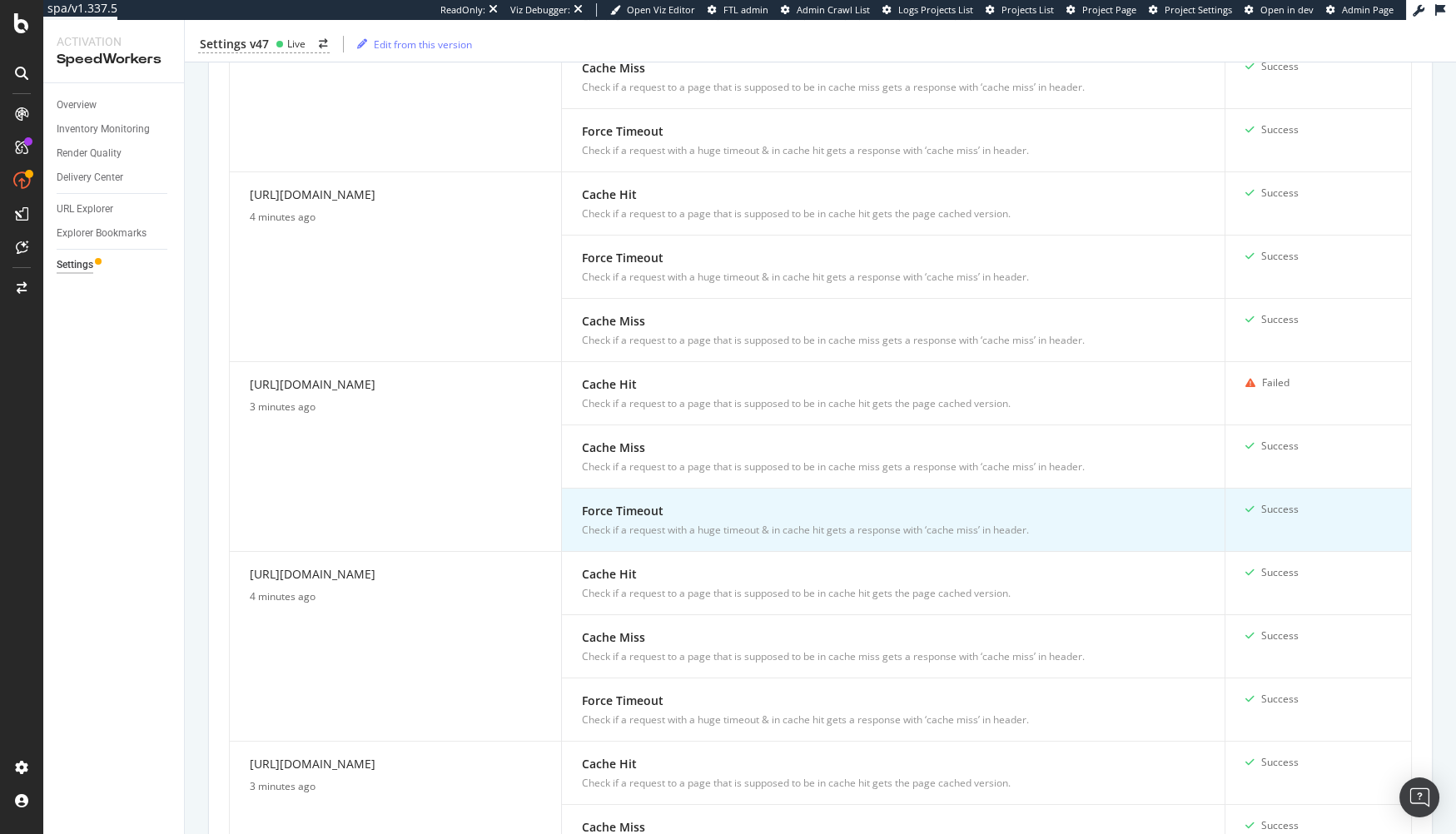
scroll to position [1116, 0]
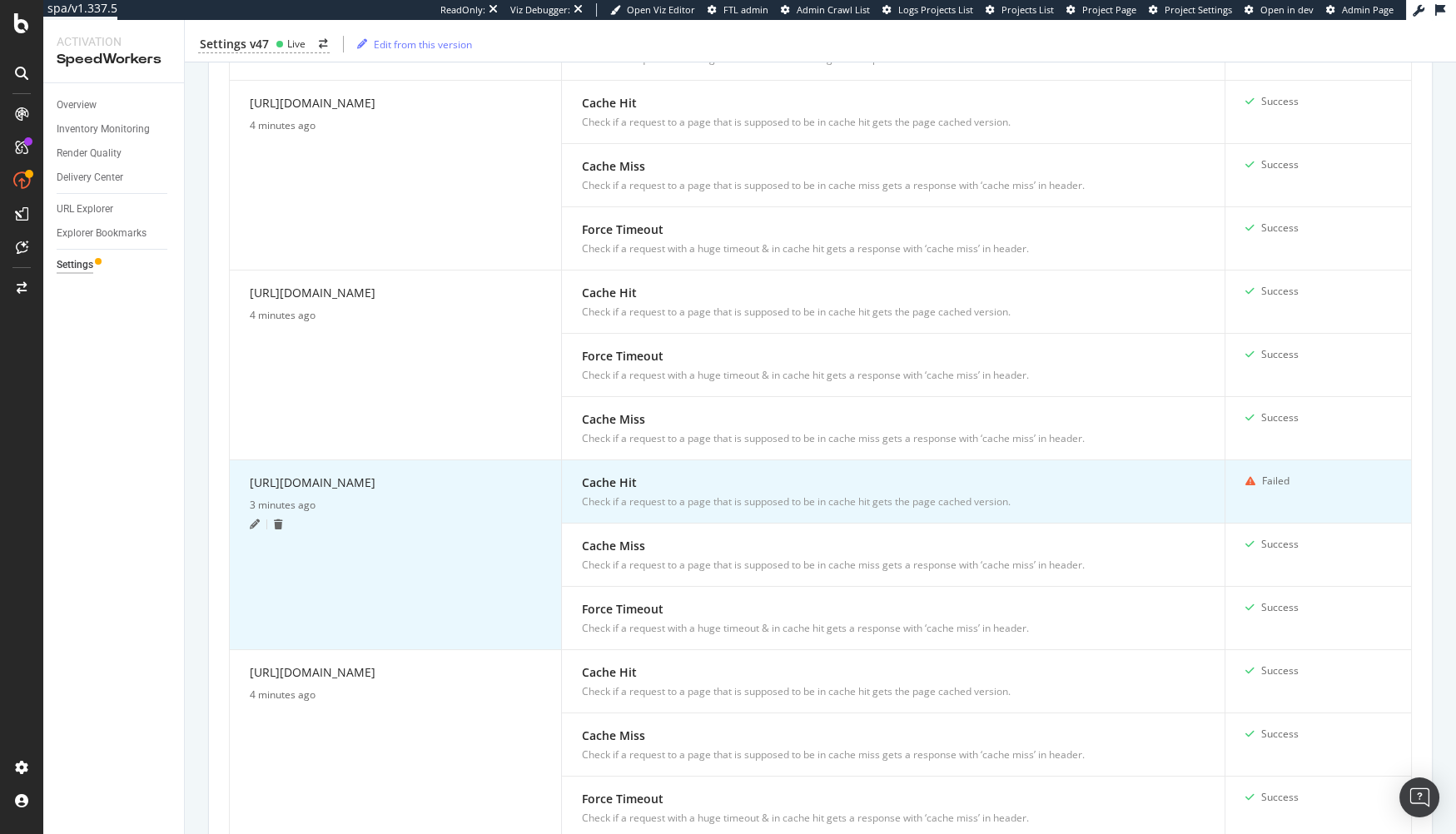
click at [469, 474] on div "https://www.verizon.com/business/shop/contact-us" at bounding box center [396, 486] width 292 height 24
click at [469, 474] on div "https://www.verizon.com/business/shop/contact-us" at bounding box center [396, 486] width 292 height 24
copy div "https://www.verizon.com/business/shop/contact-us"
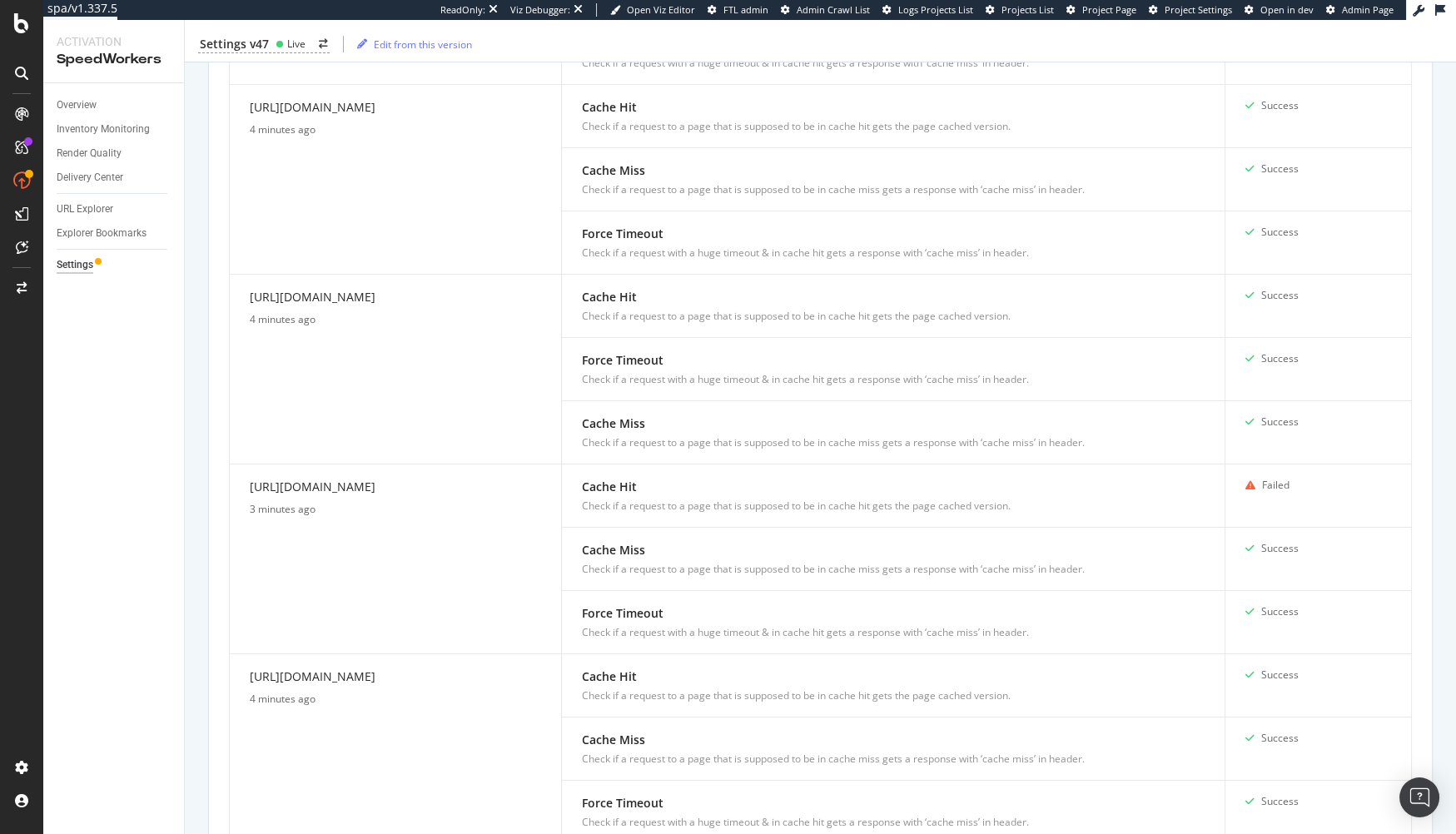
click at [210, 489] on div "Current service status Your sample of URLs is tested every 10 min. Test Now Cre…" at bounding box center [820, 231] width 1225 height 1688
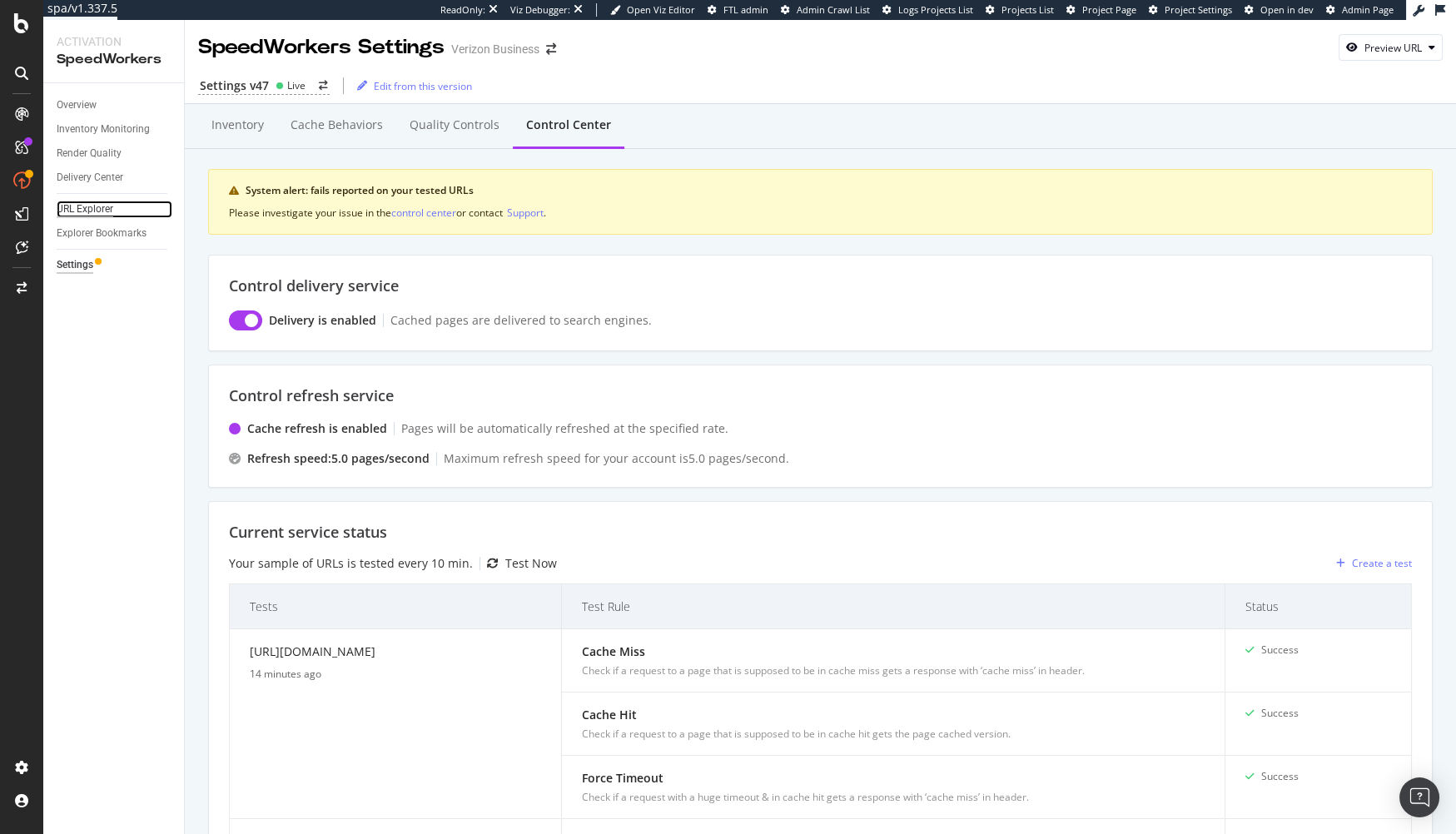
click at [100, 204] on div "URL Explorer" at bounding box center [85, 210] width 57 height 17
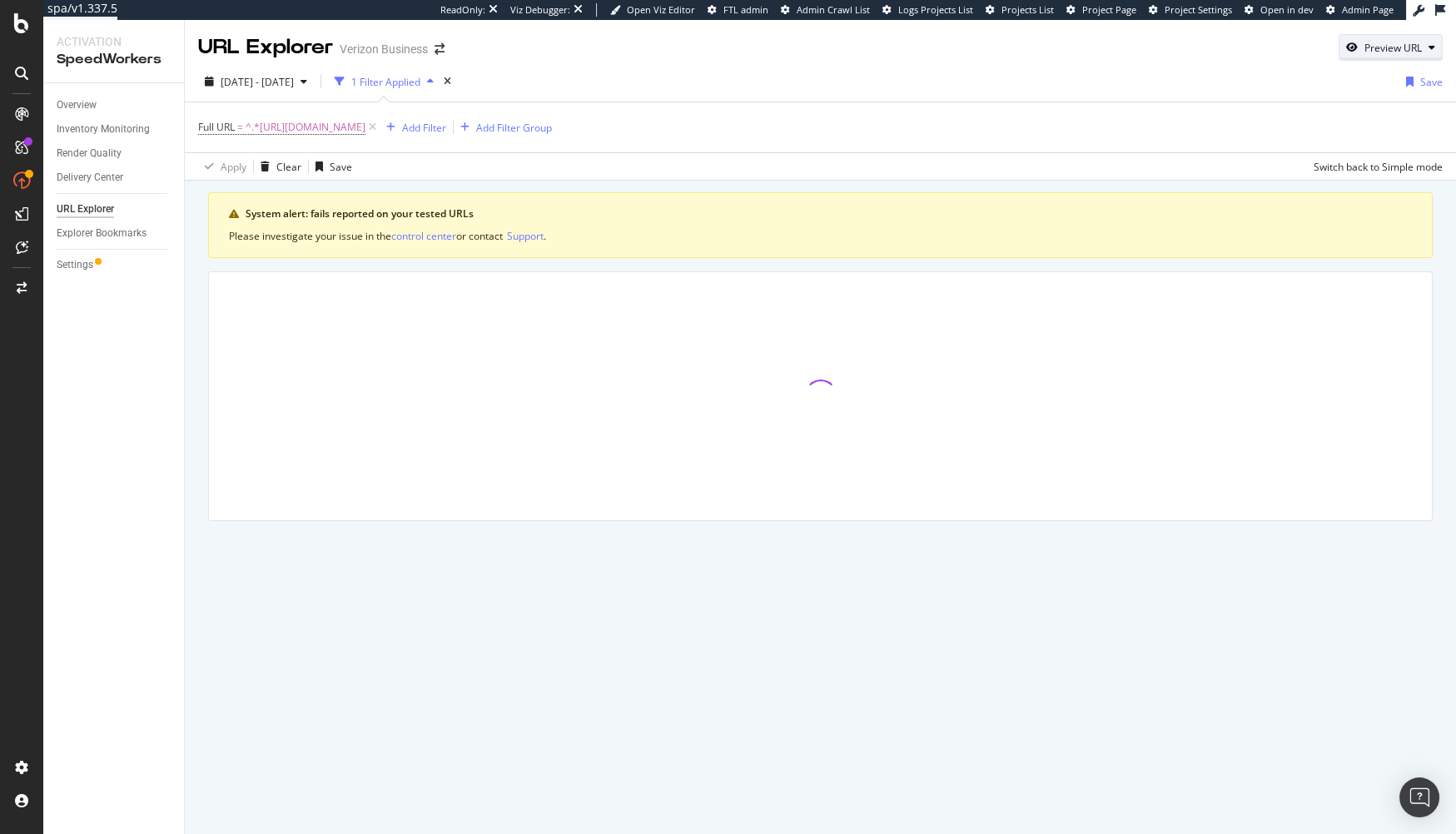
click at [1367, 54] on div "Preview URL" at bounding box center [1393, 48] width 58 height 14
drag, startPoint x: 1375, startPoint y: 121, endPoint x: 1417, endPoint y: 155, distance: 54.0
click at [1375, 121] on input "url" at bounding box center [1340, 125] width 182 height 29
paste input "https://www.verizon.com/business/shop/contact-us"
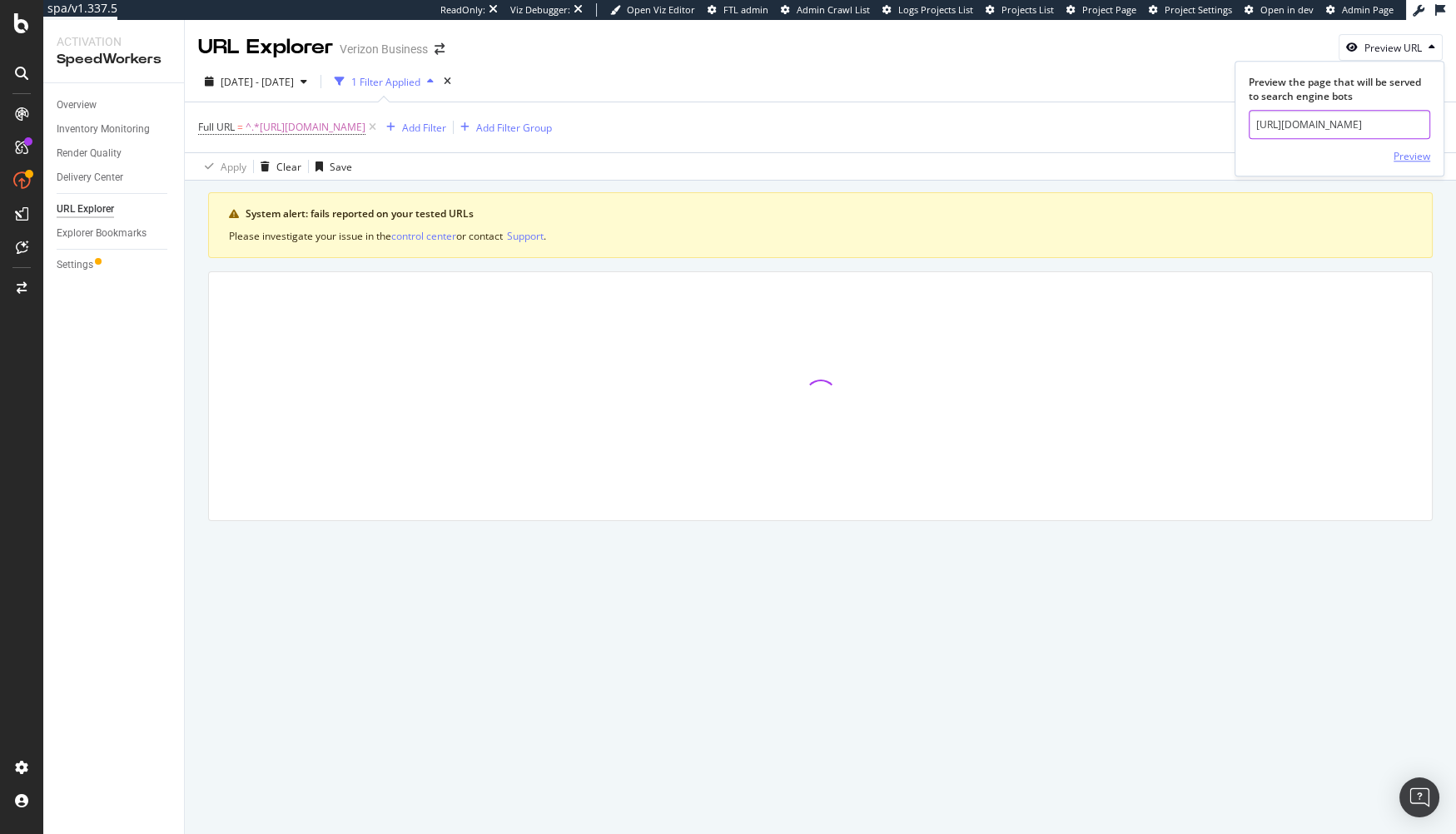
type input "https://www.verizon.com/business/shop/contact-us"
click at [1418, 155] on div "Preview" at bounding box center [1412, 156] width 37 height 14
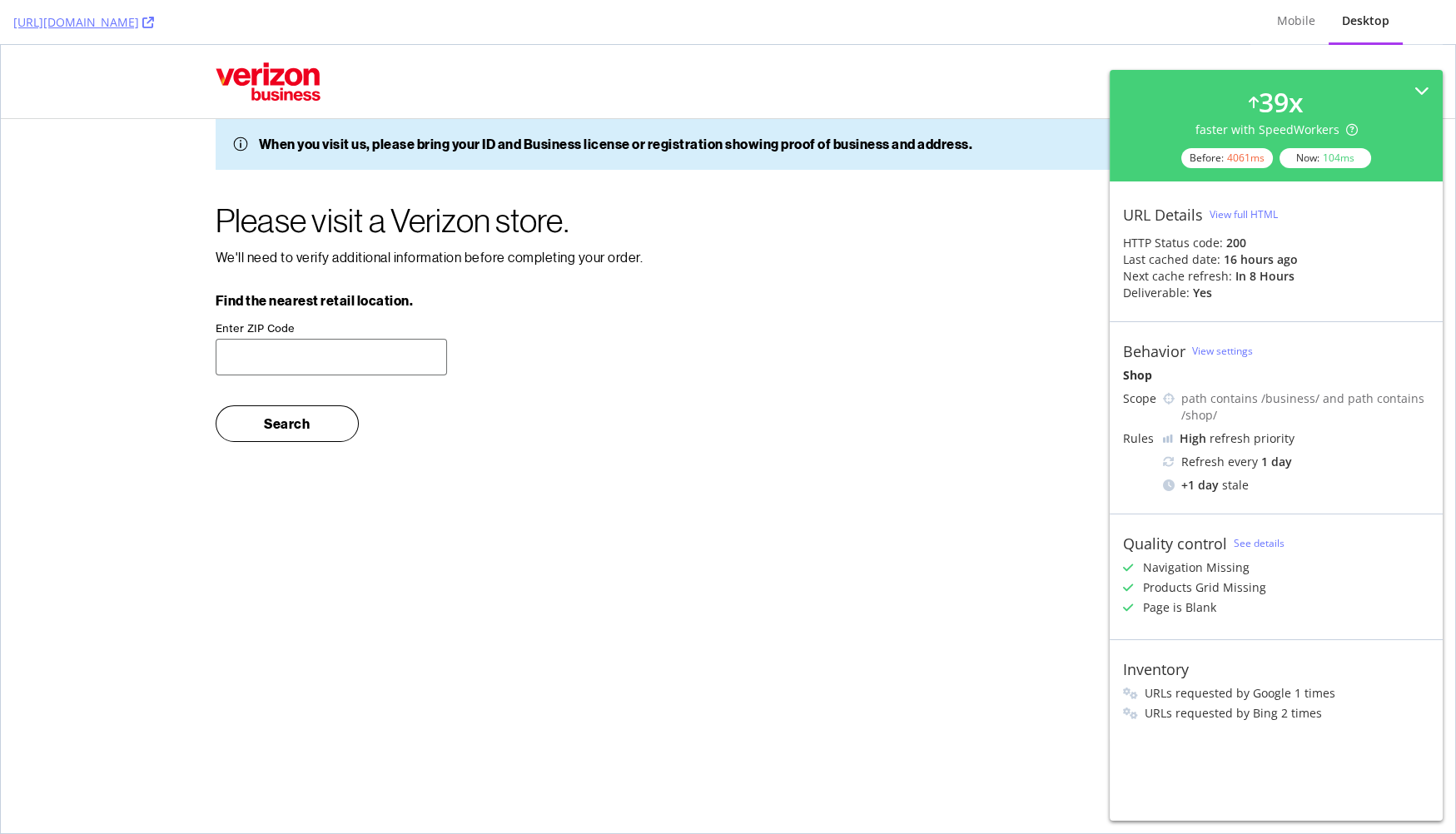
drag, startPoint x: 1432, startPoint y: 93, endPoint x: 1251, endPoint y: 10, distance: 199.1
click at [1427, 92] on div "39 x faster with SpeedWorkers Before: 4061 ms Now: 104 ms" at bounding box center [1276, 126] width 333 height 112
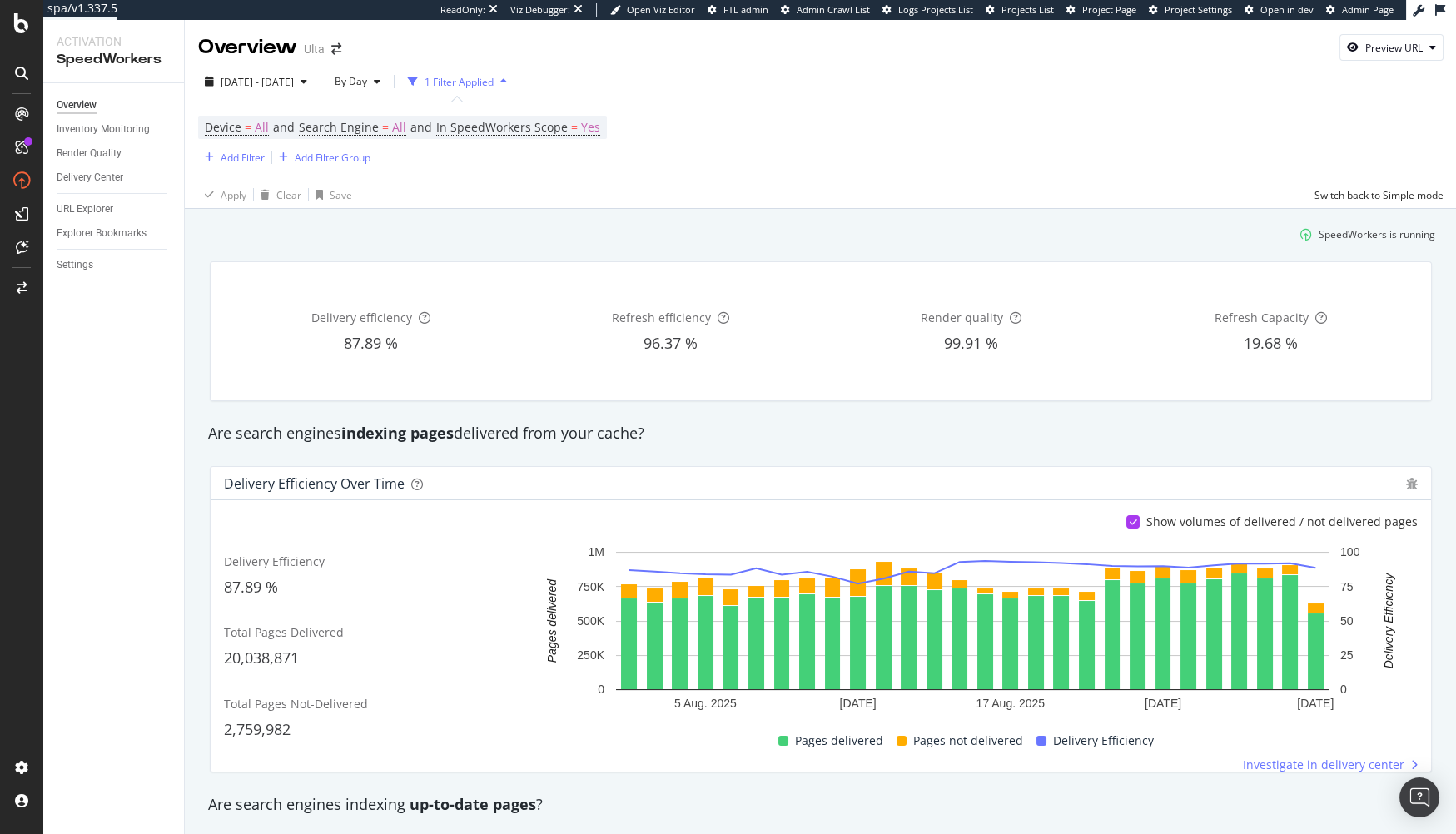
click at [806, 226] on div "SpeedWorkers is running" at bounding box center [821, 234] width 1242 height 27
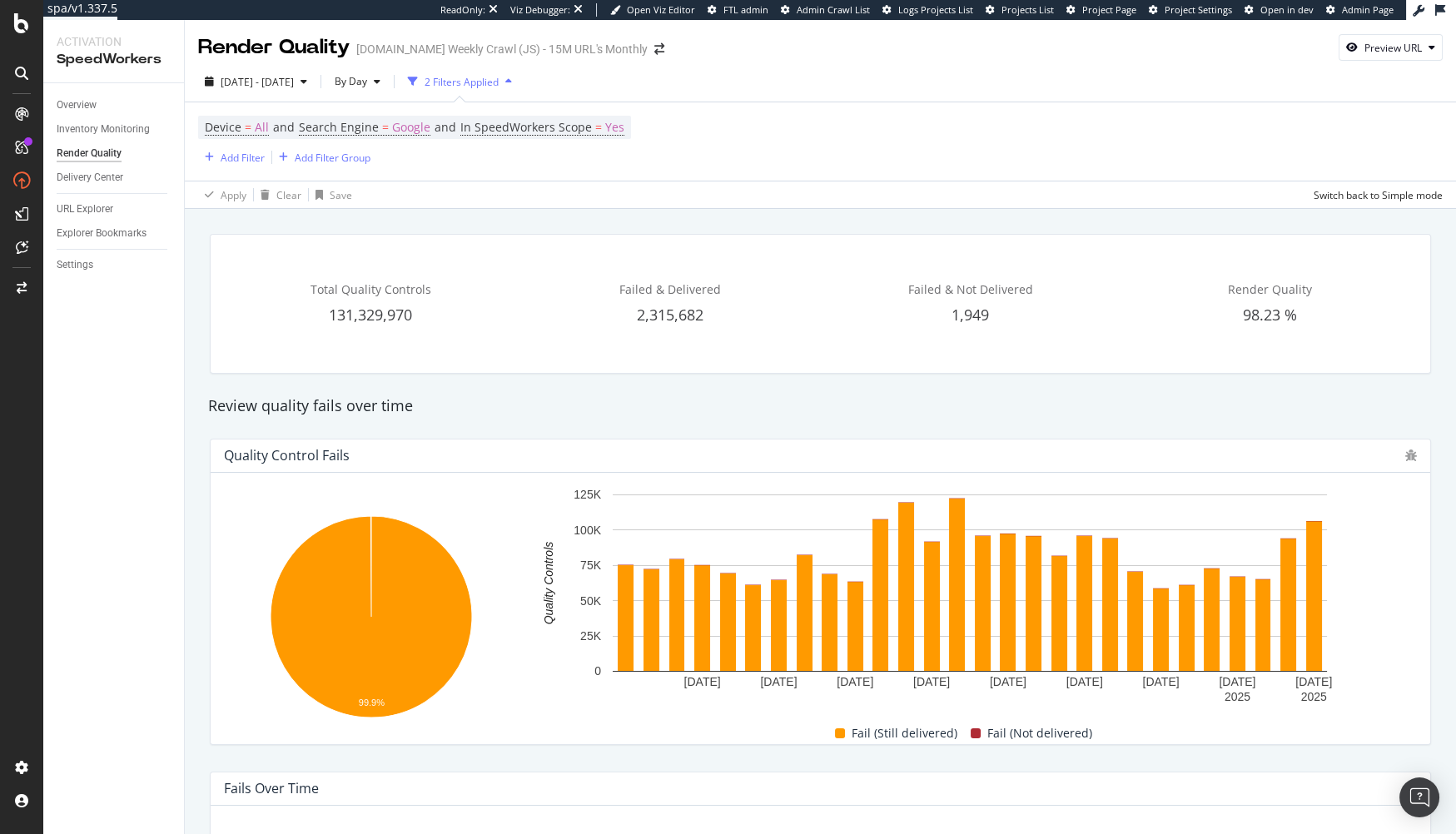
drag, startPoint x: 606, startPoint y: 399, endPoint x: 590, endPoint y: 396, distance: 16.3
click at [606, 399] on div "Review quality fails over time" at bounding box center [820, 406] width 1241 height 22
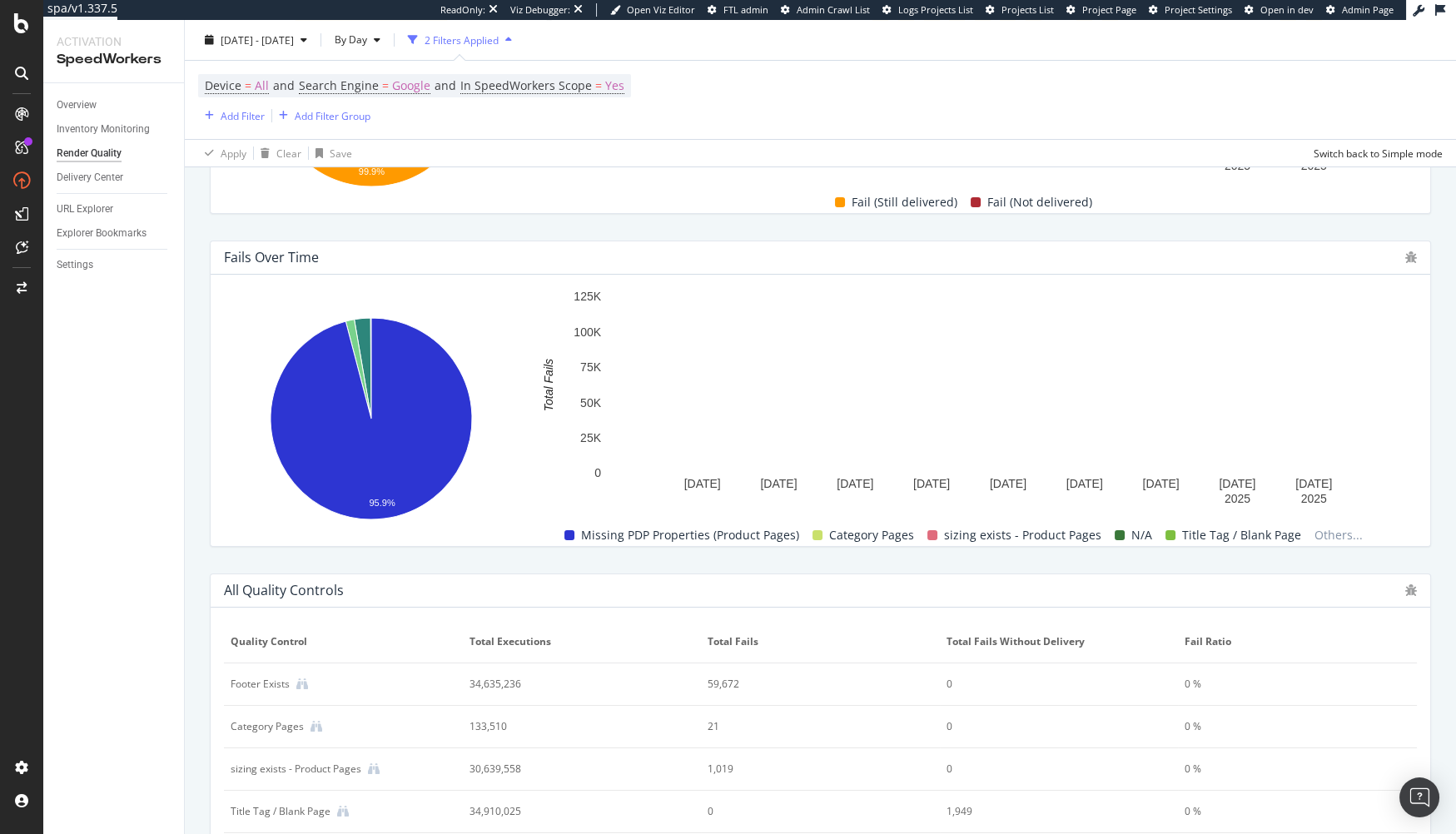
scroll to position [535, 0]
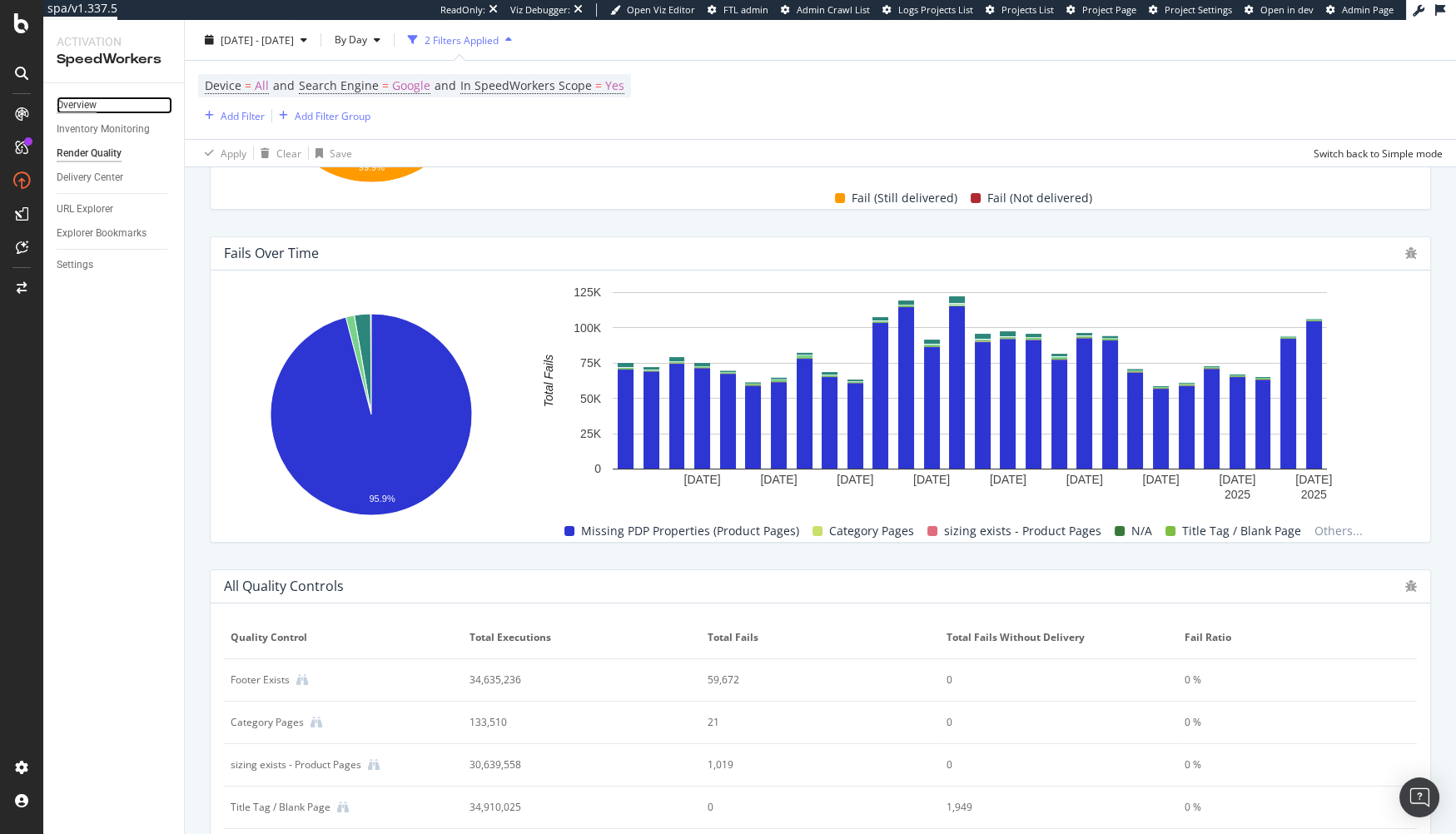
drag, startPoint x: 83, startPoint y: 98, endPoint x: 95, endPoint y: 102, distance: 12.6
click at [83, 98] on div "Overview" at bounding box center [77, 106] width 40 height 17
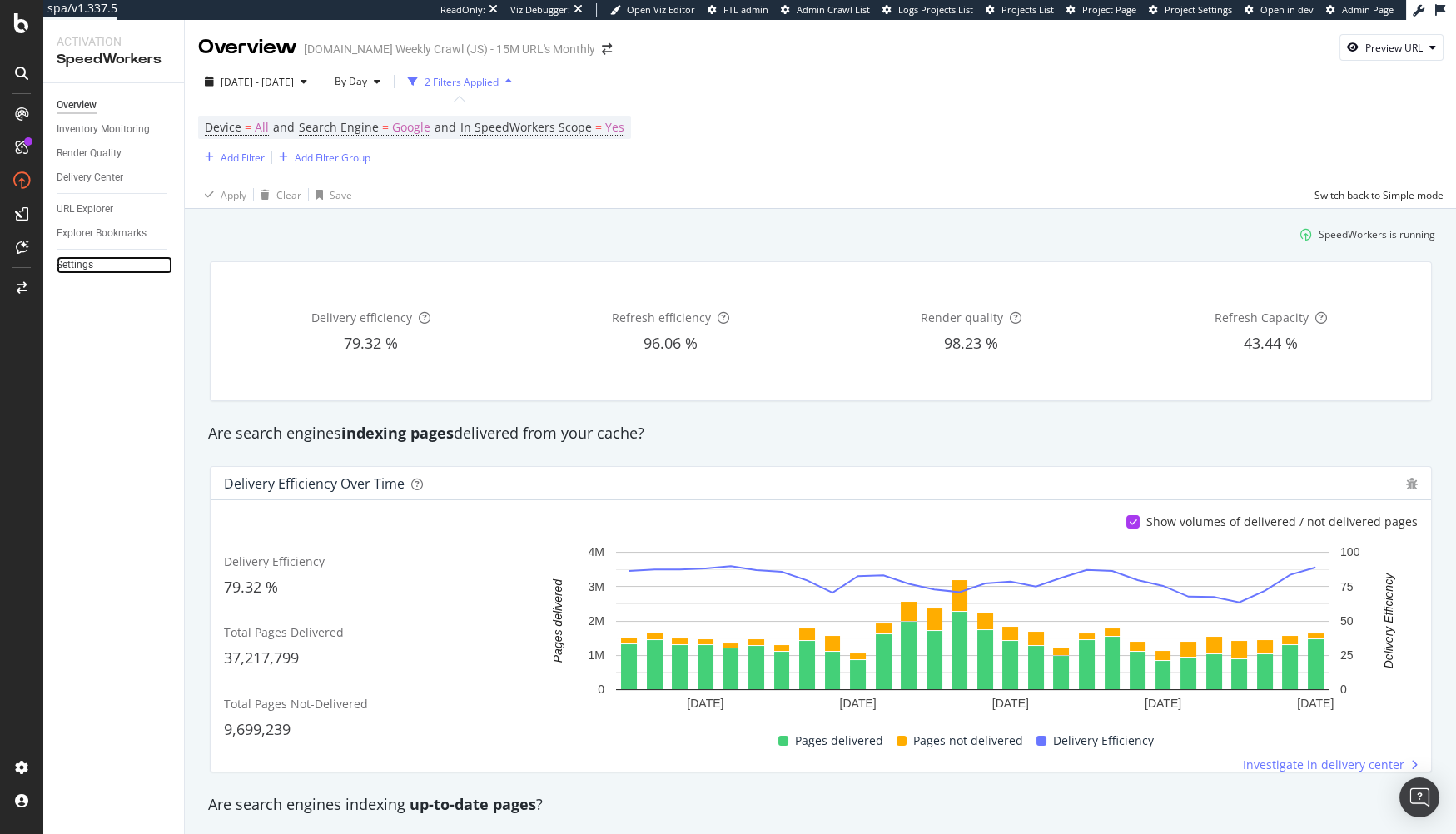
click at [93, 272] on link "Settings" at bounding box center [114, 265] width 115 height 17
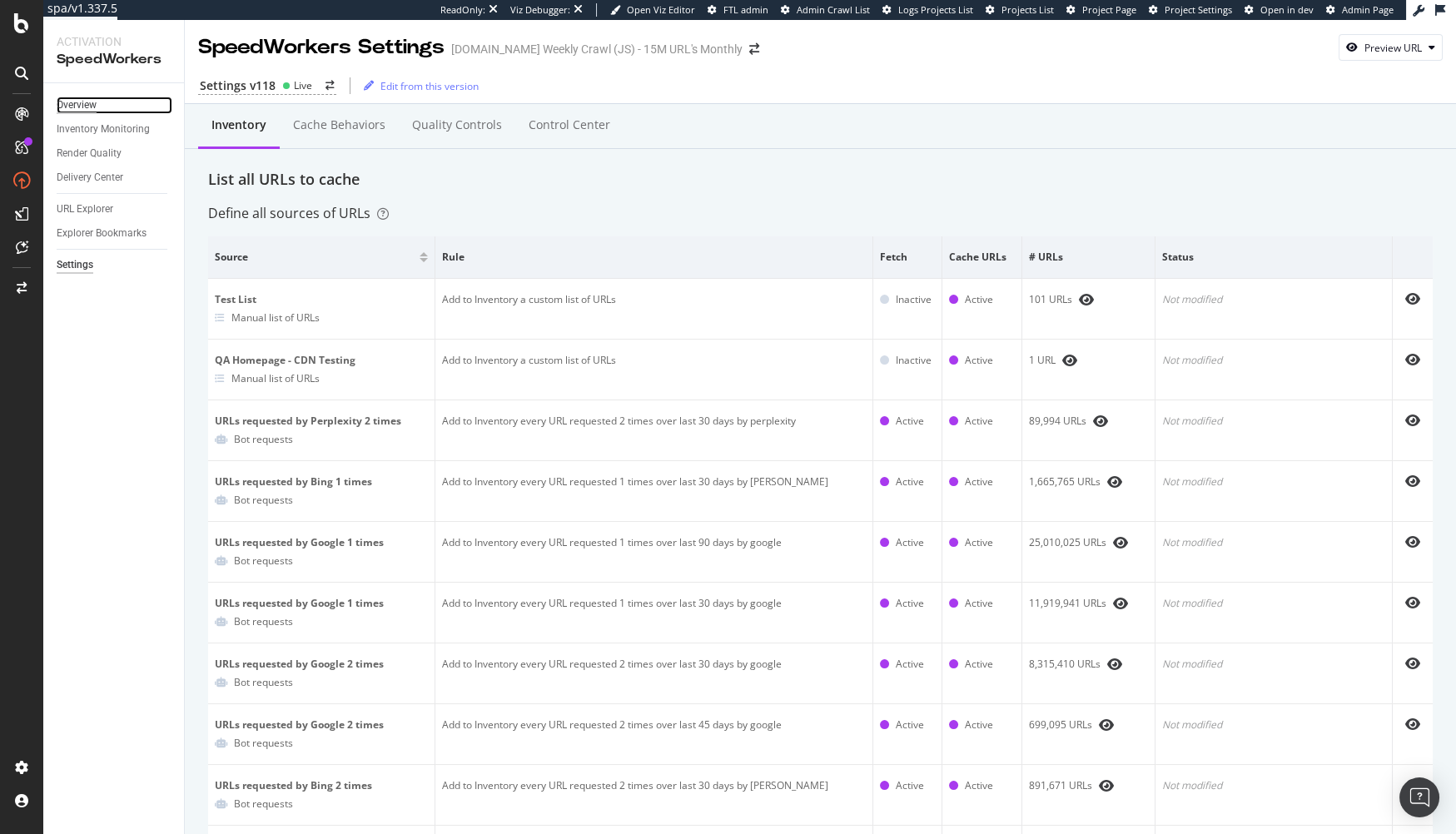
click at [81, 107] on div "Overview" at bounding box center [77, 106] width 40 height 17
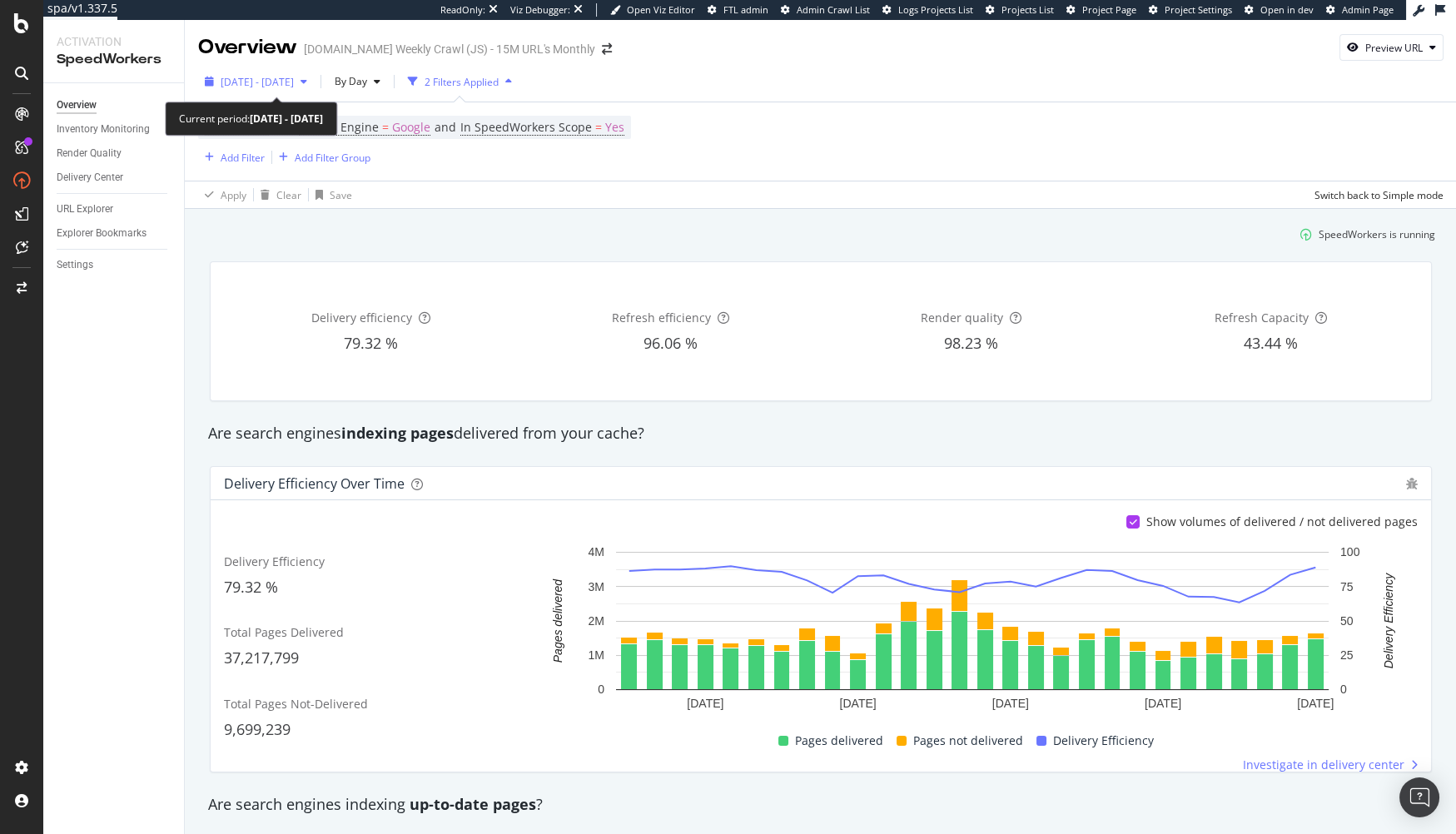
click at [293, 86] on span "[DATE] - [DATE]" at bounding box center [258, 82] width 73 height 14
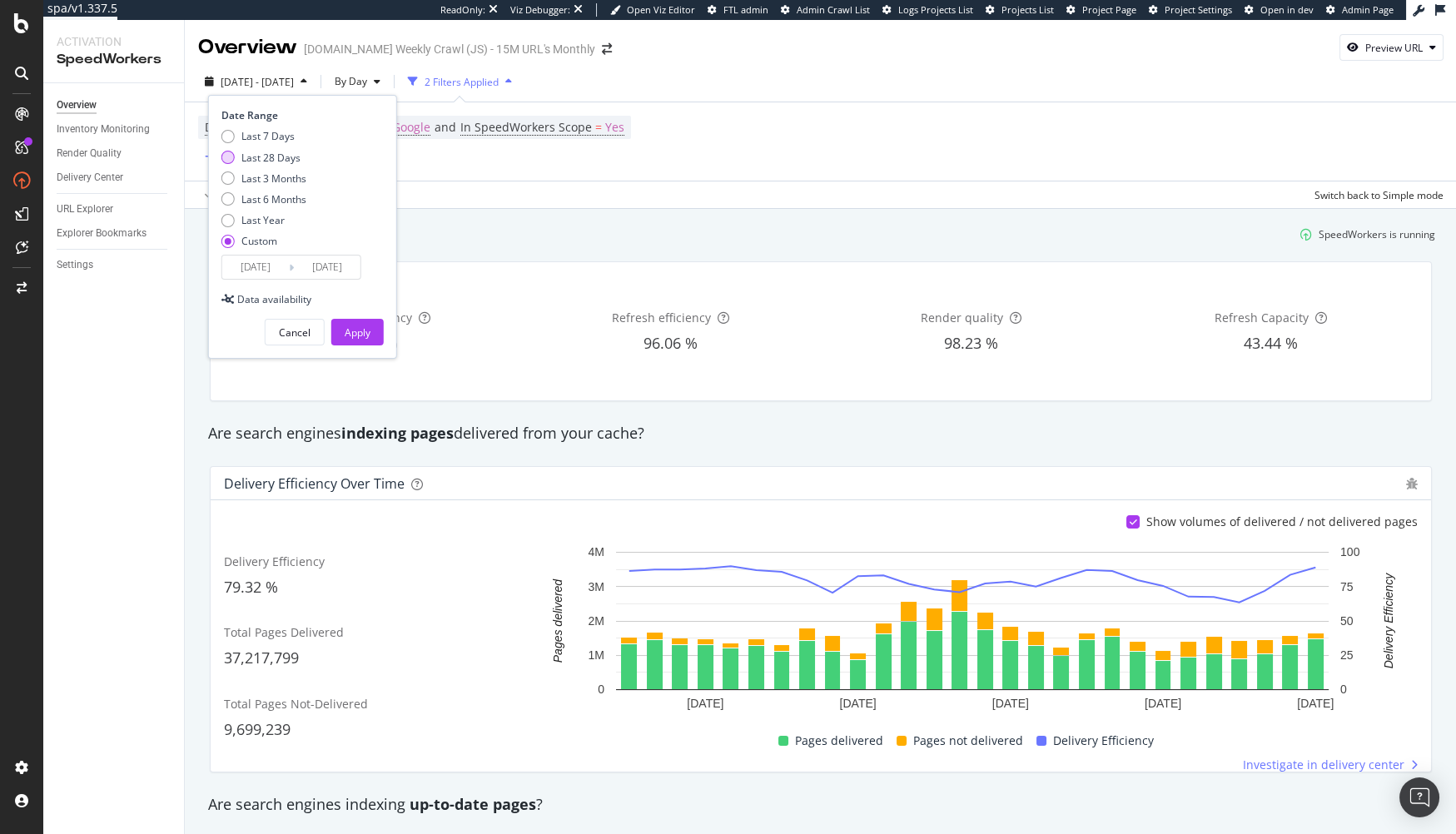
click at [287, 159] on div "Last 28 Days" at bounding box center [271, 158] width 59 height 14
type input "2025/08/02"
type input "2025/08/29"
click at [357, 326] on div "Apply" at bounding box center [358, 333] width 26 height 14
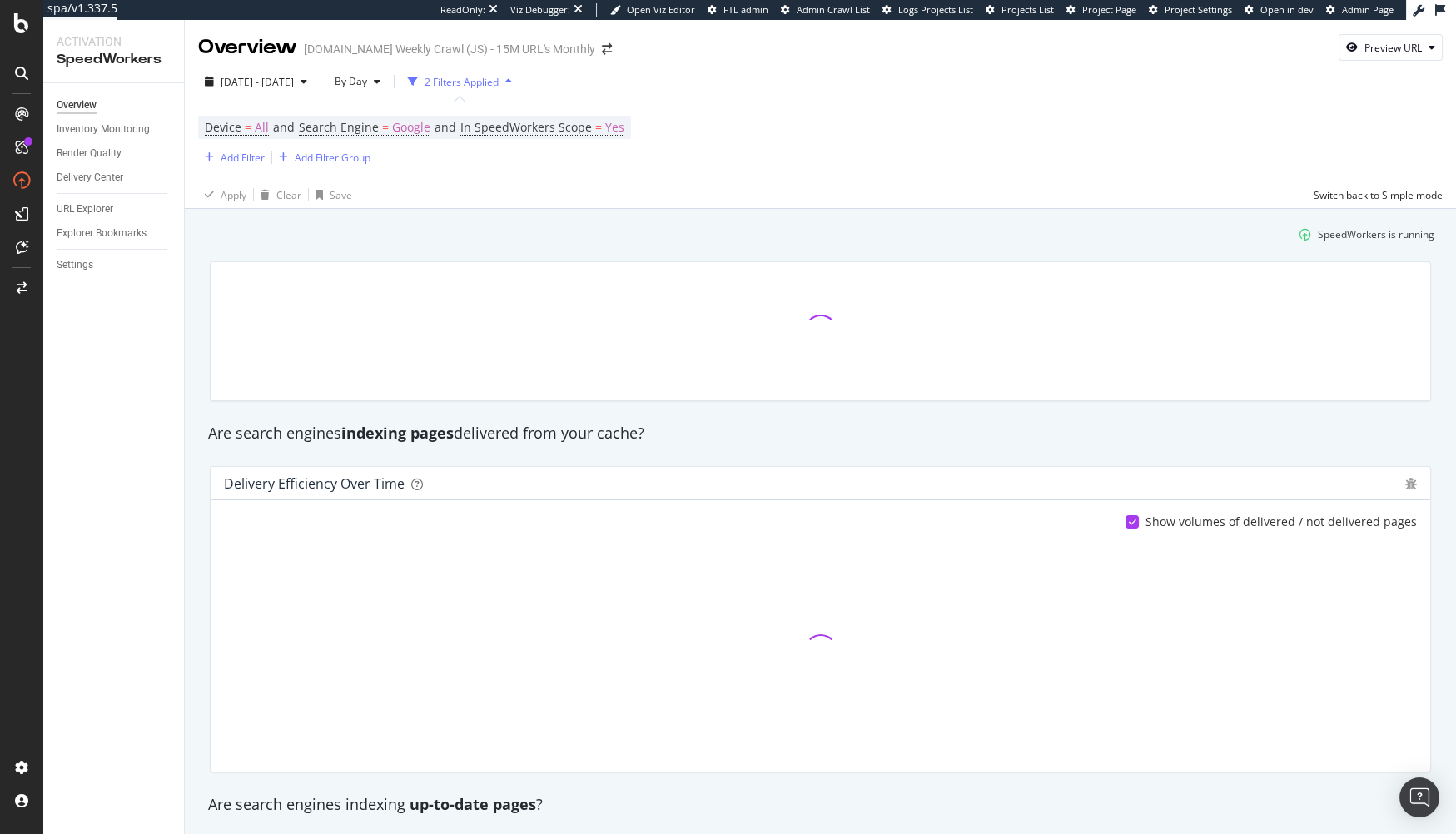
click at [414, 111] on div "Device = All and Search Engine = Google and In SpeedWorkers Scope = Yes Add Fil…" at bounding box center [820, 141] width 1245 height 79
click at [409, 128] on span "Google" at bounding box center [411, 127] width 38 height 24
click at [348, 170] on span "Google" at bounding box center [334, 167] width 33 height 14
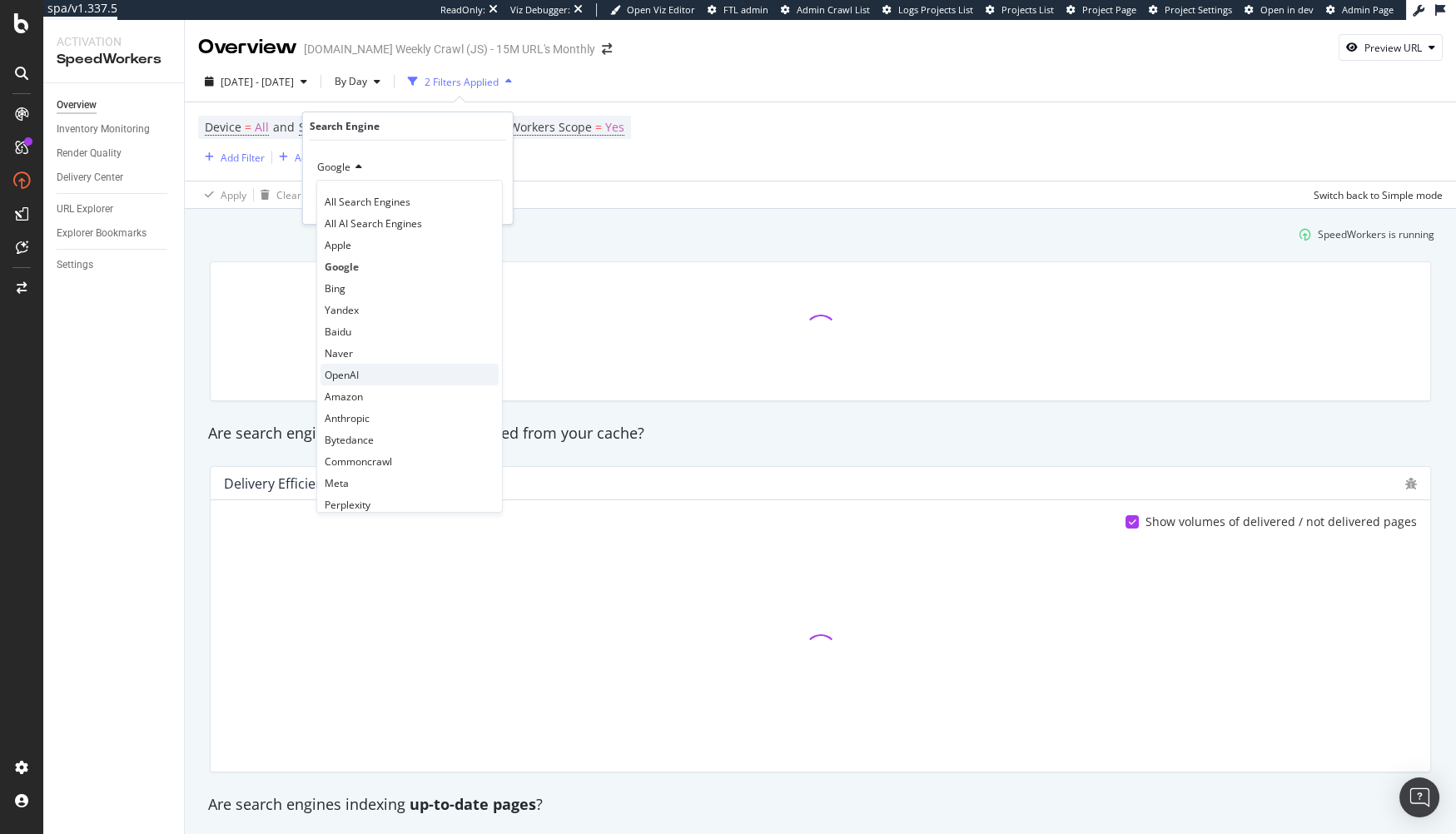
click at [378, 370] on div "OpenAI" at bounding box center [410, 375] width 178 height 22
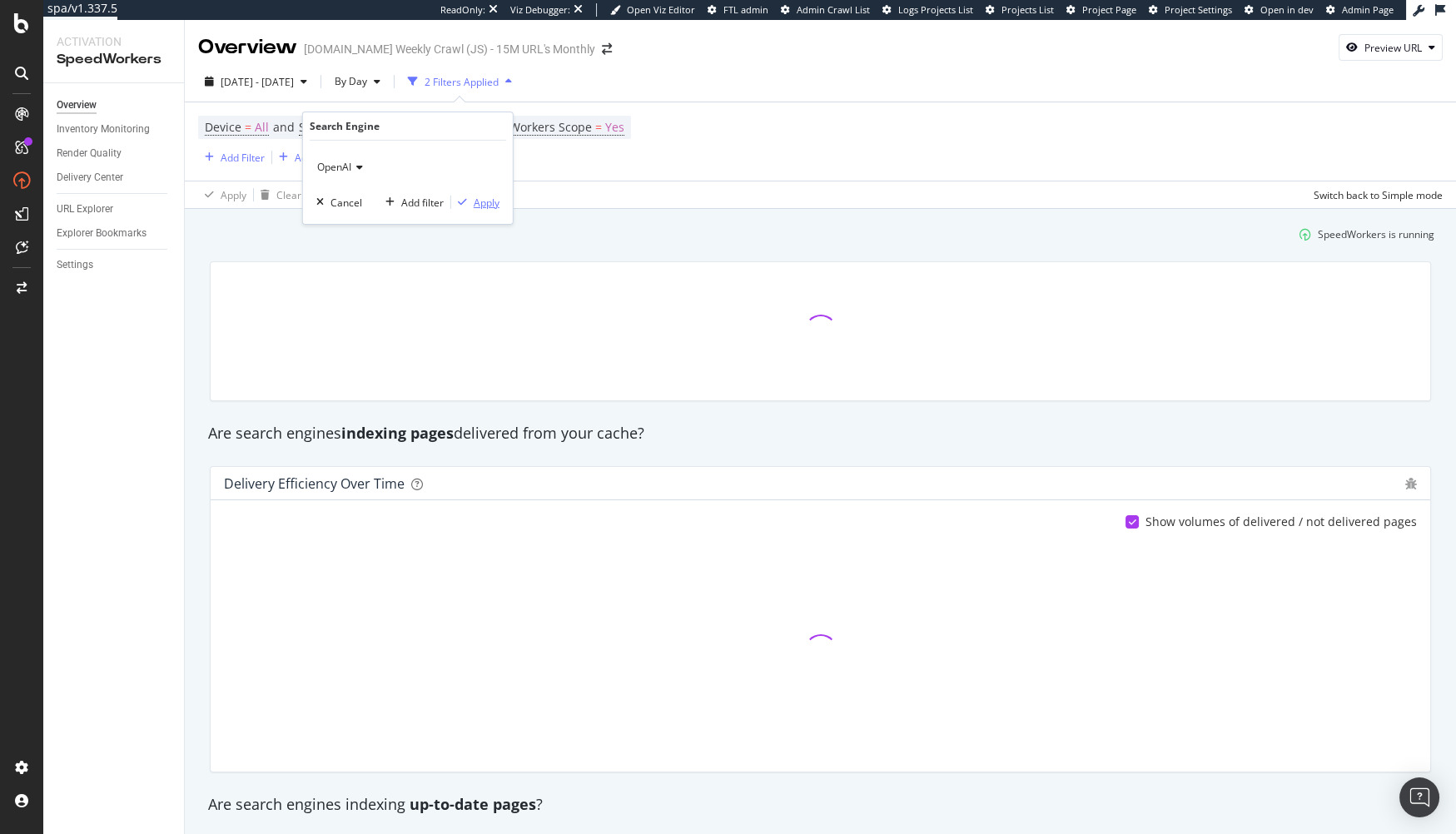
click at [489, 203] on div "Apply" at bounding box center [486, 202] width 26 height 14
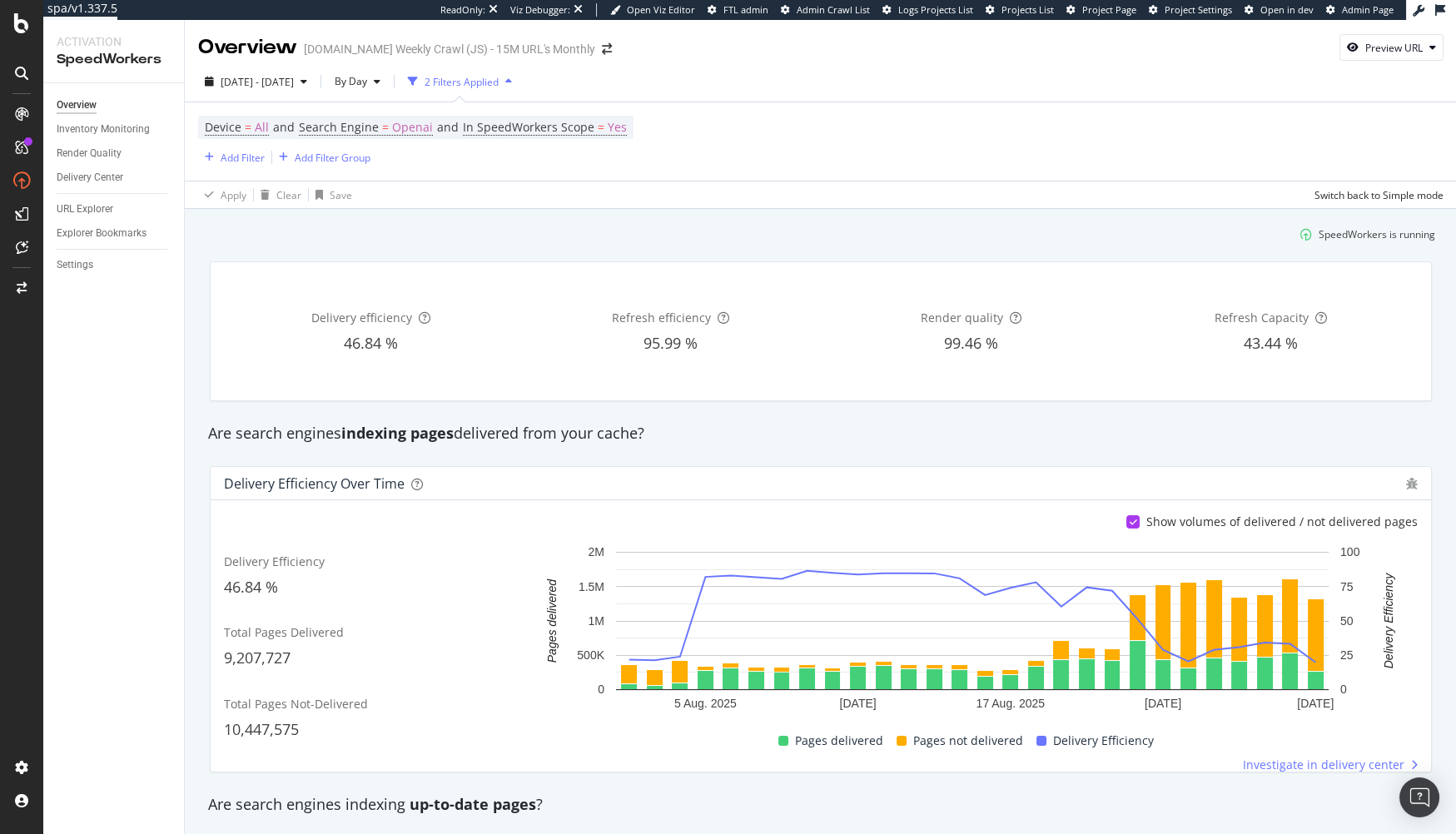
click at [750, 432] on div "Are search engines indexing pages delivered from your cache?" at bounding box center [821, 433] width 1242 height 22
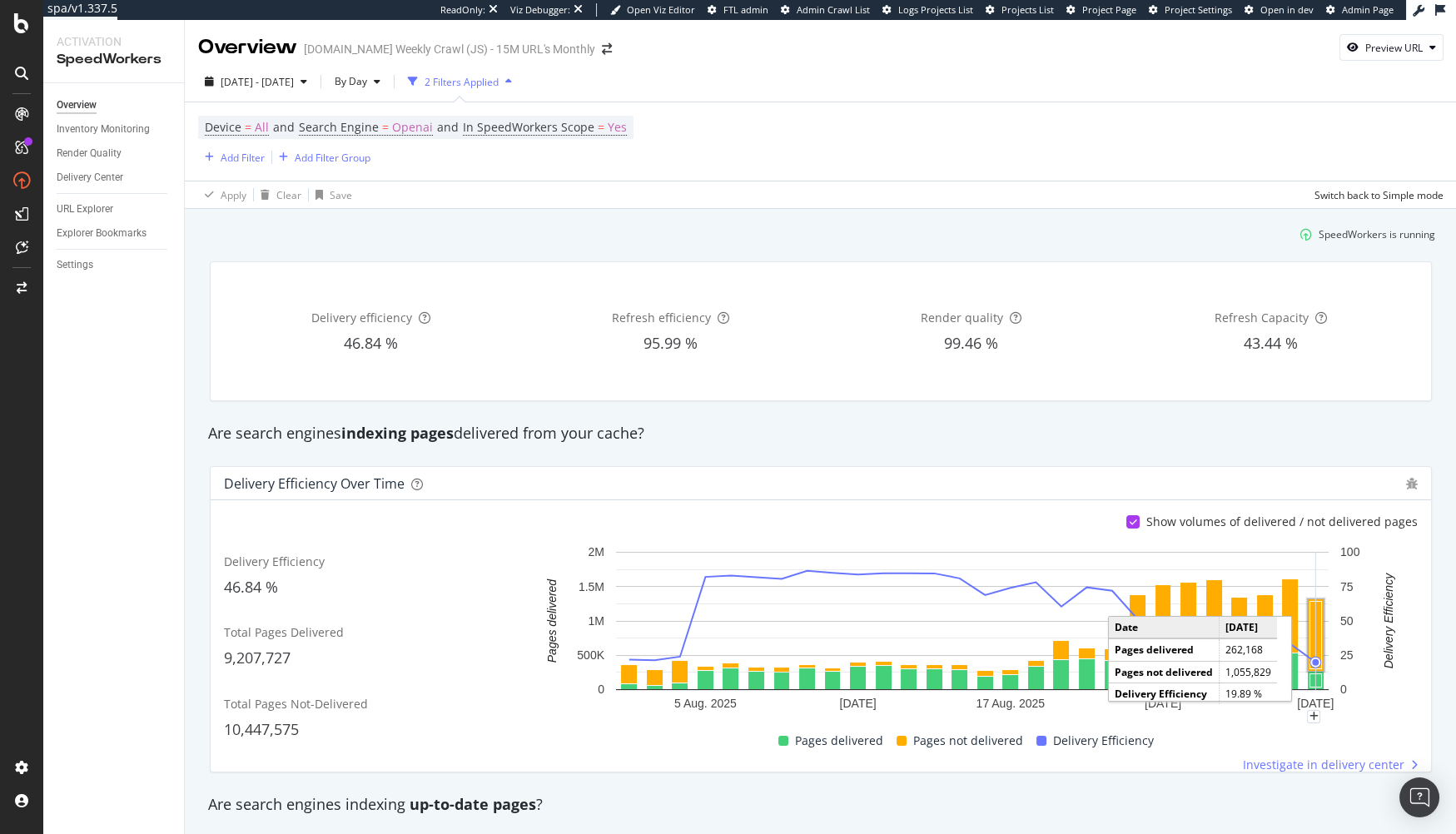
click at [1315, 624] on rect "A chart." at bounding box center [1315, 635] width 11 height 67
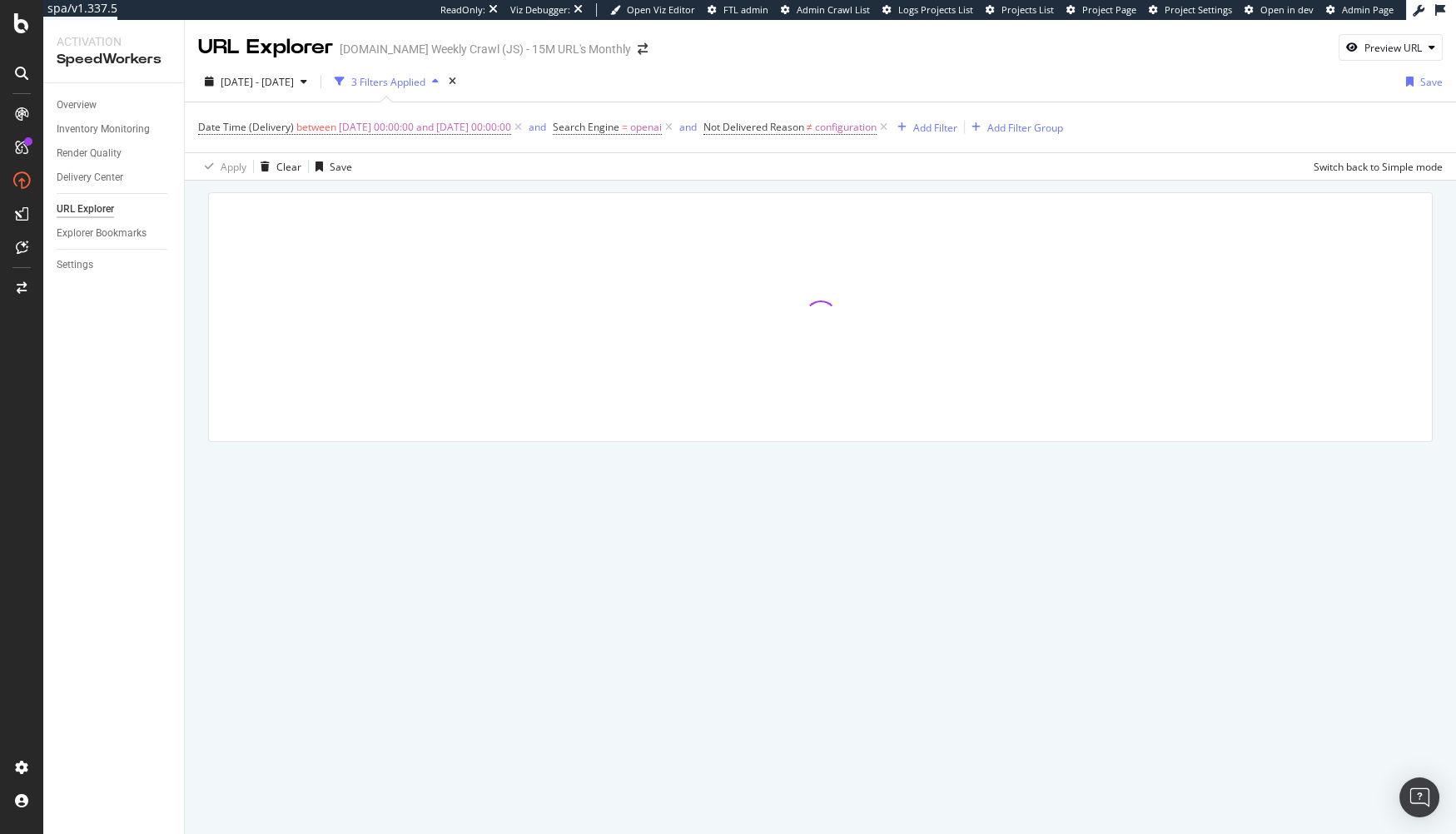
click at [600, 173] on div "Apply Clear Save Switch back to Simple mode" at bounding box center [820, 165] width 1271 height 27
click at [190, 276] on div at bounding box center [820, 341] width 1271 height 320
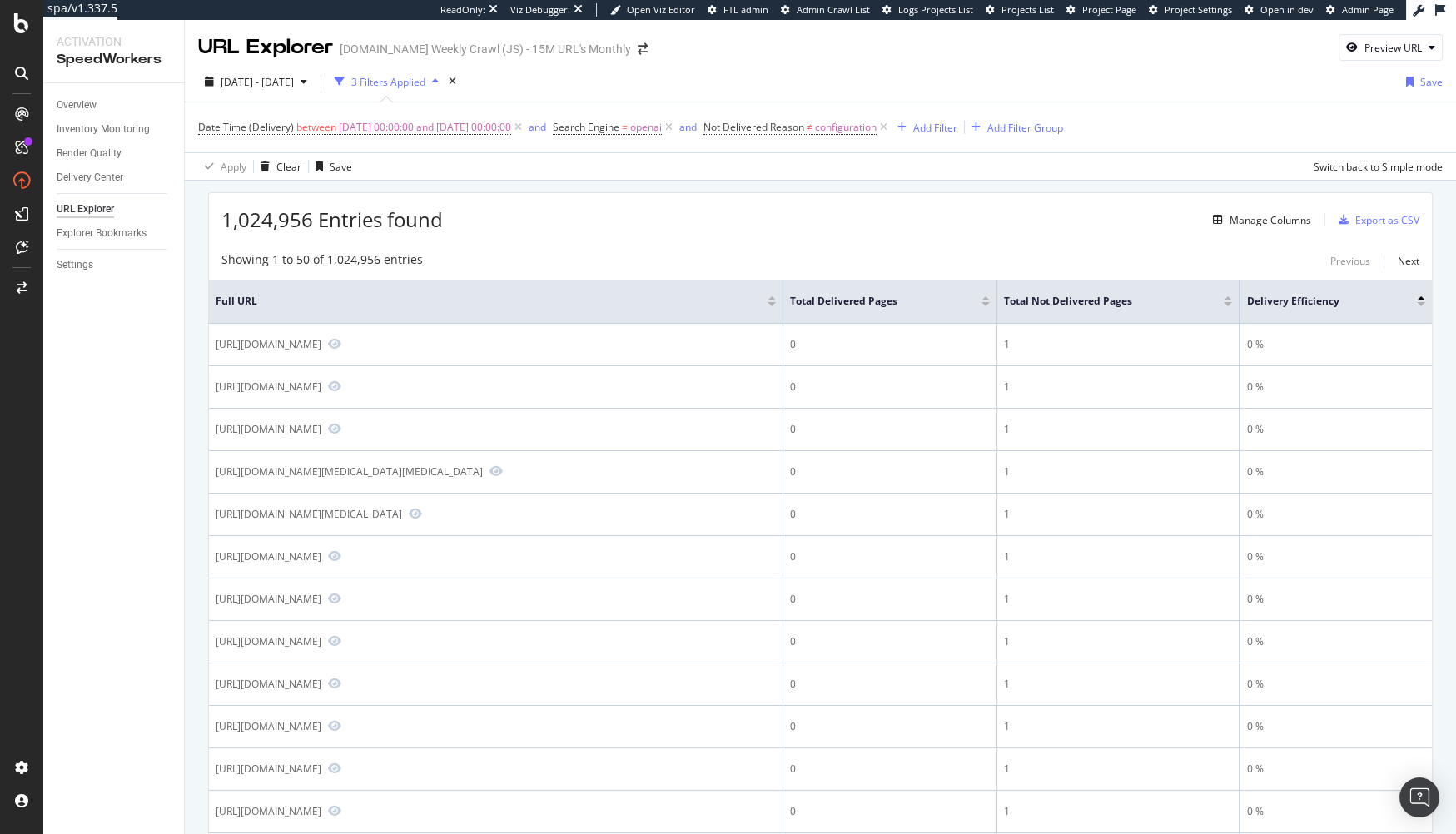
click at [1251, 222] on div "Manage Columns" at bounding box center [1270, 220] width 81 height 14
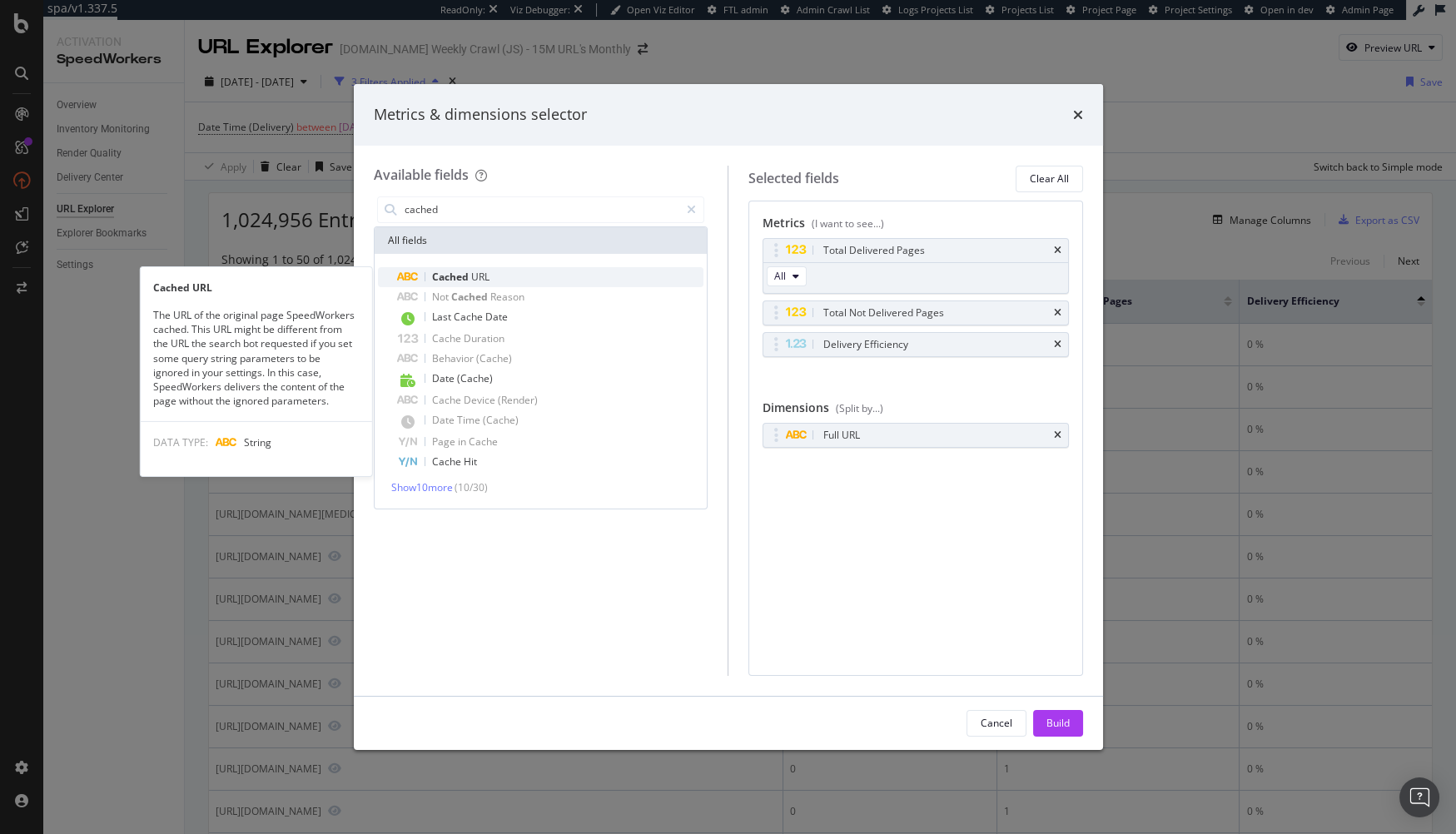
type input "cached"
click at [541, 279] on div "Cached URL" at bounding box center [551, 277] width 307 height 20
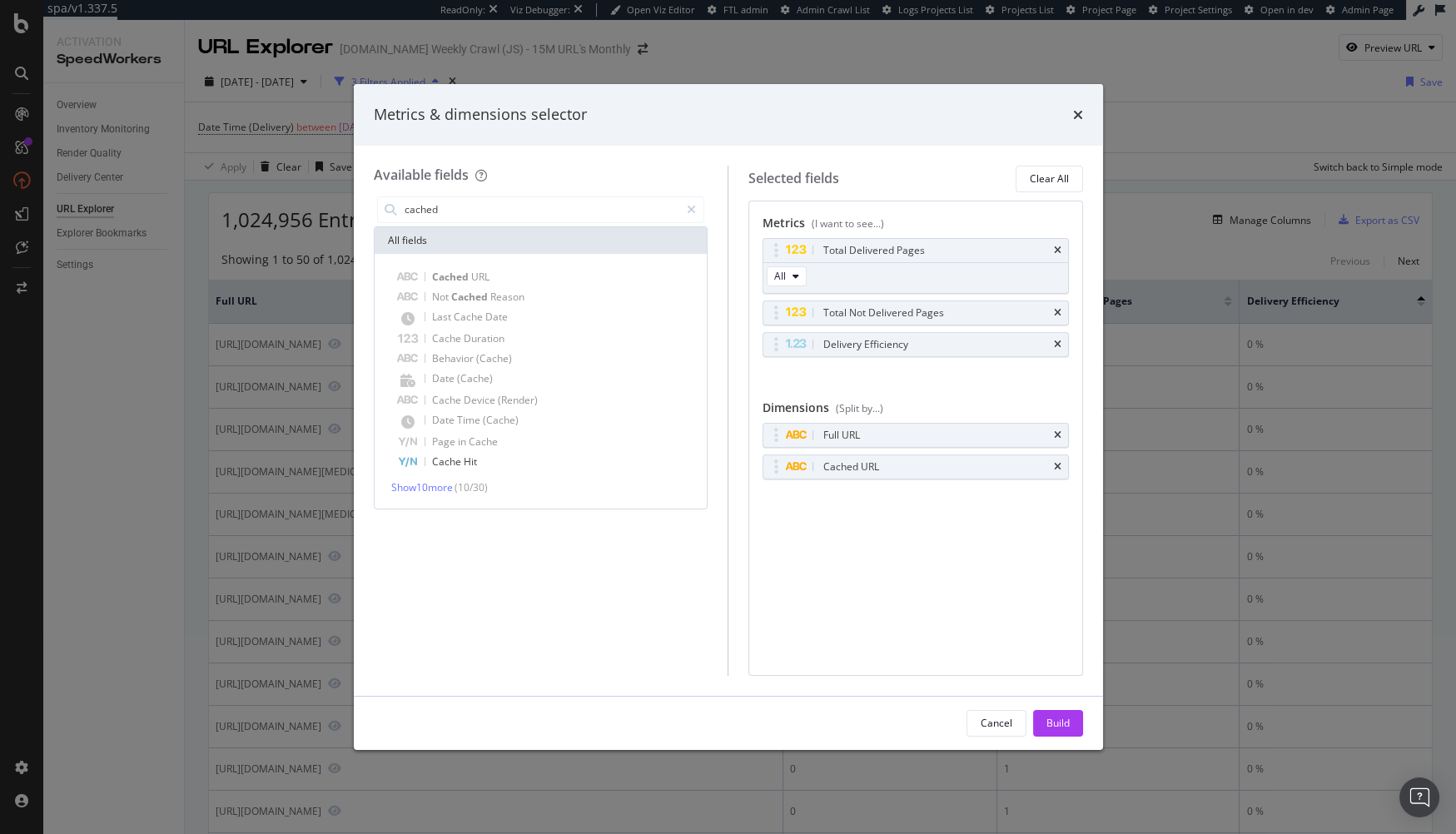
drag, startPoint x: 1059, startPoint y: 725, endPoint x: 419, endPoint y: 635, distance: 646.3
click at [1059, 725] on div "Build" at bounding box center [1058, 723] width 24 height 14
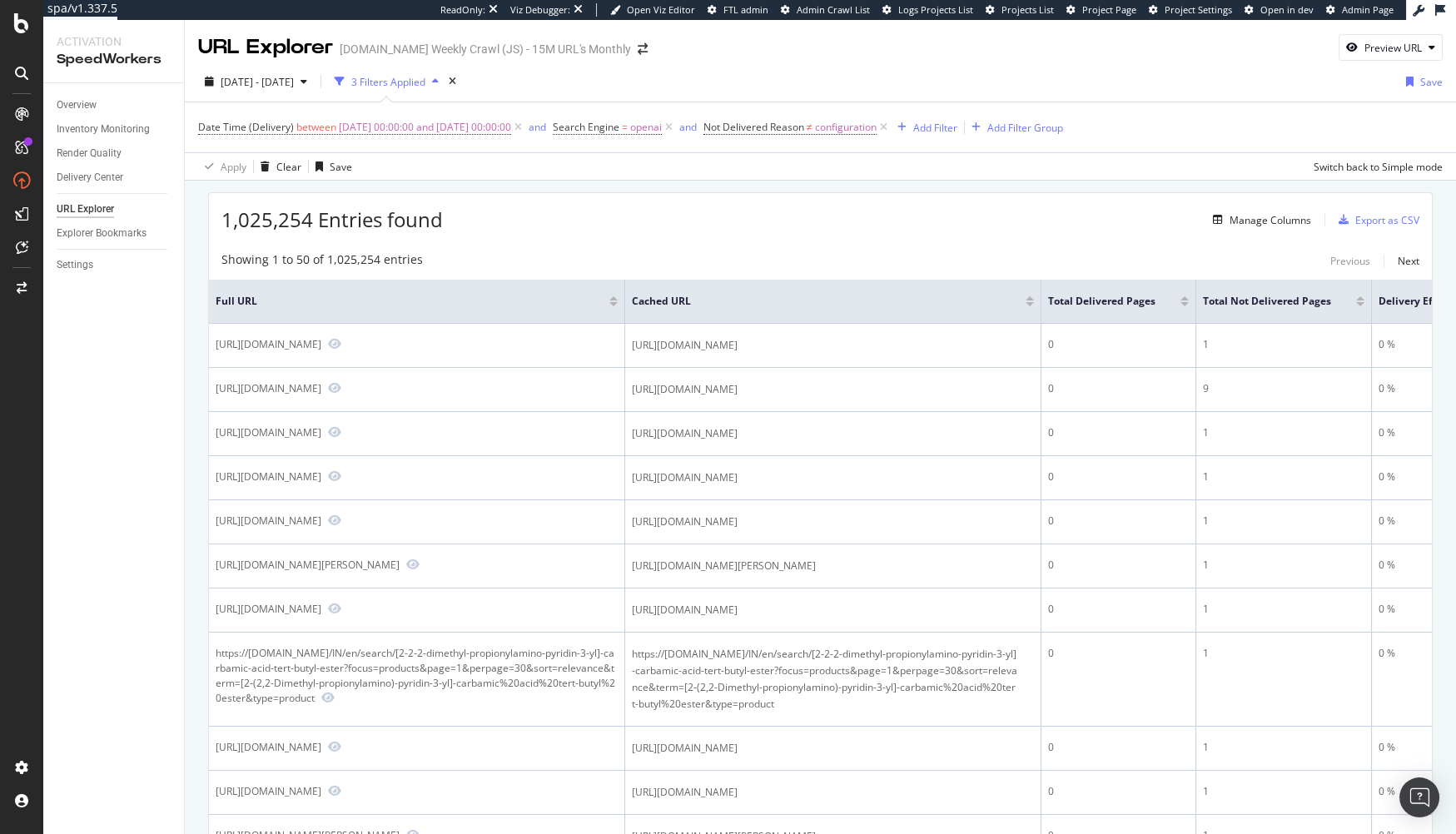
drag, startPoint x: 91, startPoint y: 568, endPoint x: 28, endPoint y: 568, distance: 63.0
click at [82, 568] on div "Overview Inventory Monitoring Render Quality Delivery Center URL Explorer Explo…" at bounding box center [114, 458] width 141 height 751
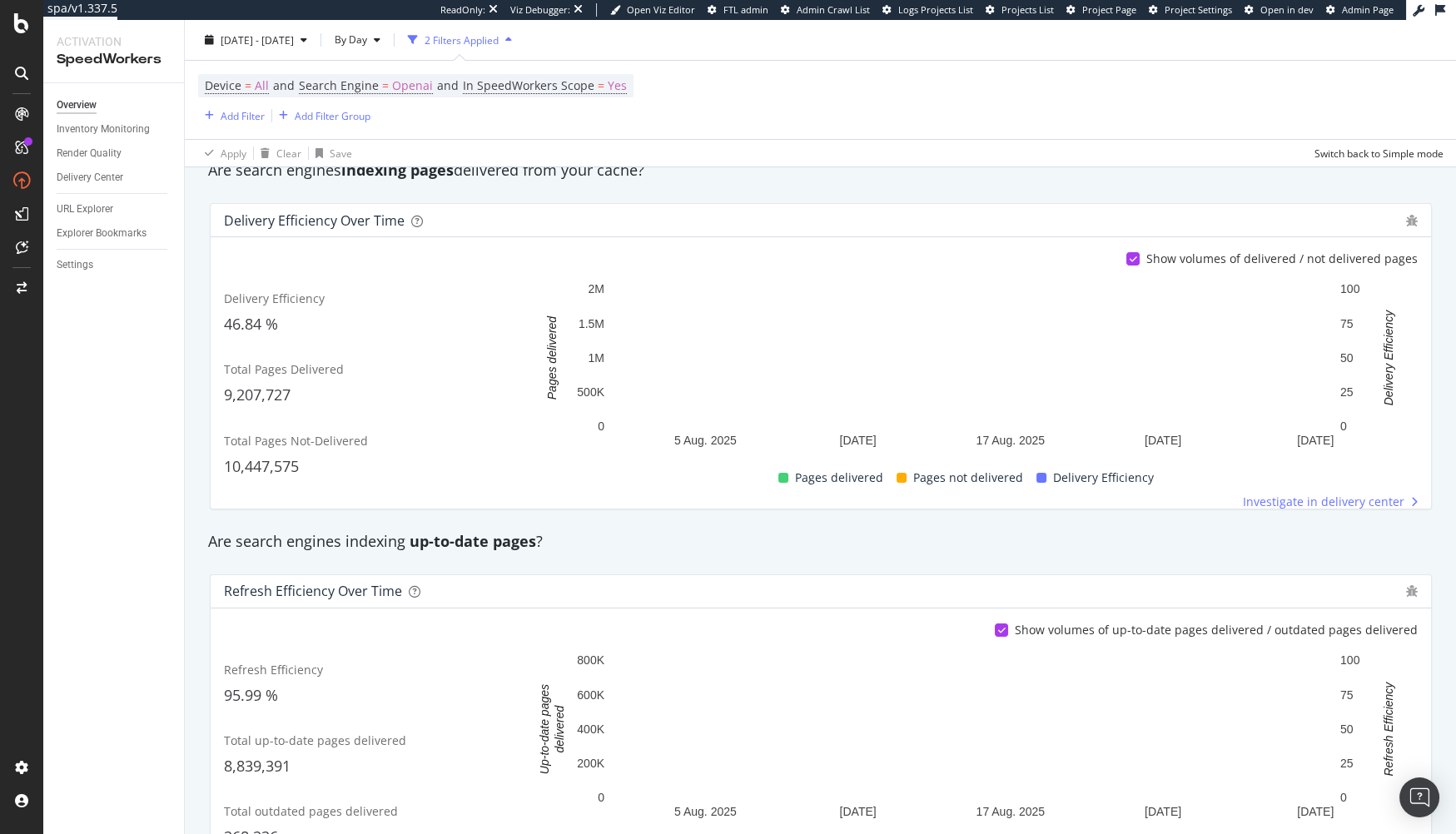
scroll to position [181, 0]
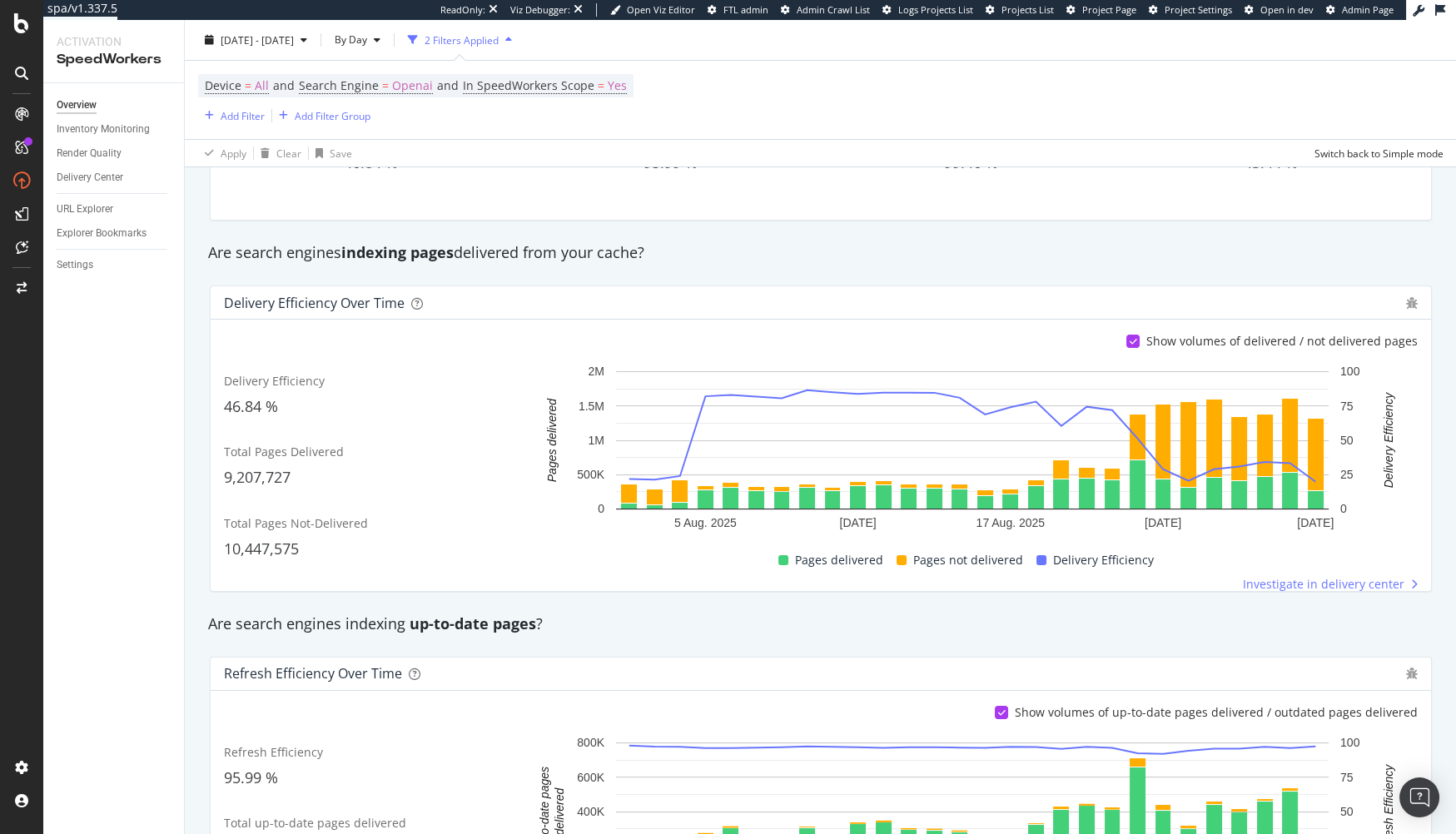
click at [583, 613] on div "Are search engines indexing up-to-date pages ?" at bounding box center [821, 624] width 1242 height 22
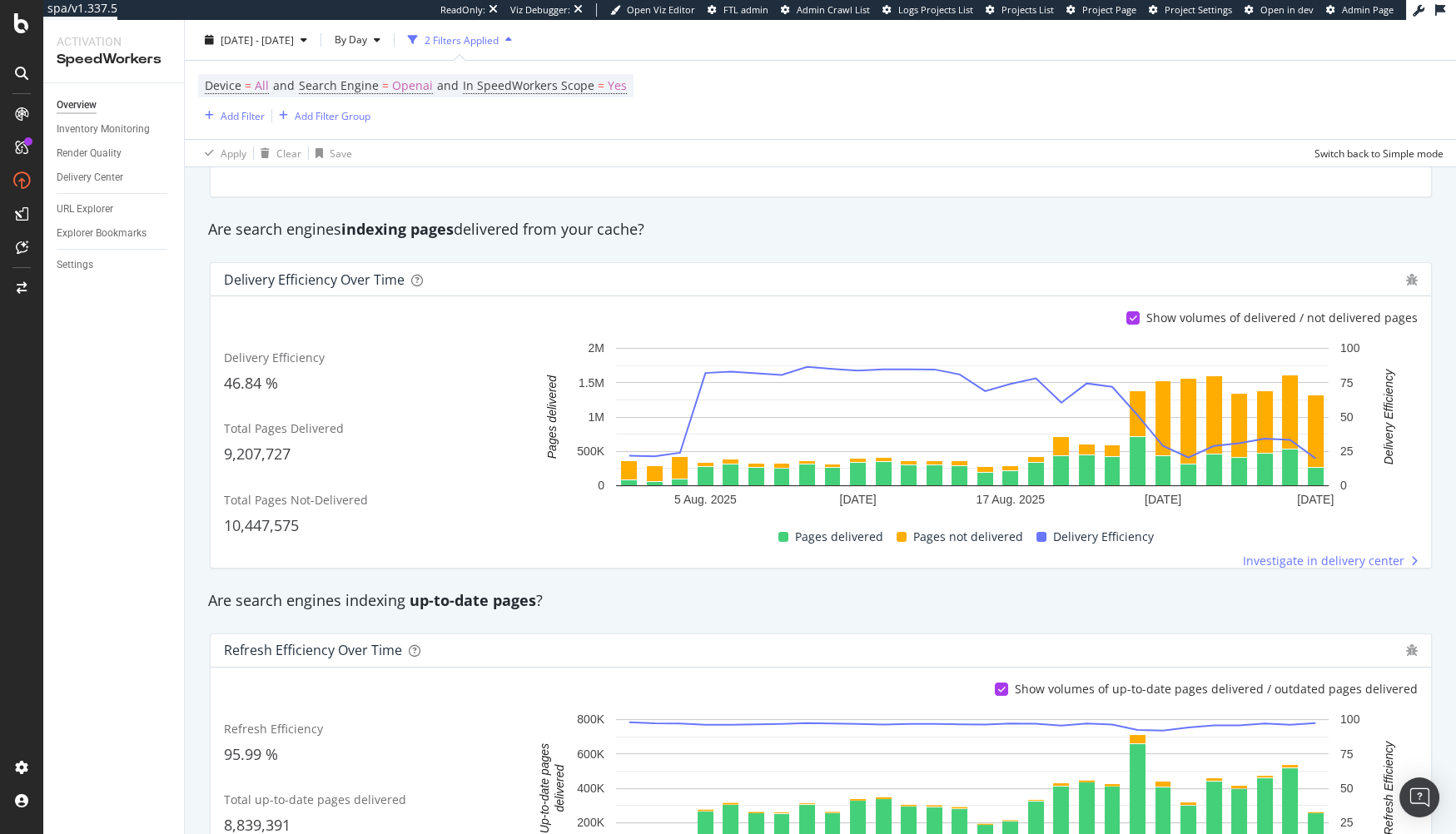
scroll to position [206, 0]
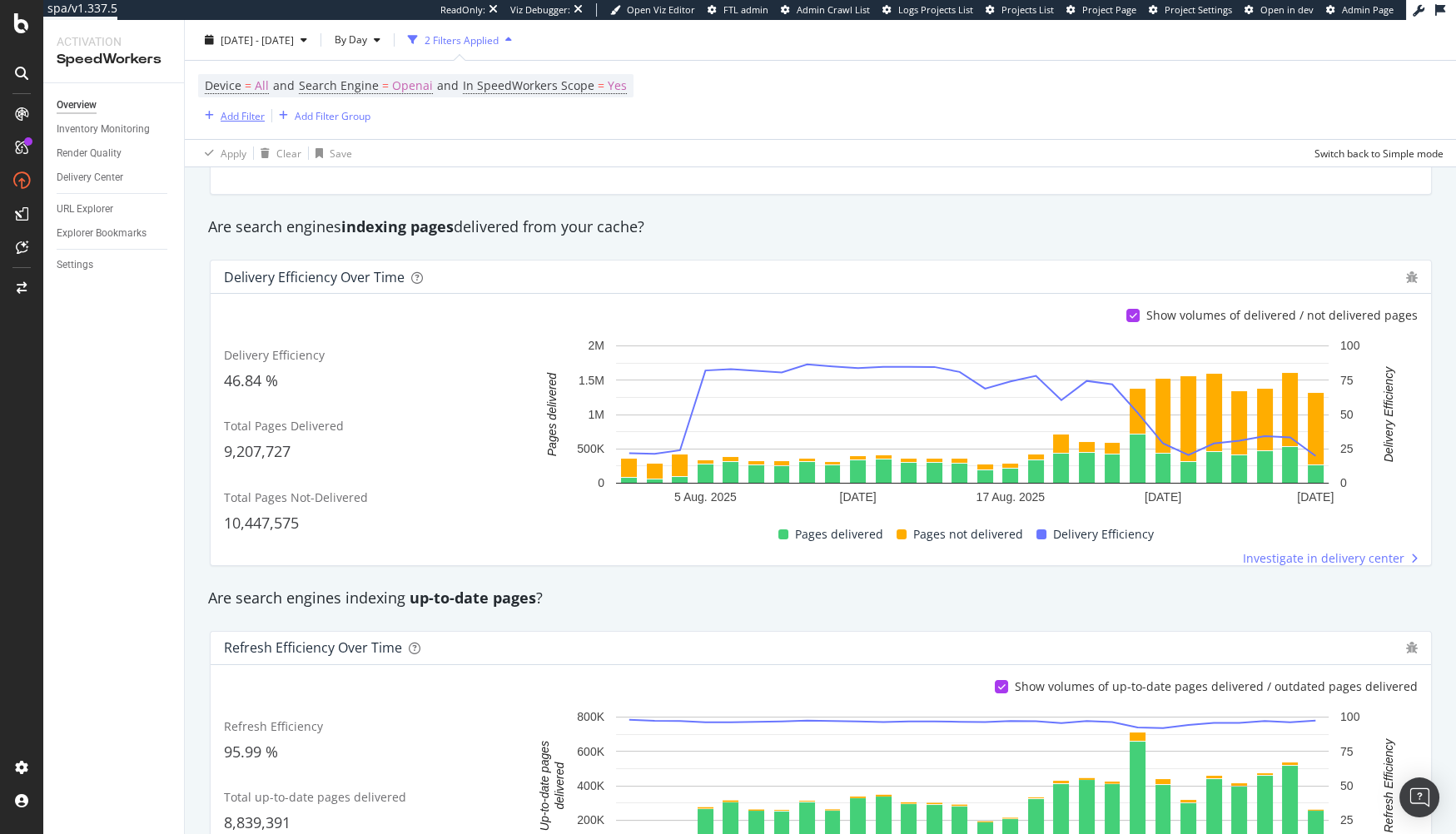
click at [242, 115] on div "Add Filter" at bounding box center [243, 115] width 45 height 14
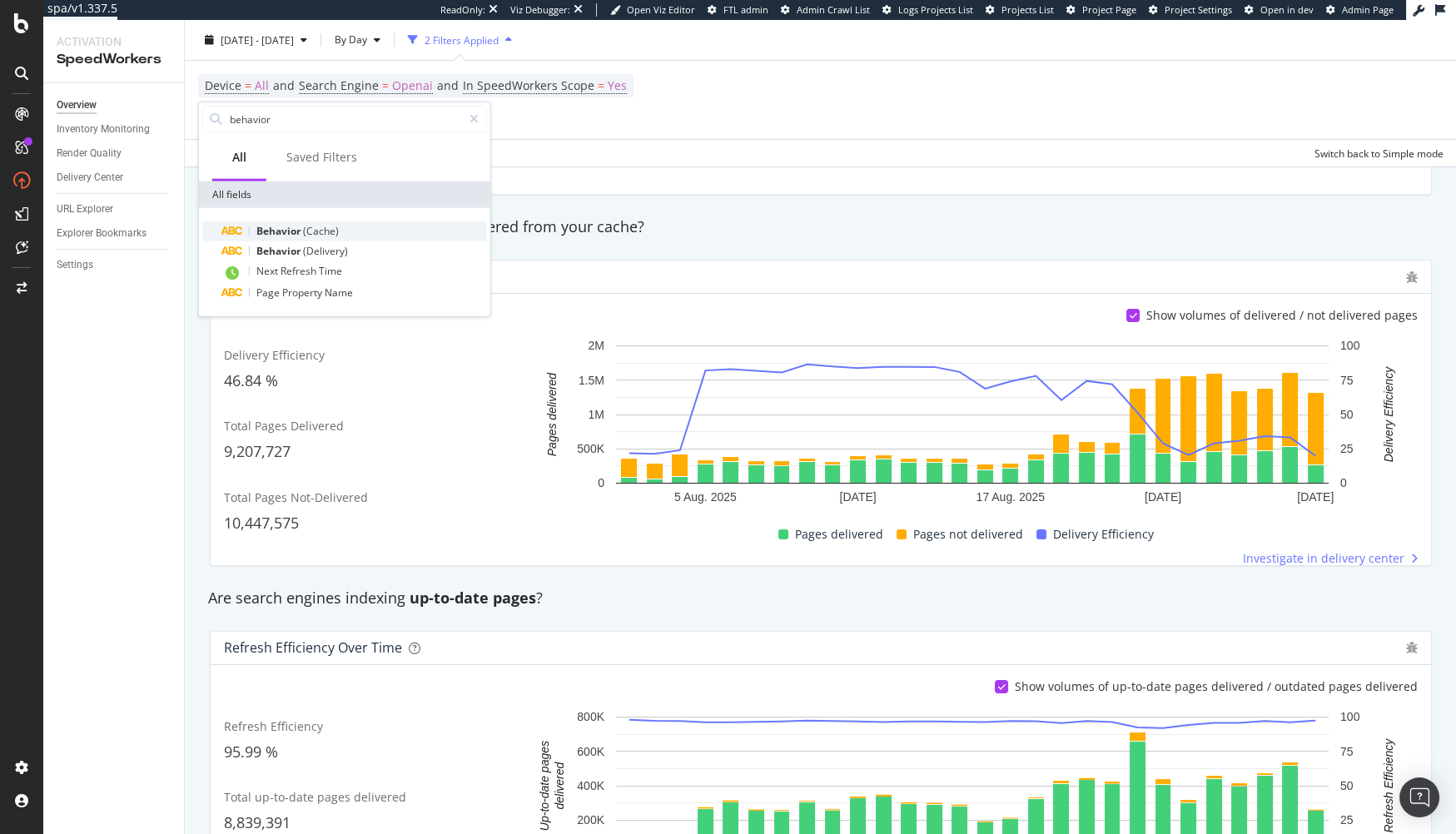
type input "behavior"
click at [273, 229] on span "Behavior" at bounding box center [279, 231] width 46 height 14
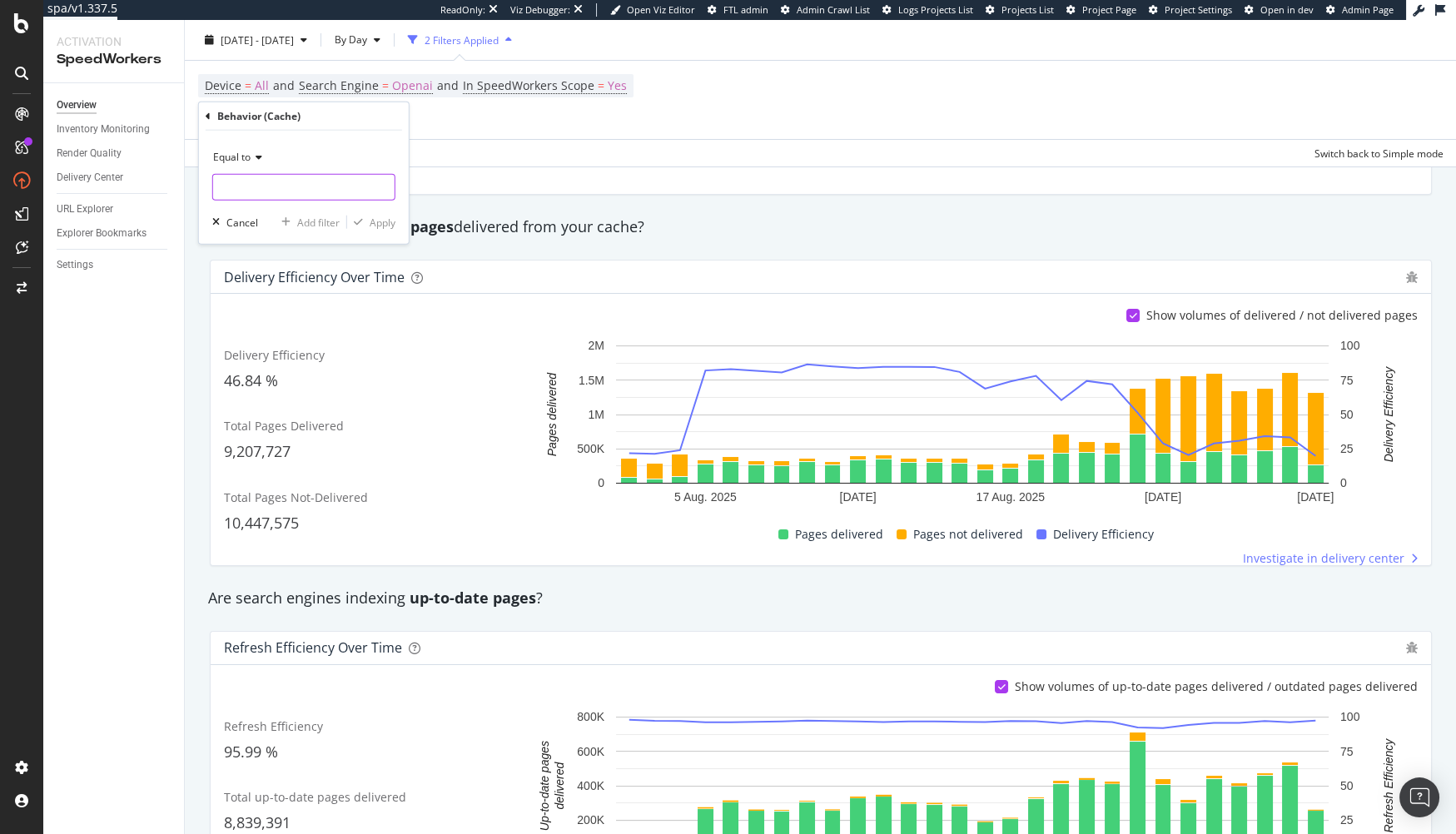
drag, startPoint x: 271, startPoint y: 190, endPoint x: 262, endPoint y: 196, distance: 10.8
click at [271, 190] on input "text" at bounding box center [304, 187] width 182 height 27
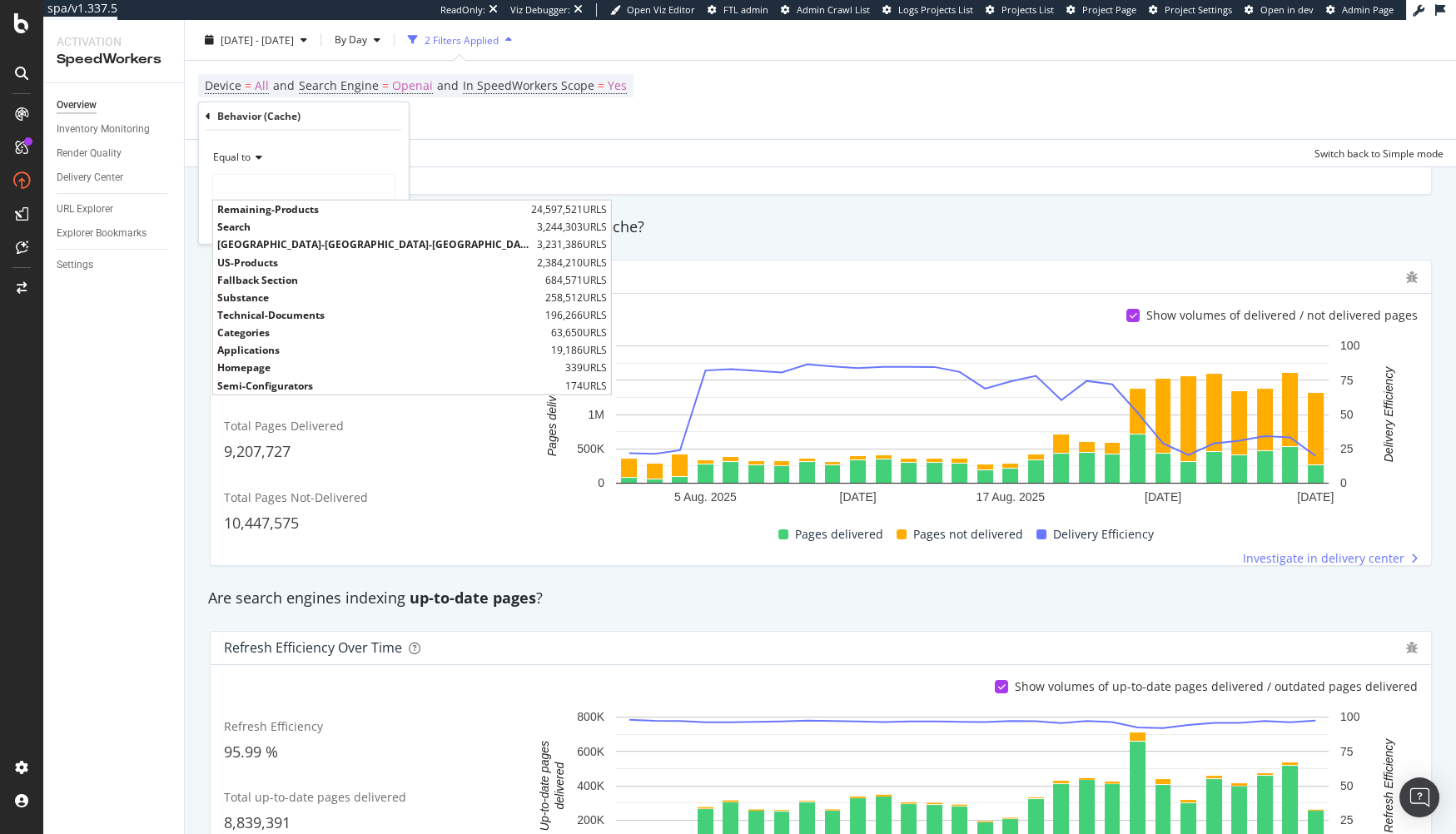
click at [322, 226] on span "Search" at bounding box center [375, 227] width 315 height 14
type input "Search"
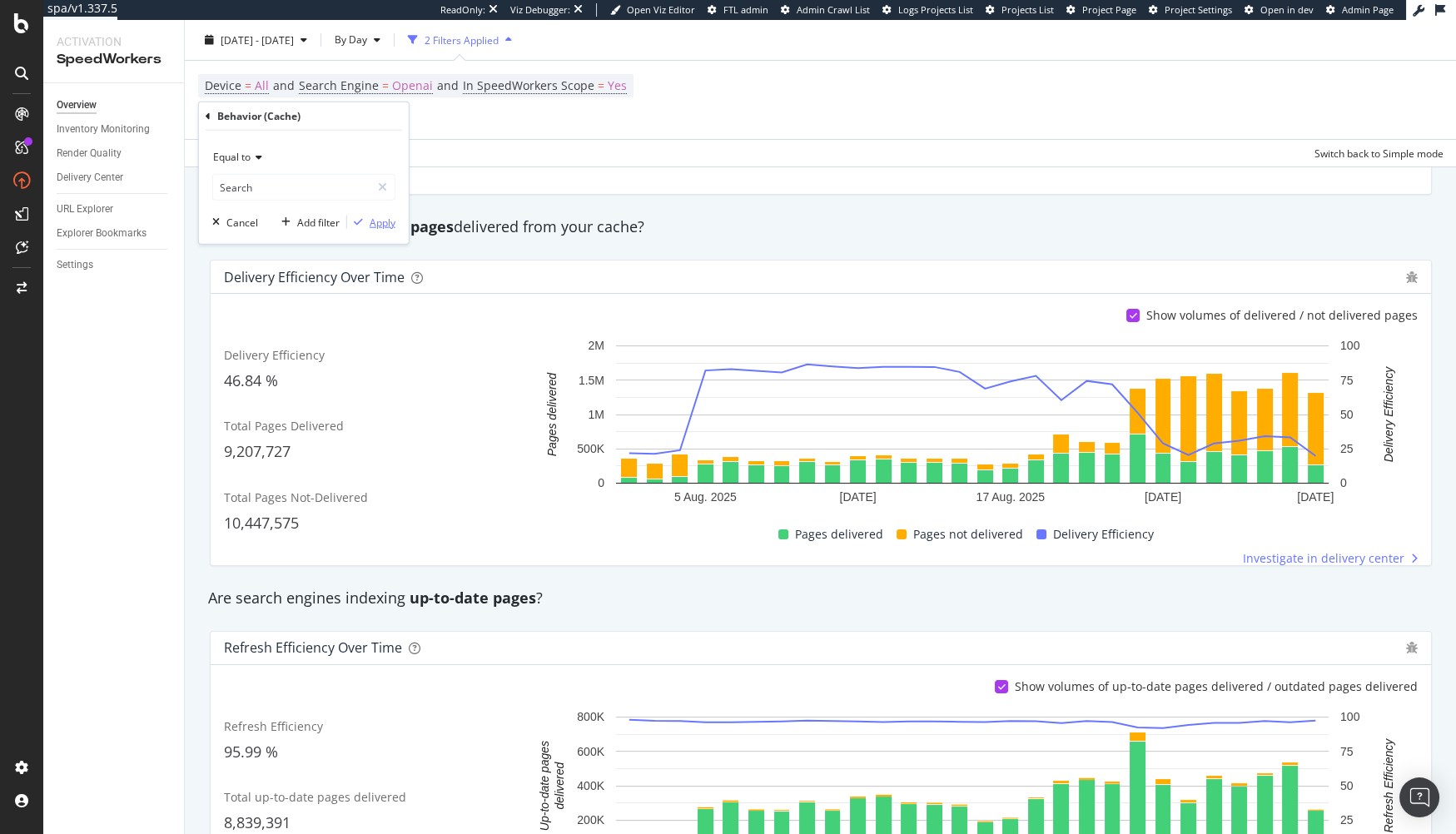
click at [371, 219] on div "Apply" at bounding box center [383, 222] width 26 height 14
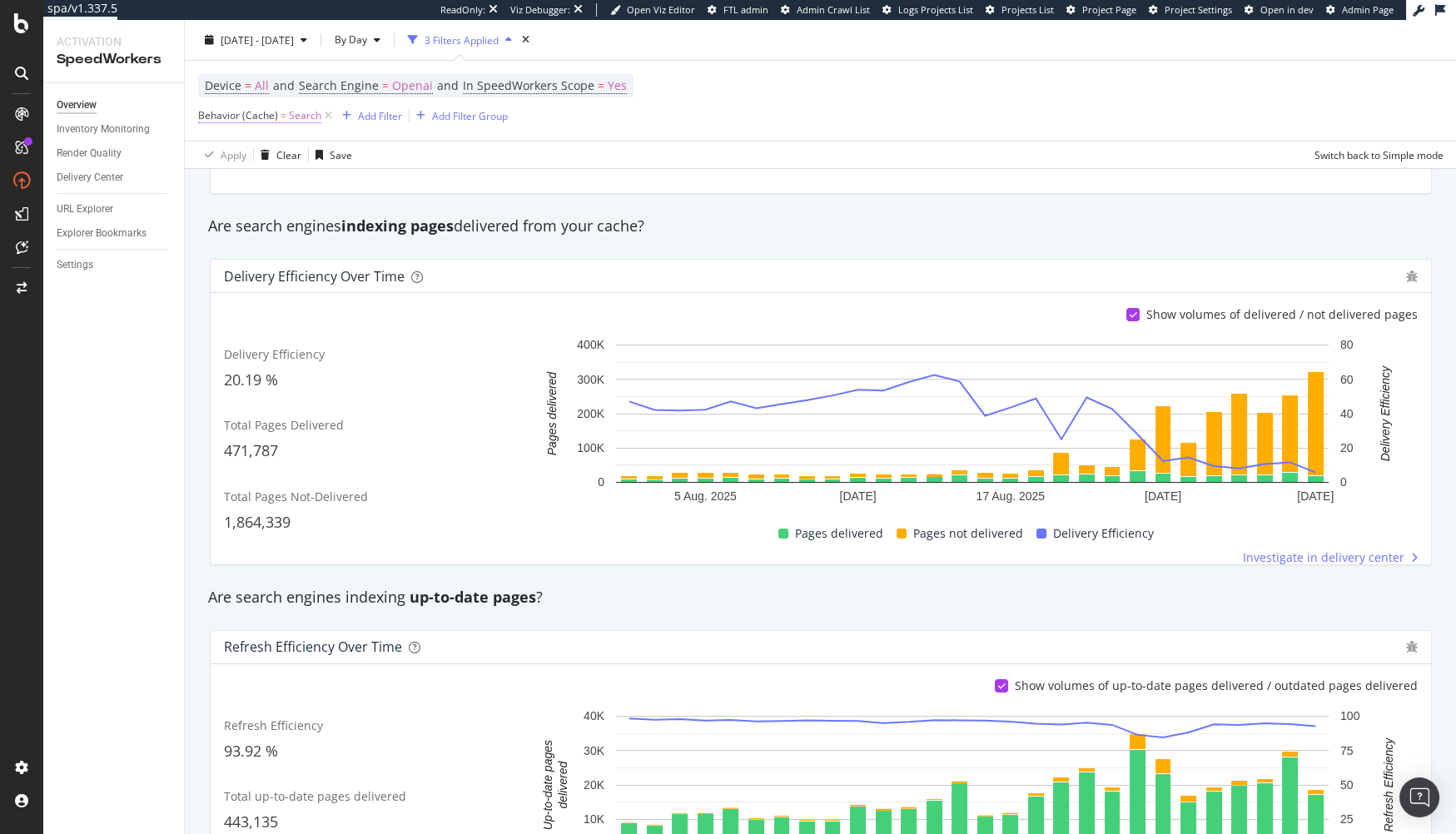
click at [292, 116] on span "Search" at bounding box center [305, 115] width 32 height 24
click at [249, 151] on span "Equal to" at bounding box center [231, 154] width 38 height 14
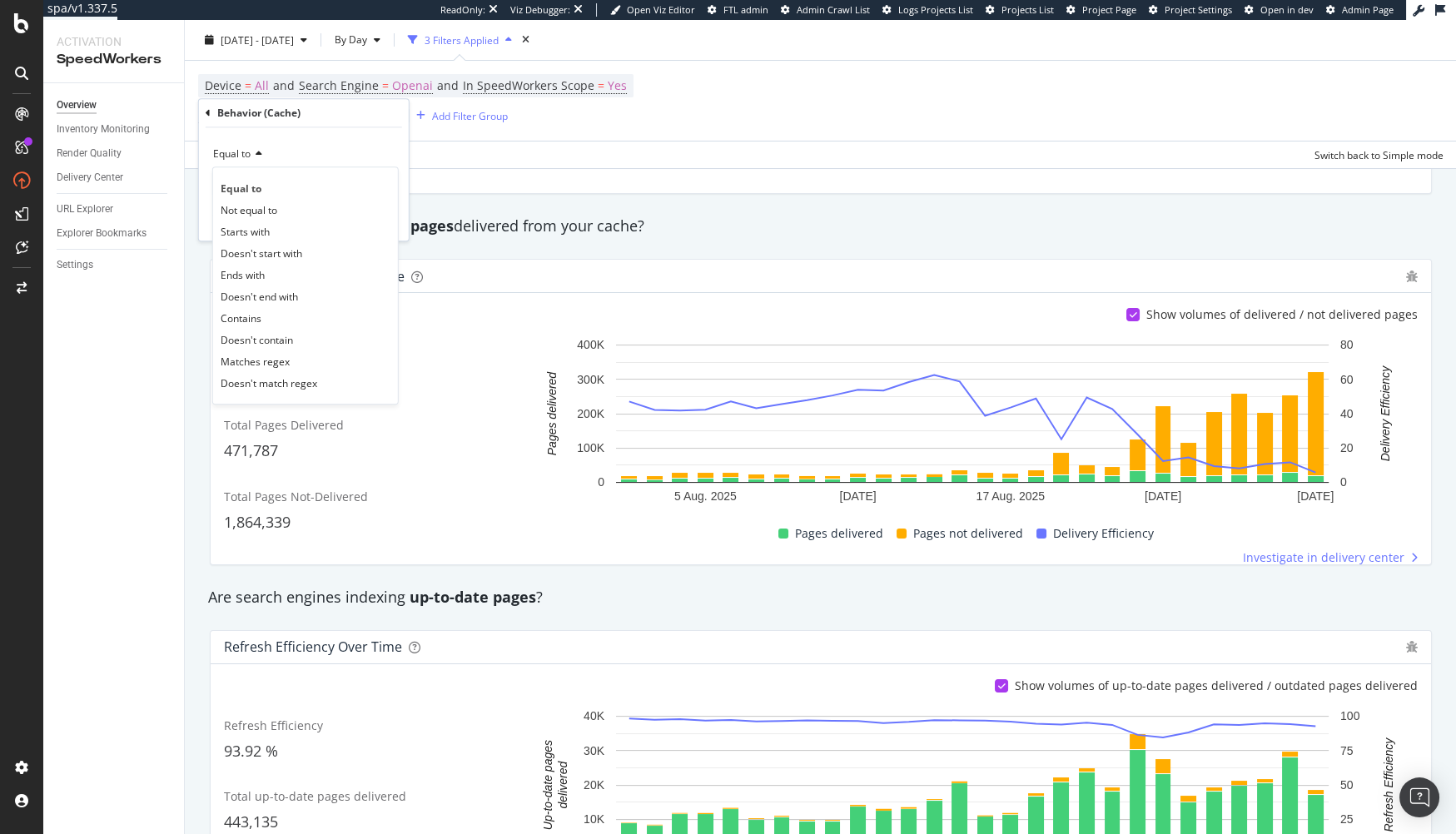
click at [290, 210] on div "Not equal to" at bounding box center [306, 210] width 178 height 22
click at [378, 223] on div "Apply" at bounding box center [383, 219] width 26 height 14
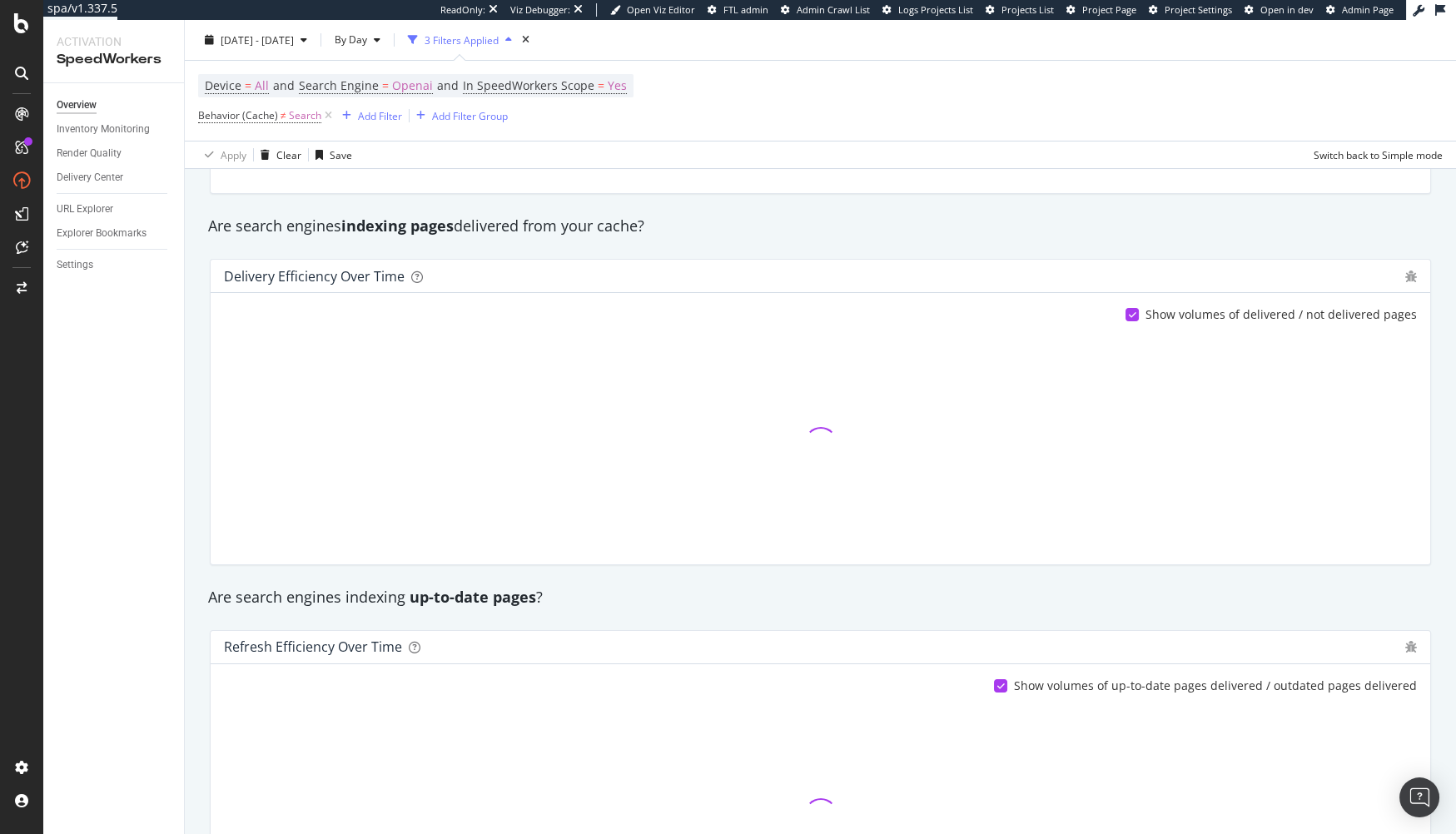
drag, startPoint x: 169, startPoint y: 383, endPoint x: 164, endPoint y: 395, distance: 13.0
click at [168, 385] on div "Overview Inventory Monitoring Render Quality Delivery Center URL Explorer Explo…" at bounding box center [114, 458] width 141 height 751
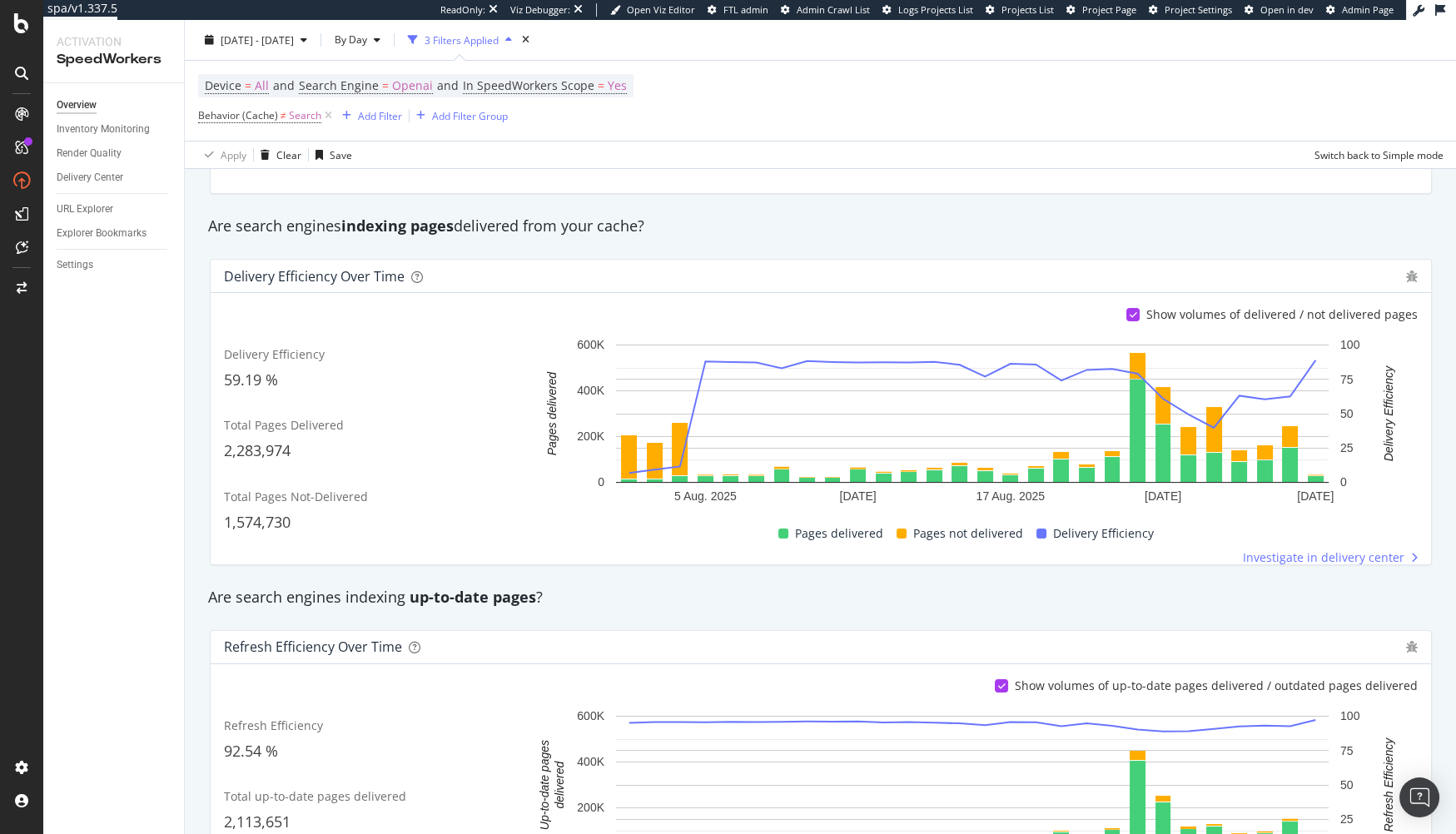
drag, startPoint x: 502, startPoint y: 208, endPoint x: 500, endPoint y: 175, distance: 33.1
click at [114, 544] on div "Overview Inventory Monitoring Render Quality Delivery Center URL Explorer Explo…" at bounding box center [114, 458] width 141 height 751
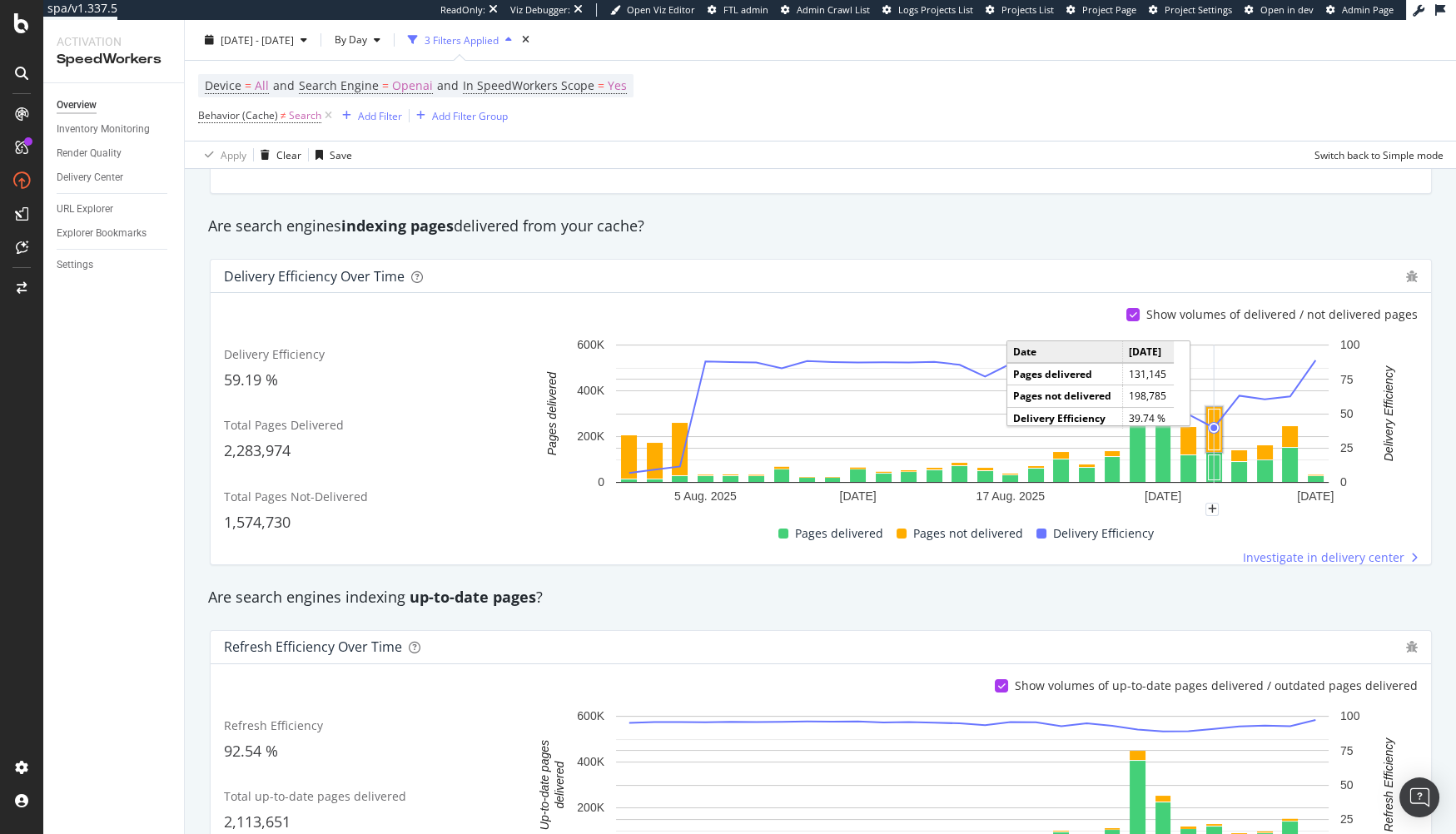
click at [1214, 438] on rect "A chart." at bounding box center [1214, 430] width 11 height 41
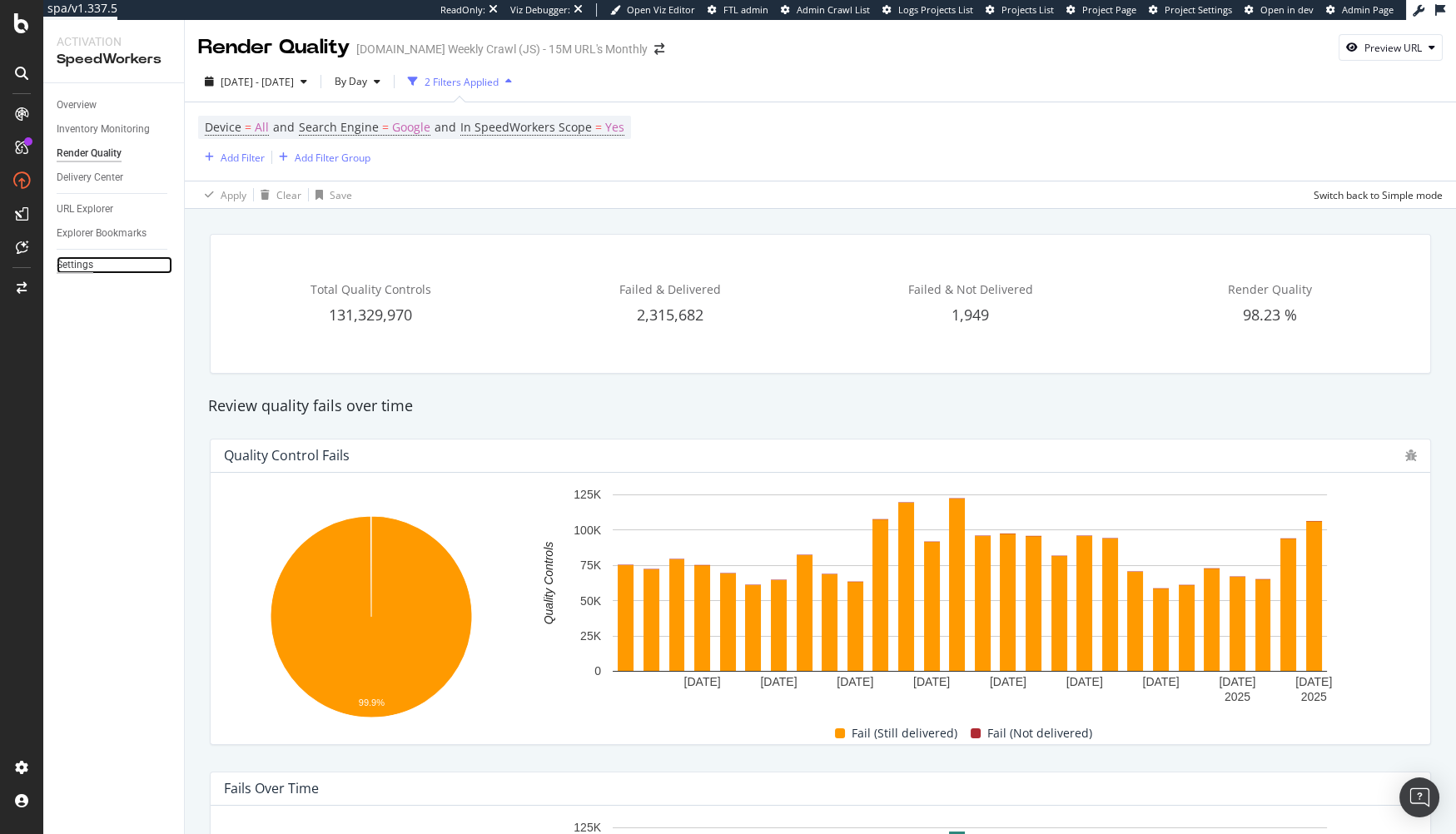
click at [69, 258] on div "Settings" at bounding box center [75, 265] width 37 height 17
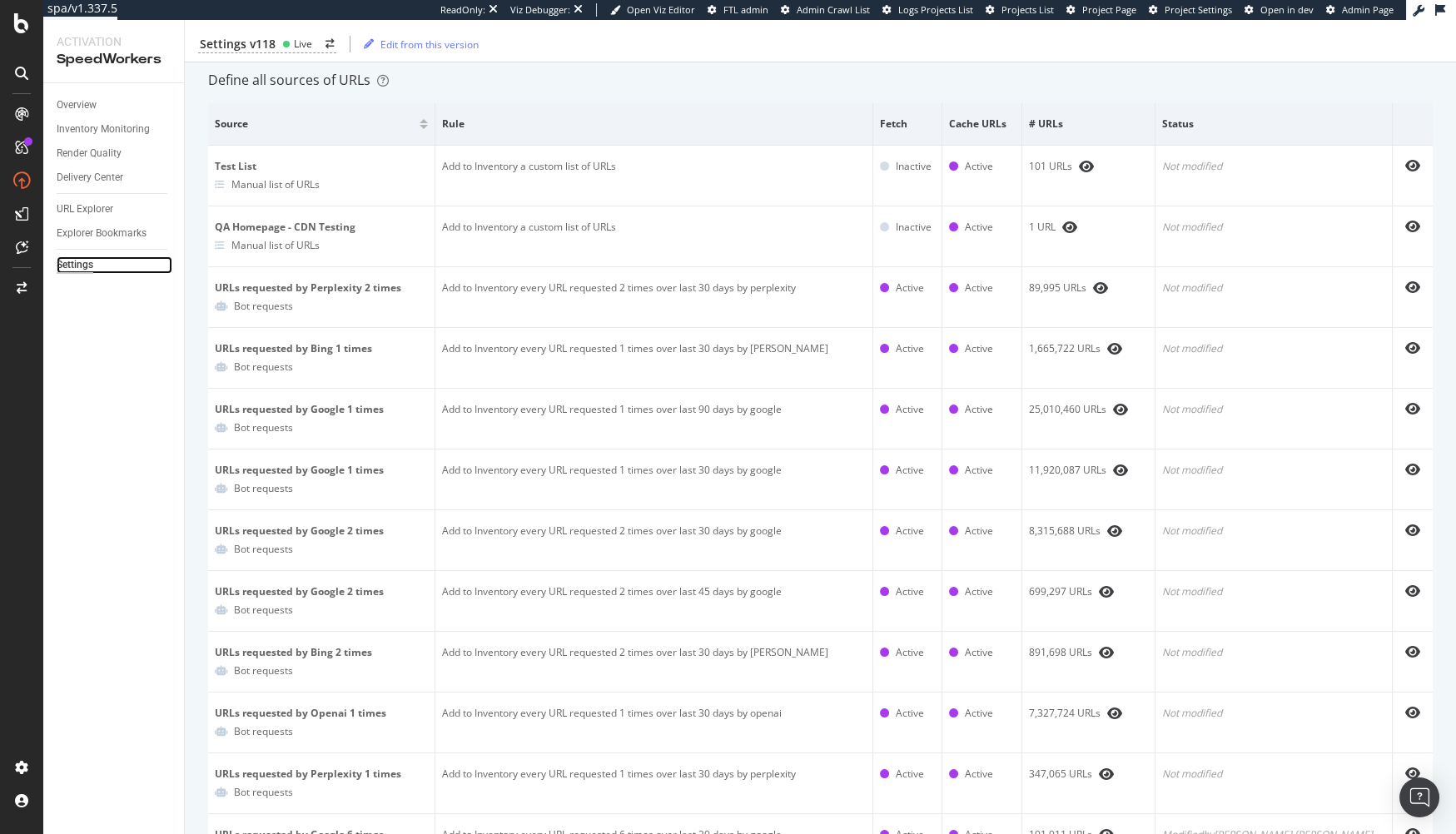
scroll to position [131, 0]
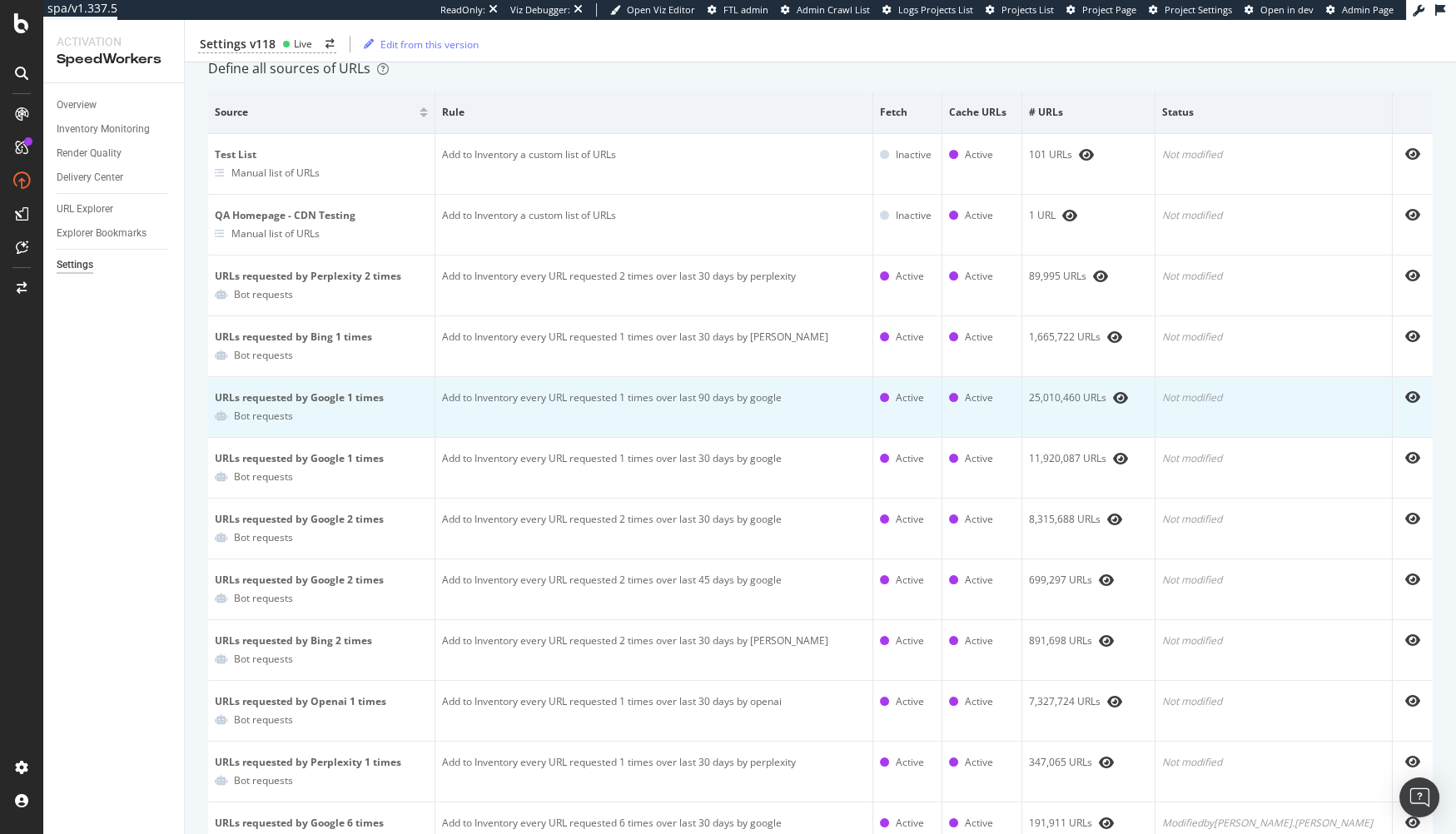
scroll to position [0, 0]
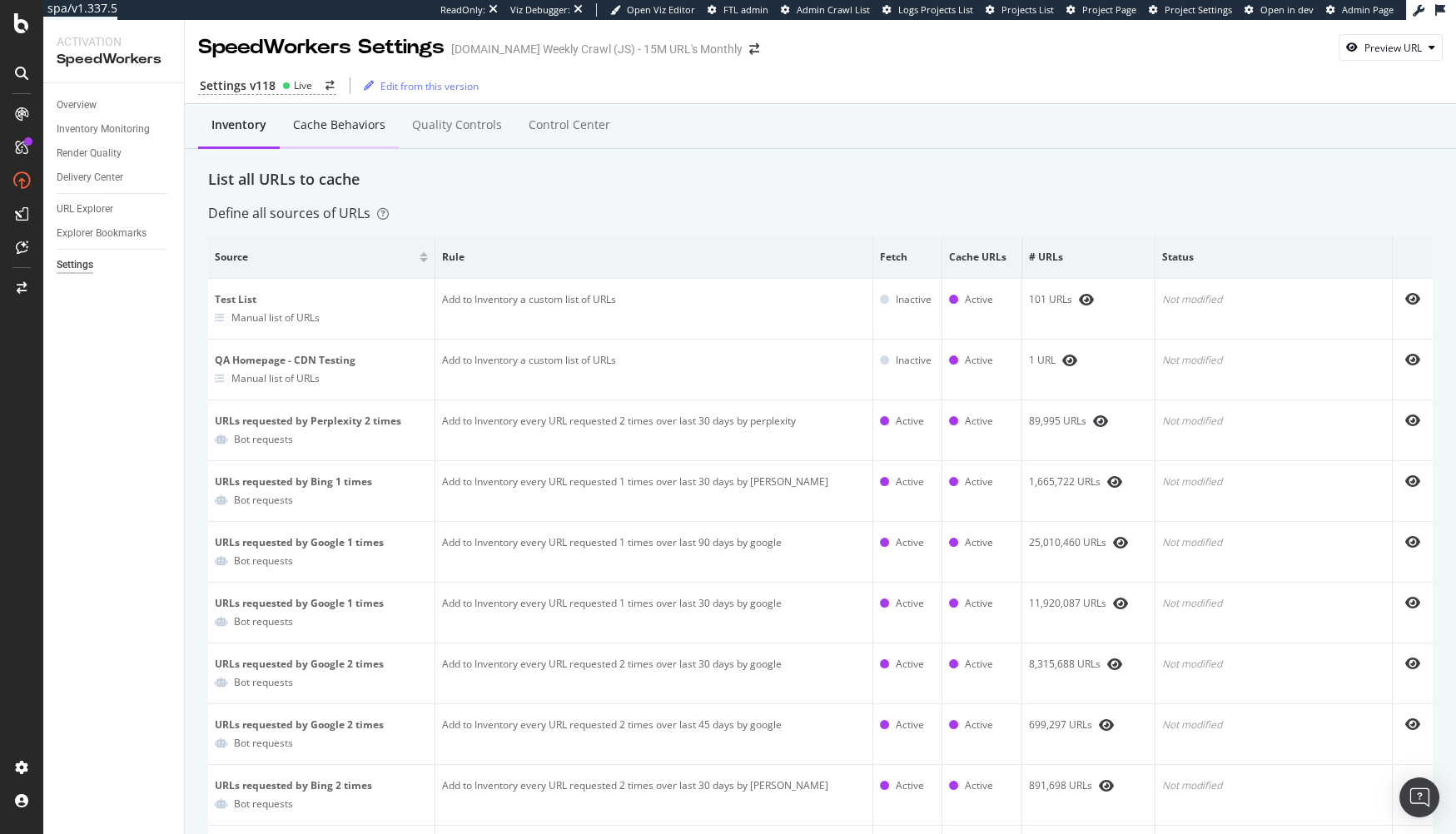
click at [333, 134] on div "Cache behaviors" at bounding box center [339, 126] width 119 height 45
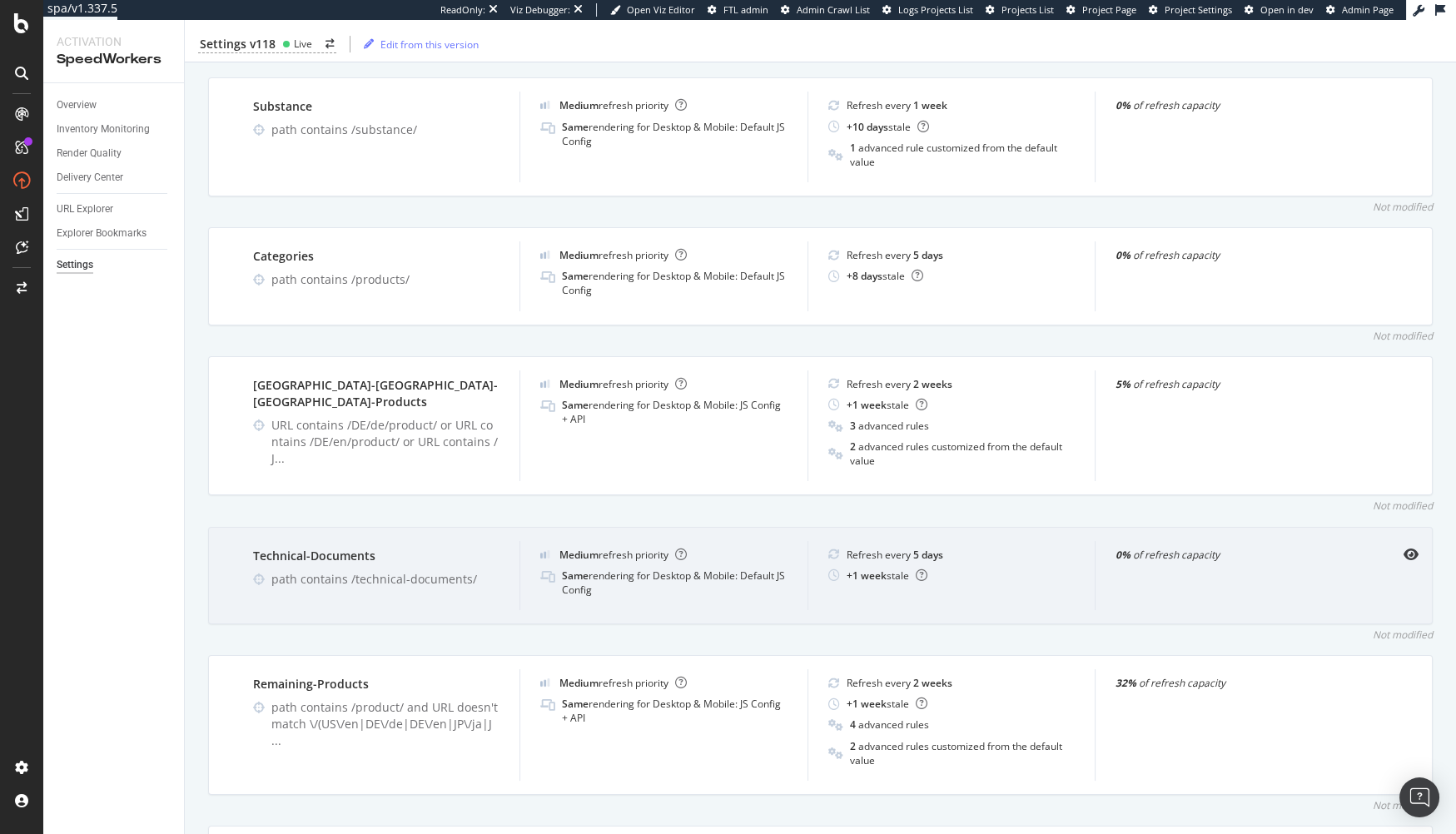
scroll to position [1092, 0]
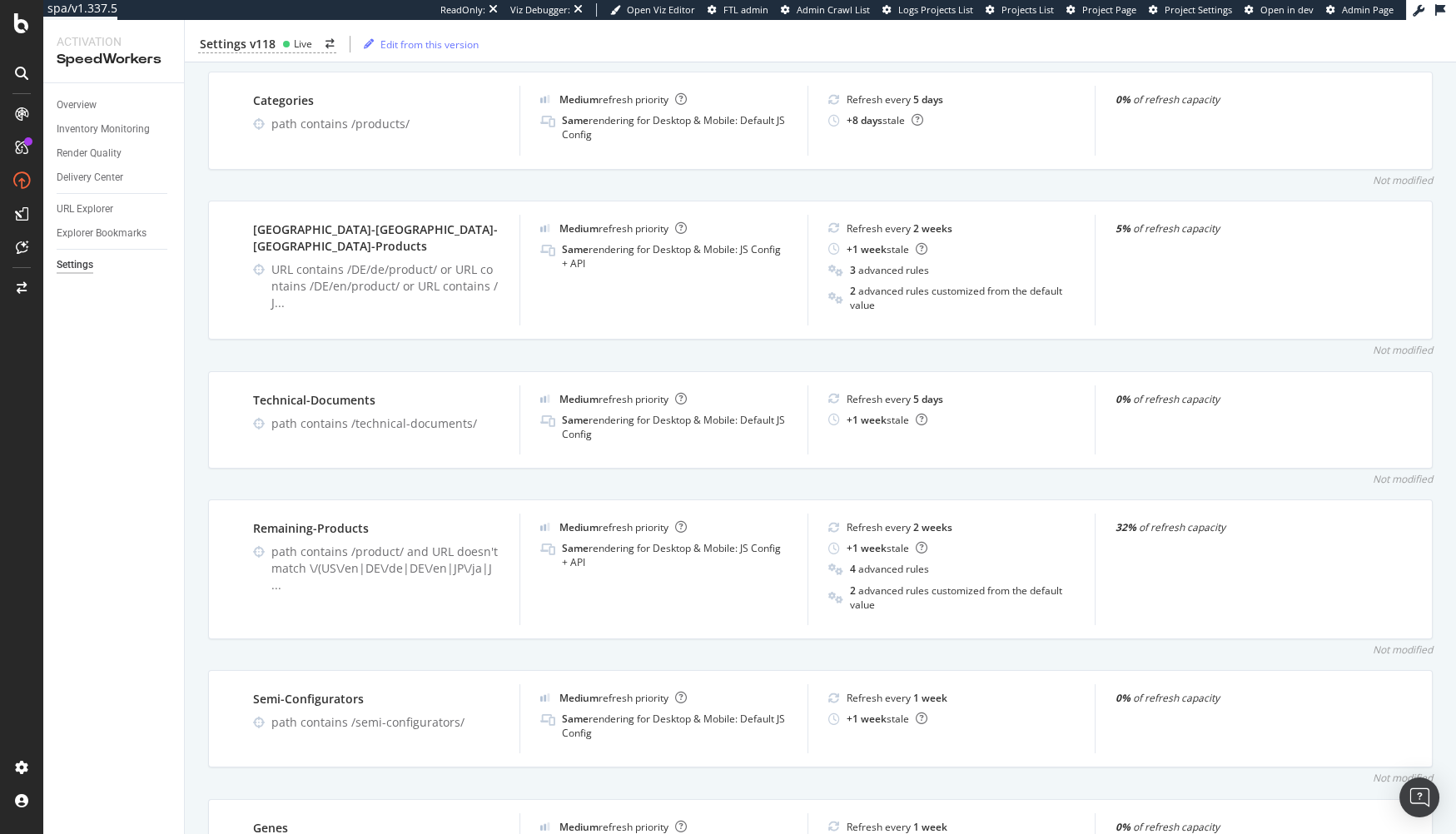
click at [196, 507] on div "Inventory Cache behaviors Quality Controls Control Center Percentage of Refresh…" at bounding box center [820, 197] width 1271 height 2369
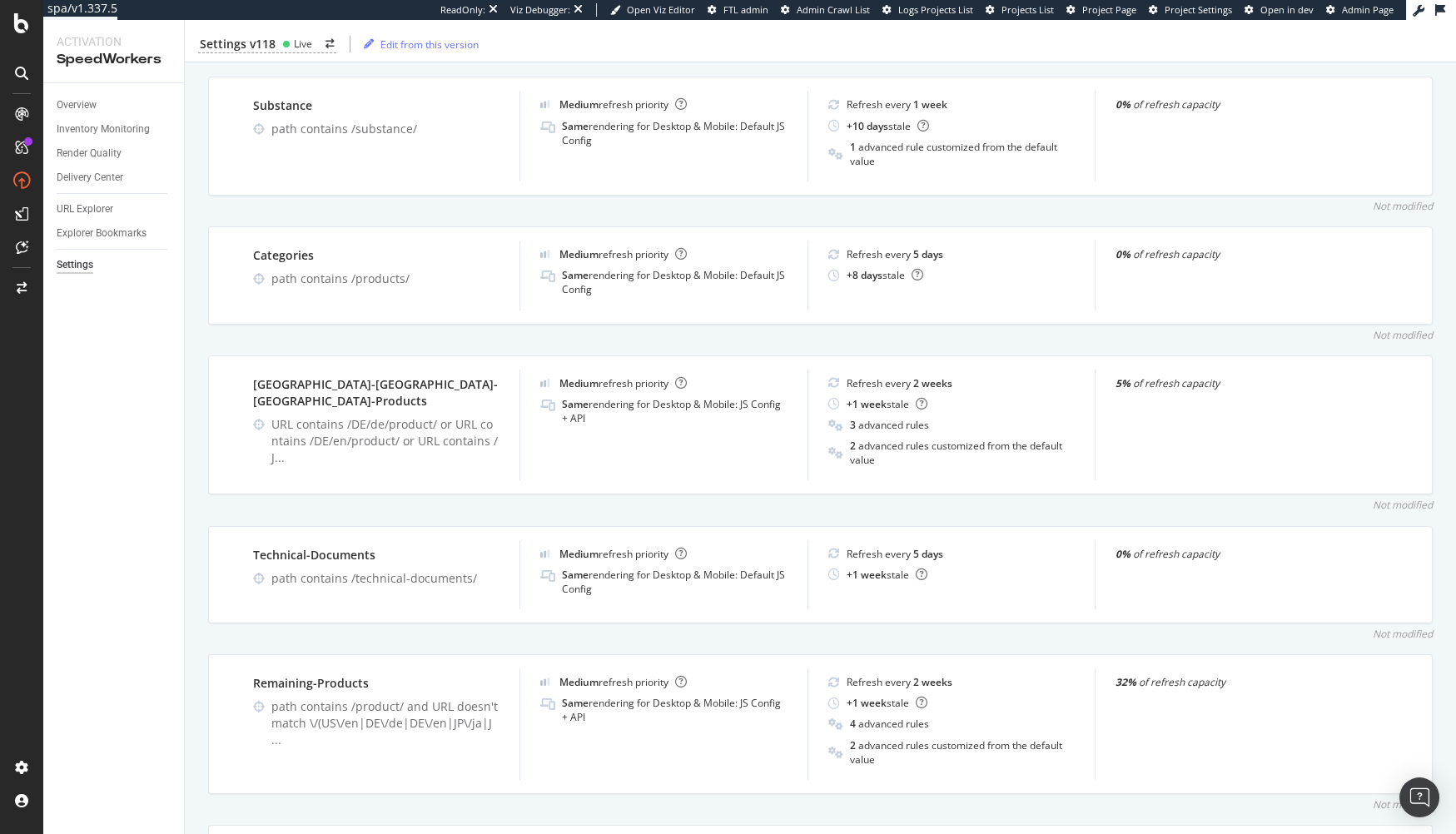
scroll to position [0, 0]
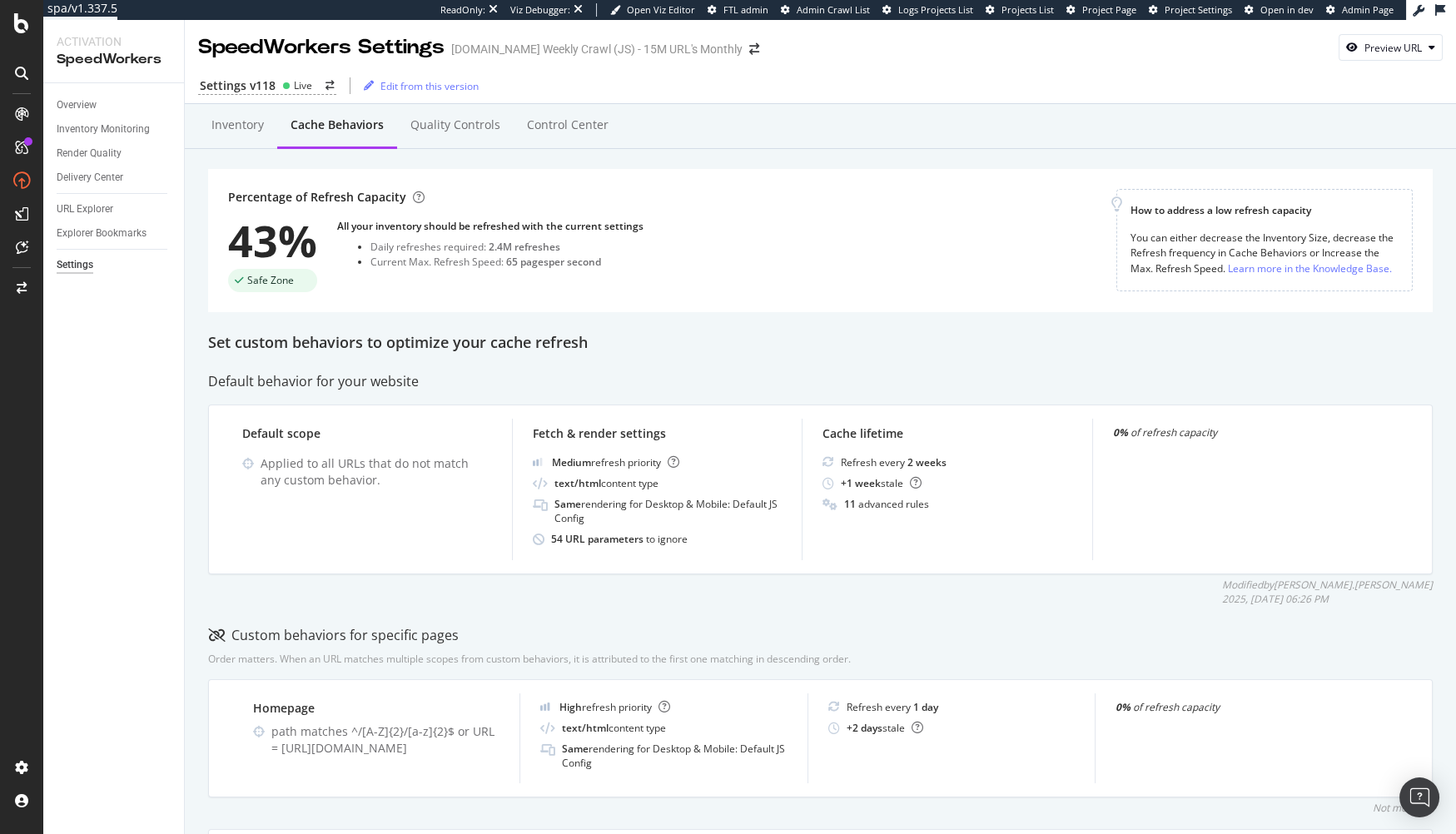
drag, startPoint x: 767, startPoint y: 336, endPoint x: 758, endPoint y: 339, distance: 9.5
click at [765, 340] on div "Set custom behaviors to optimize your cache refresh" at bounding box center [820, 342] width 1225 height 22
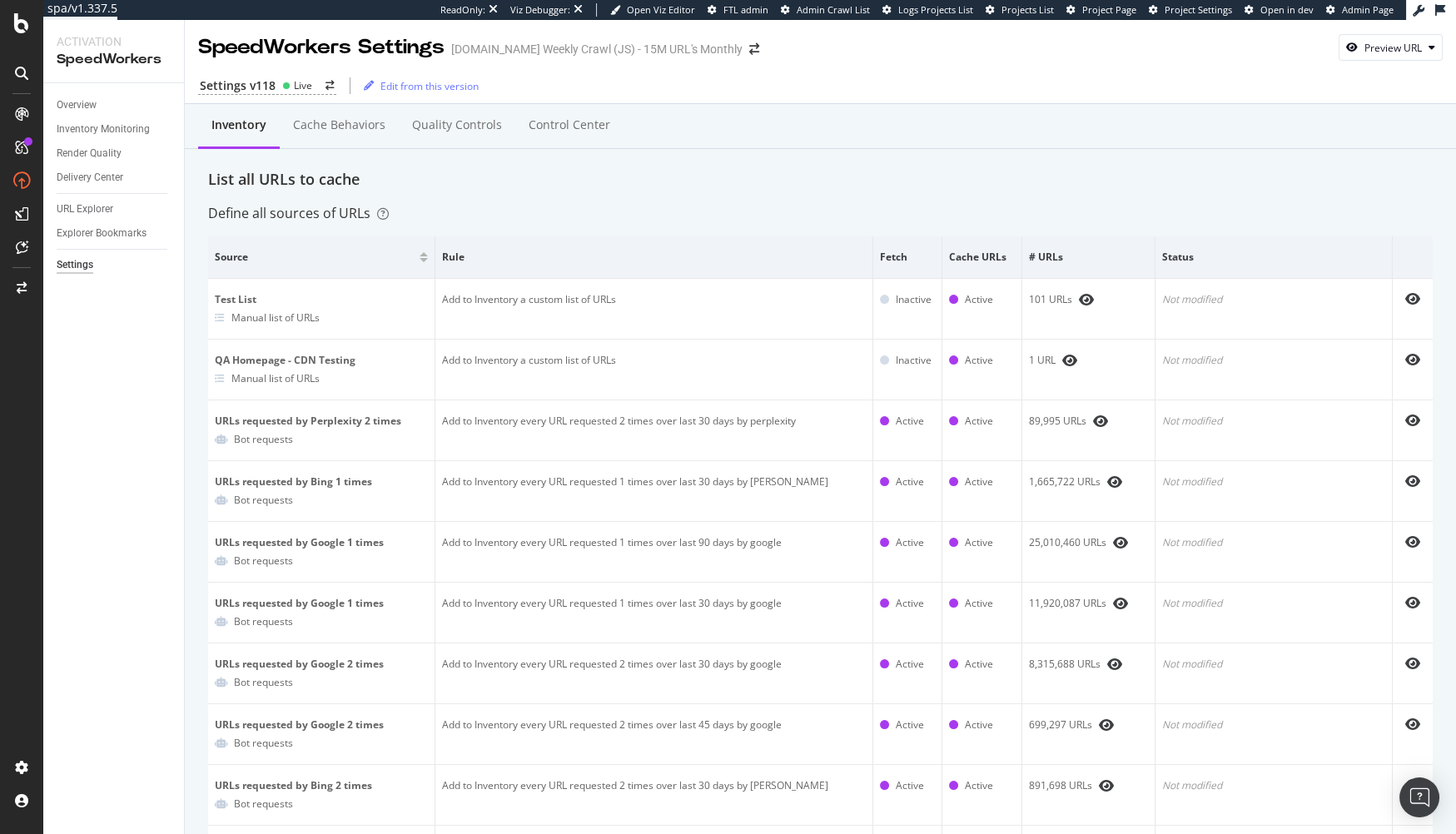
drag, startPoint x: 115, startPoint y: 368, endPoint x: 114, endPoint y: 339, distance: 29.0
click at [115, 367] on div "Overview Inventory Monitoring Render Quality Delivery Center URL Explorer Explo…" at bounding box center [114, 458] width 141 height 751
click at [98, 104] on link "Overview" at bounding box center [114, 106] width 115 height 17
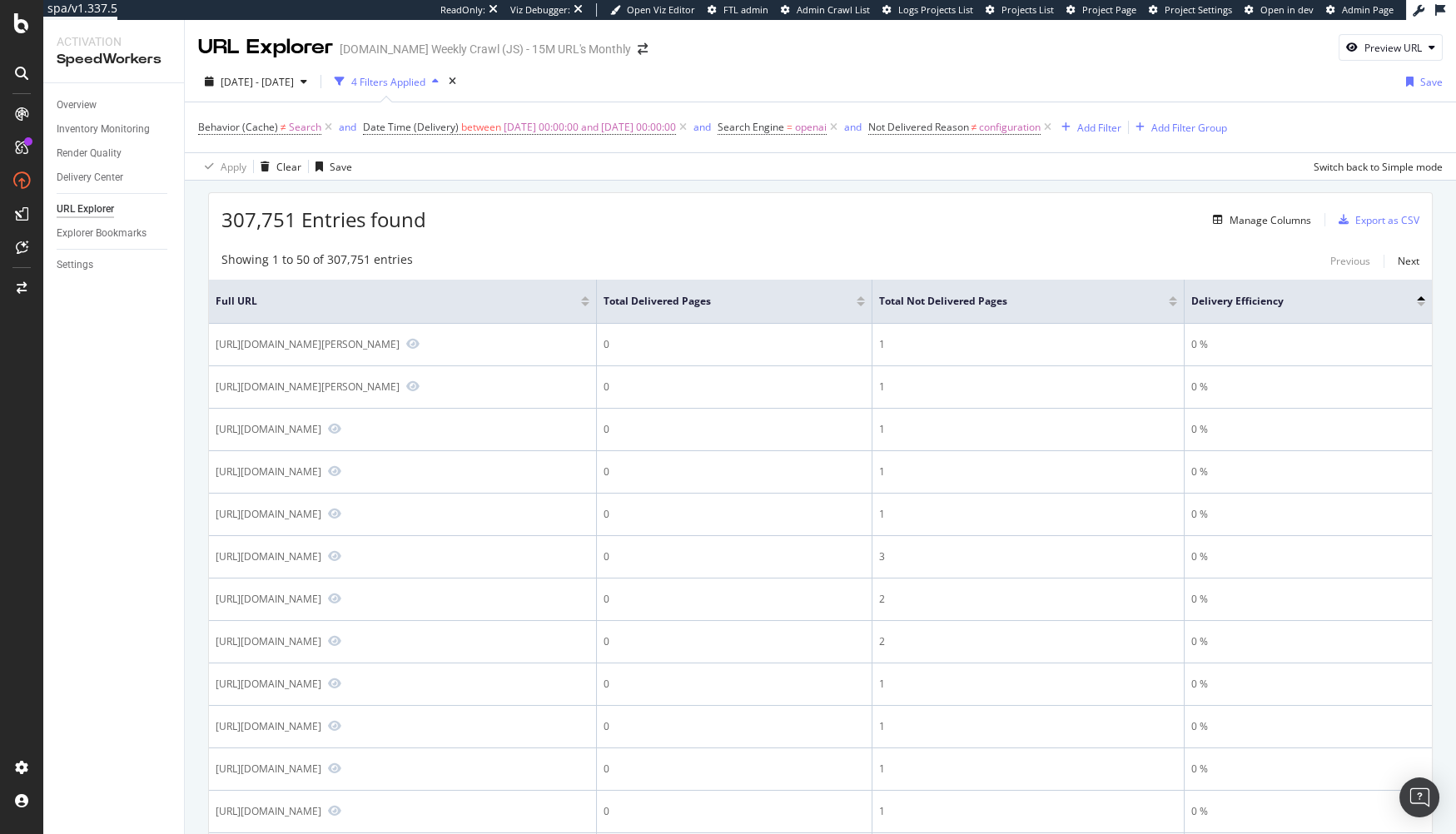
click at [289, 132] on span "Search" at bounding box center [305, 127] width 32 height 24
drag, startPoint x: 818, startPoint y: 203, endPoint x: 436, endPoint y: 130, distance: 388.9
click at [818, 203] on div "307,751 Entries found Manage Columns Export as CSV" at bounding box center [820, 213] width 1223 height 41
click at [68, 103] on div "Overview" at bounding box center [77, 106] width 40 height 17
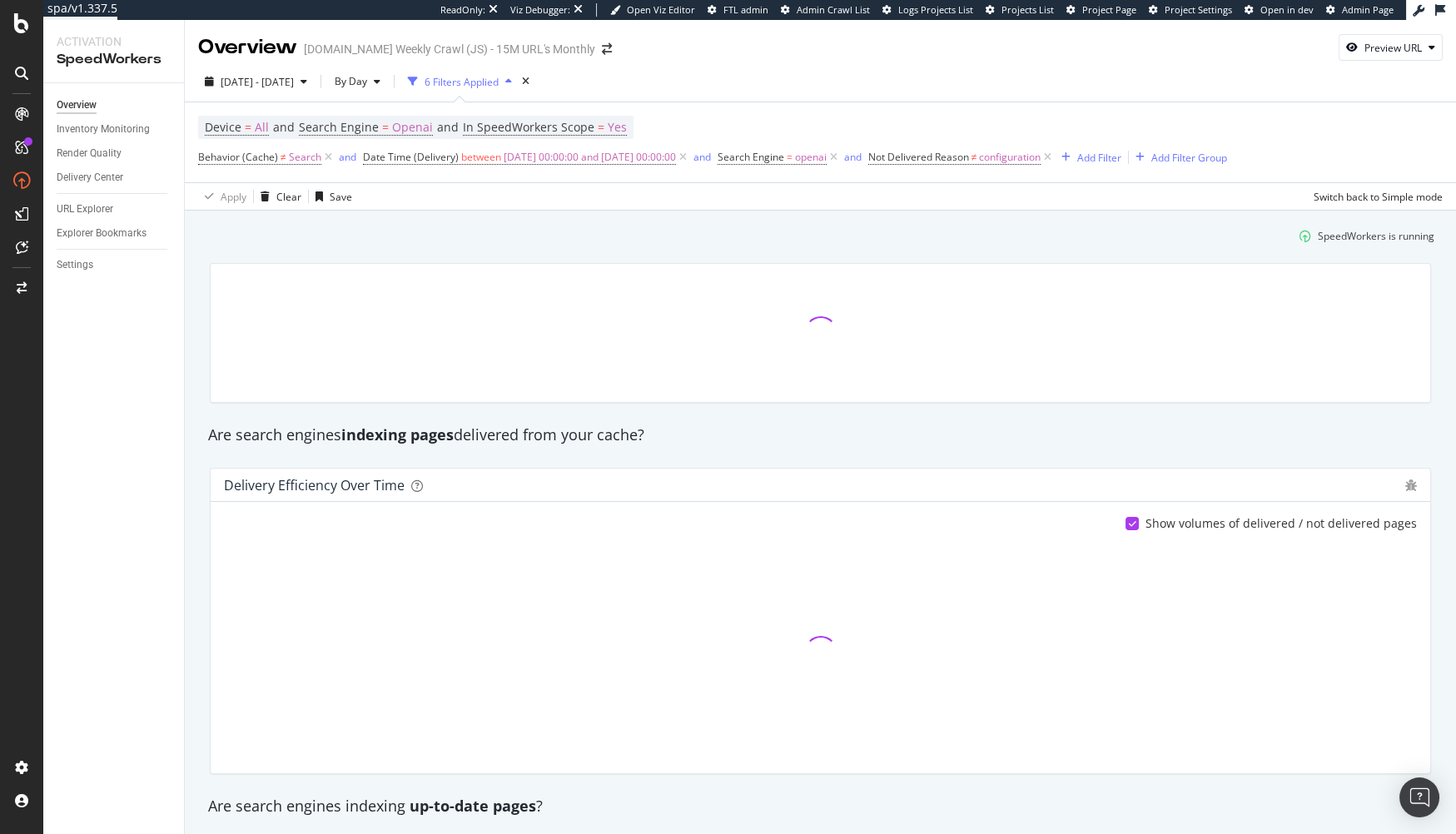
drag, startPoint x: 573, startPoint y: 230, endPoint x: 549, endPoint y: 224, distance: 24.7
click at [560, 226] on div "SpeedWorkers is running" at bounding box center [820, 235] width 1241 height 27
click at [276, 200] on div "Clear" at bounding box center [288, 196] width 25 height 14
